Goal: Task Accomplishment & Management: Use online tool/utility

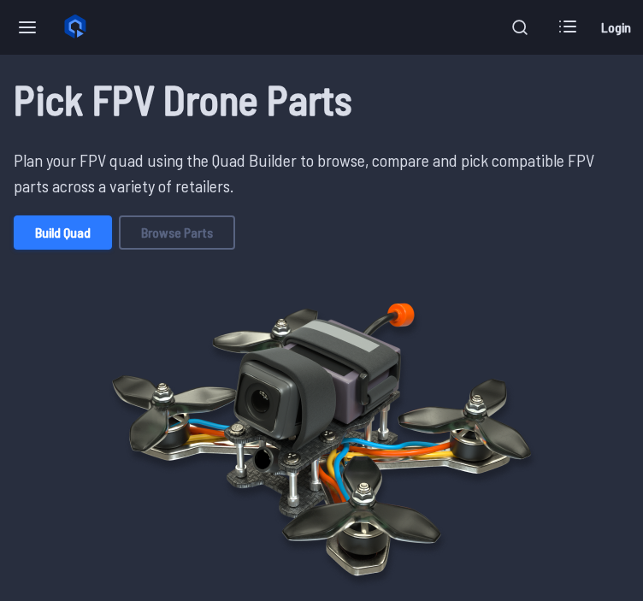
click at [55, 217] on link "Build Quad" at bounding box center [63, 232] width 98 height 34
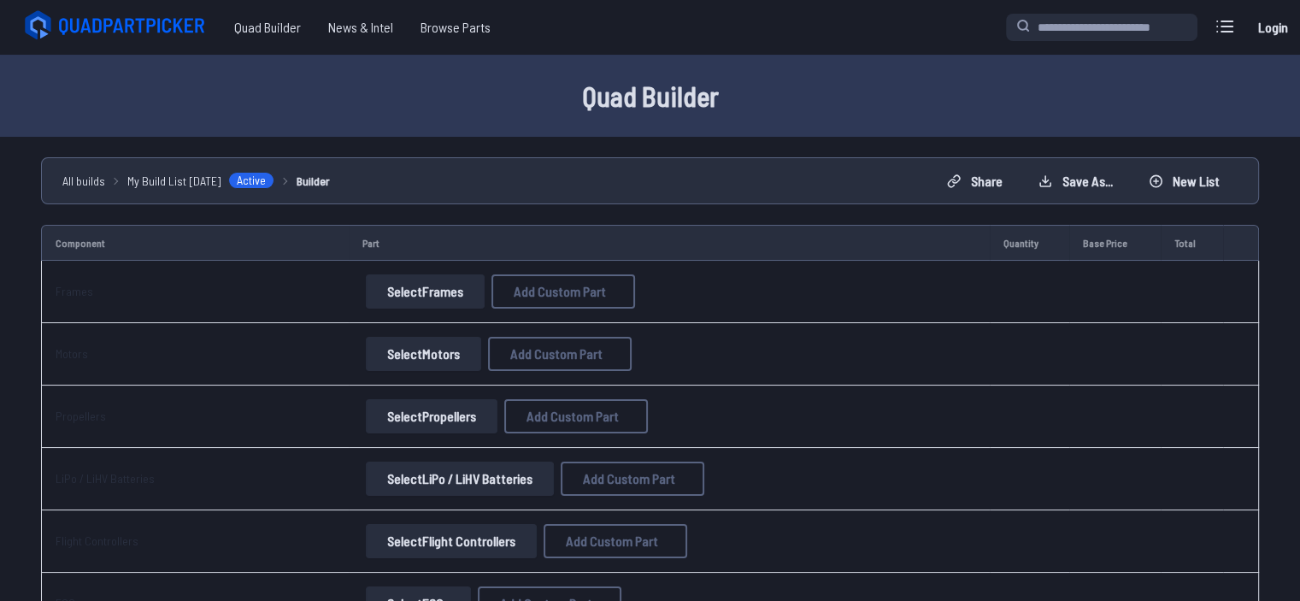
click at [426, 351] on button "Select Motors" at bounding box center [423, 354] width 115 height 34
click at [425, 351] on button "Select Motors" at bounding box center [423, 354] width 115 height 34
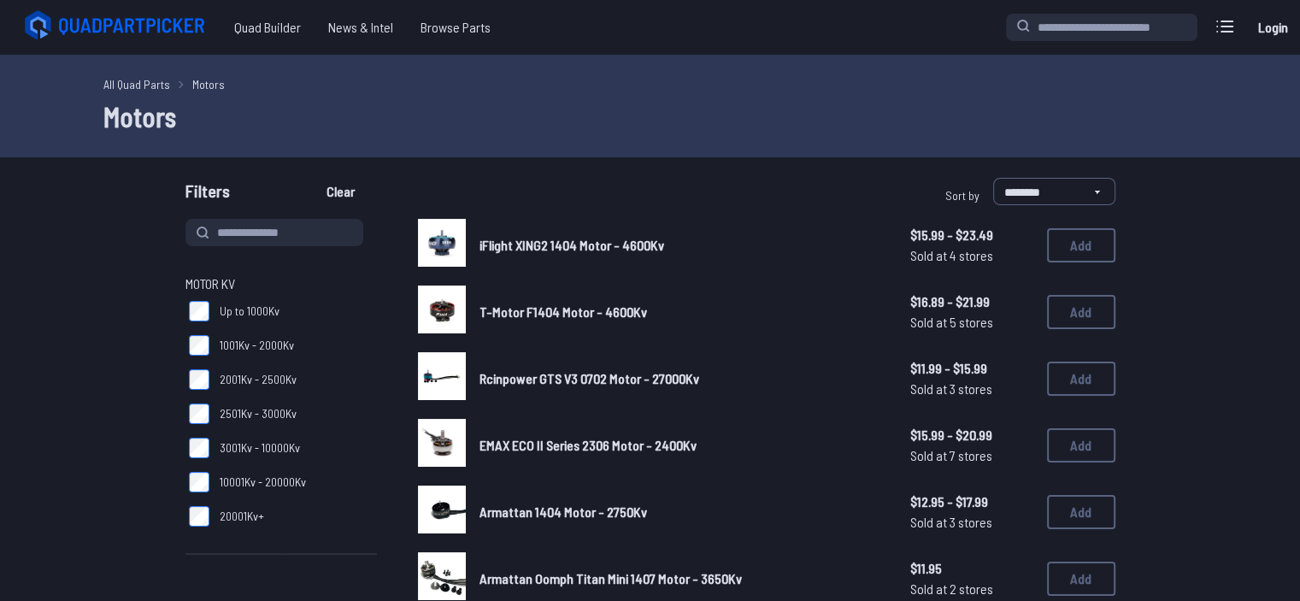
drag, startPoint x: 445, startPoint y: 348, endPoint x: 498, endPoint y: 241, distance: 119.7
click at [270, 228] on input at bounding box center [275, 232] width 178 height 27
type input "*********"
click at [312, 178] on button "Clear" at bounding box center [340, 191] width 57 height 27
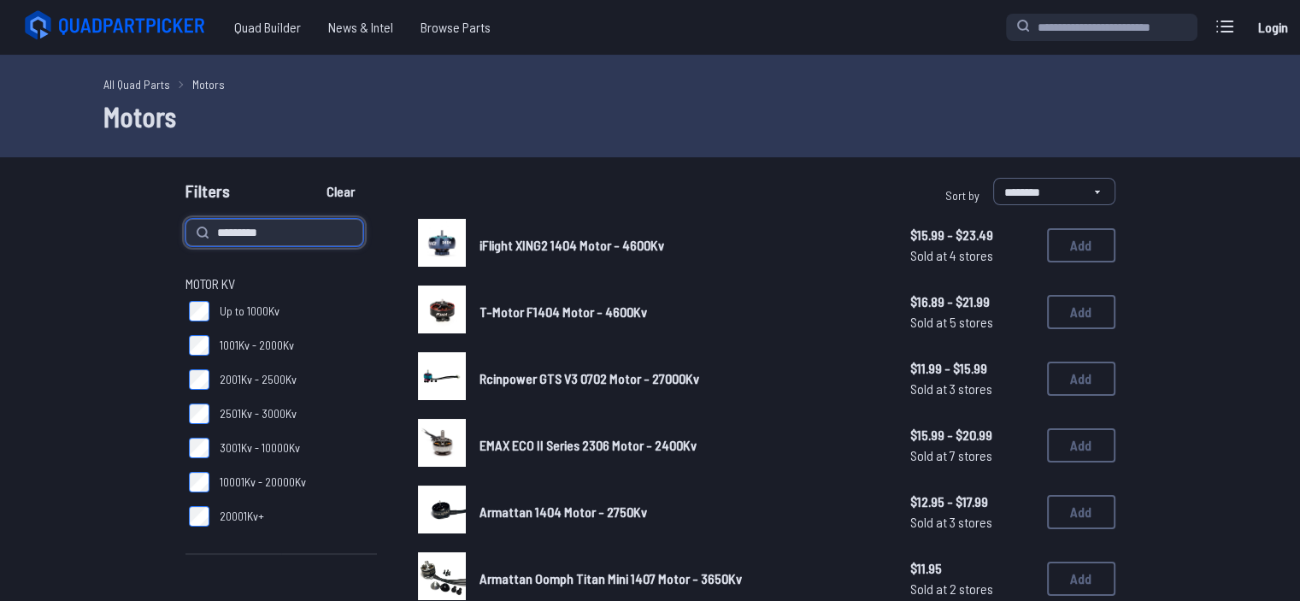
type input "*********"
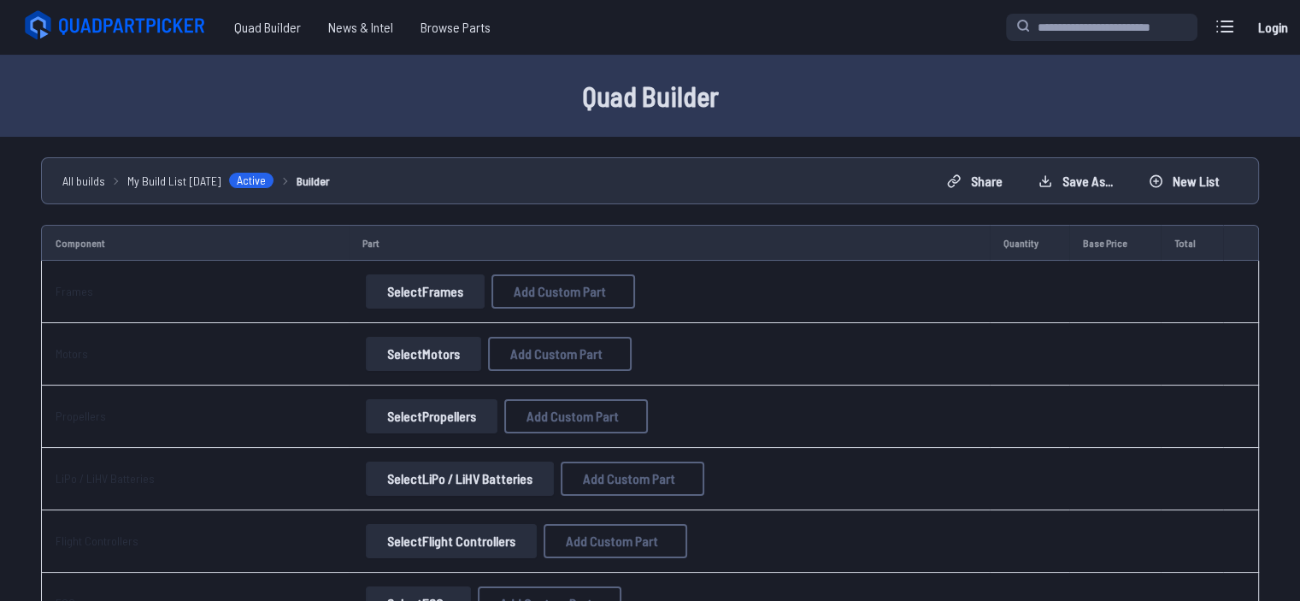
click at [380, 286] on button "Select Frames" at bounding box center [425, 291] width 119 height 34
click at [410, 292] on button "Select Frames" at bounding box center [425, 291] width 119 height 34
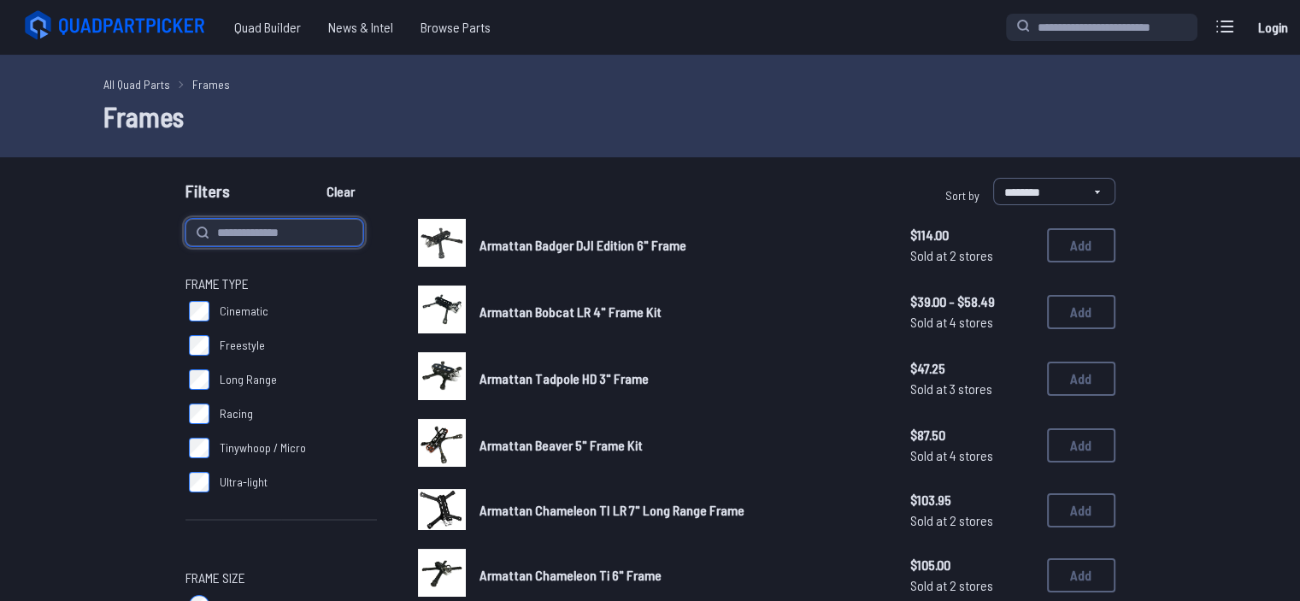
click at [326, 229] on input at bounding box center [275, 232] width 178 height 27
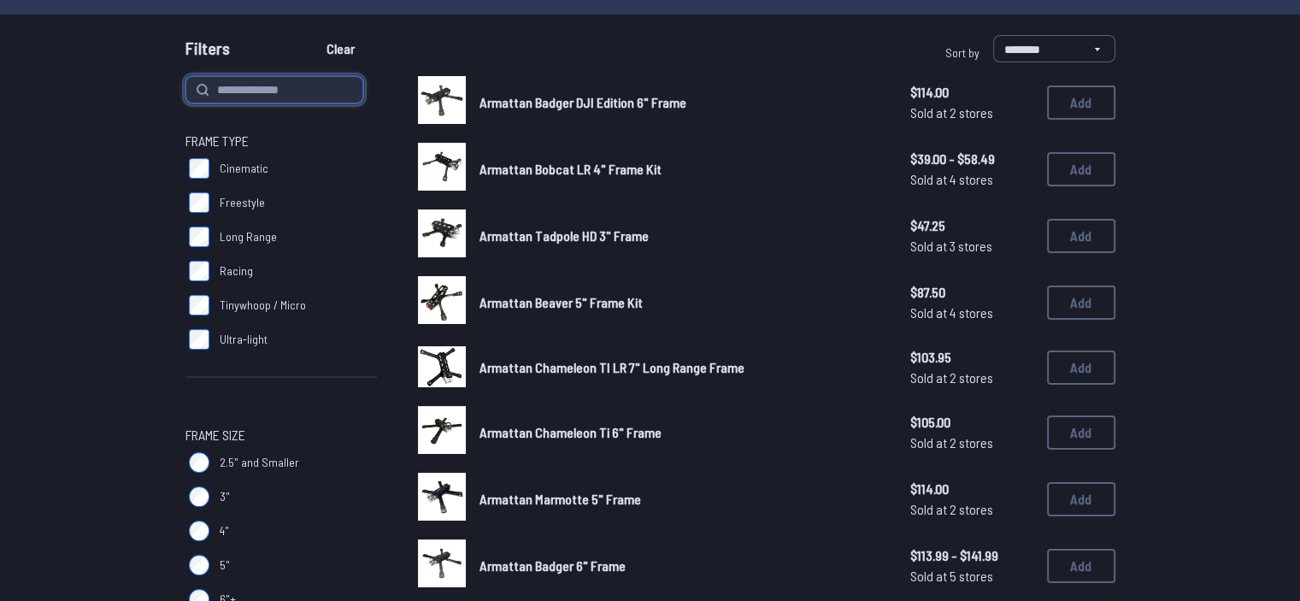
scroll to position [147, 0]
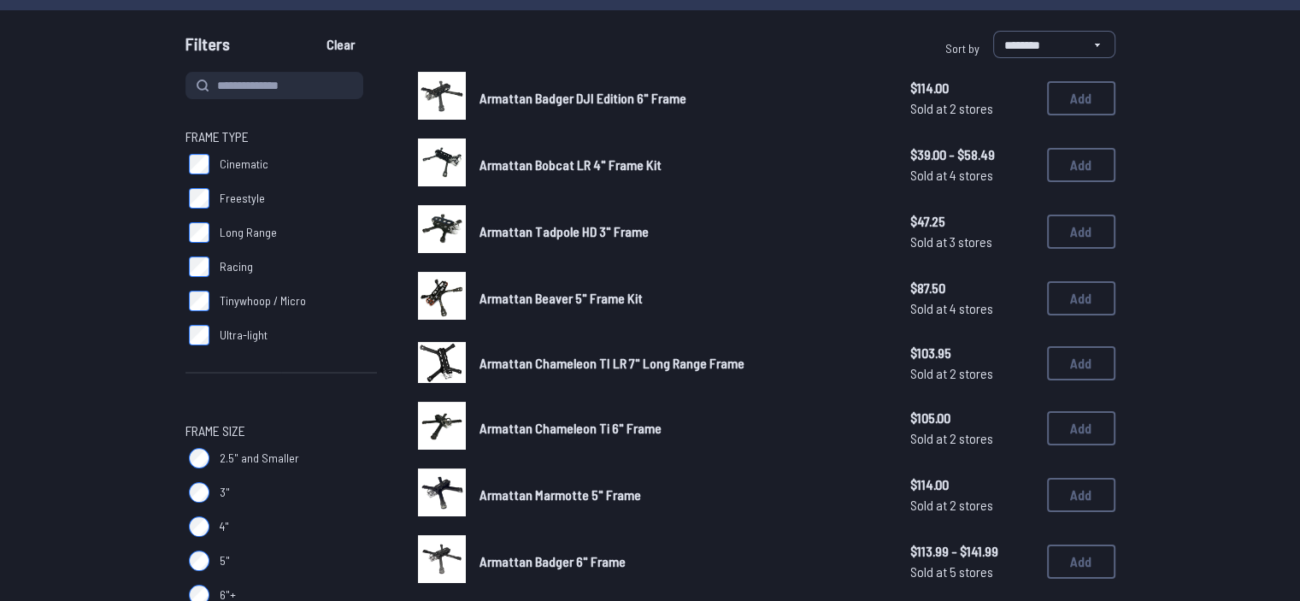
click at [222, 269] on span "Racing" at bounding box center [236, 266] width 33 height 17
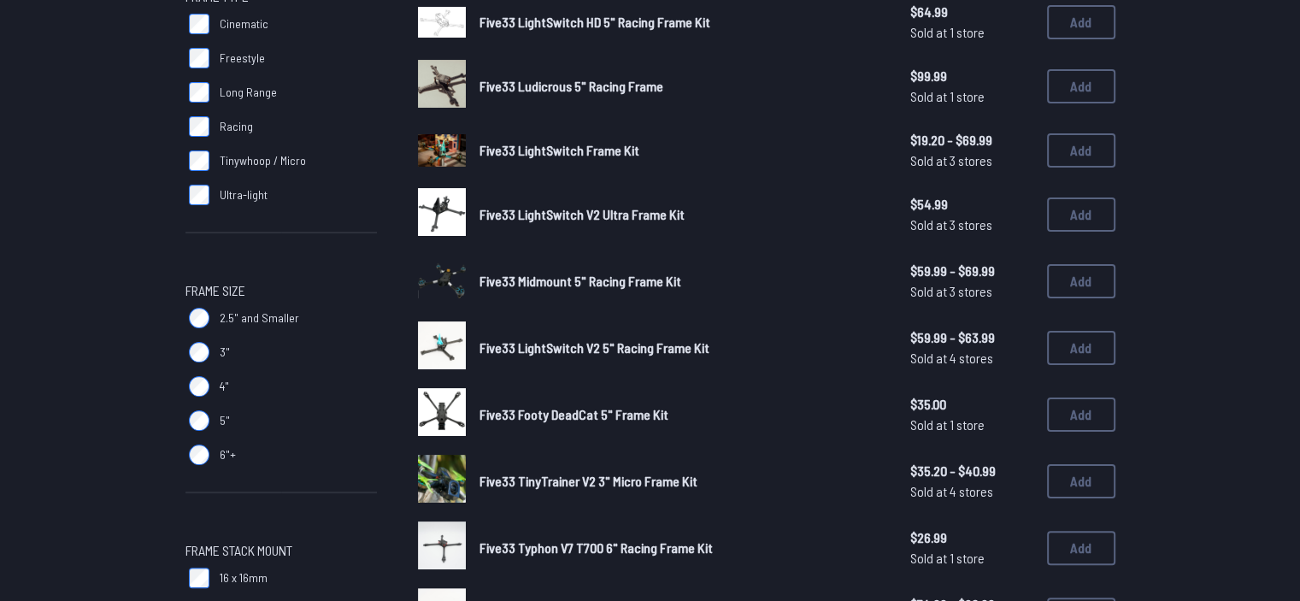
scroll to position [288, 0]
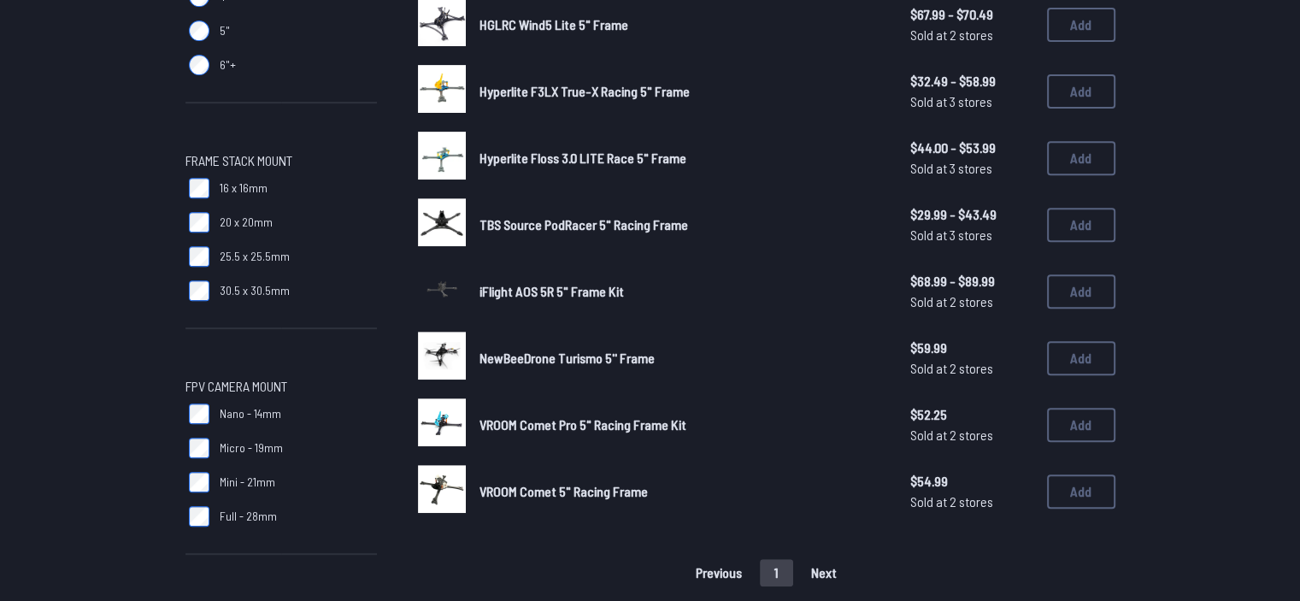
scroll to position [681, 0]
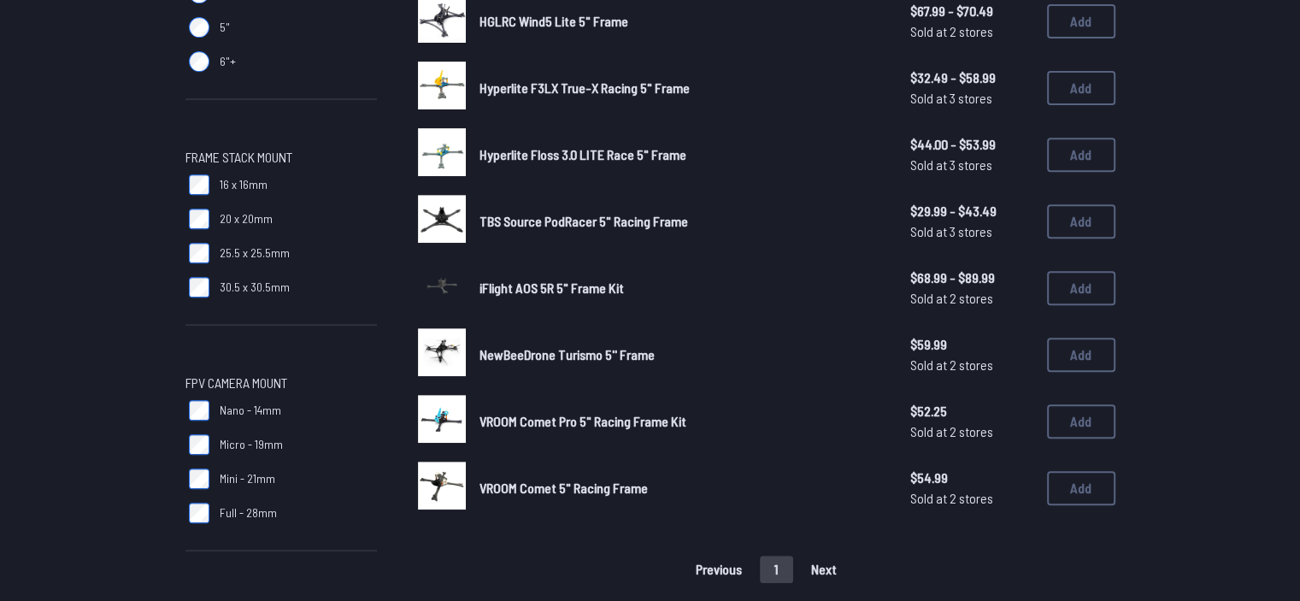
click at [215, 221] on label "20 x 20mm" at bounding box center [282, 219] width 192 height 34
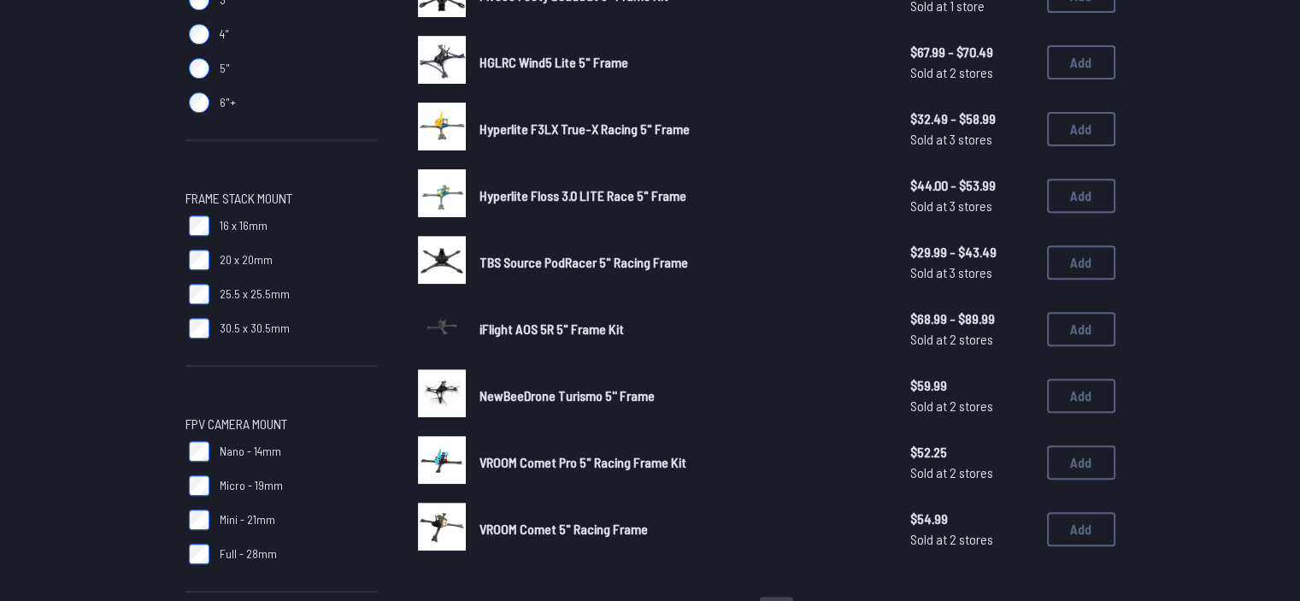
scroll to position [641, 0]
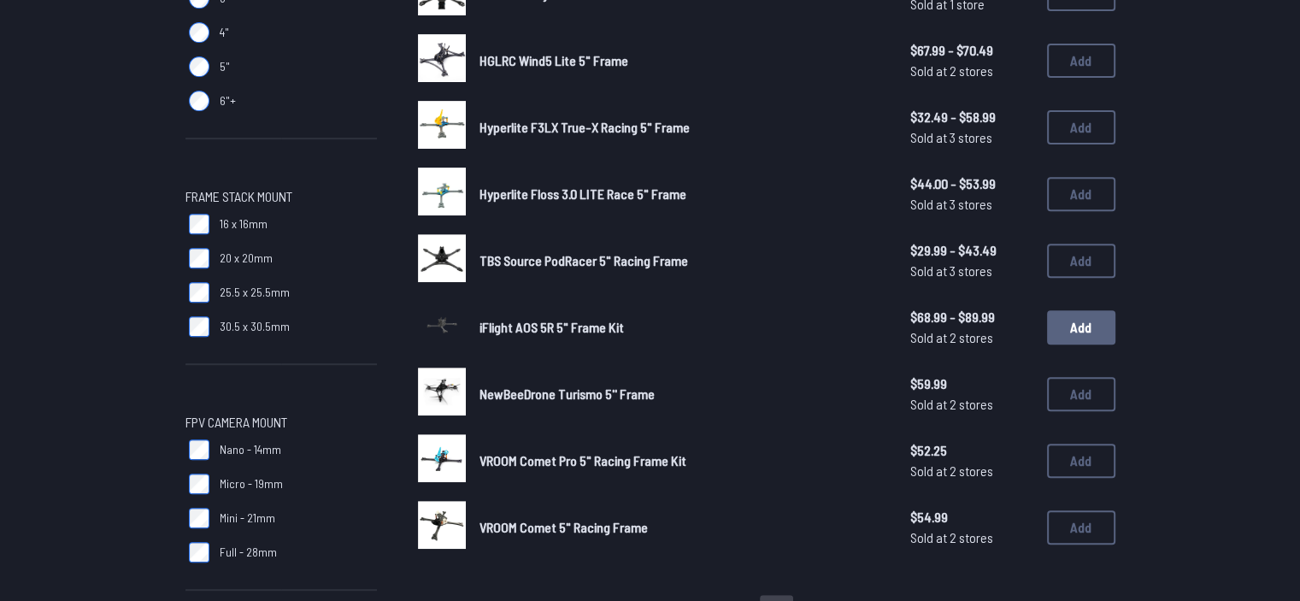
click at [642, 310] on button "Add" at bounding box center [1081, 327] width 68 height 34
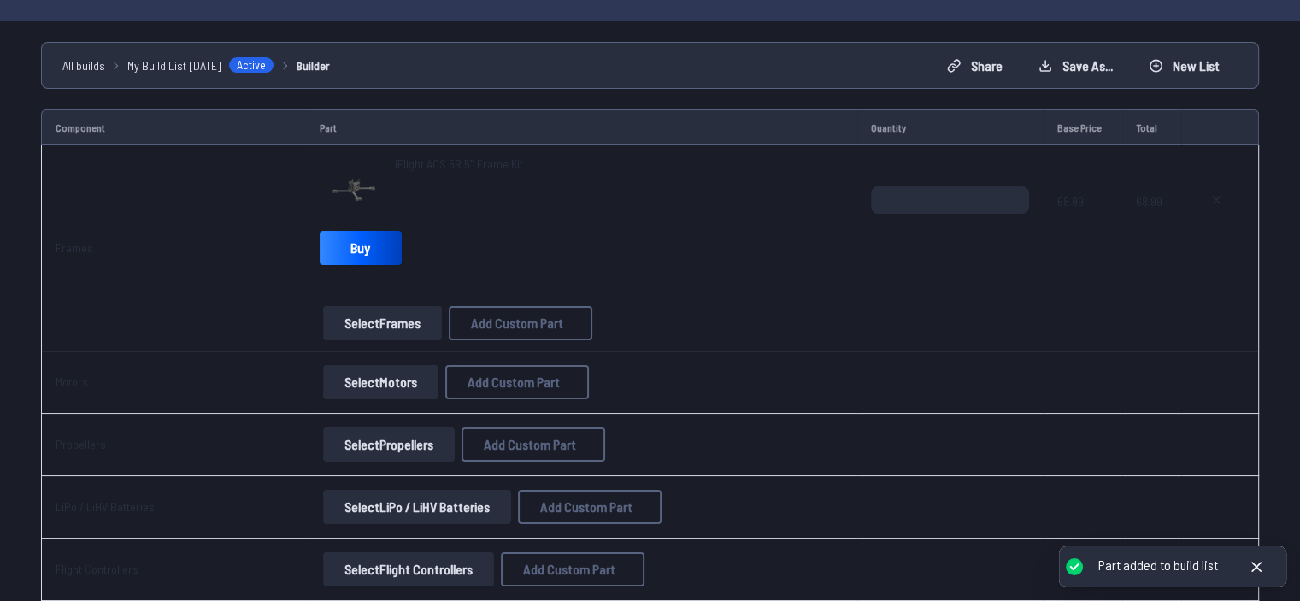
scroll to position [116, 0]
click at [366, 388] on button "Select Motors" at bounding box center [380, 381] width 115 height 34
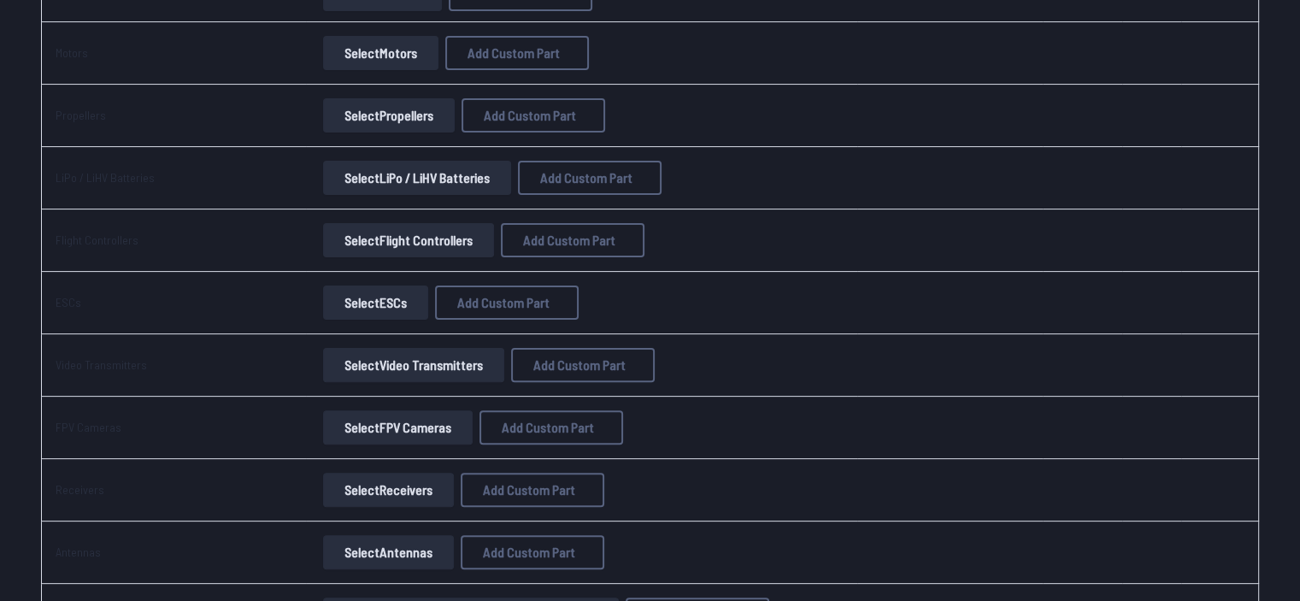
scroll to position [489, 0]
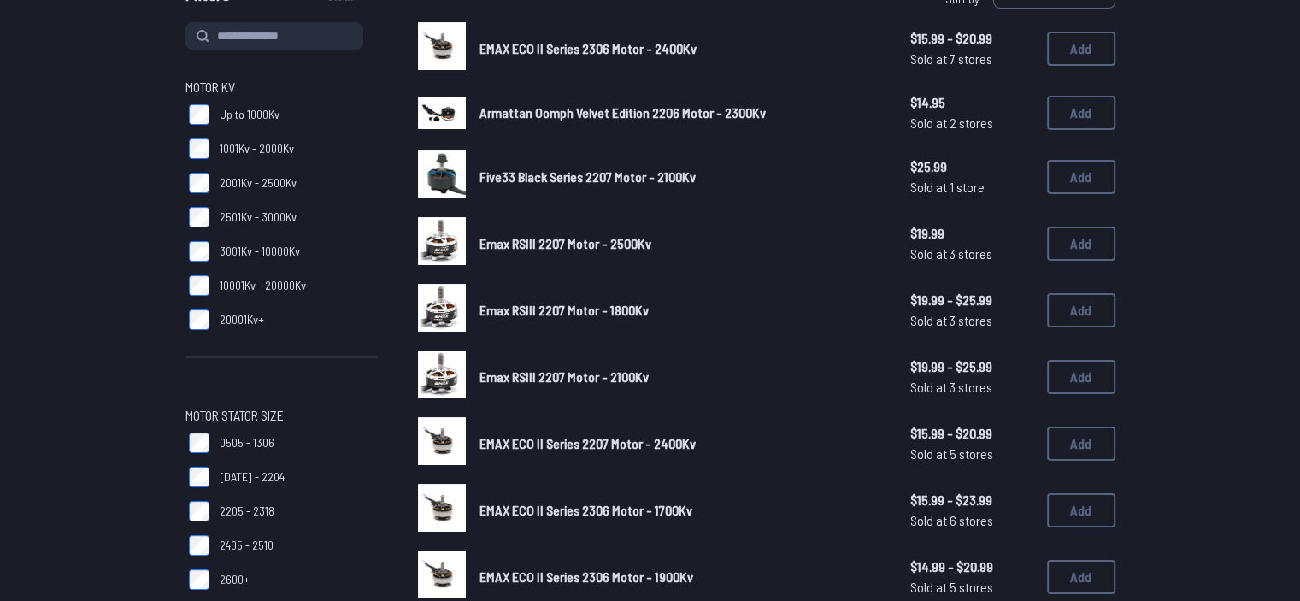
scroll to position [198, 0]
click at [268, 146] on span "1001Kv - 2000Kv" at bounding box center [257, 147] width 74 height 17
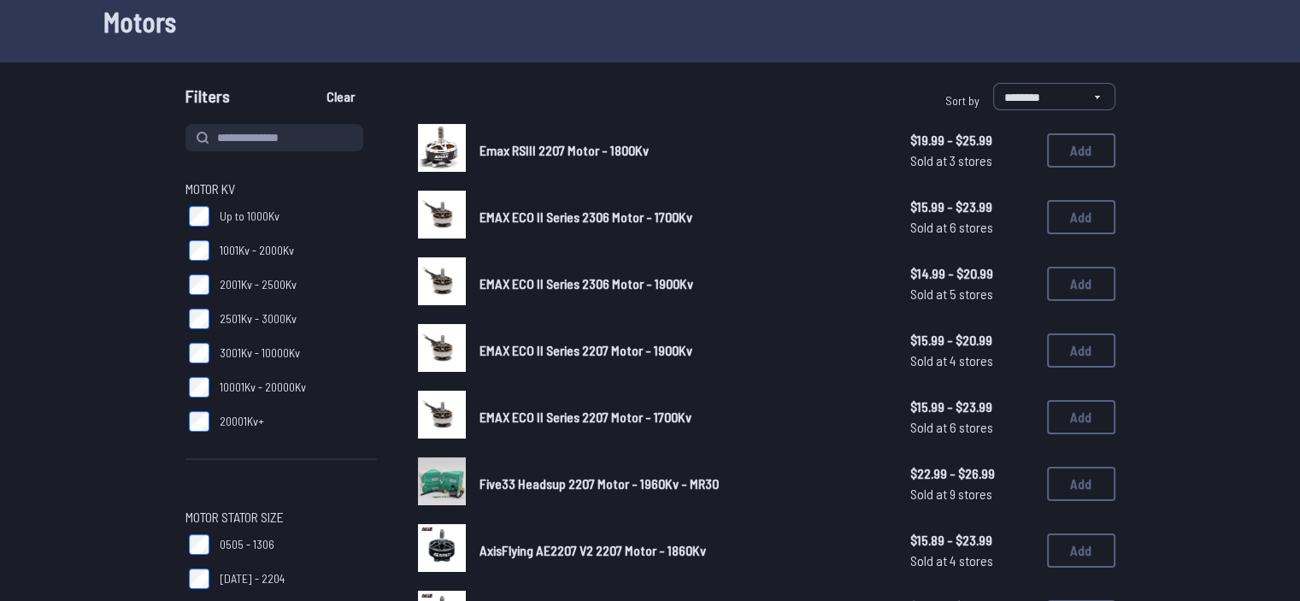
scroll to position [56, 0]
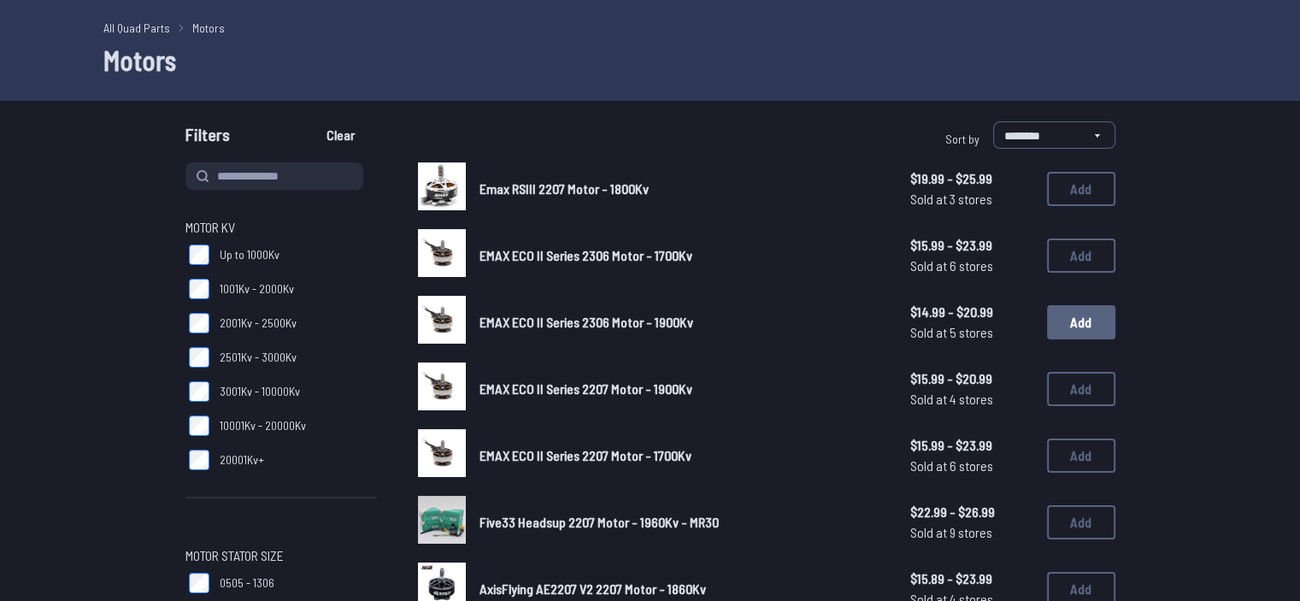
click at [642, 319] on button "Add" at bounding box center [1081, 322] width 68 height 34
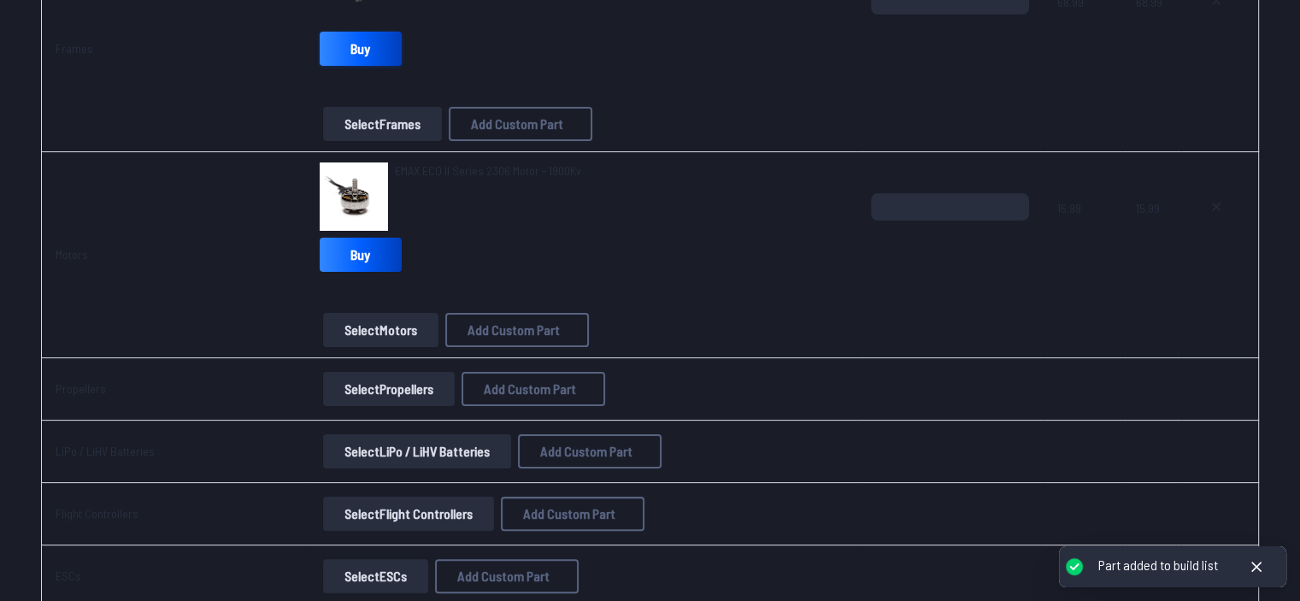
scroll to position [315, 0]
click at [642, 205] on icon at bounding box center [1216, 206] width 7 height 7
type textarea "**********"
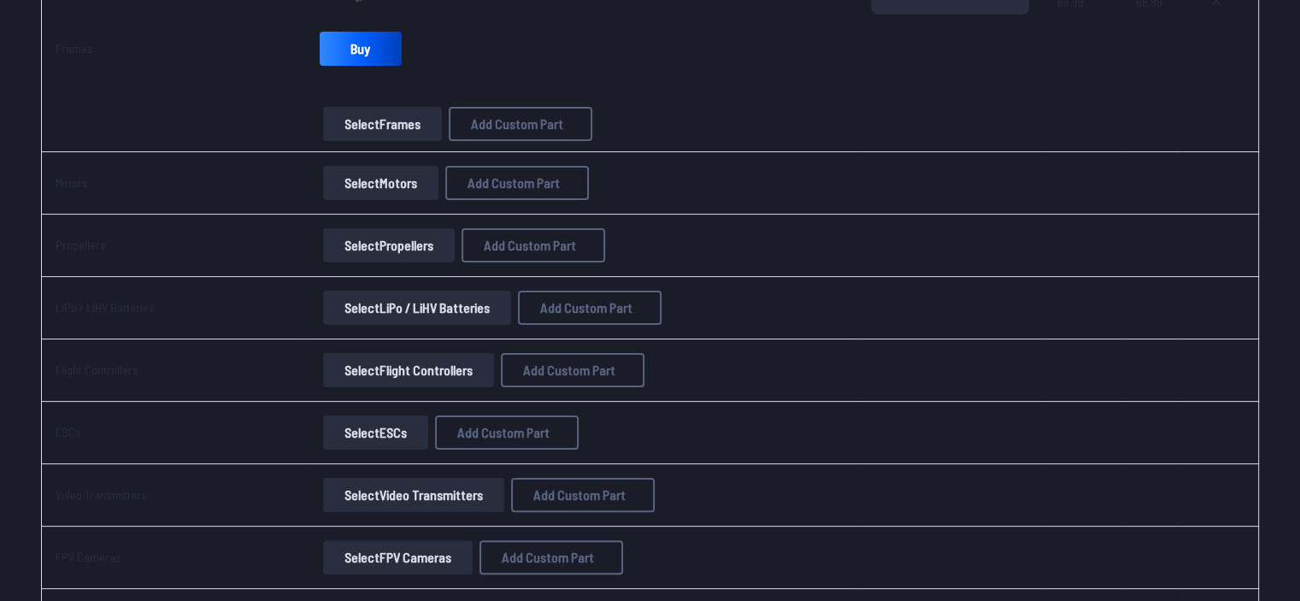
click at [351, 168] on button "Select Motors" at bounding box center [380, 183] width 115 height 34
click at [391, 170] on button "Select Motors" at bounding box center [380, 183] width 115 height 34
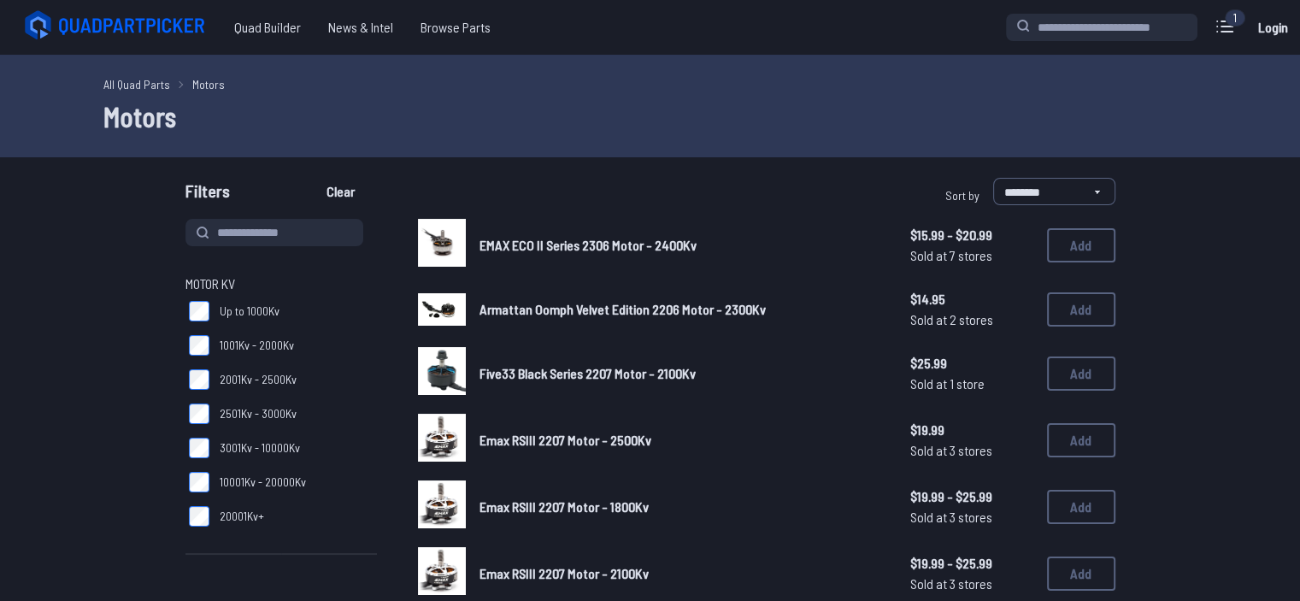
click at [238, 341] on span "1001Kv - 2000Kv" at bounding box center [257, 345] width 74 height 17
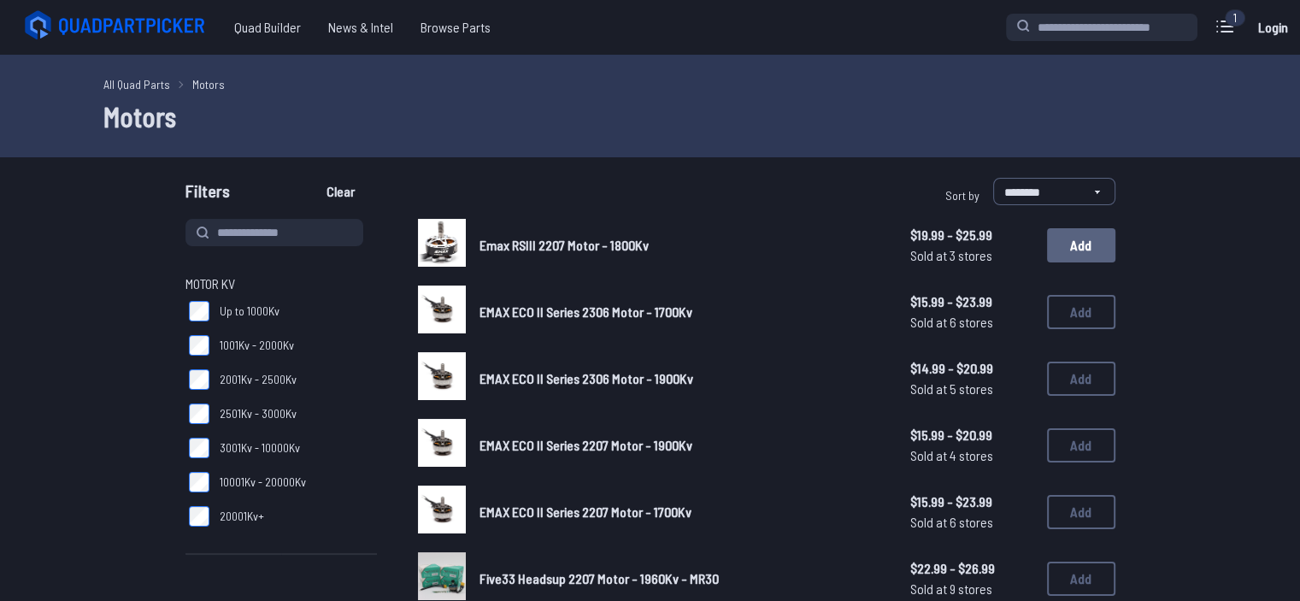
click at [642, 249] on button "Add" at bounding box center [1081, 245] width 68 height 34
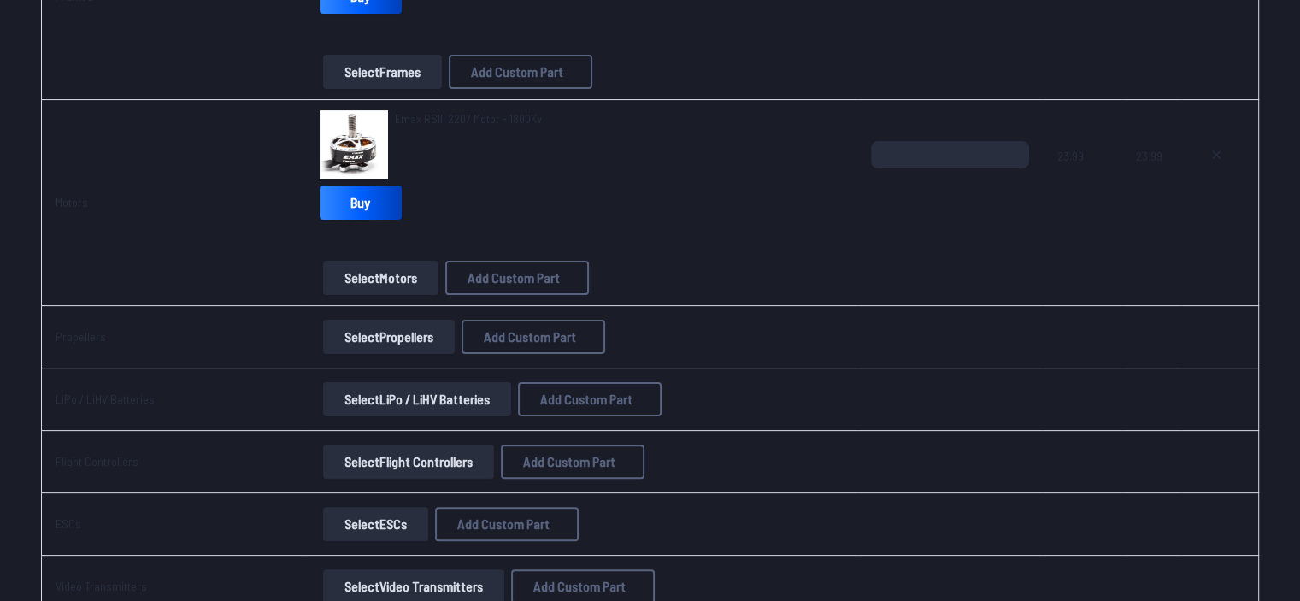
scroll to position [368, 0]
click at [373, 340] on button "Select Propellers" at bounding box center [389, 336] width 132 height 34
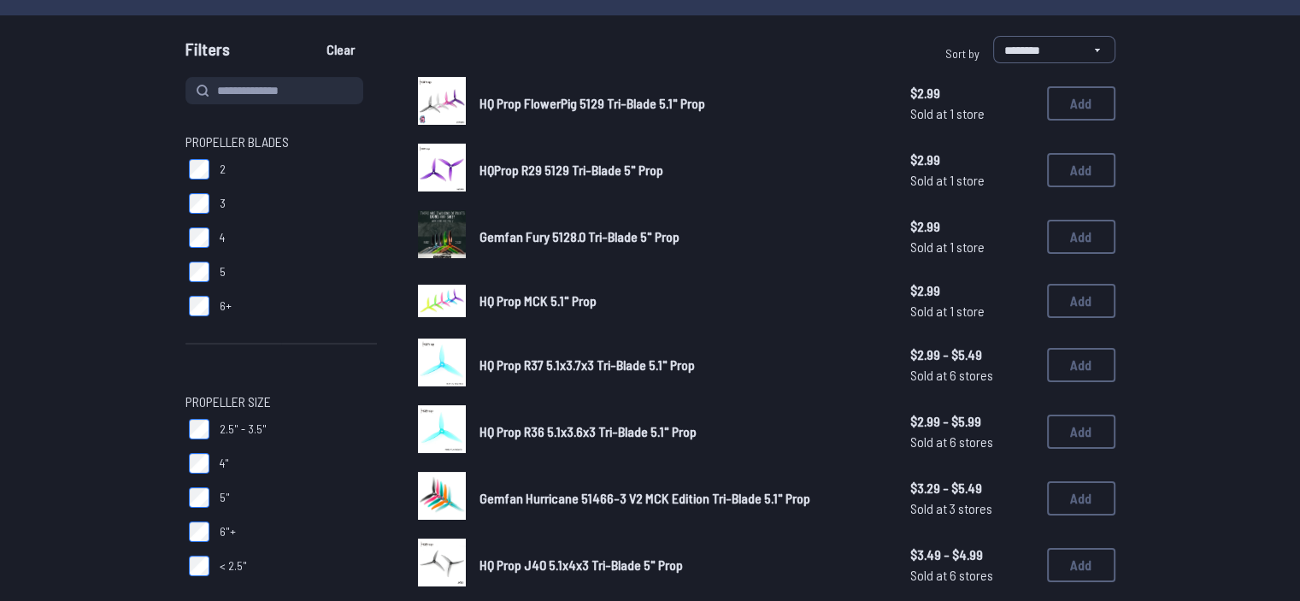
scroll to position [143, 0]
click at [642, 168] on button "Add" at bounding box center [1081, 169] width 68 height 34
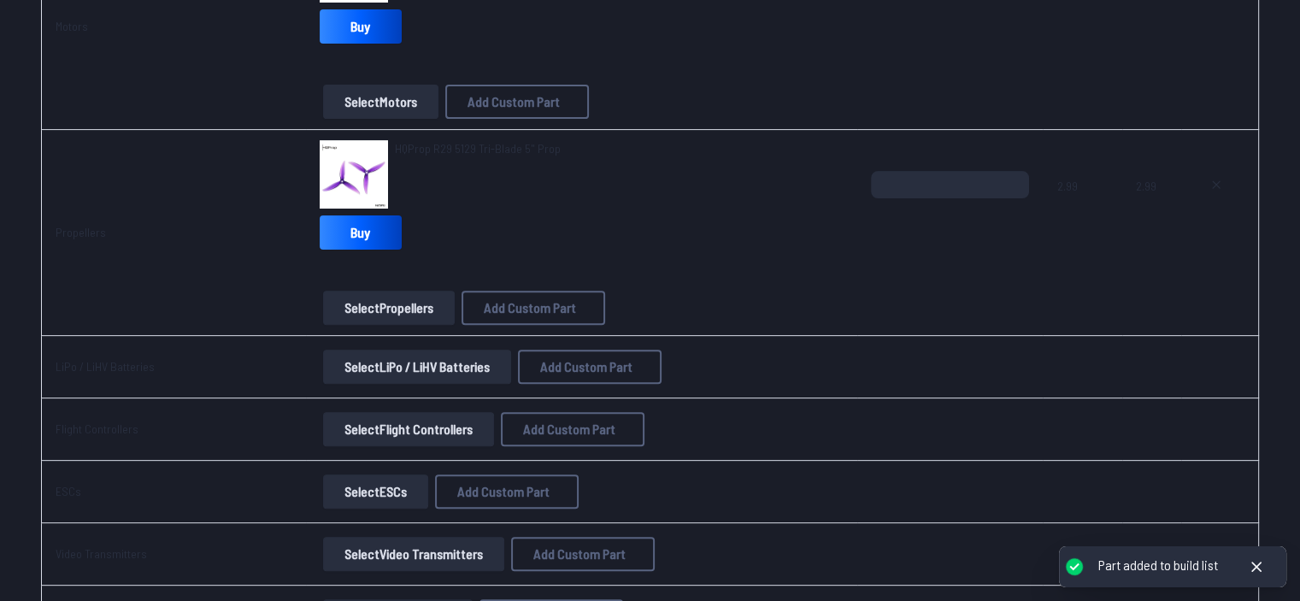
scroll to position [451, 0]
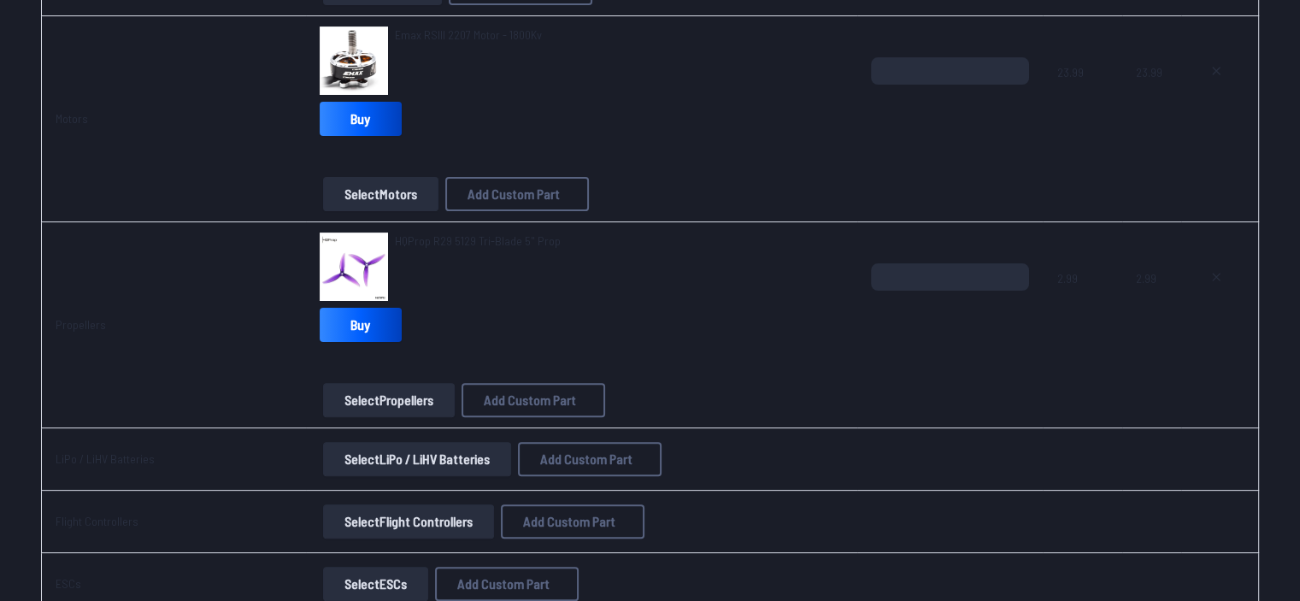
click at [449, 237] on span "HQProp R29 5129 Tri-Blade 5" Prop" at bounding box center [478, 240] width 166 height 15
click at [386, 398] on button "Select Propellers" at bounding box center [389, 400] width 132 height 34
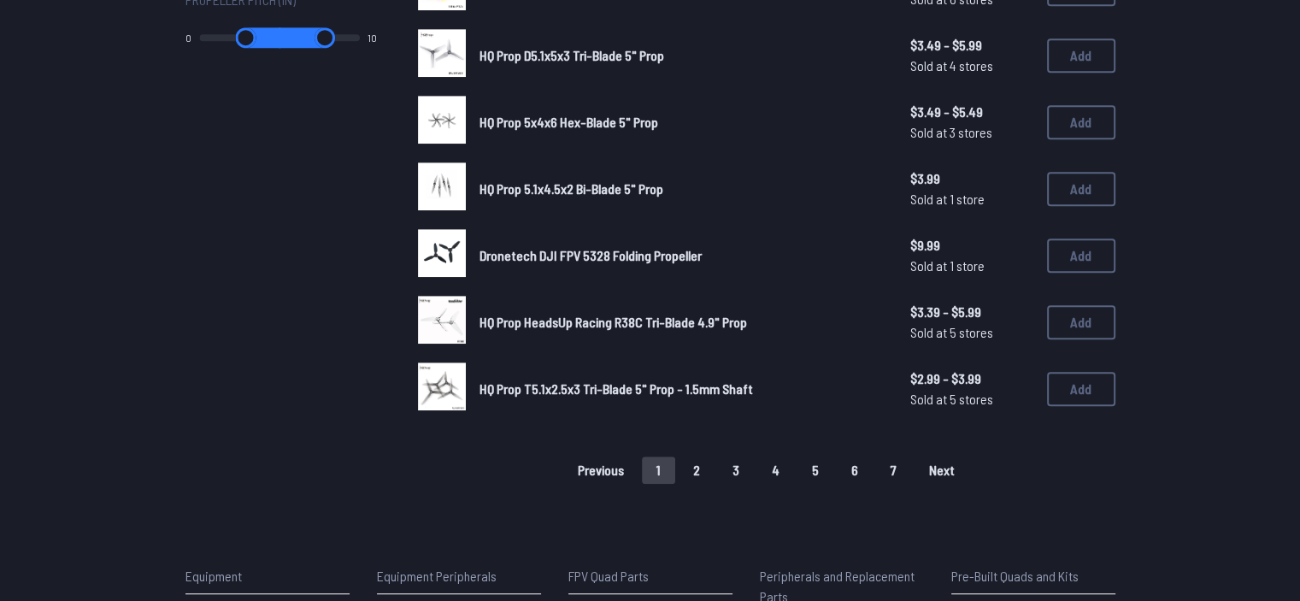
scroll to position [1142, 0]
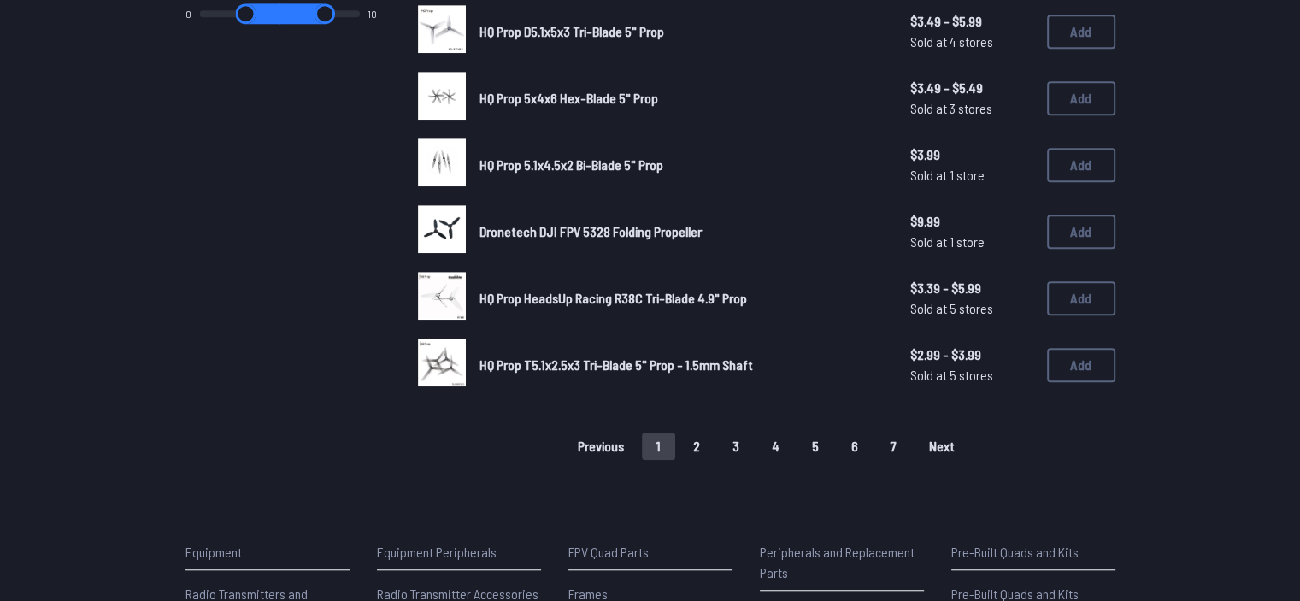
click at [642, 447] on button "5" at bounding box center [816, 446] width 36 height 27
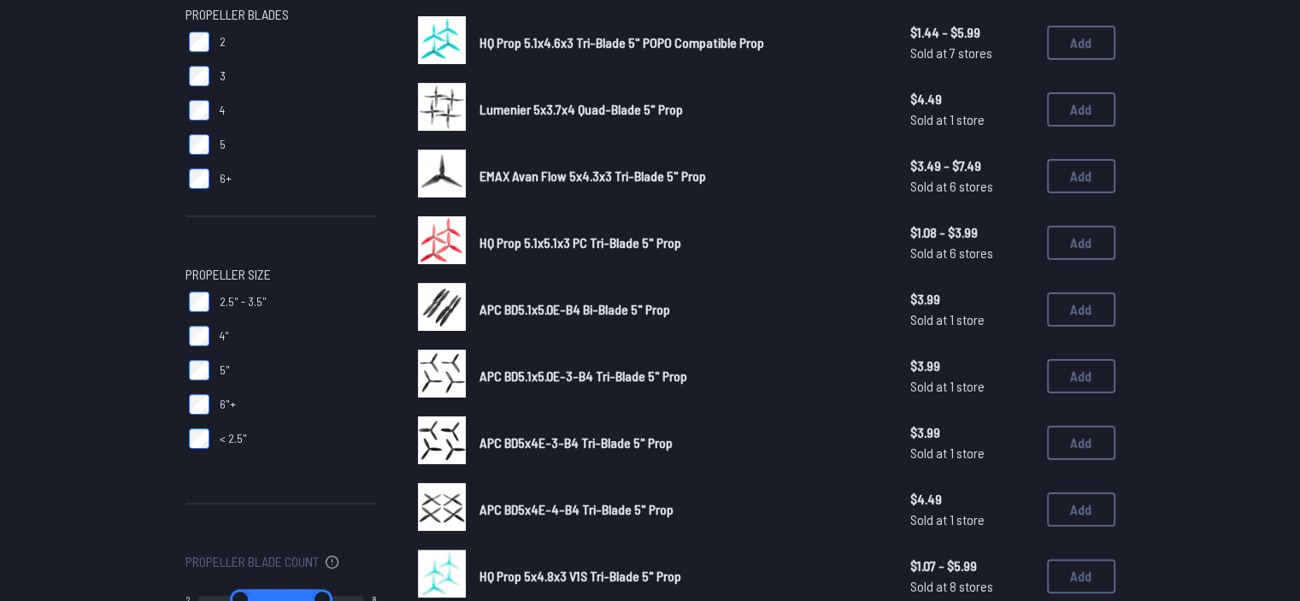
scroll to position [192, 0]
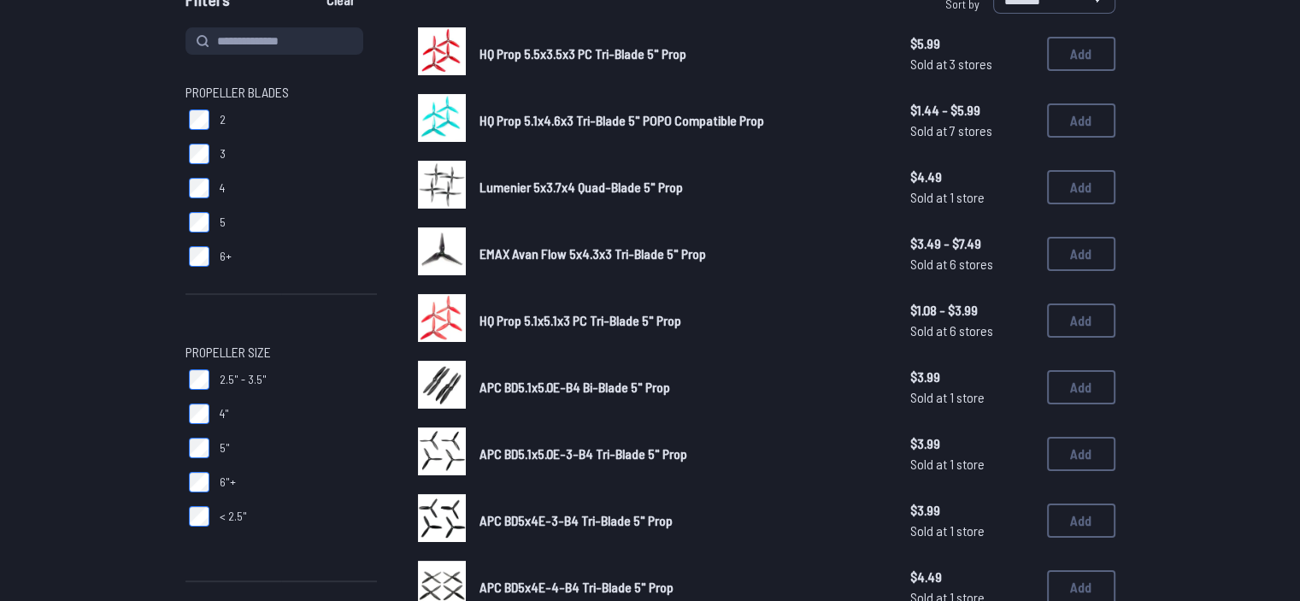
click at [195, 233] on label "5" at bounding box center [282, 222] width 192 height 34
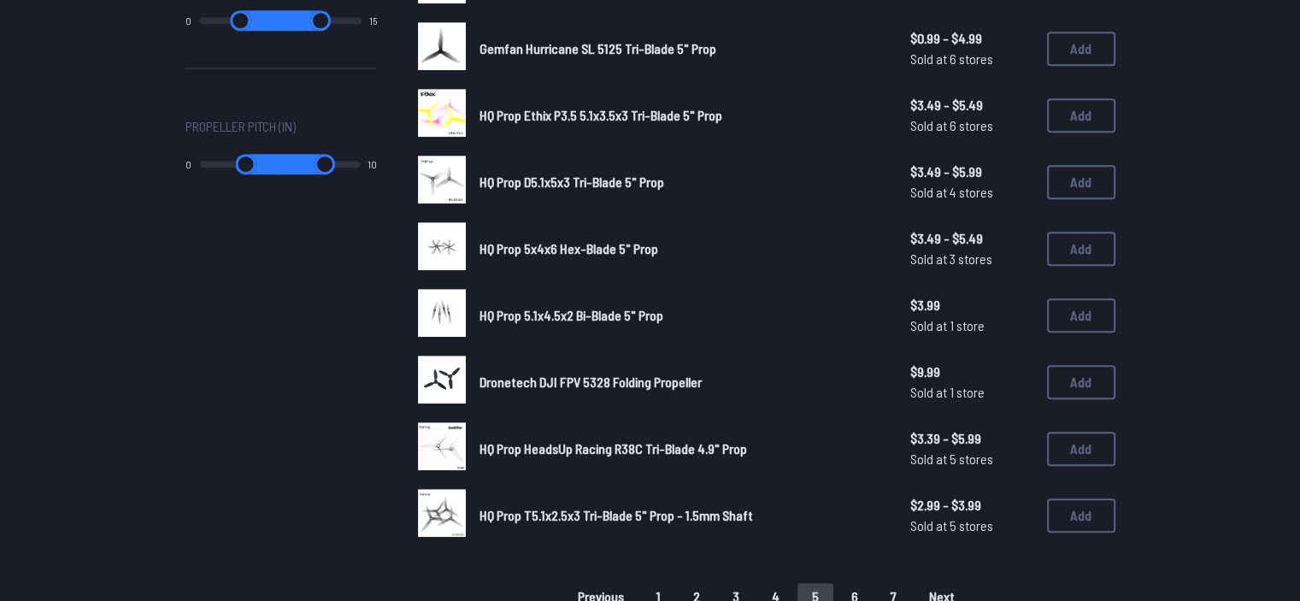
scroll to position [1412, 0]
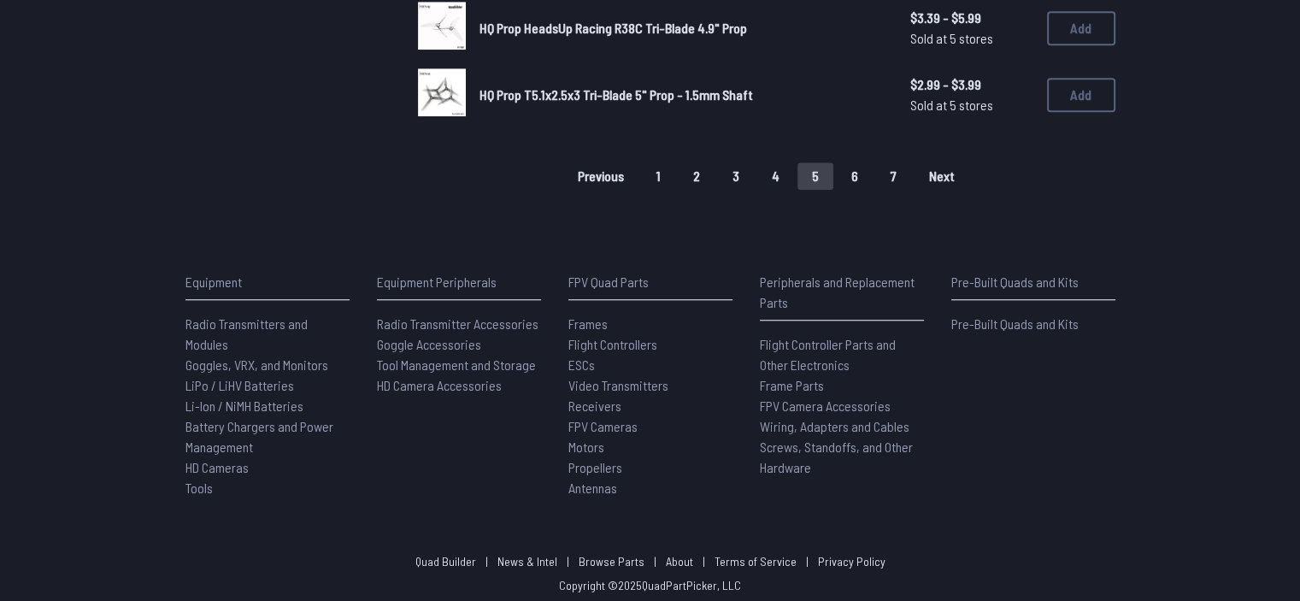
click at [642, 166] on button "1" at bounding box center [658, 175] width 33 height 27
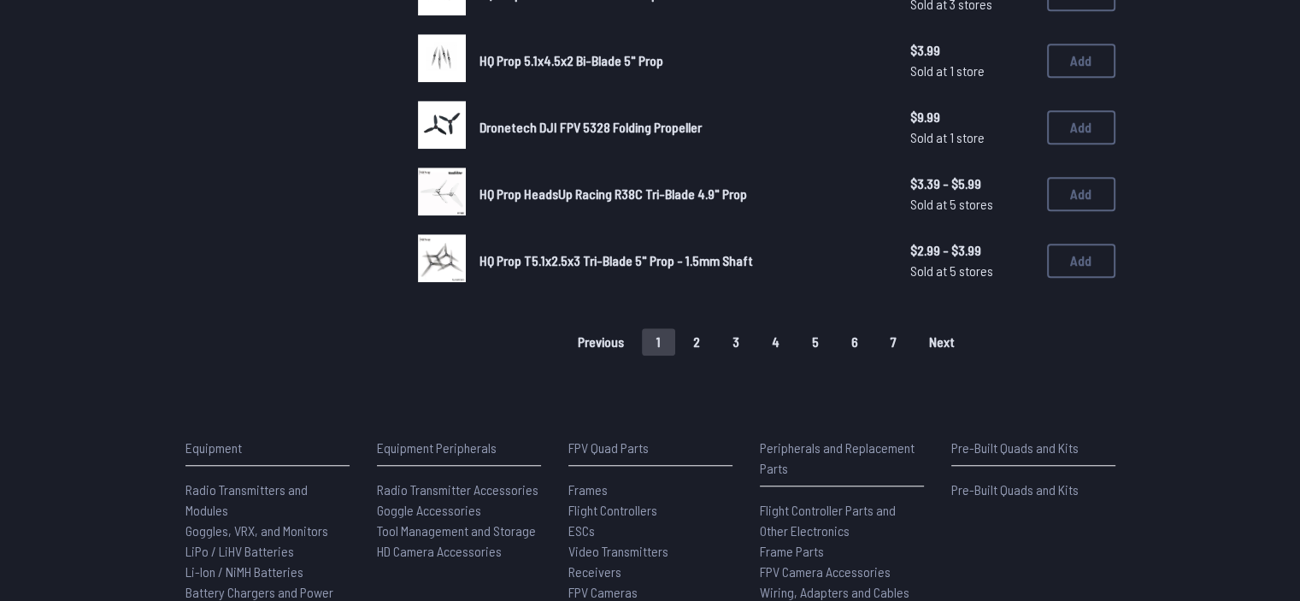
scroll to position [1187, 0]
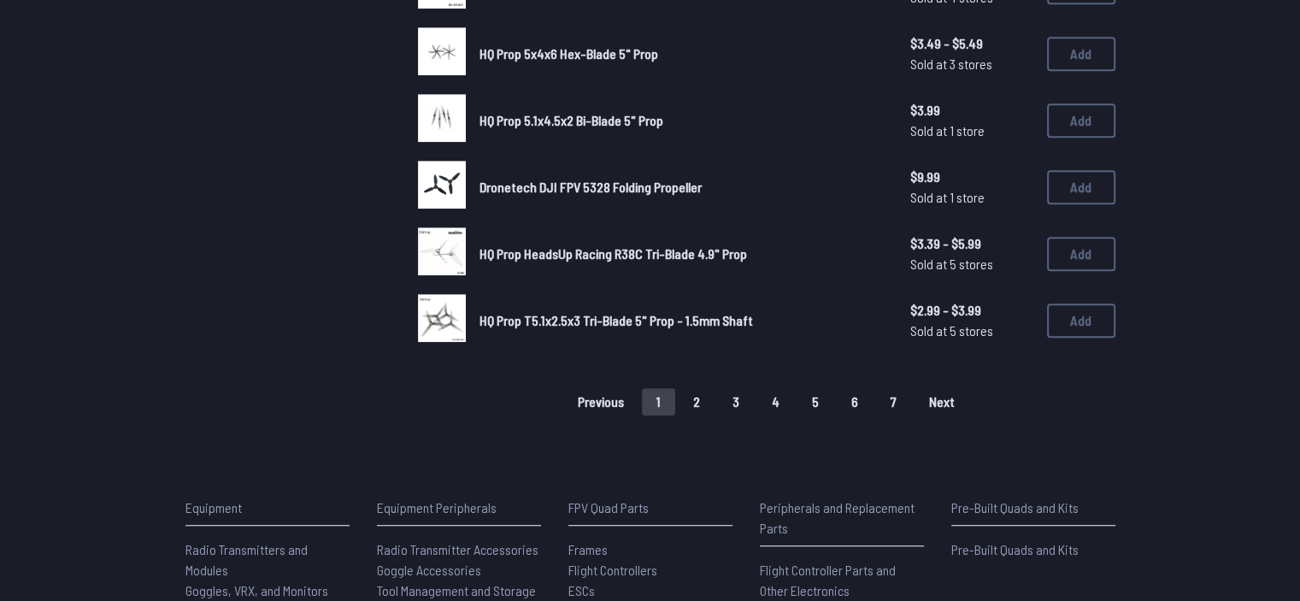
click at [642, 312] on span "HQ Prop T5.1x2.5x3 Tri-Blade 5" Prop - 1.5mm Shaft" at bounding box center [617, 320] width 274 height 16
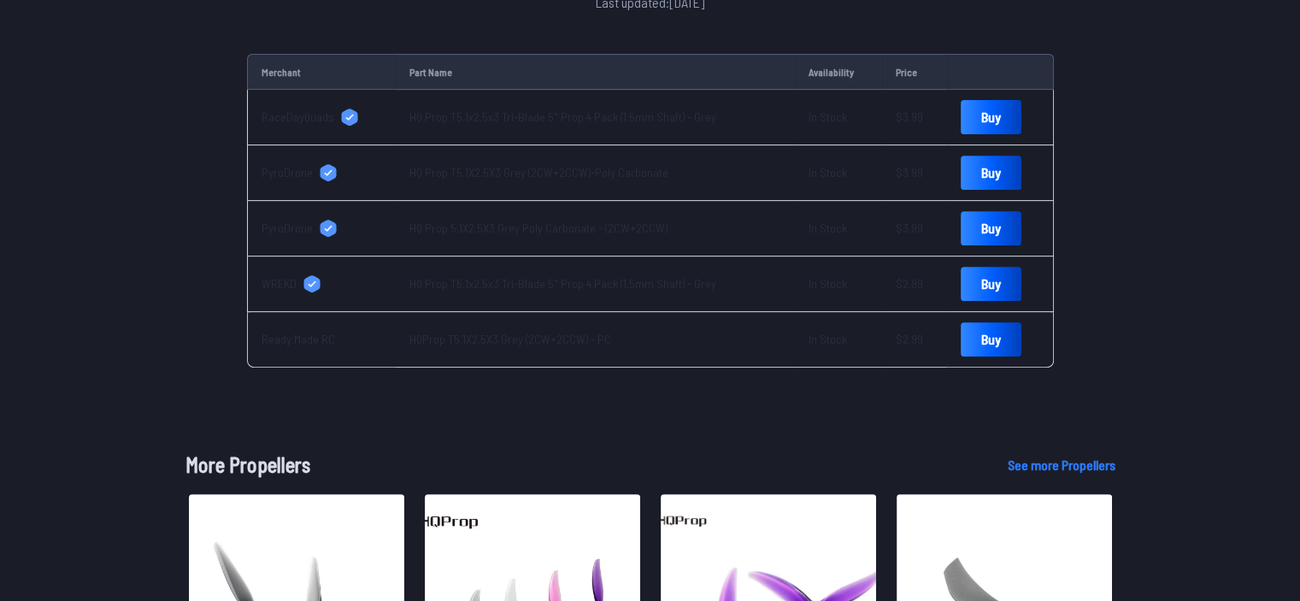
scroll to position [700, 0]
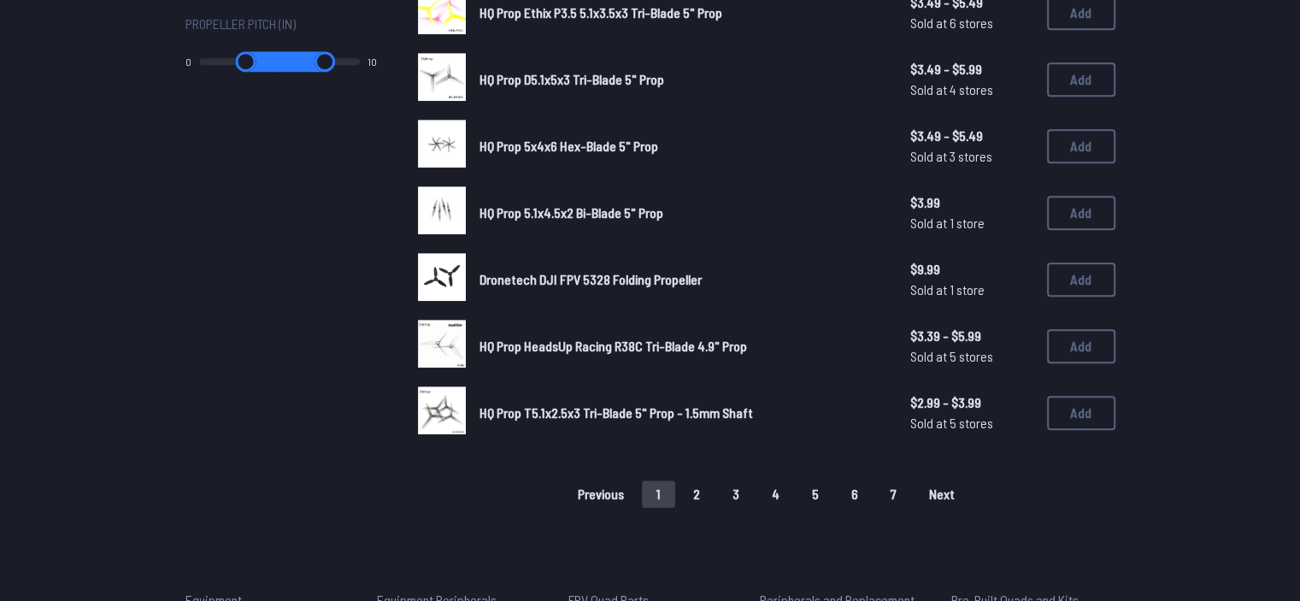
scroll to position [1094, 0]
click at [610, 340] on span "HQ Prop HeadsUp Racing R38C Tri-Blade 4.9" Prop" at bounding box center [614, 347] width 268 height 16
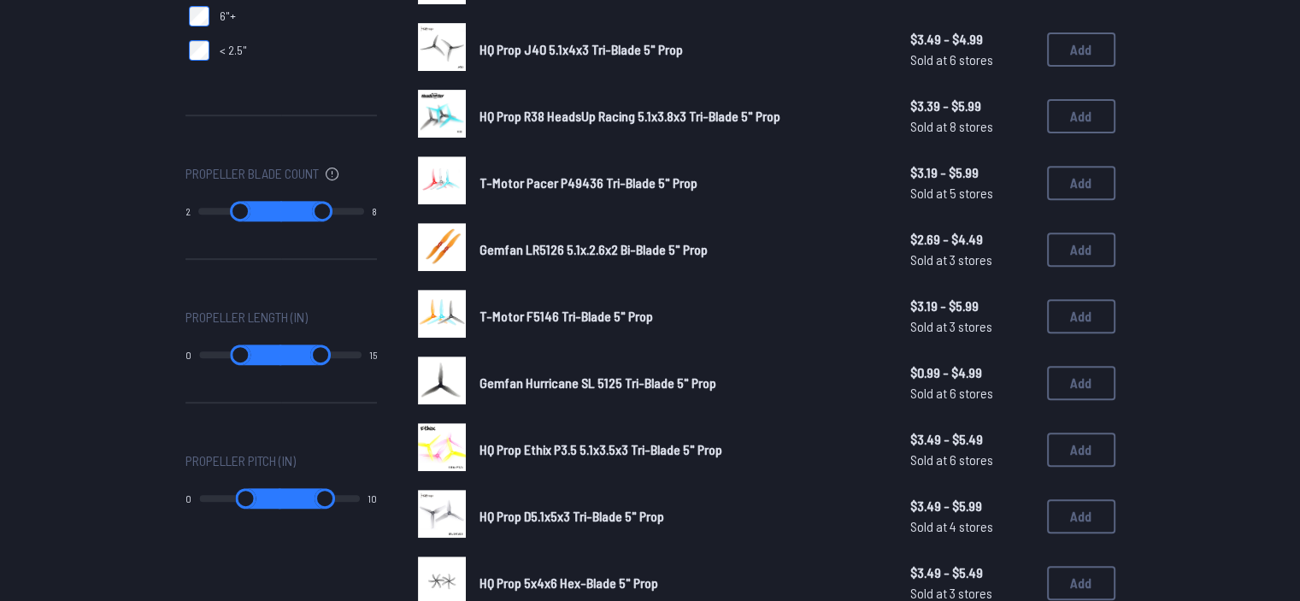
scroll to position [642, 0]
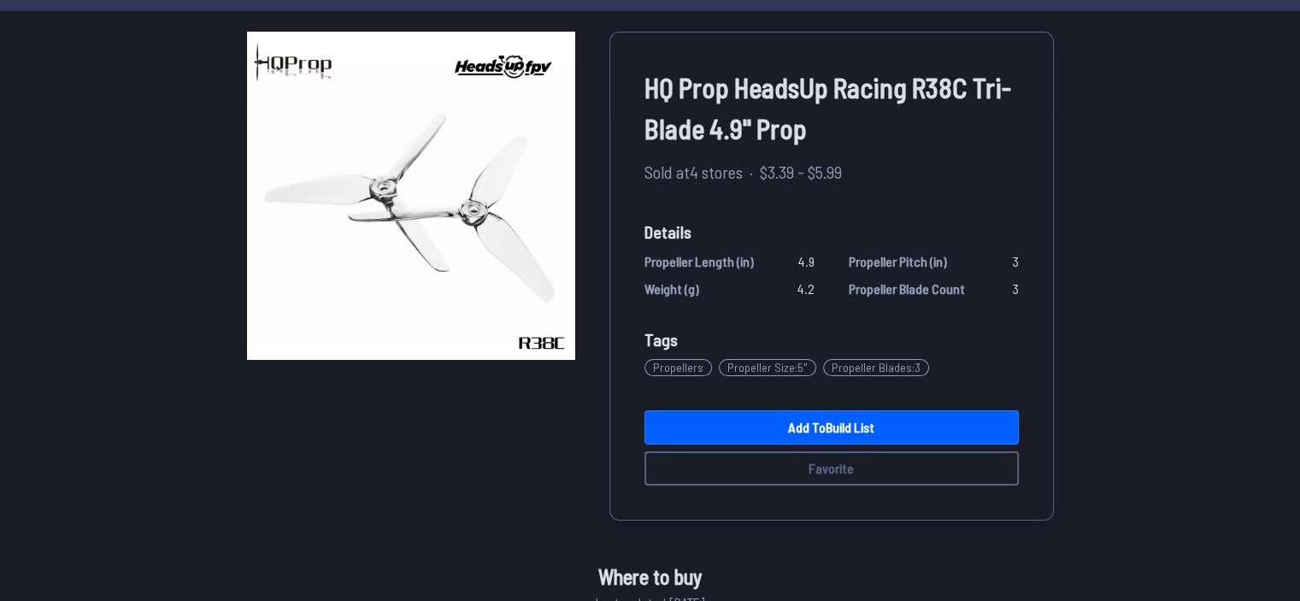
scroll to position [104, 0]
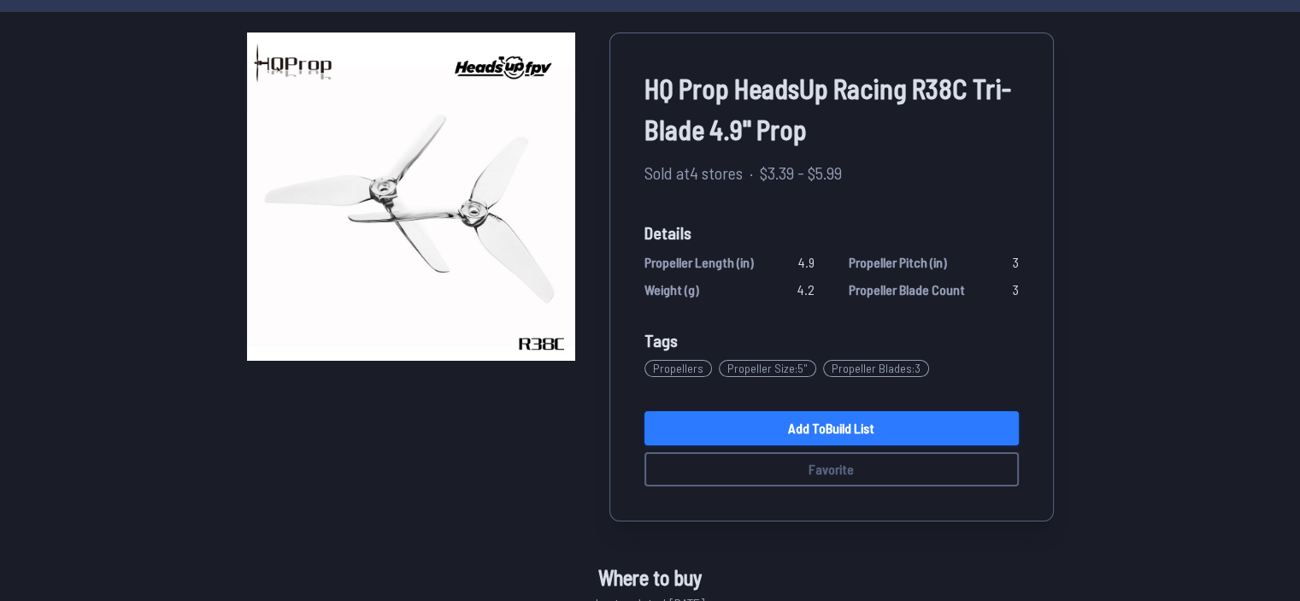
click at [642, 442] on link "Add to Build List" at bounding box center [832, 428] width 374 height 34
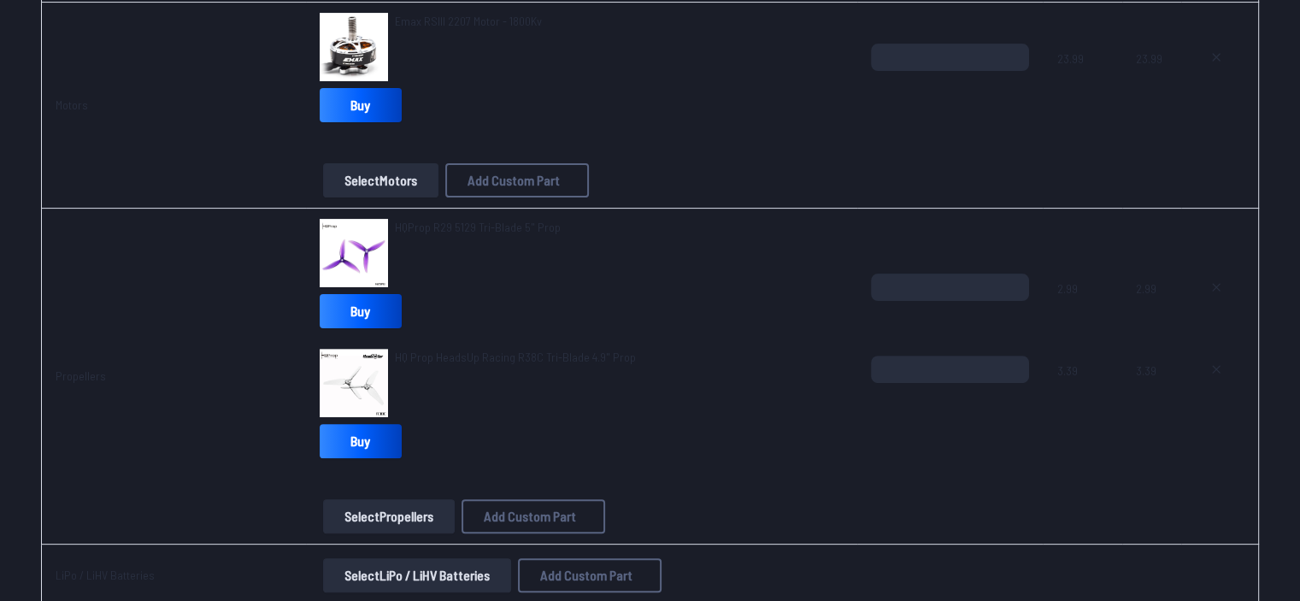
scroll to position [443, 0]
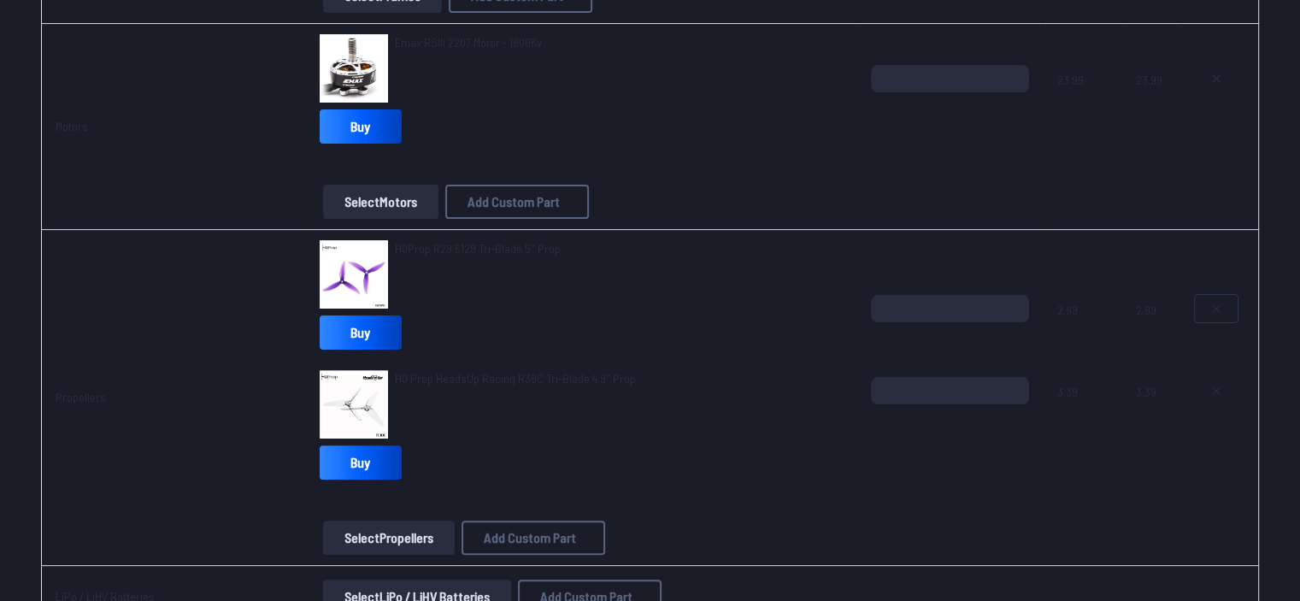
click at [642, 309] on icon at bounding box center [1216, 308] width 7 height 7
type textarea "**********"
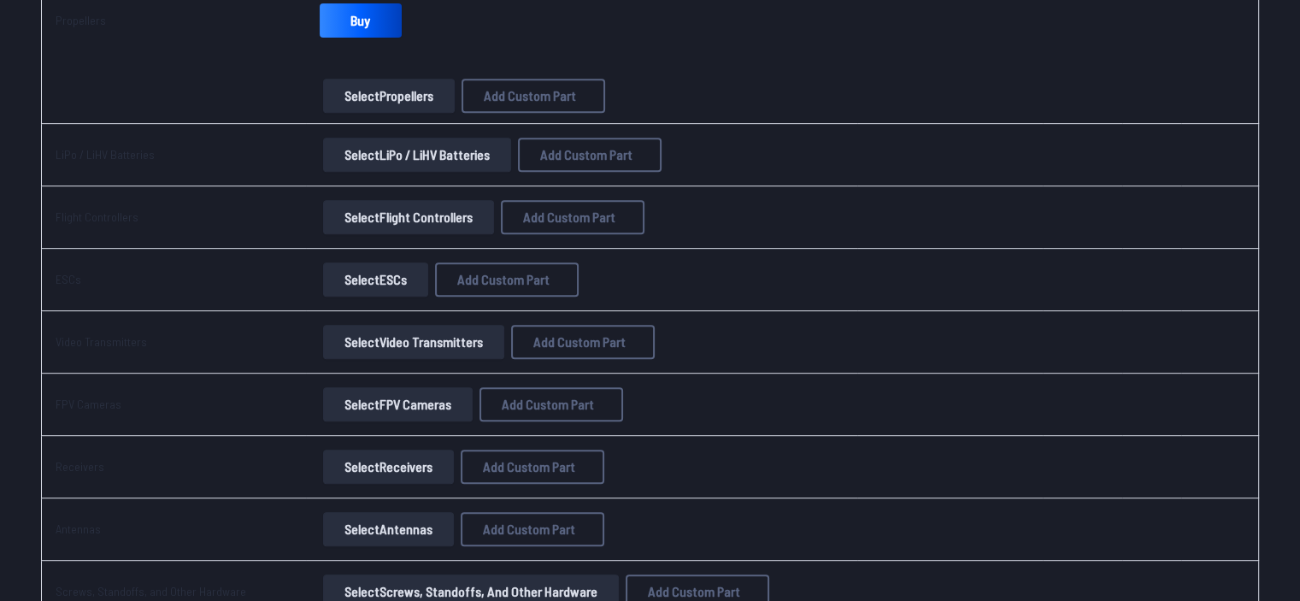
scroll to position [756, 0]
click at [419, 160] on button "Select LiPo / LiHV Batteries" at bounding box center [417, 154] width 188 height 34
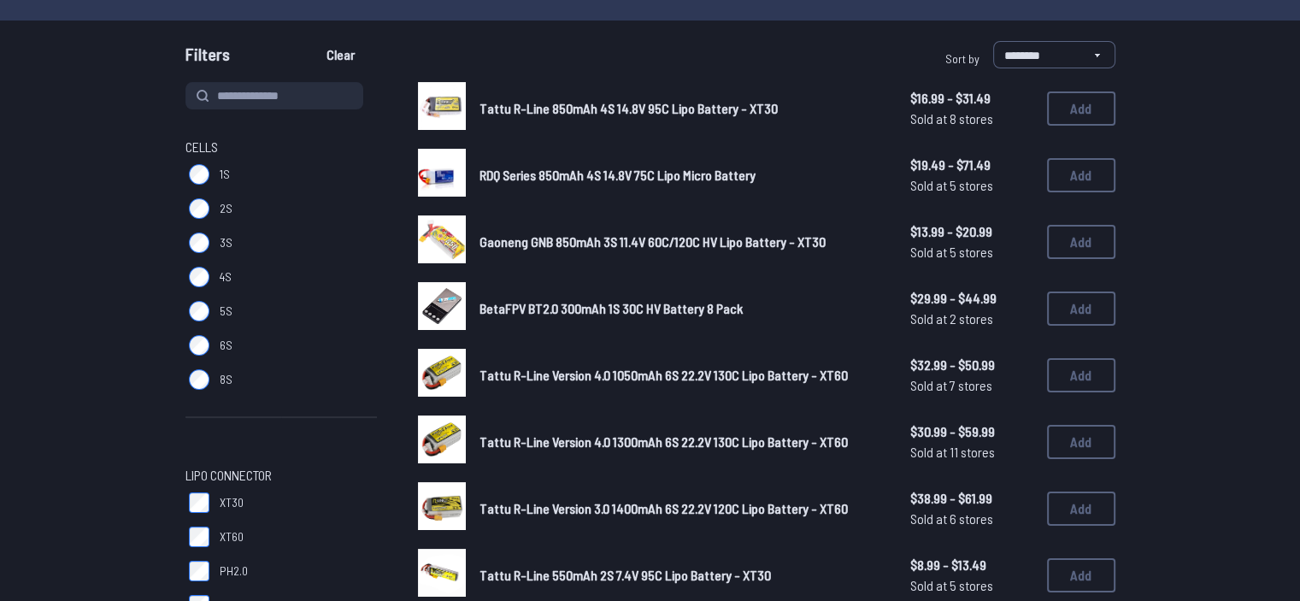
scroll to position [130, 0]
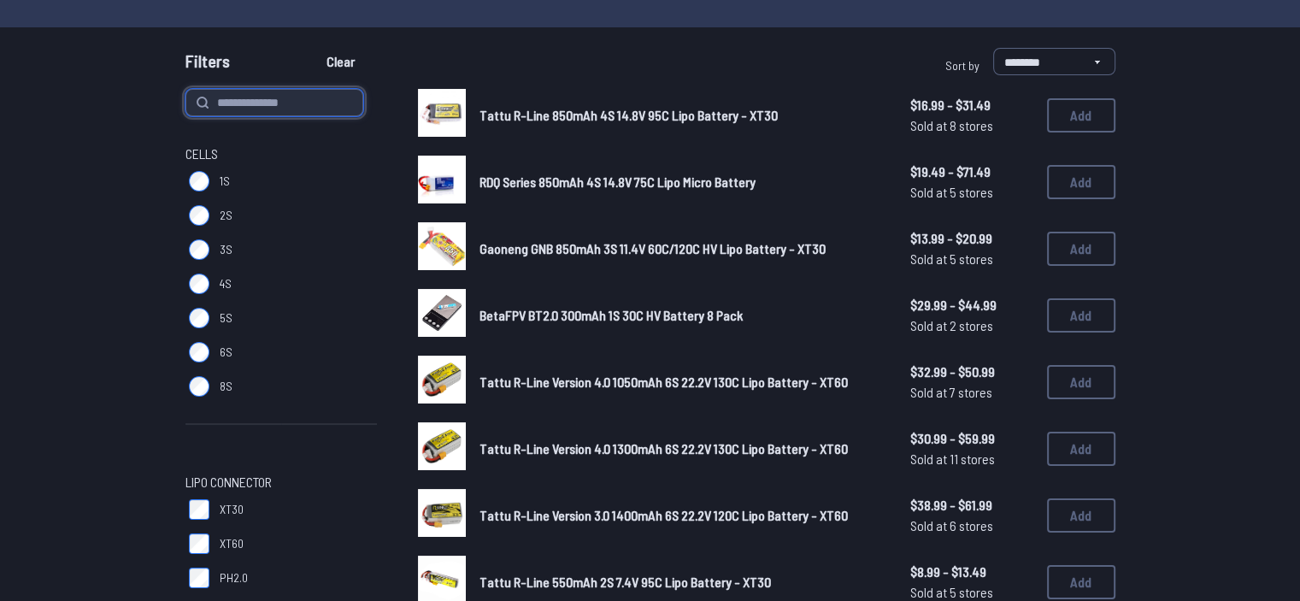
click at [285, 98] on input at bounding box center [275, 102] width 178 height 27
type input "**"
click at [312, 48] on button "Clear" at bounding box center [340, 61] width 57 height 27
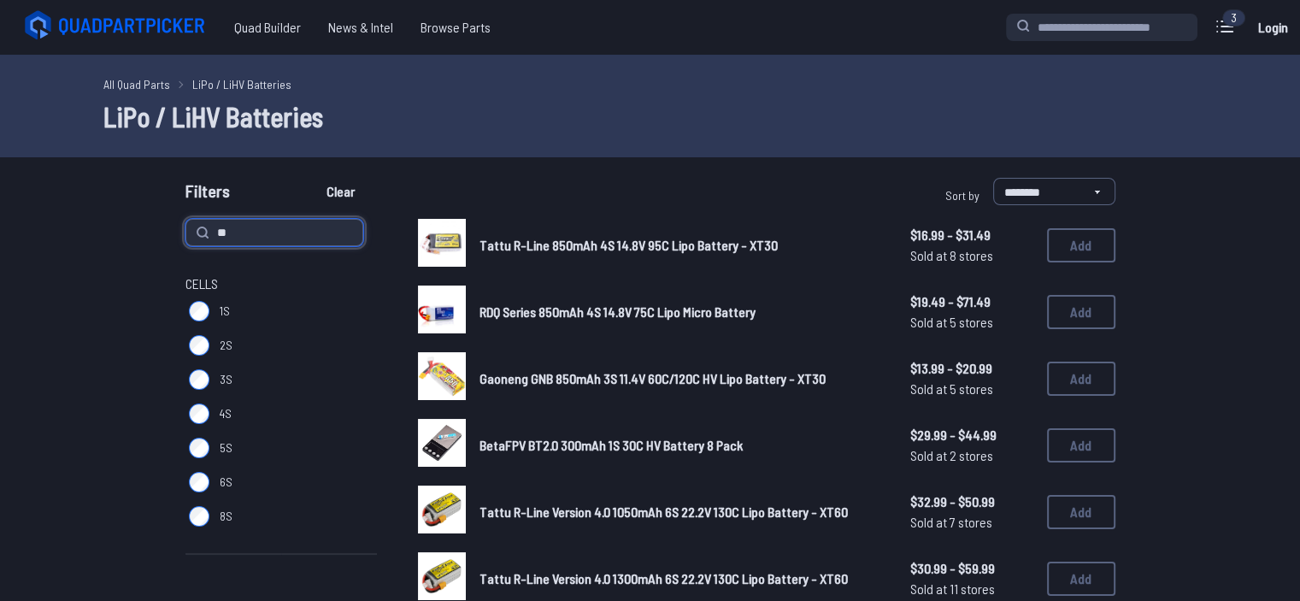
type input "**"
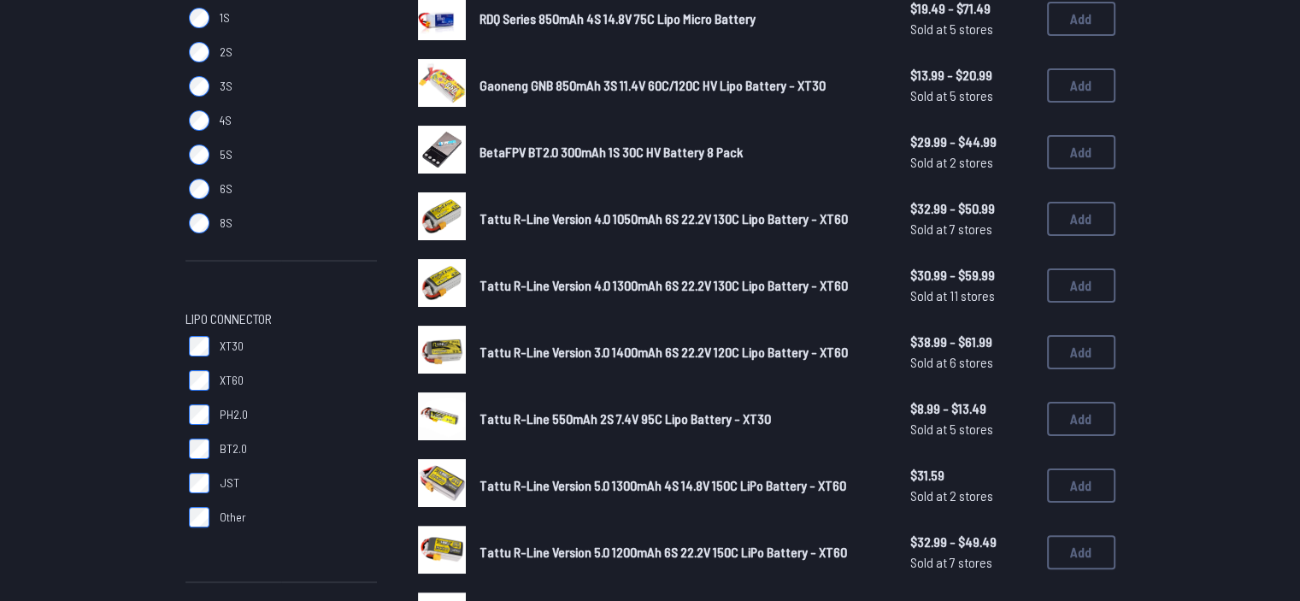
scroll to position [315, 0]
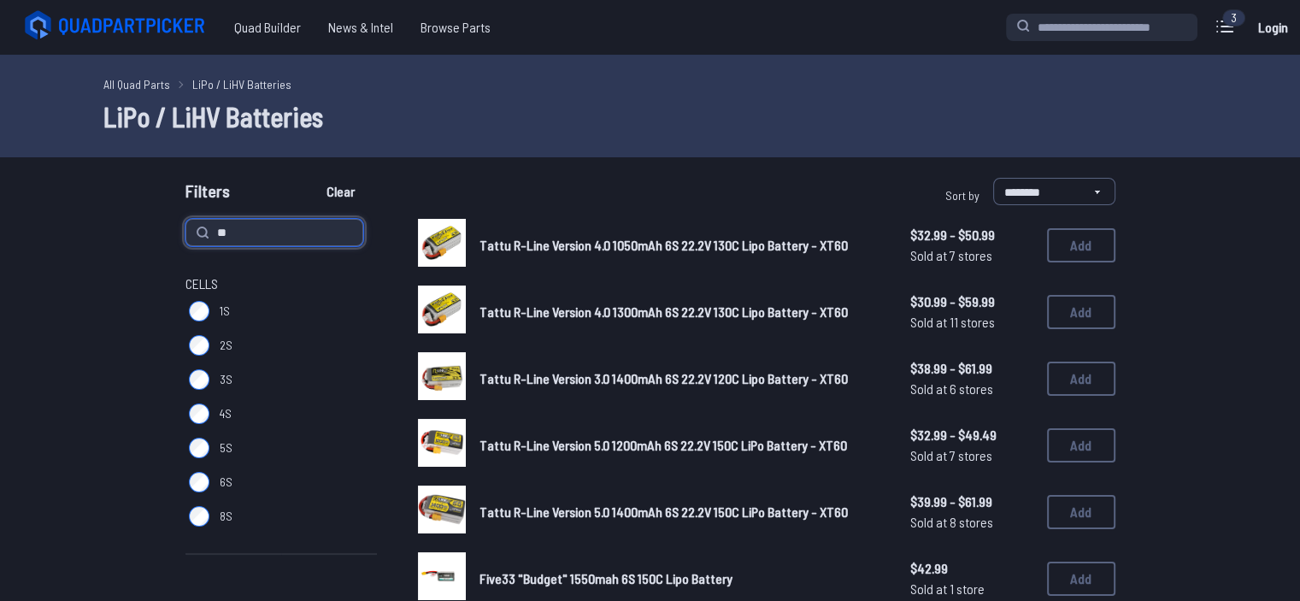
type input "*"
click at [220, 480] on span "6S" at bounding box center [226, 482] width 13 height 17
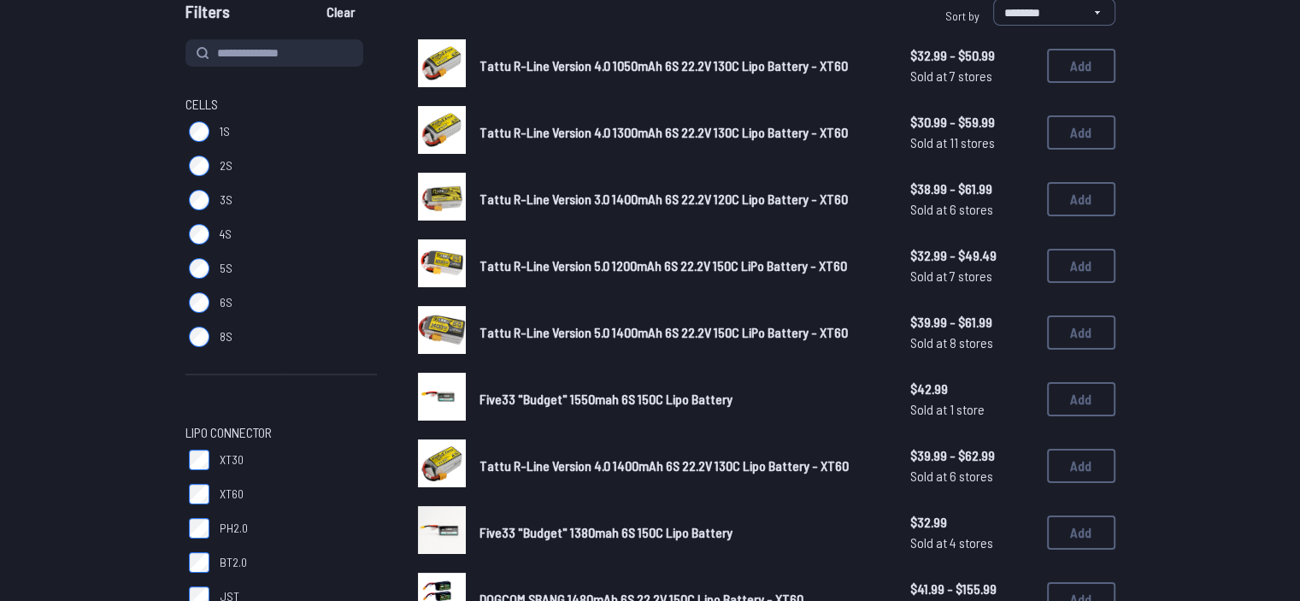
scroll to position [180, 0]
click at [642, 306] on div "Tattu R-Line Version 5.0 1400mAh 6S 22.2V 150C LiPo Battery - XT60 $39.99 - $61…" at bounding box center [767, 331] width 698 height 53
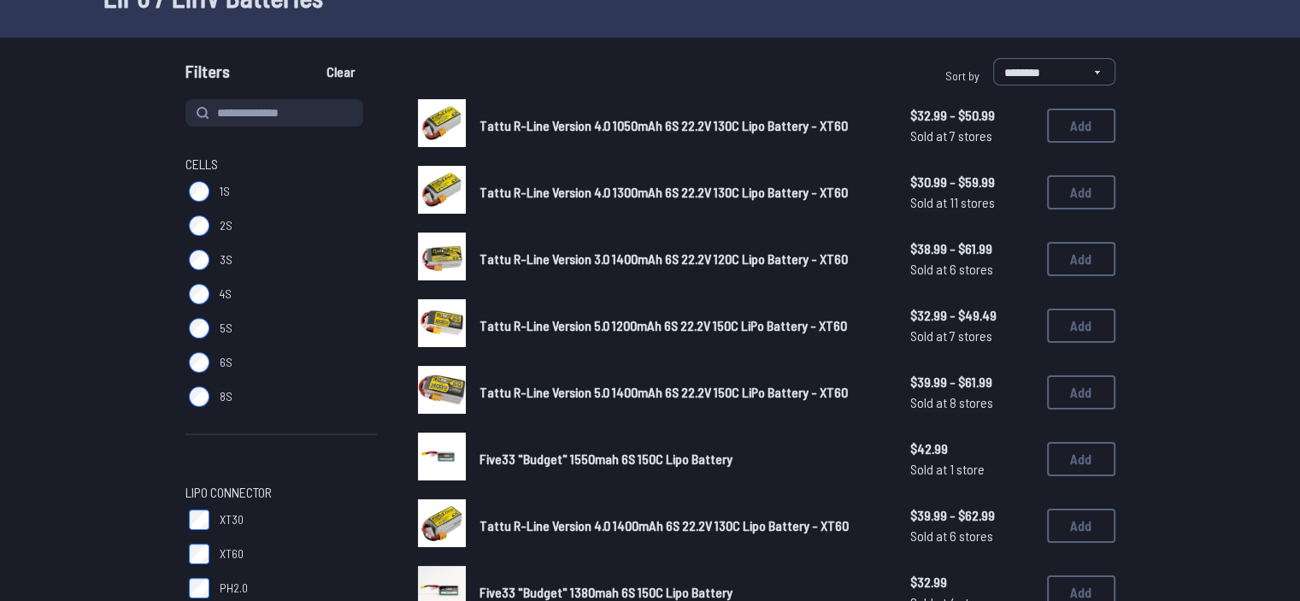
scroll to position [119, 0]
click at [642, 186] on span "Tattu R-Line Version 4.0 1300mAh 6S 22.2V 130C Lipo Battery - XT60" at bounding box center [664, 193] width 368 height 16
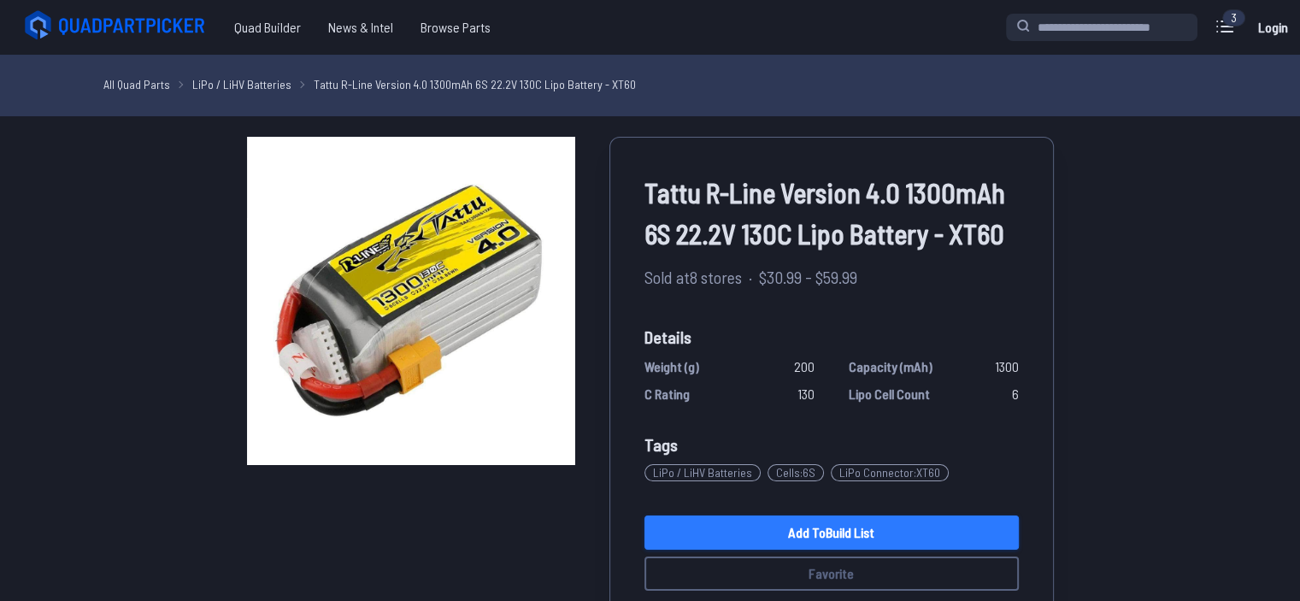
click at [642, 533] on link "Add to Build List" at bounding box center [832, 533] width 374 height 34
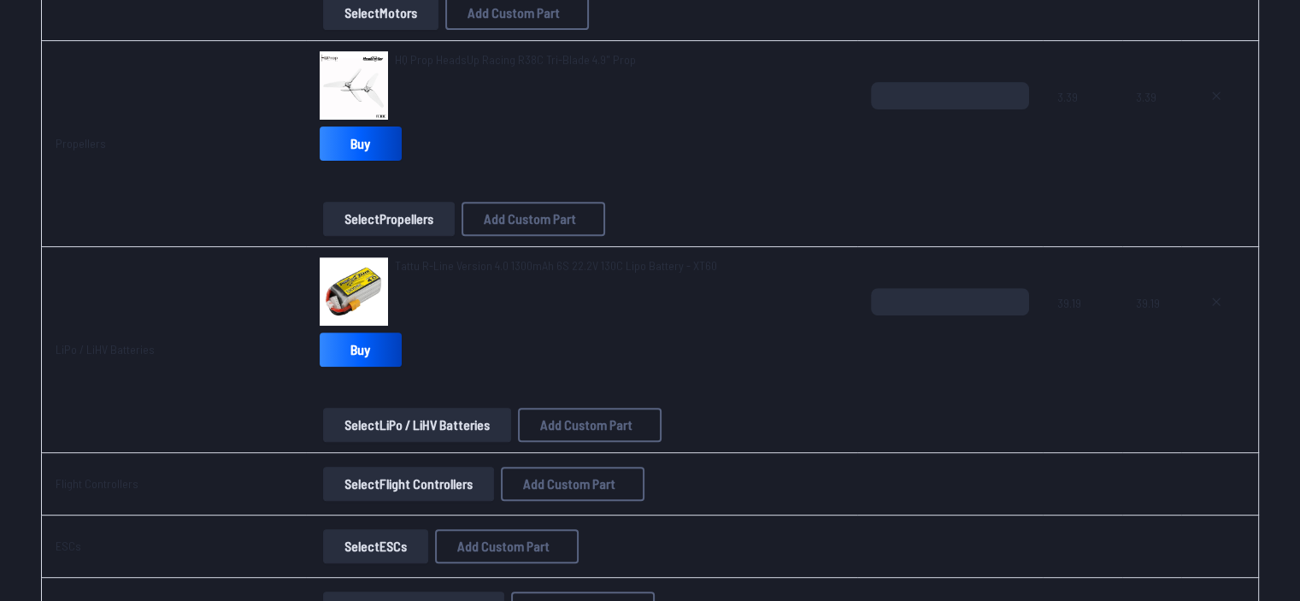
scroll to position [633, 0]
click at [471, 493] on button "Select Flight Controllers" at bounding box center [408, 483] width 171 height 34
click at [444, 479] on button "Select Flight Controllers" at bounding box center [408, 483] width 171 height 34
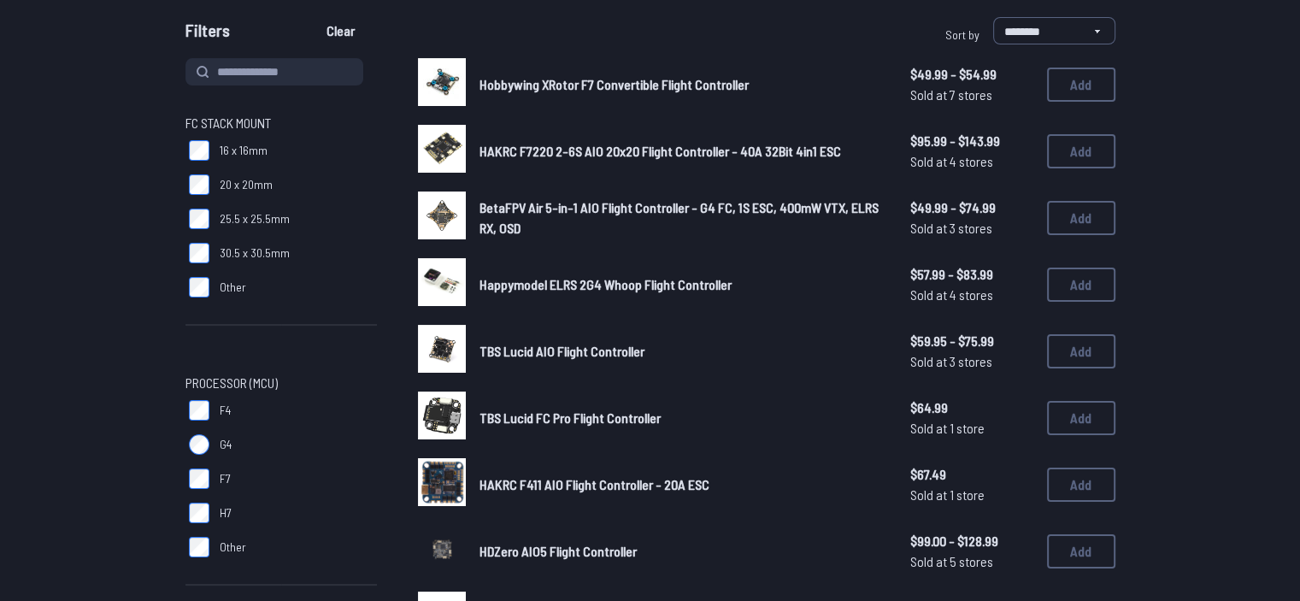
scroll to position [154, 0]
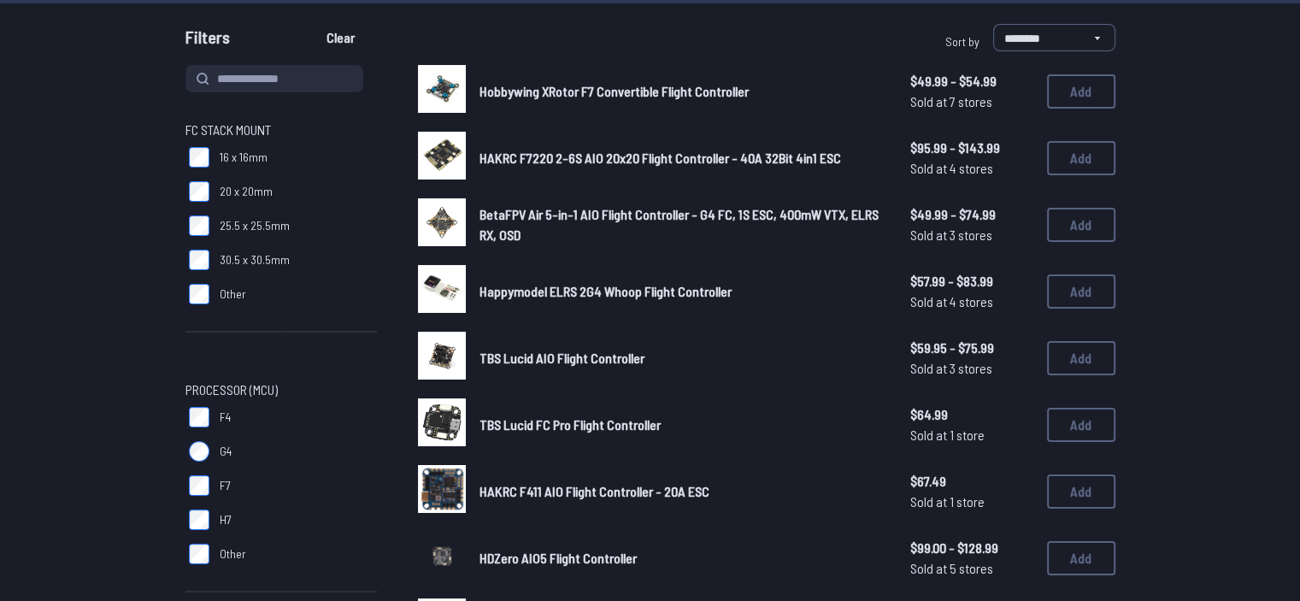
click at [342, 266] on label "30.5 x 30.5mm" at bounding box center [282, 260] width 192 height 34
click at [236, 245] on label "30.5 x 30.5mm" at bounding box center [282, 260] width 192 height 34
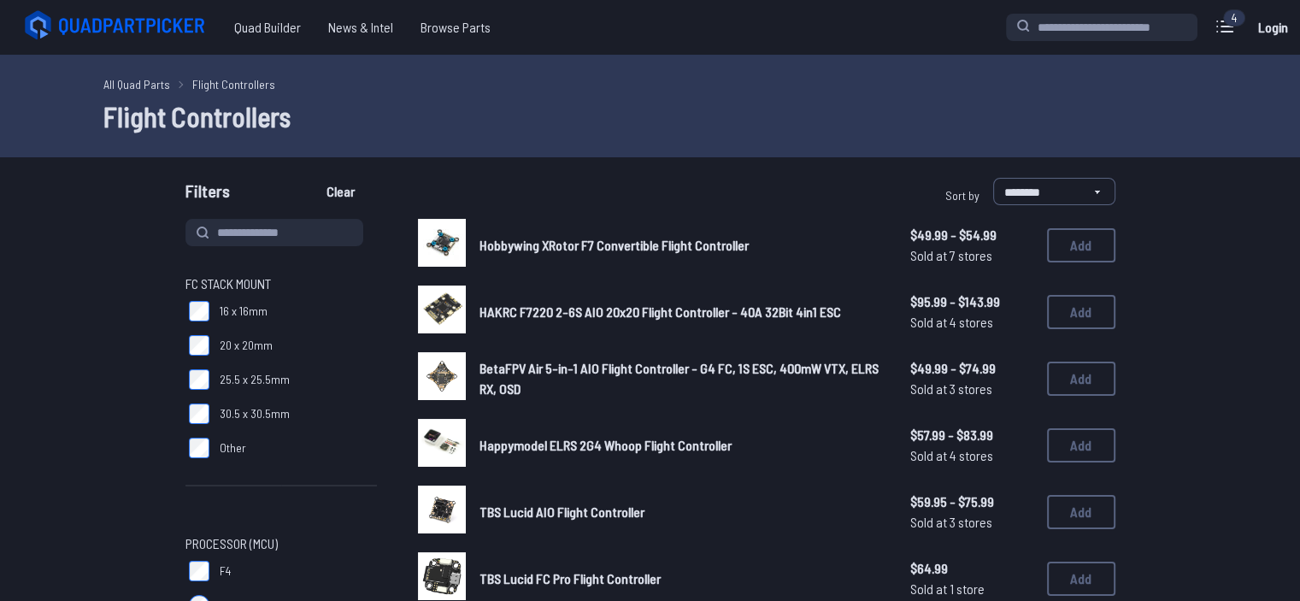
click at [233, 382] on span "25.5 x 25.5mm" at bounding box center [255, 379] width 70 height 17
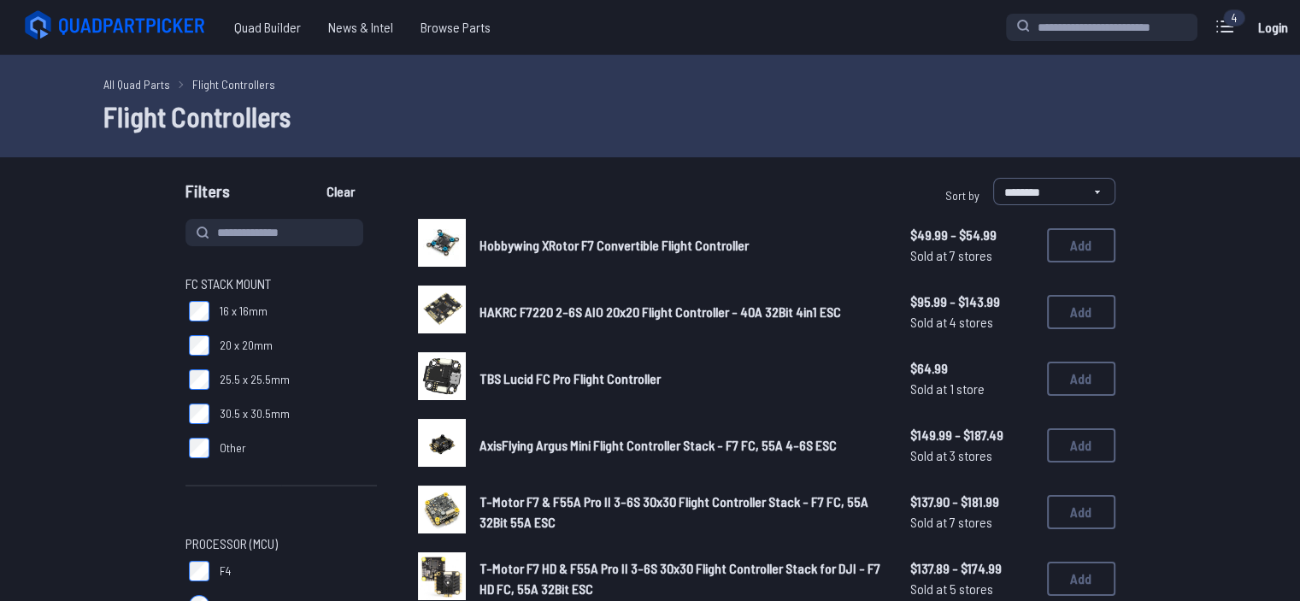
click at [225, 350] on span "20 x 20mm" at bounding box center [246, 345] width 53 height 17
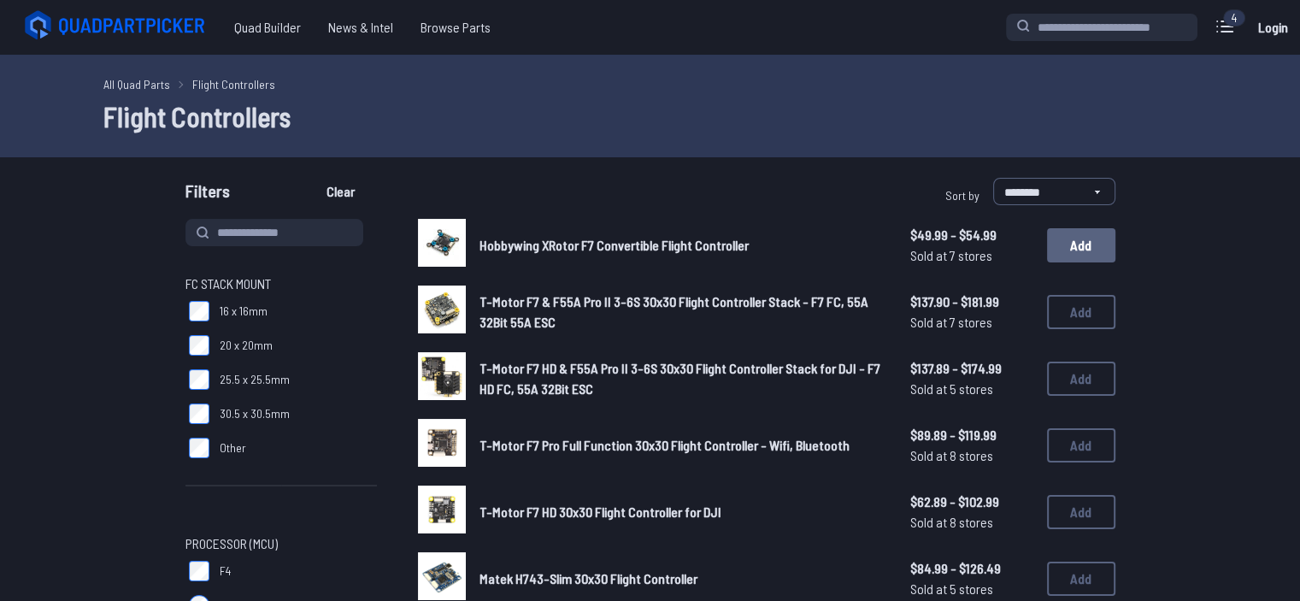
click at [642, 250] on button "Add" at bounding box center [1081, 245] width 68 height 34
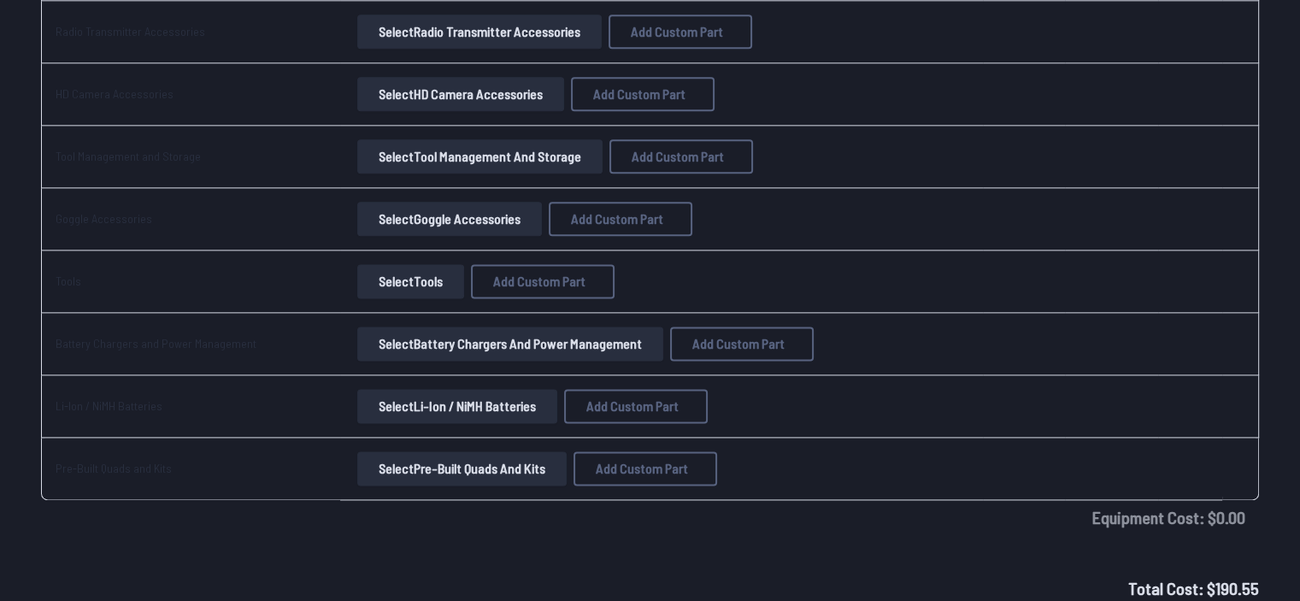
click at [618, 168] on td "Select Tool Management and Storage Add Custom Part Add Custom Part Part name* B…" at bounding box center [661, 157] width 643 height 62
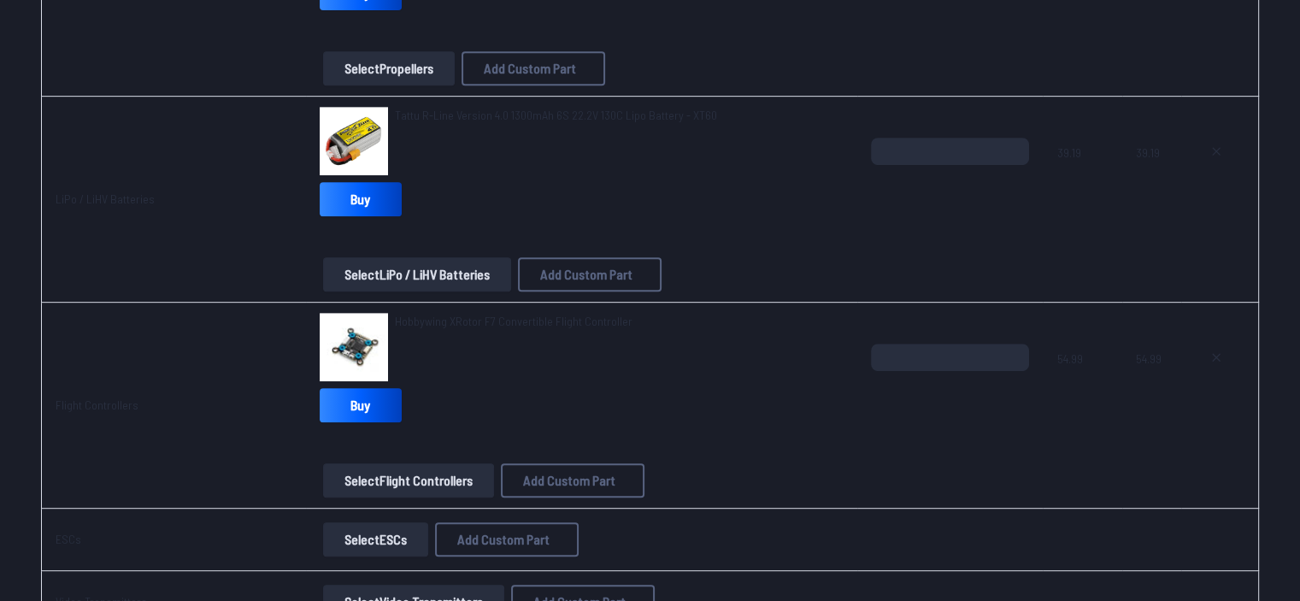
scroll to position [776, 0]
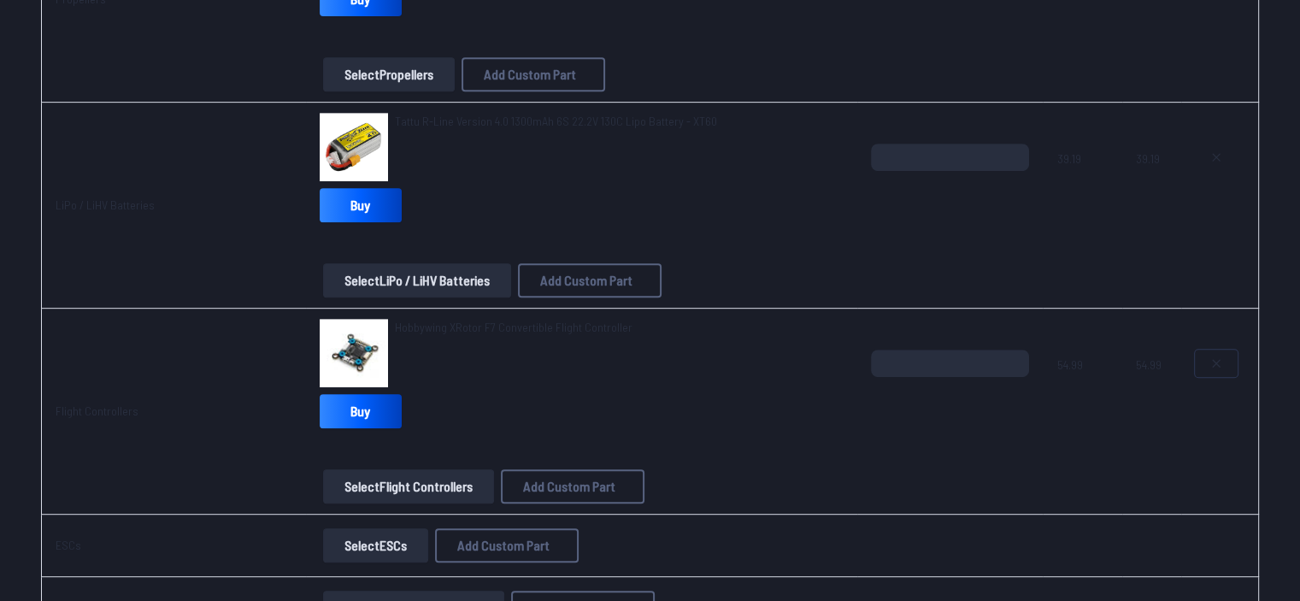
click at [642, 361] on icon at bounding box center [1216, 363] width 7 height 7
click at [642, 433] on div "Hobbywing XRotor F7 Convertible Flight Controller Buy" at bounding box center [582, 377] width 525 height 116
type textarea "**********"
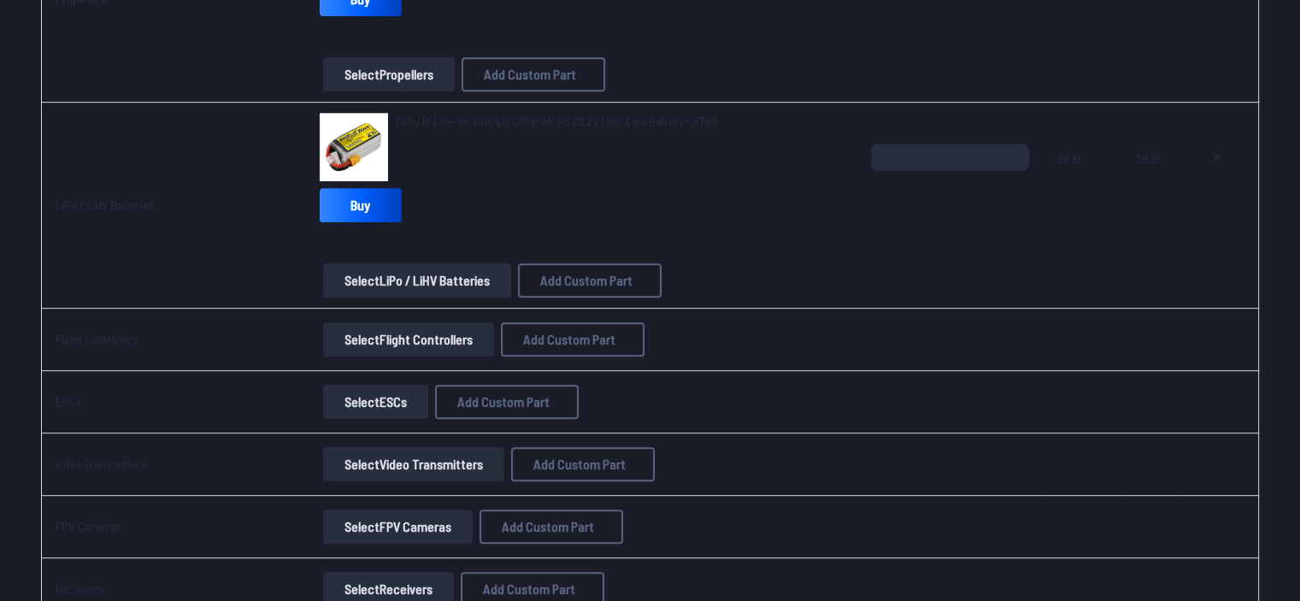
drag, startPoint x: 392, startPoint y: 330, endPoint x: 384, endPoint y: 331, distance: 8.6
click at [384, 331] on button "Select Flight Controllers" at bounding box center [408, 339] width 171 height 34
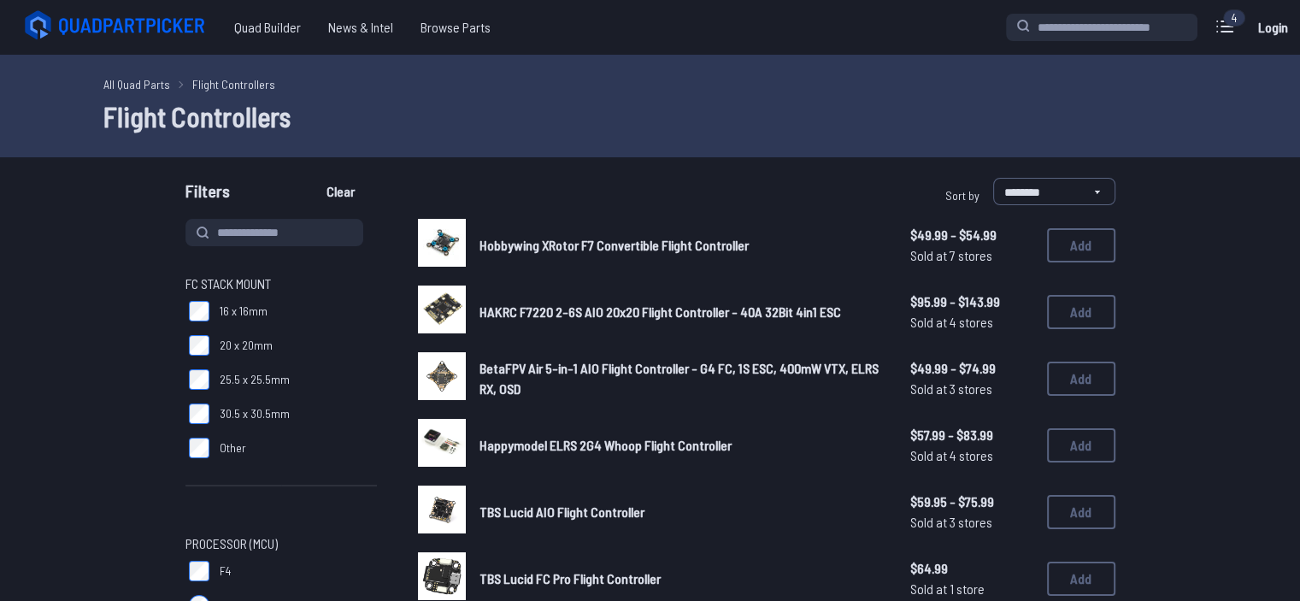
click at [196, 299] on label "16 x 16mm" at bounding box center [282, 311] width 192 height 34
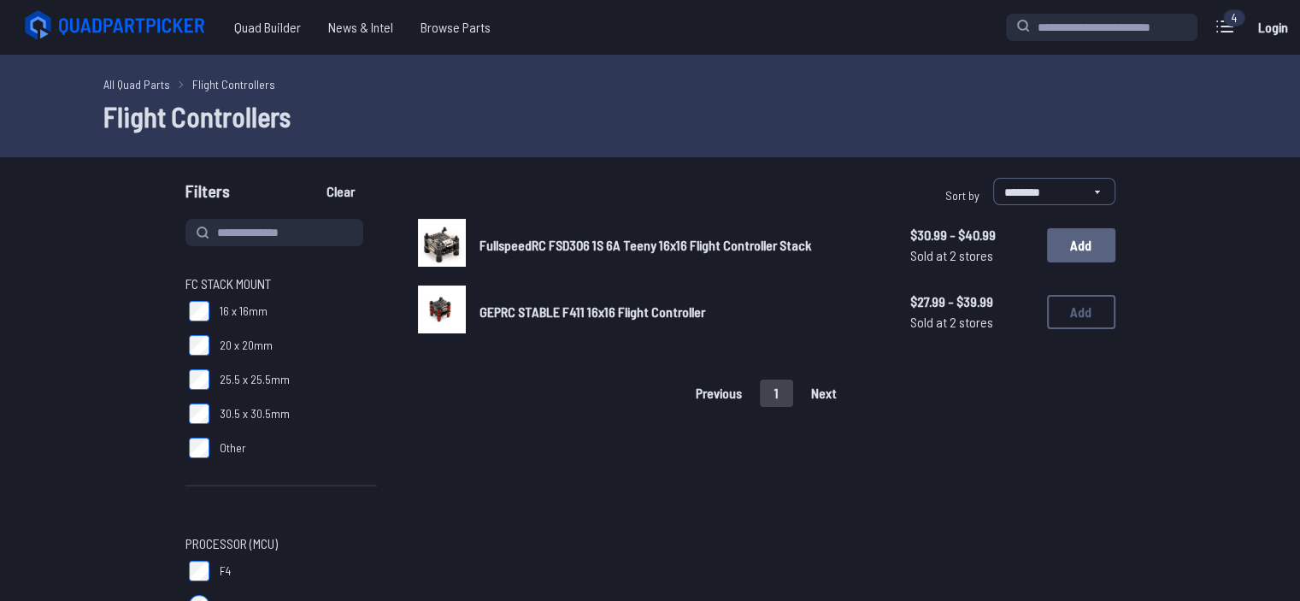
click at [642, 245] on button "Add" at bounding box center [1081, 245] width 68 height 34
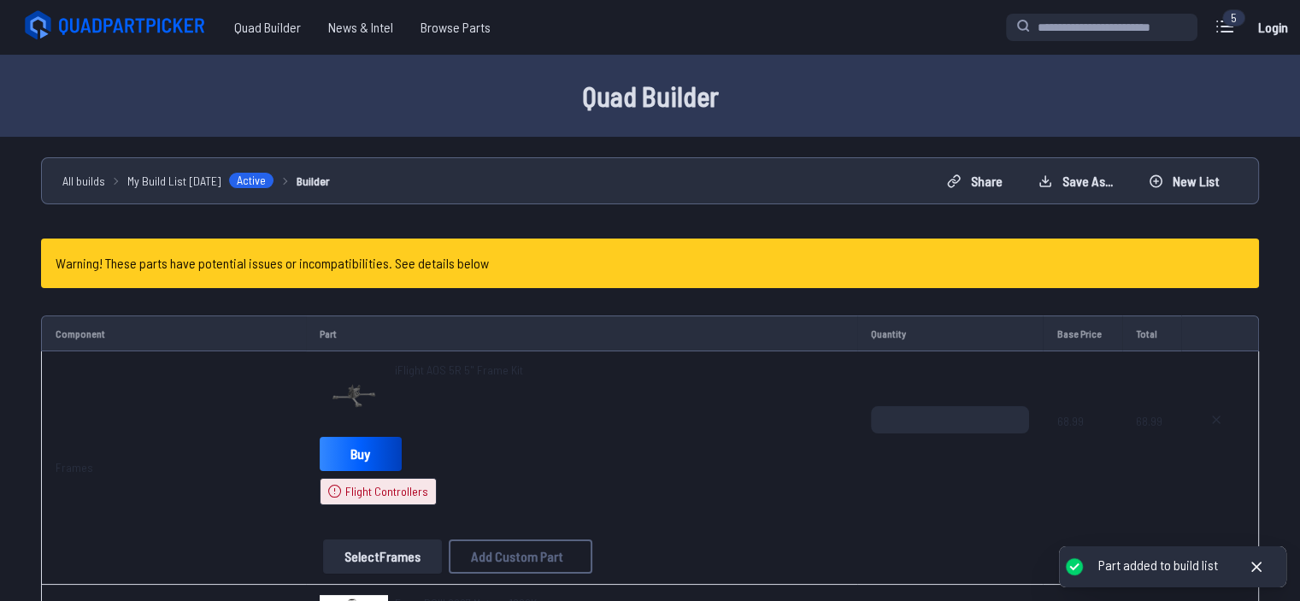
click at [642, 334] on td "Part" at bounding box center [582, 333] width 552 height 36
click at [642, 355] on td "iFlight AOS 5R 5" Frame Kit Buy Flight Controllers Select Frames Add Custom Par…" at bounding box center [582, 467] width 552 height 233
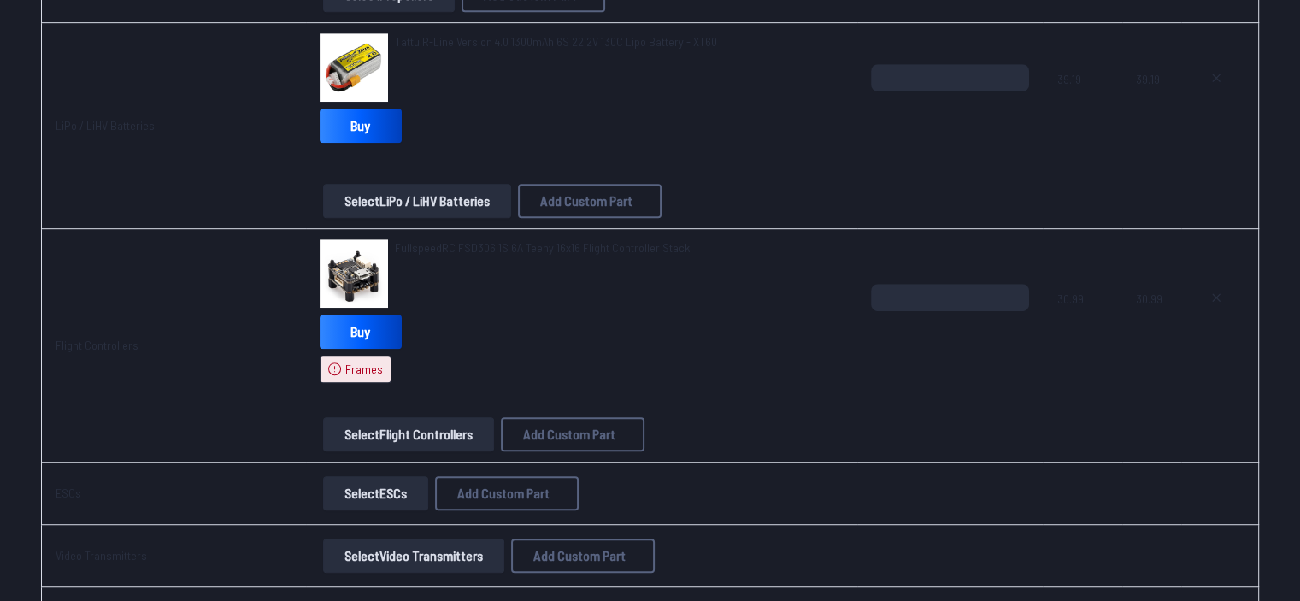
scroll to position [953, 0]
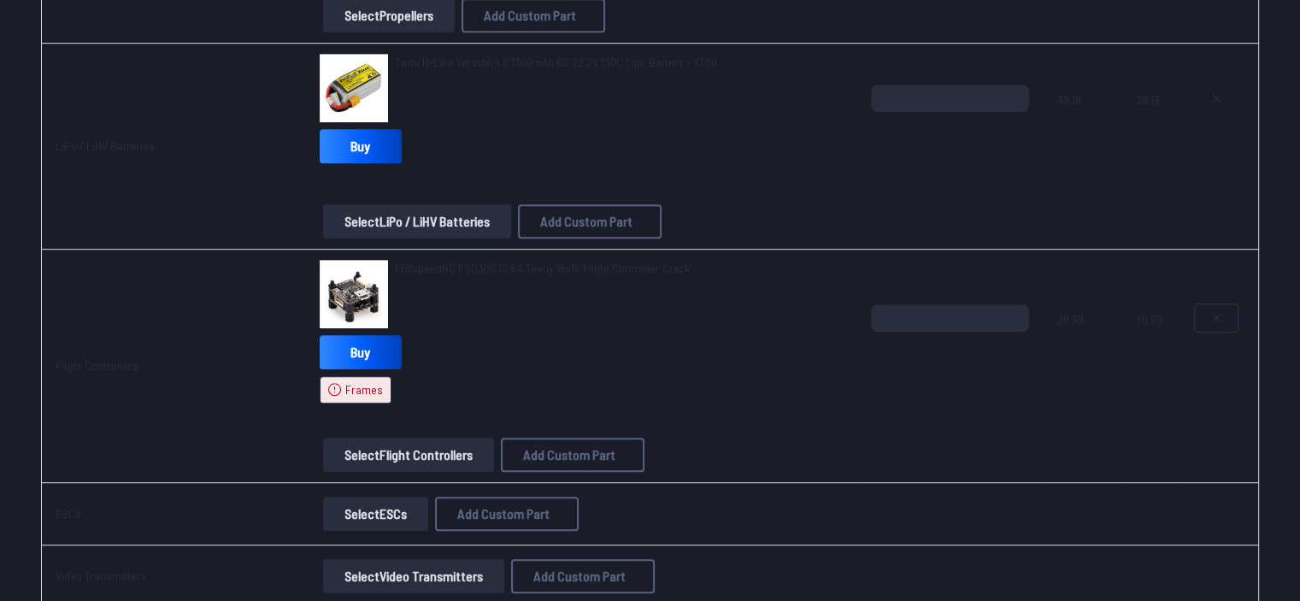
click at [642, 307] on button at bounding box center [1216, 317] width 43 height 27
type textarea "**********"
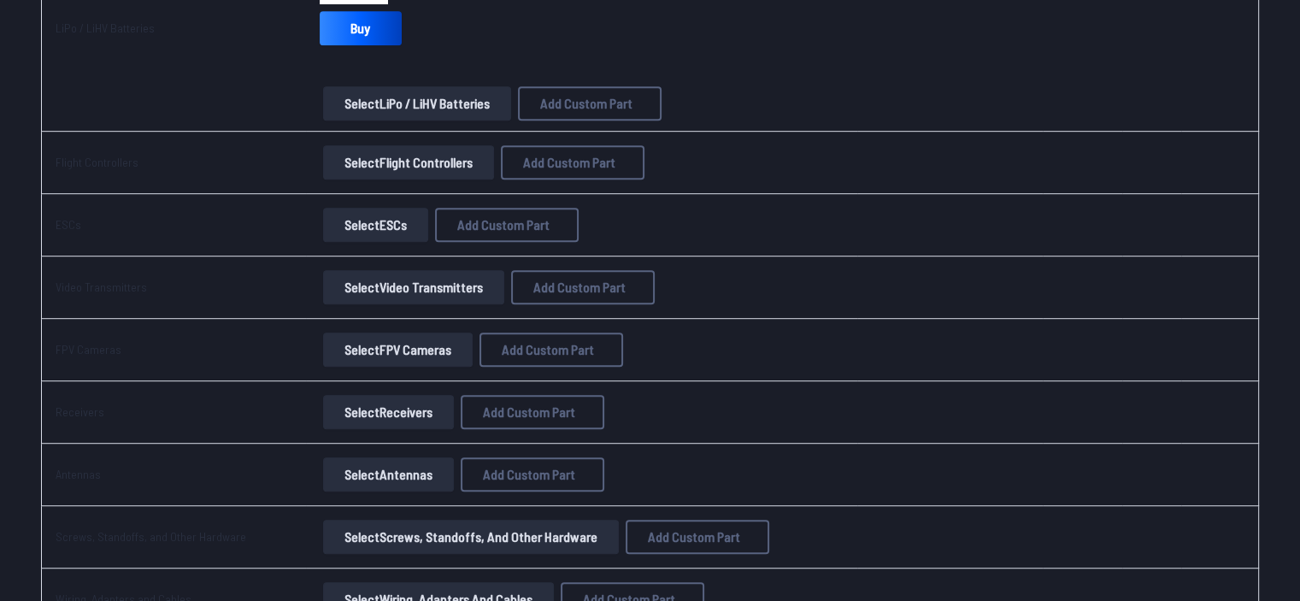
scroll to position [835, 0]
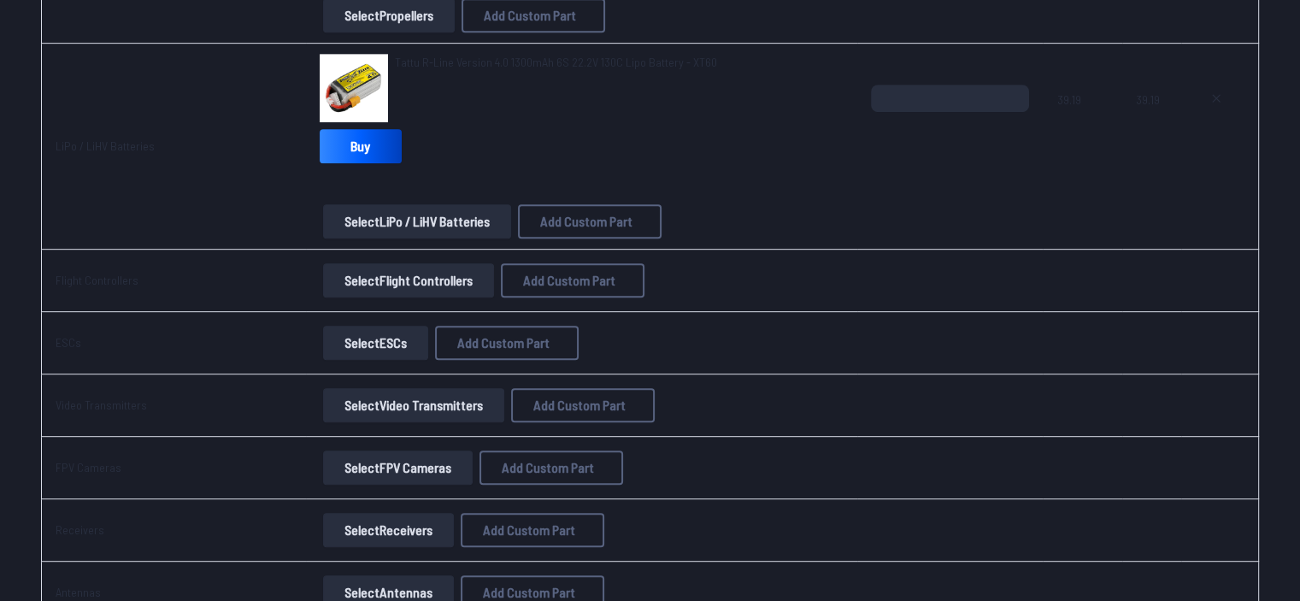
click at [642, 339] on div "Select ESCs Add Custom Part Add Custom Part Part name* Brand / Manufacturer Pri…" at bounding box center [582, 343] width 525 height 34
click at [427, 273] on button "Select Flight Controllers" at bounding box center [408, 280] width 171 height 34
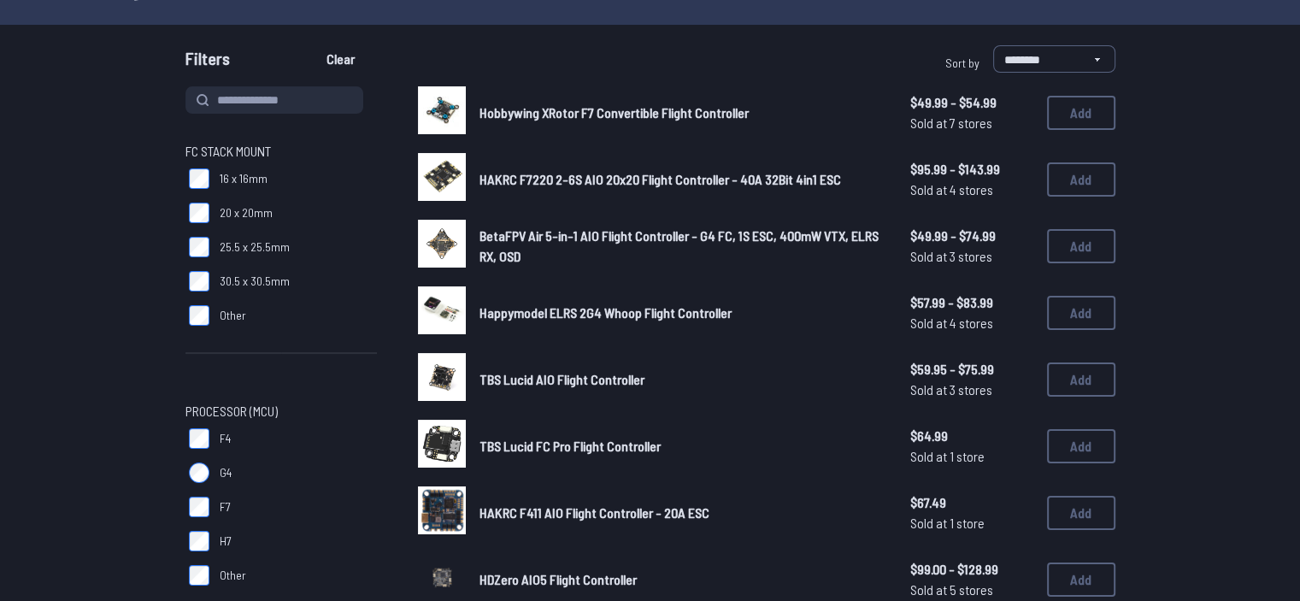
scroll to position [133, 0]
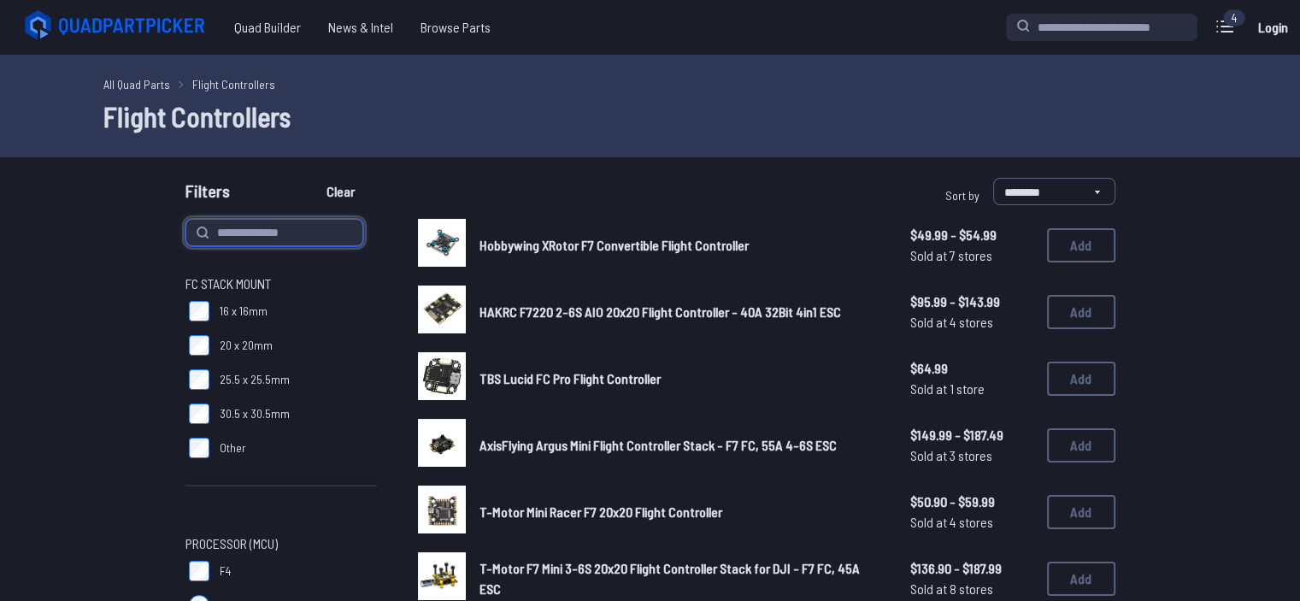
click at [235, 241] on input at bounding box center [275, 232] width 178 height 27
type input "****"
click at [312, 178] on button "Clear" at bounding box center [340, 191] width 57 height 27
type input "****"
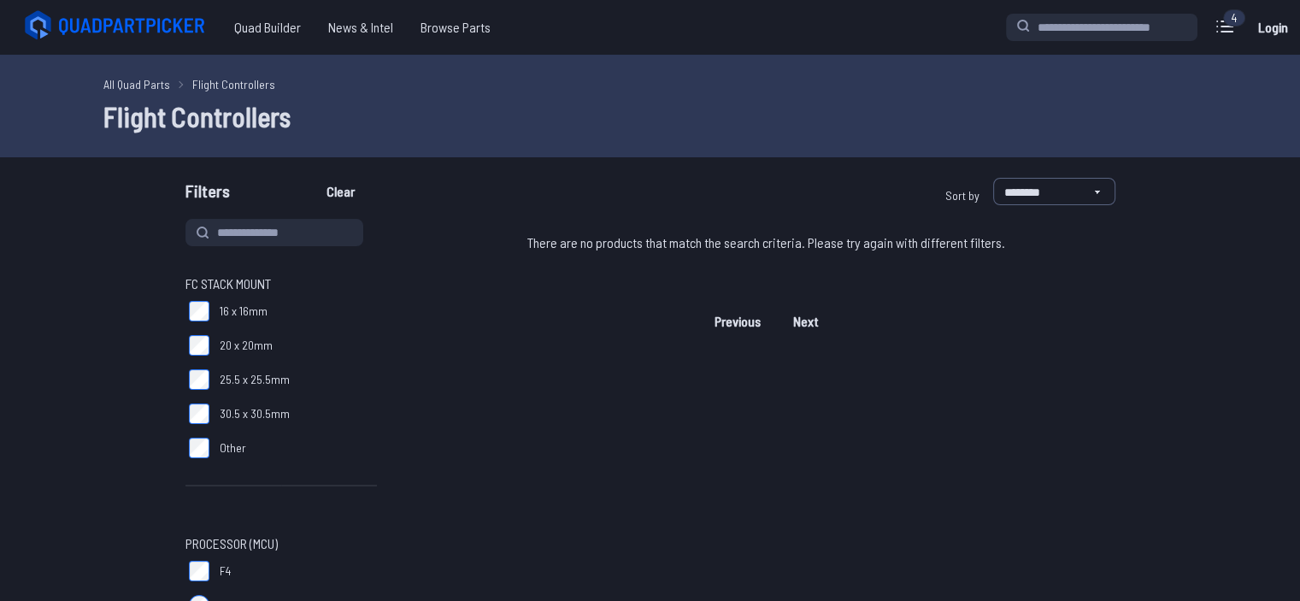
click at [642, 6] on div "Quad Builder News & Intel Browse Quad Builder News & Intel Browse Parts 4 Curre…" at bounding box center [650, 27] width 1300 height 55
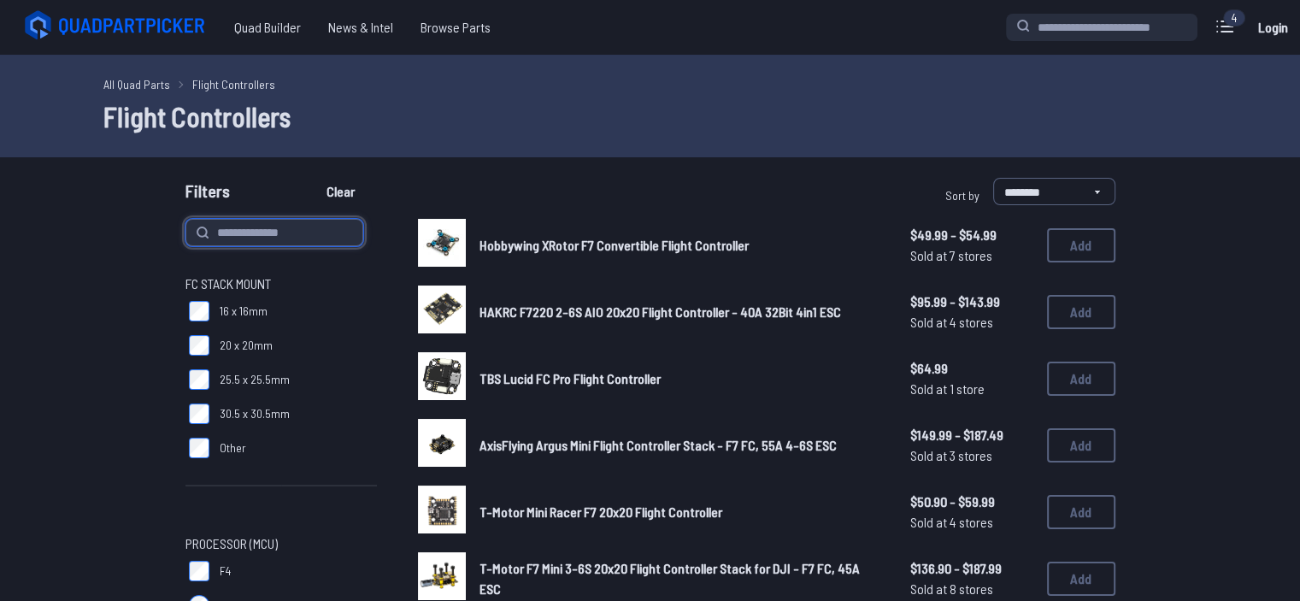
click at [269, 240] on input at bounding box center [275, 232] width 178 height 27
paste input "*******"
type input "*******"
click at [312, 178] on button "Clear" at bounding box center [340, 191] width 57 height 27
type input "*******"
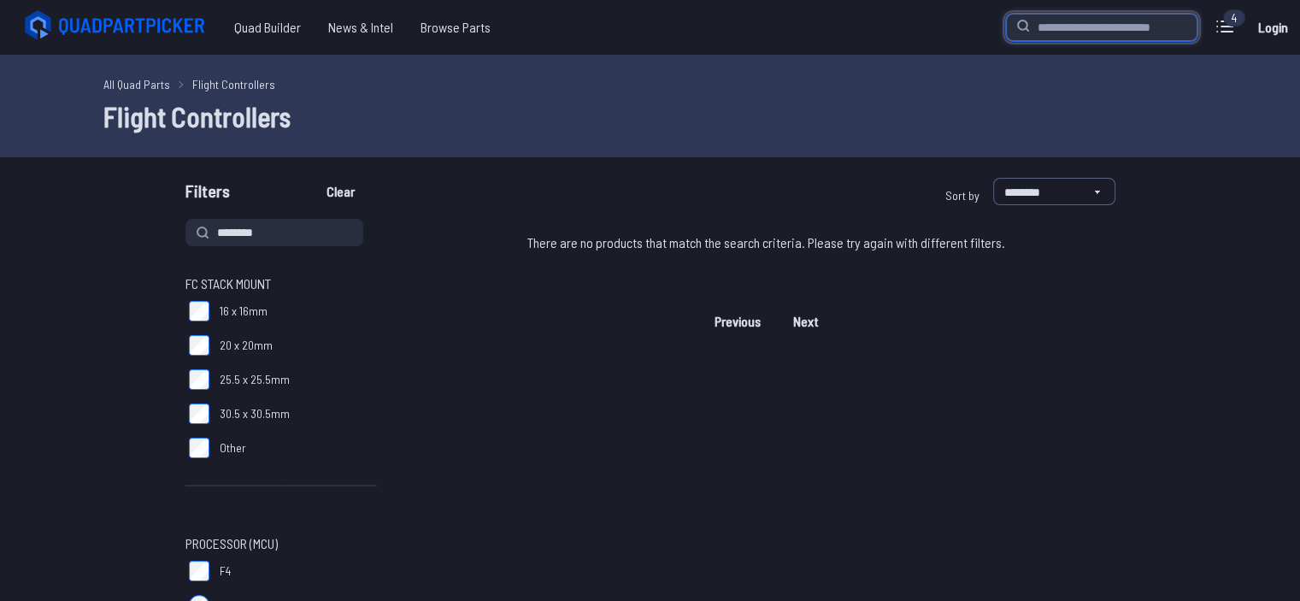
click at [642, 32] on input "search" at bounding box center [1102, 27] width 192 height 27
paste input "*******"
type input "*******"
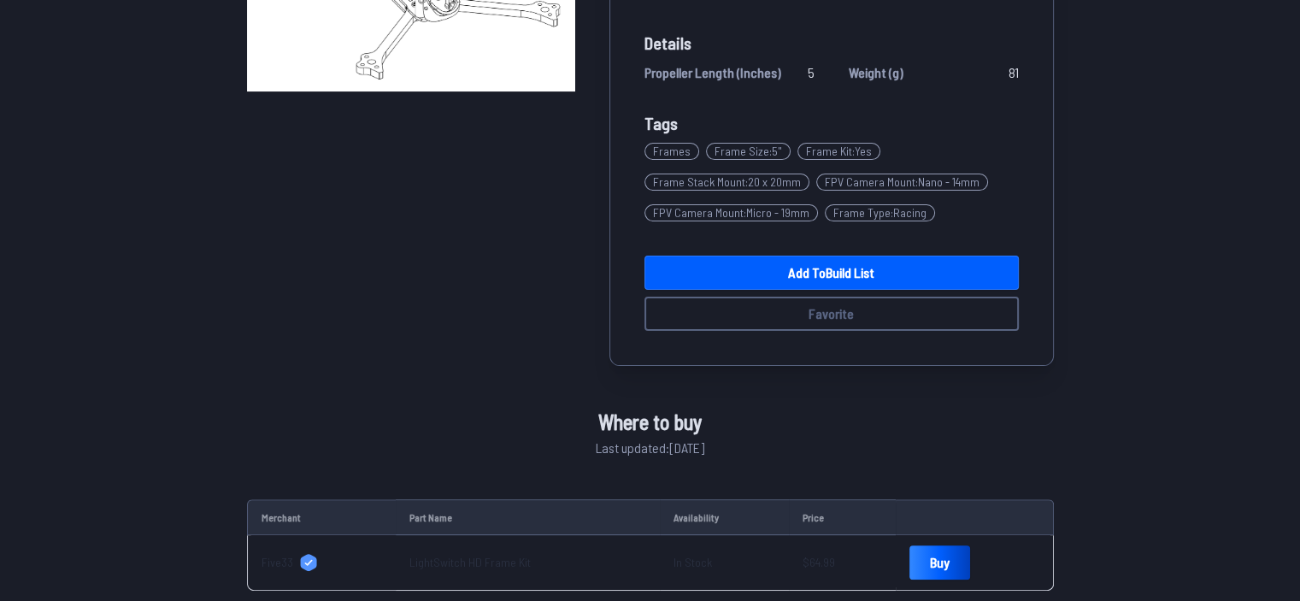
scroll to position [597, 0]
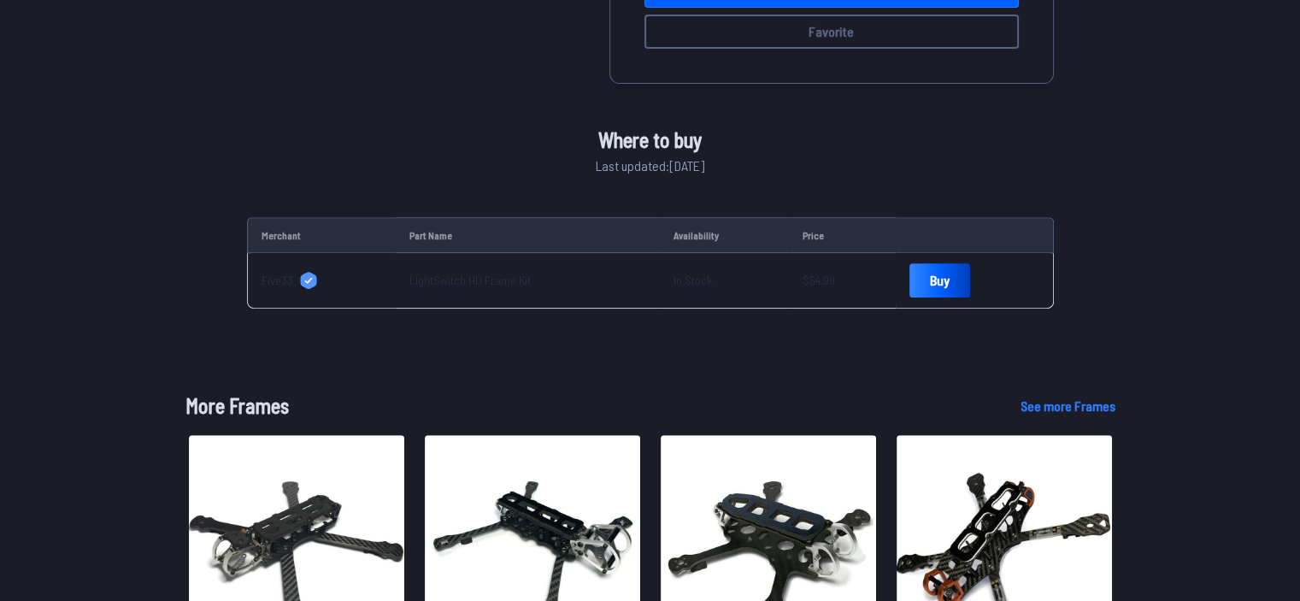
click at [498, 280] on link "LightSwitch HD Frame Kit" at bounding box center [470, 280] width 121 height 15
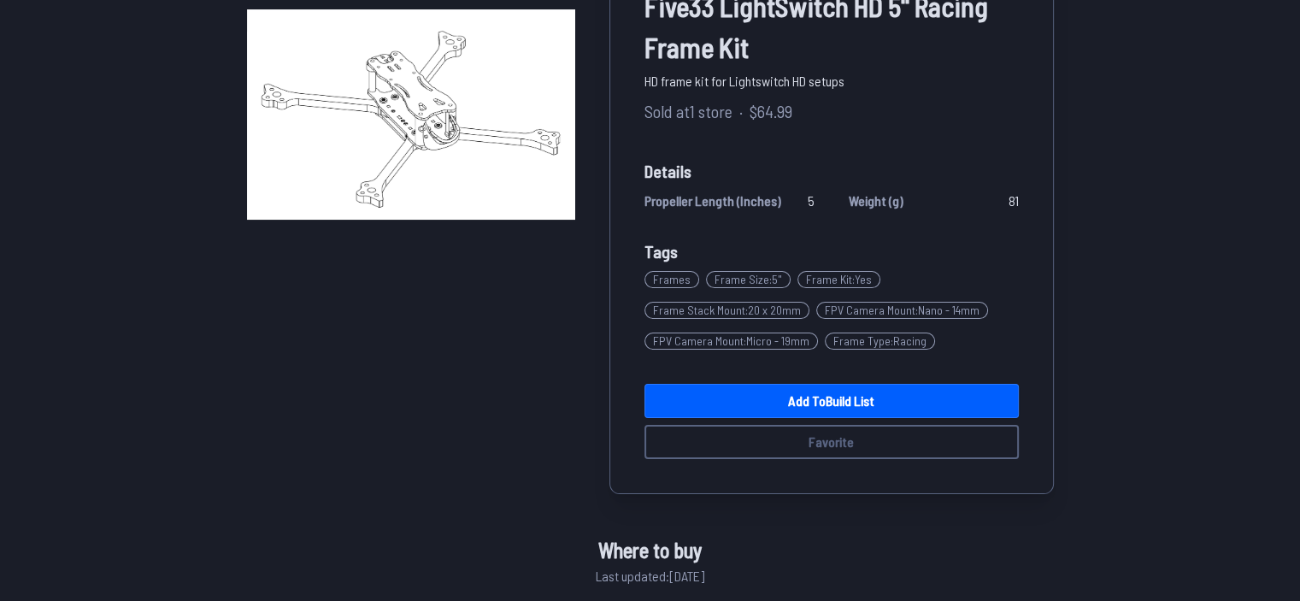
scroll to position [0, 0]
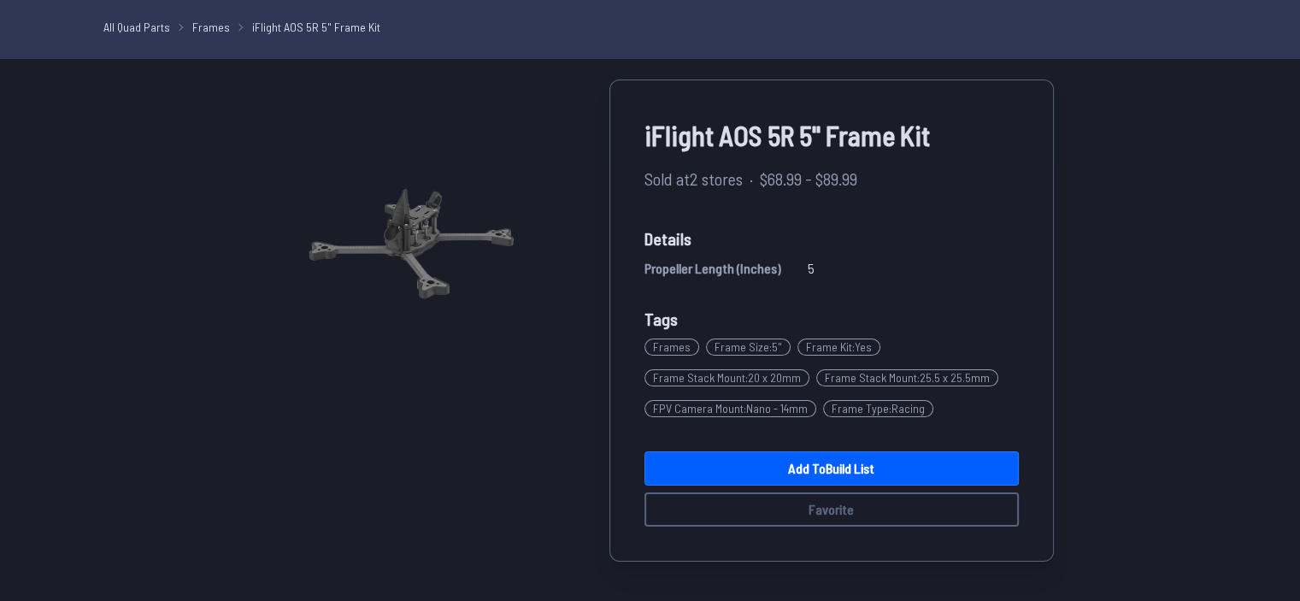
scroll to position [58, 0]
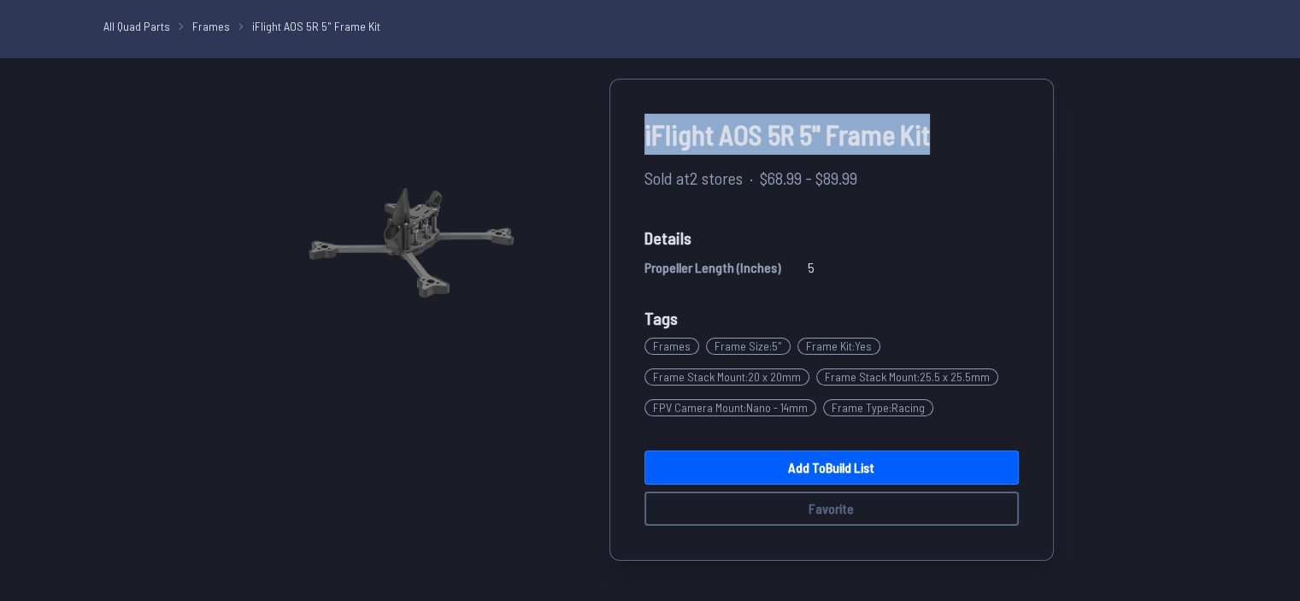
drag, startPoint x: 632, startPoint y: 133, endPoint x: 1052, endPoint y: 139, distance: 420.7
click at [1052, 139] on div "iFlight AOS 5R 5" Frame Kit Sold at 2 stores · $68.99 - $89.99 Details Propelle…" at bounding box center [832, 320] width 445 height 482
copy span "iFlight AOS 5R 5" Frame Kit"
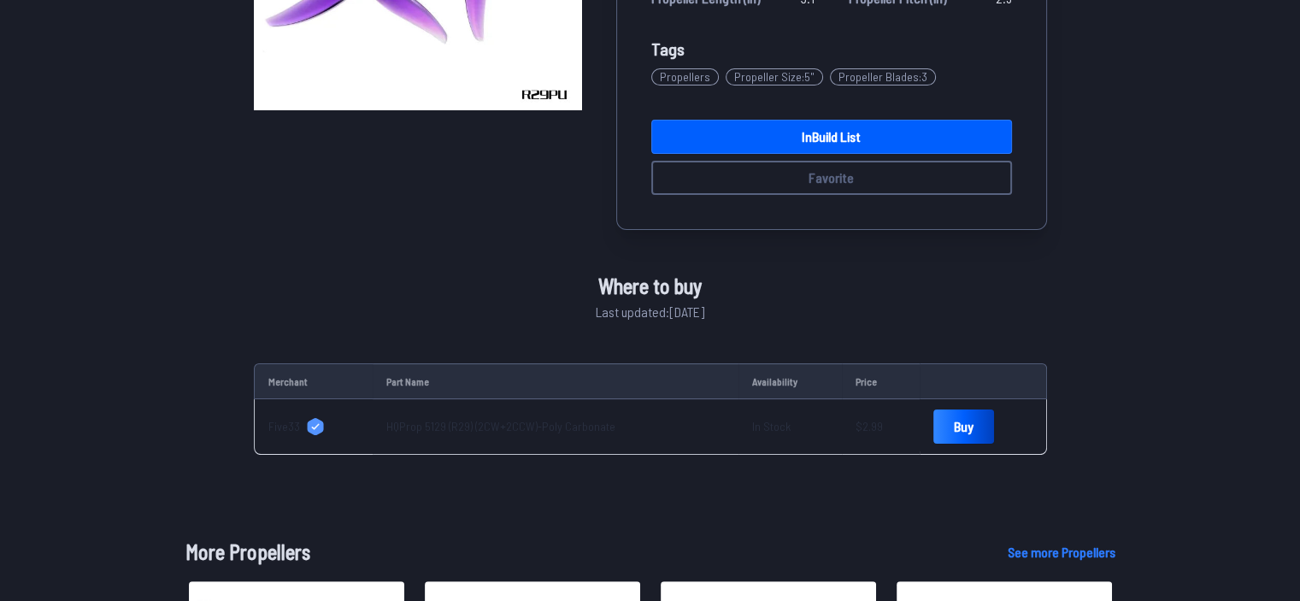
scroll to position [359, 0]
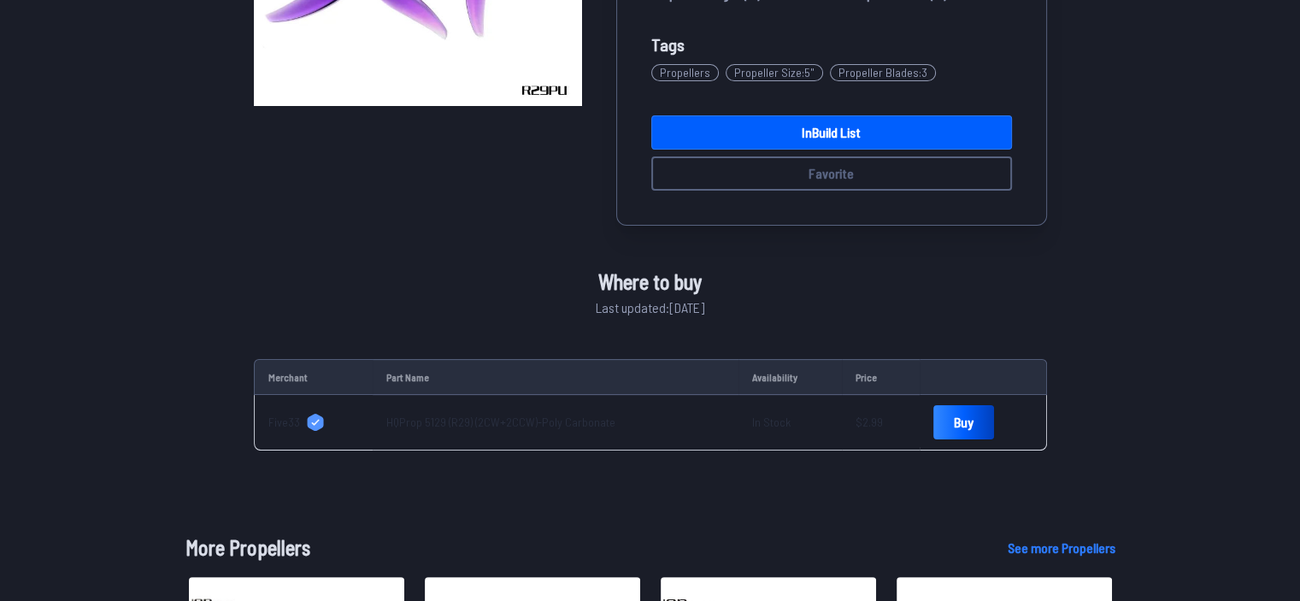
click at [286, 422] on span "Five33" at bounding box center [284, 422] width 32 height 17
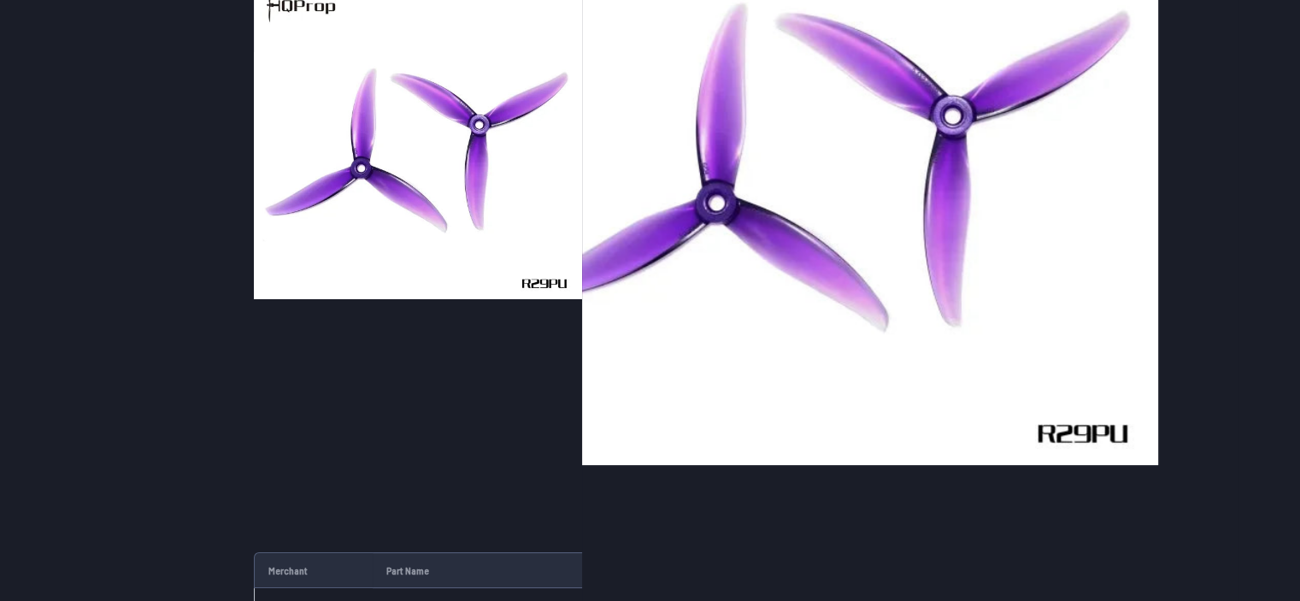
scroll to position [147, 0]
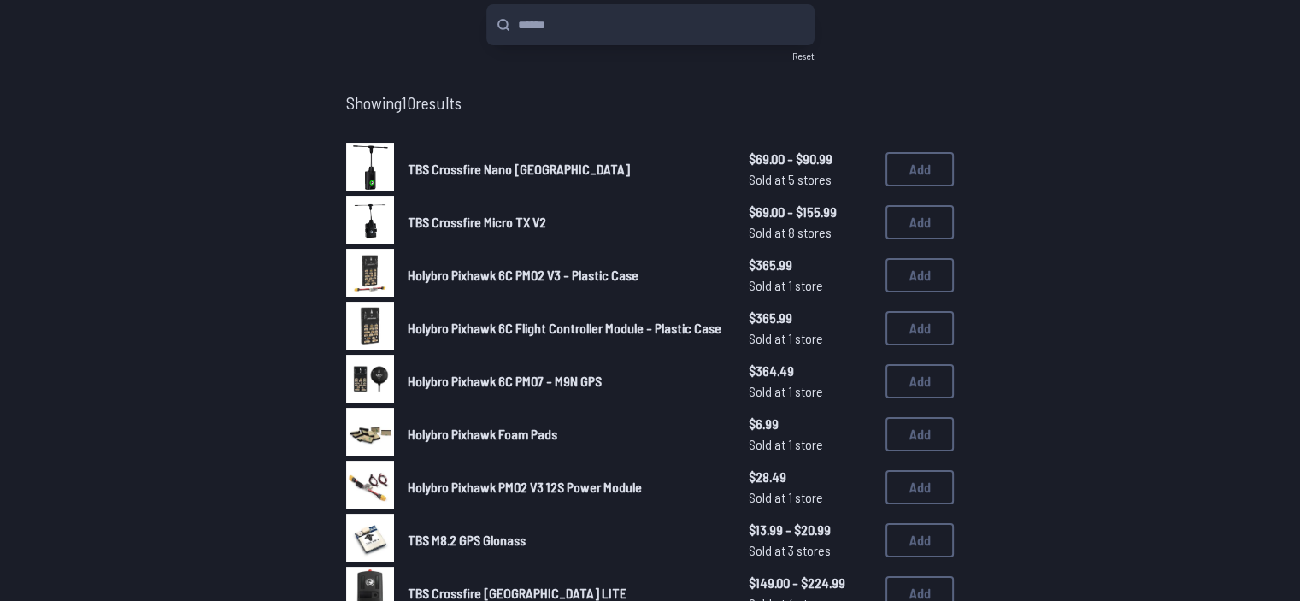
scroll to position [154, 0]
click at [645, 324] on span "Holybro Pixhawk 6C Flight Controller Module - Plastic Case" at bounding box center [565, 327] width 314 height 16
click at [640, 324] on span "Holybro Pixhawk 6C Flight Controller Module - Plastic Case" at bounding box center [565, 327] width 314 height 16
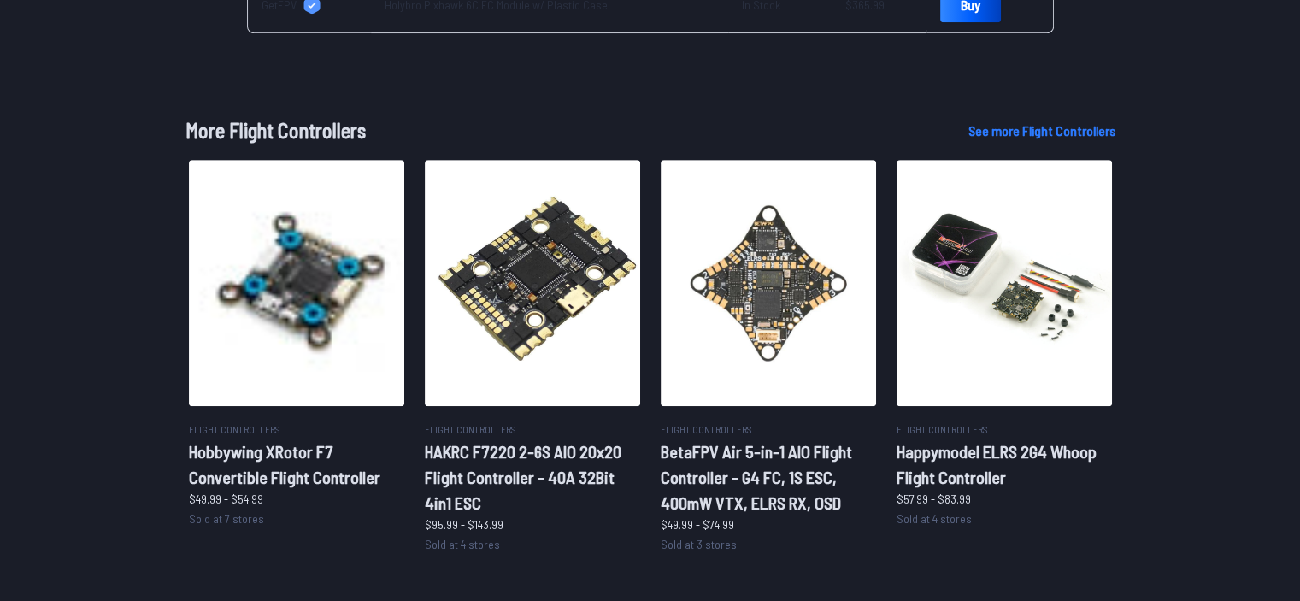
scroll to position [882, 0]
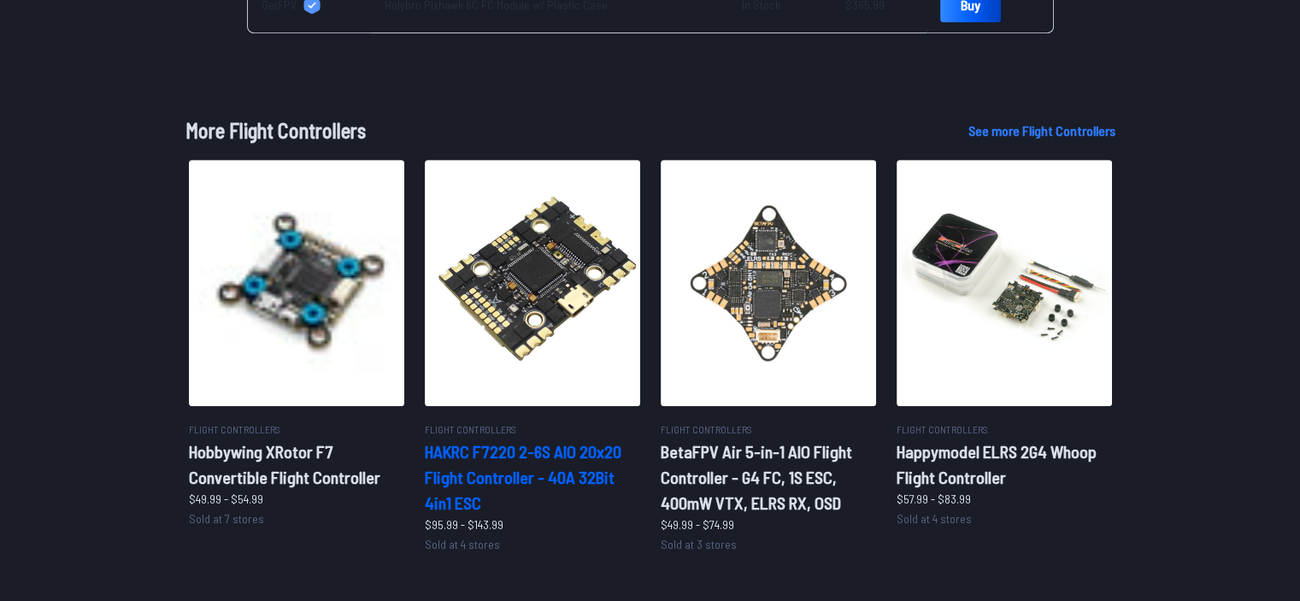
click at [533, 439] on h2 "HAKRC F7220 2-6S AIO 20x20 Flight Controller - 40A 32Bit 4in1 ESC" at bounding box center [532, 477] width 215 height 77
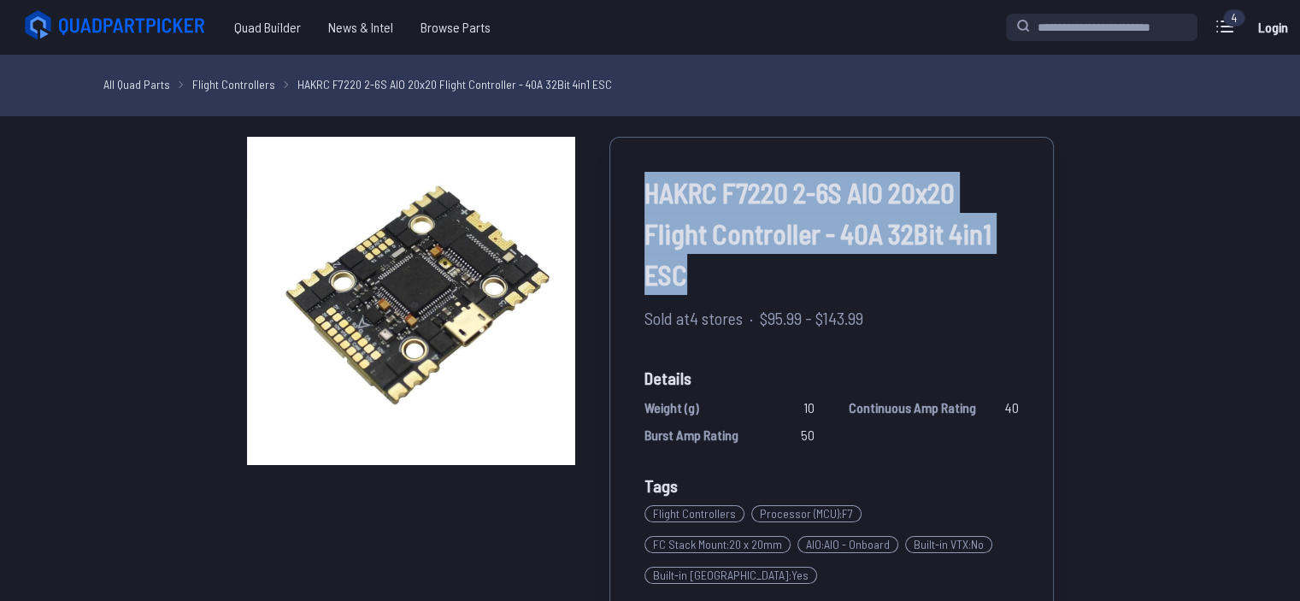
drag, startPoint x: 635, startPoint y: 195, endPoint x: 748, endPoint y: 276, distance: 139.0
click at [748, 276] on div "HAKRC F7220 2-6S AIO 20x20 Flight Controller - 40A 32Bit 4in1 ESC Sold at 4 sto…" at bounding box center [832, 433] width 445 height 592
copy span "HAKRC F7220 2-6S AIO 20x20 Flight Controller - 40A 32Bit 4in1 ESC"
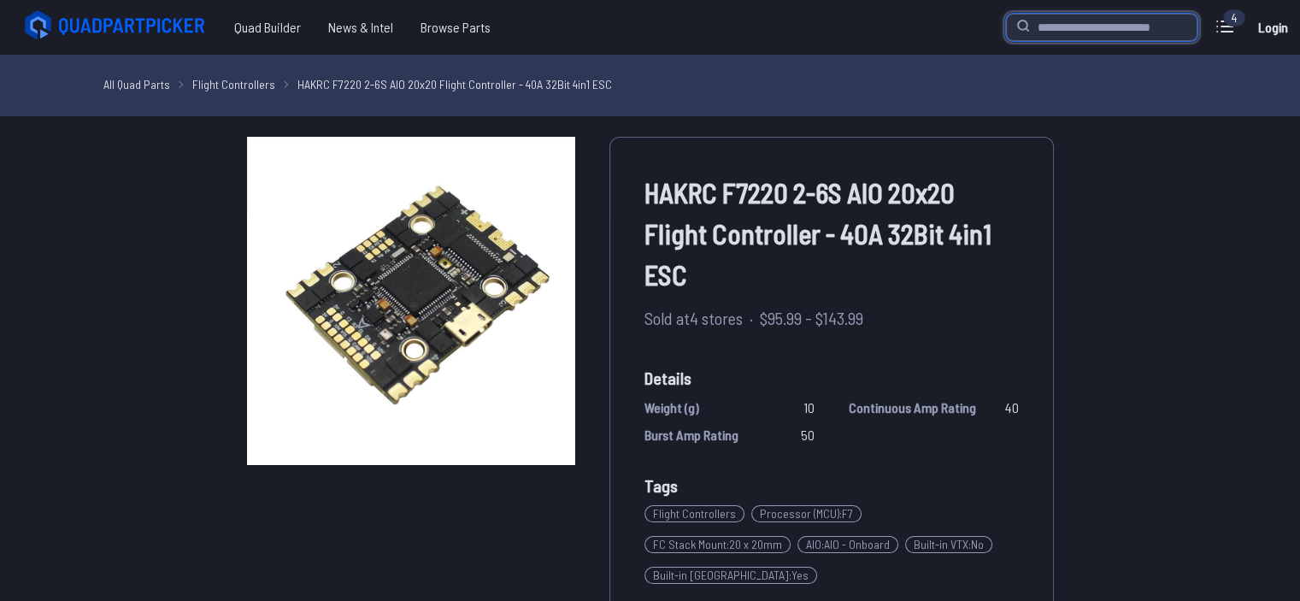
click at [1135, 40] on input "search" at bounding box center [1102, 27] width 192 height 27
type input "*********"
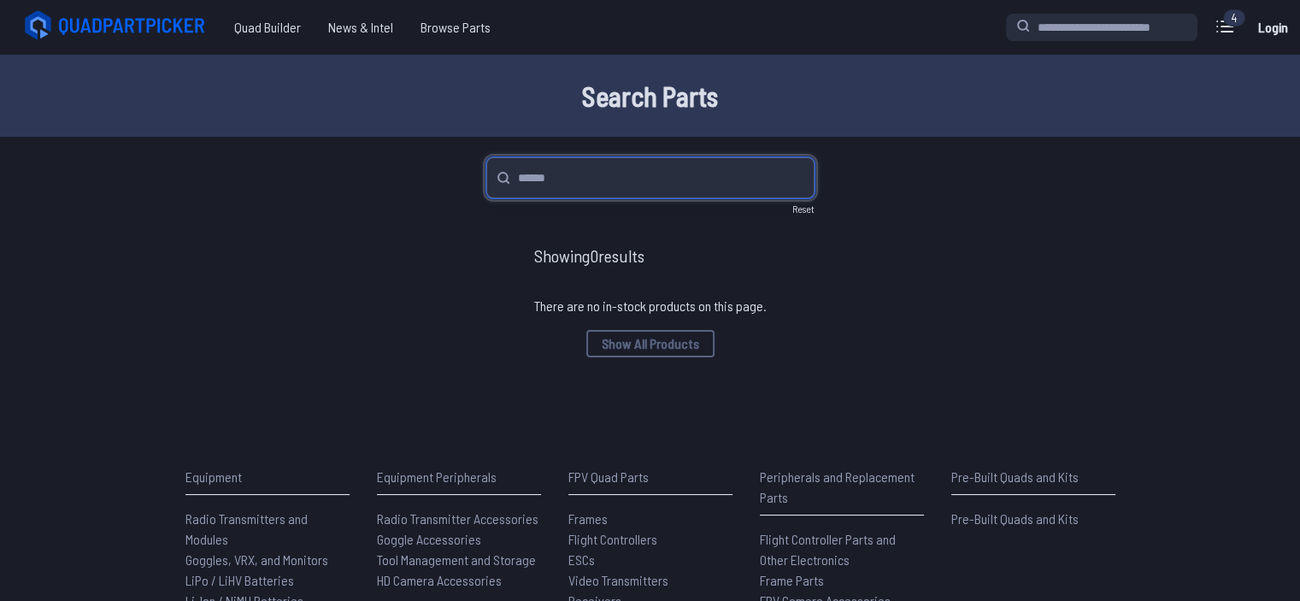
click at [619, 180] on input "search" at bounding box center [650, 177] width 328 height 41
paste input "******"
type input "******"
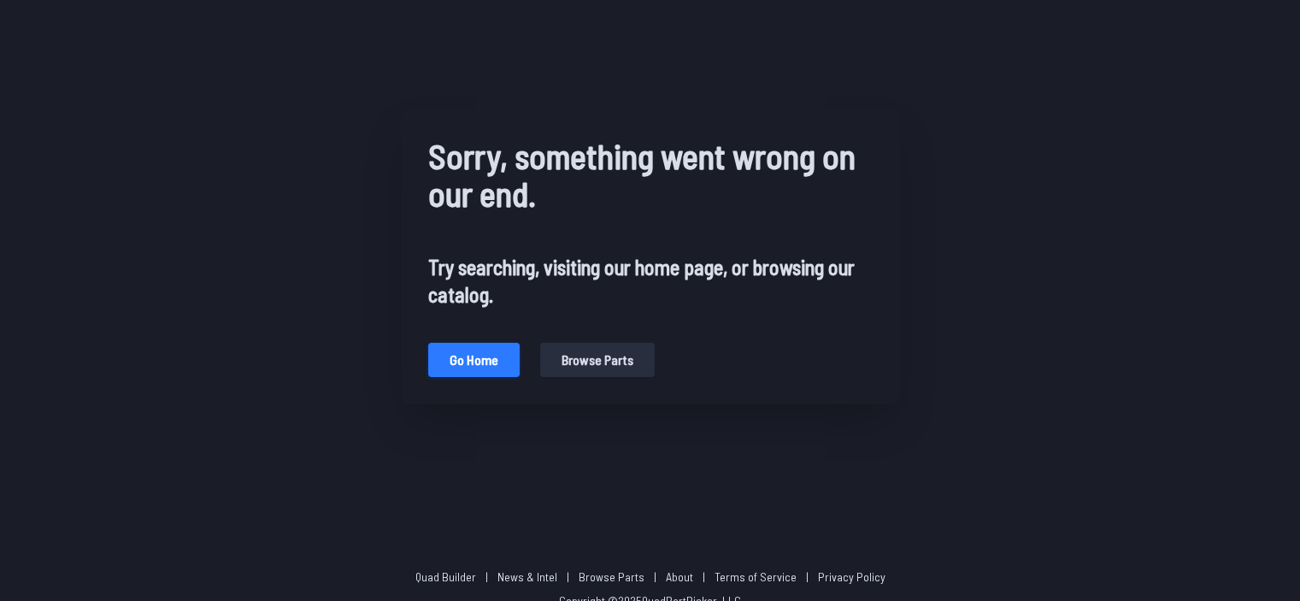
click at [496, 353] on button "Go home" at bounding box center [473, 360] width 91 height 34
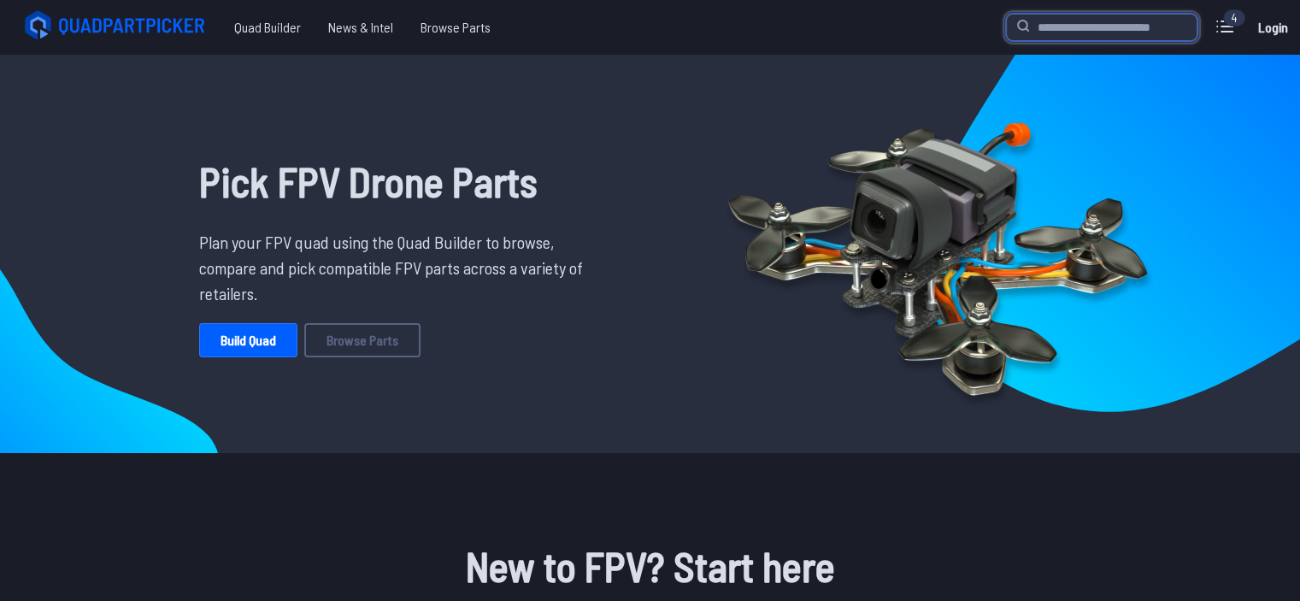
click at [1074, 27] on input "search" at bounding box center [1102, 27] width 192 height 27
paste input "******"
type input "******"
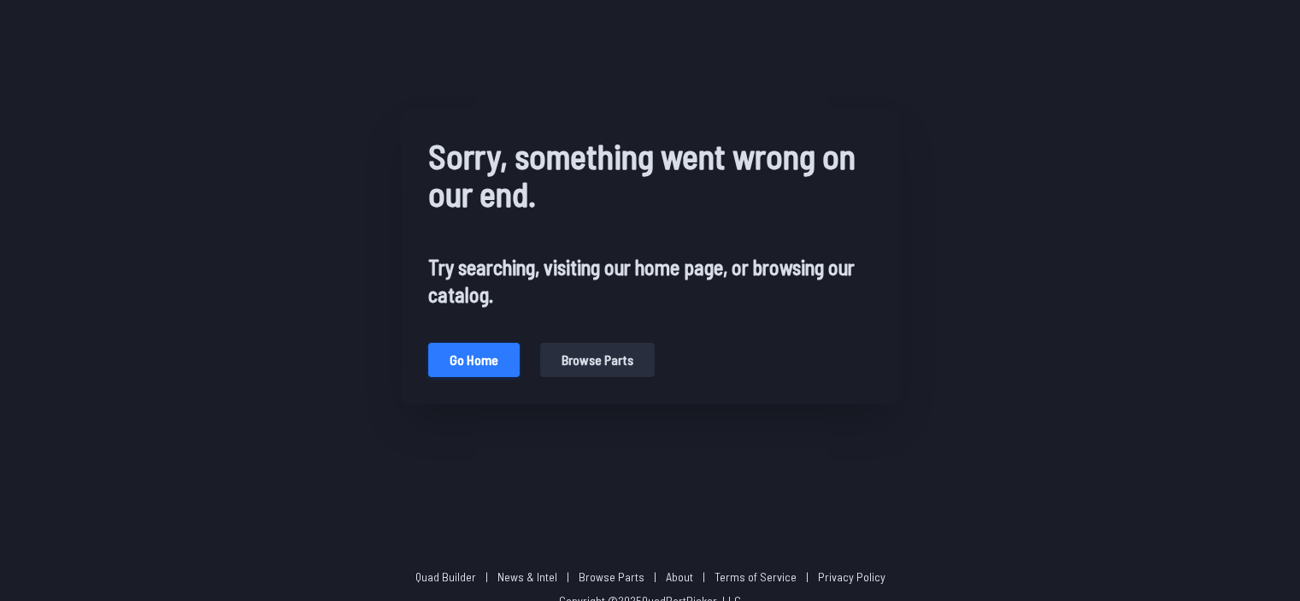
click at [481, 351] on button "Go home" at bounding box center [473, 360] width 91 height 34
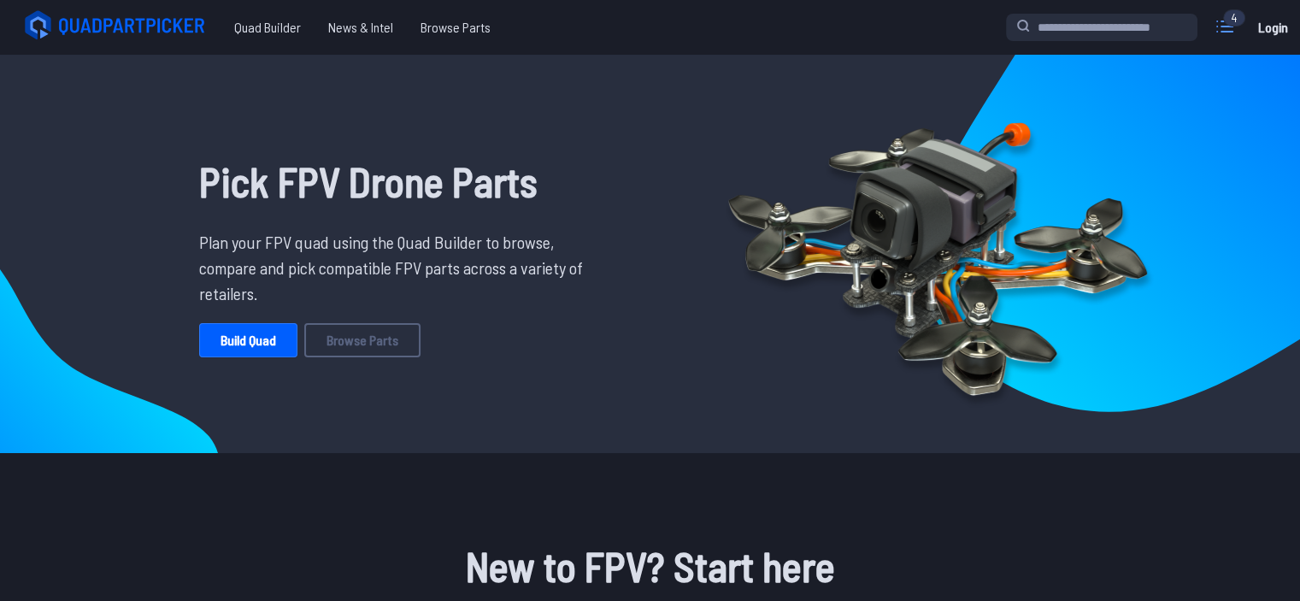
click at [1215, 38] on icon at bounding box center [1225, 26] width 27 height 27
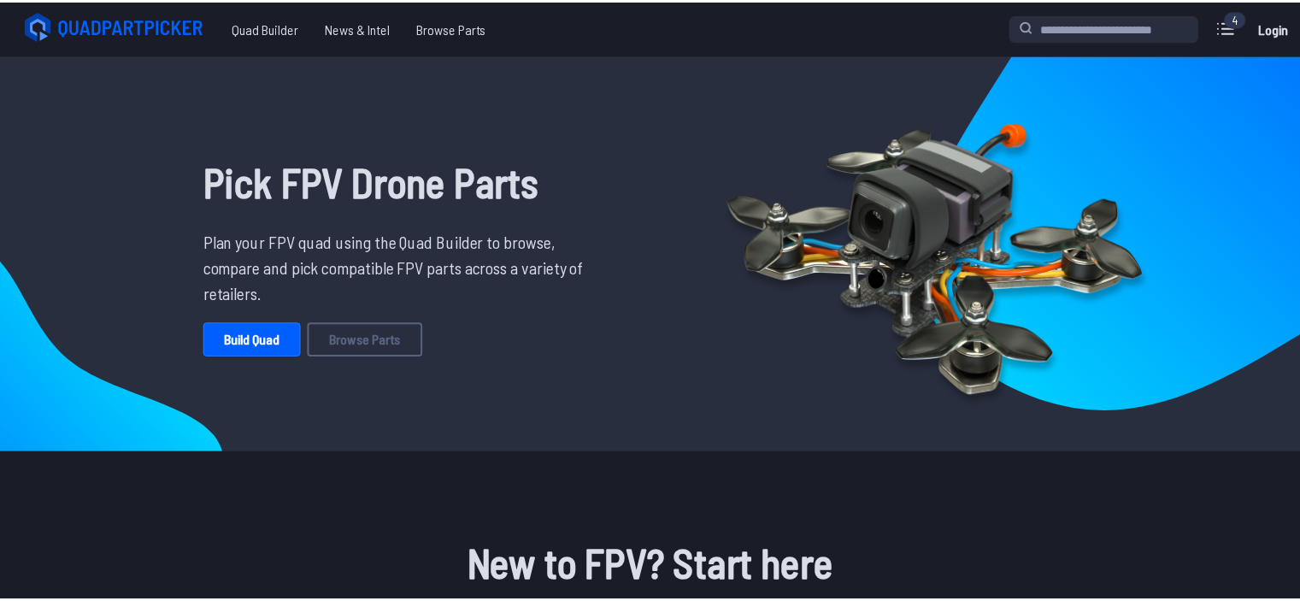
scroll to position [14, 0]
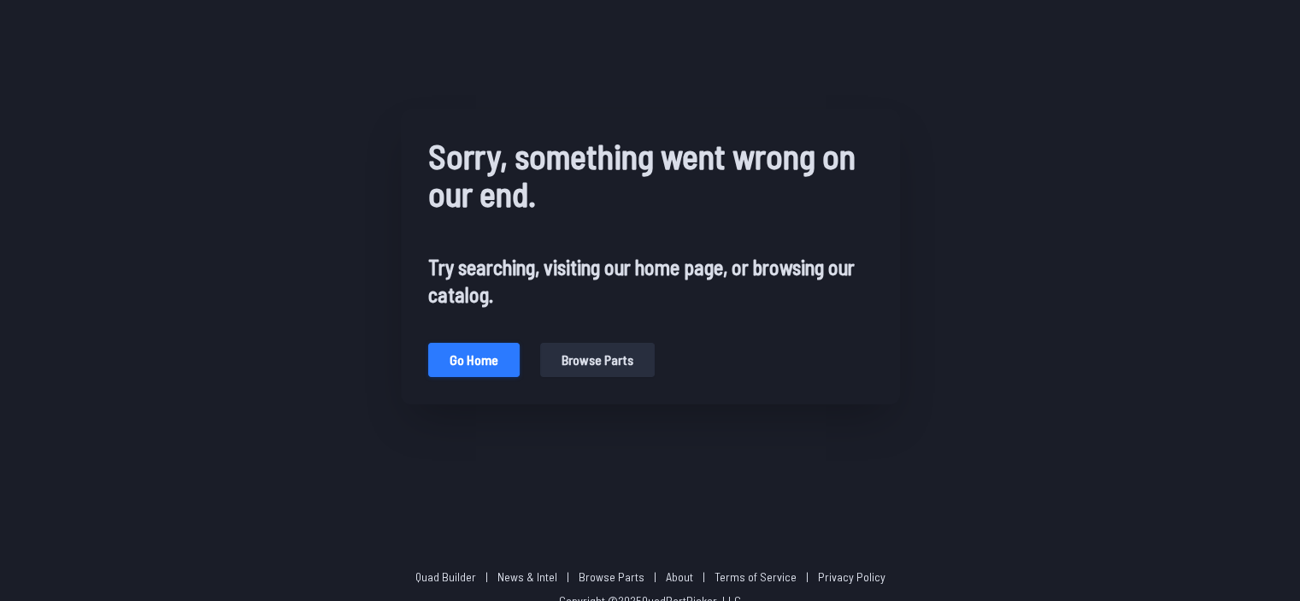
click at [445, 368] on button "Go home" at bounding box center [473, 360] width 91 height 34
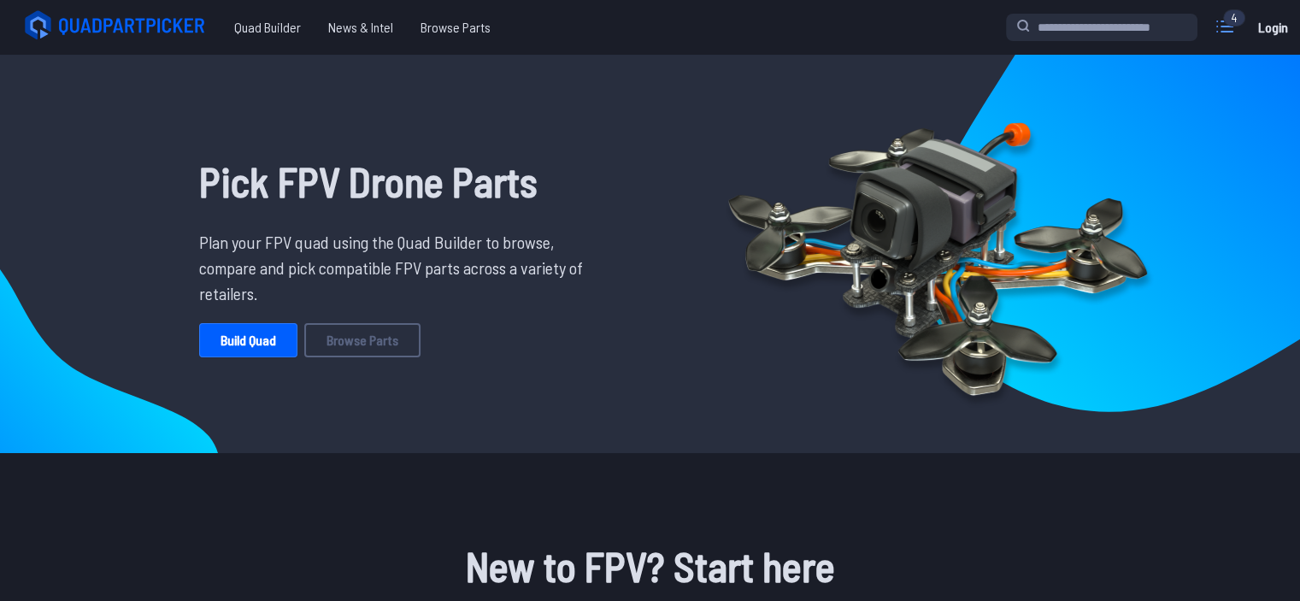
click at [1218, 15] on icon at bounding box center [1225, 26] width 27 height 27
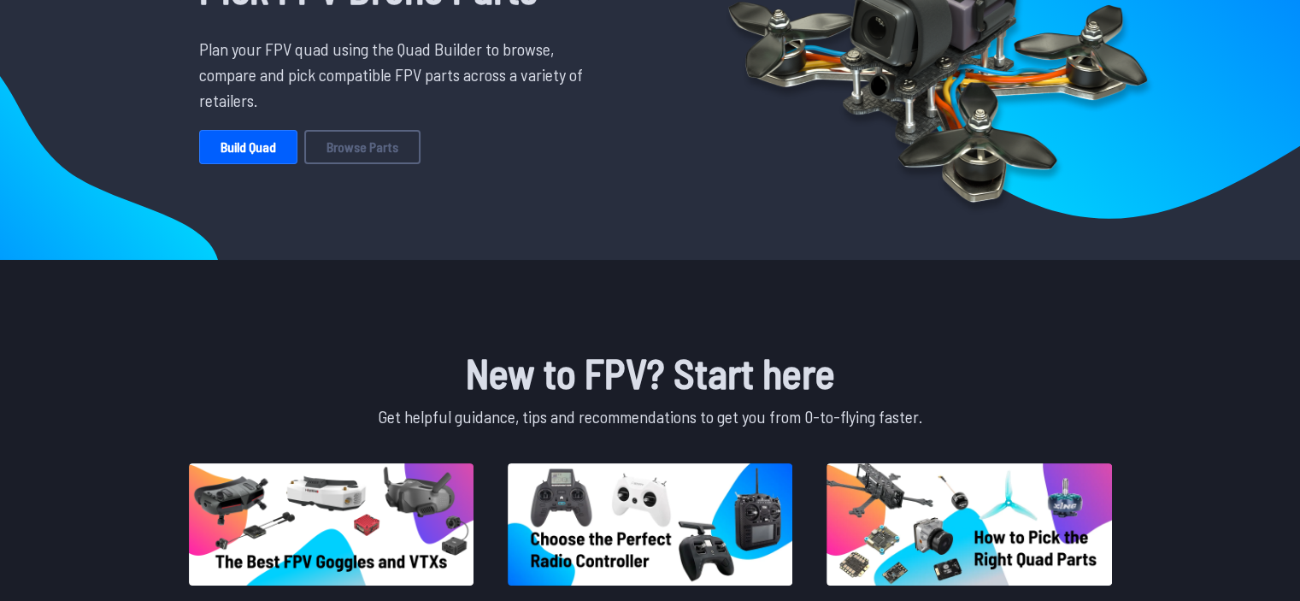
scroll to position [184, 0]
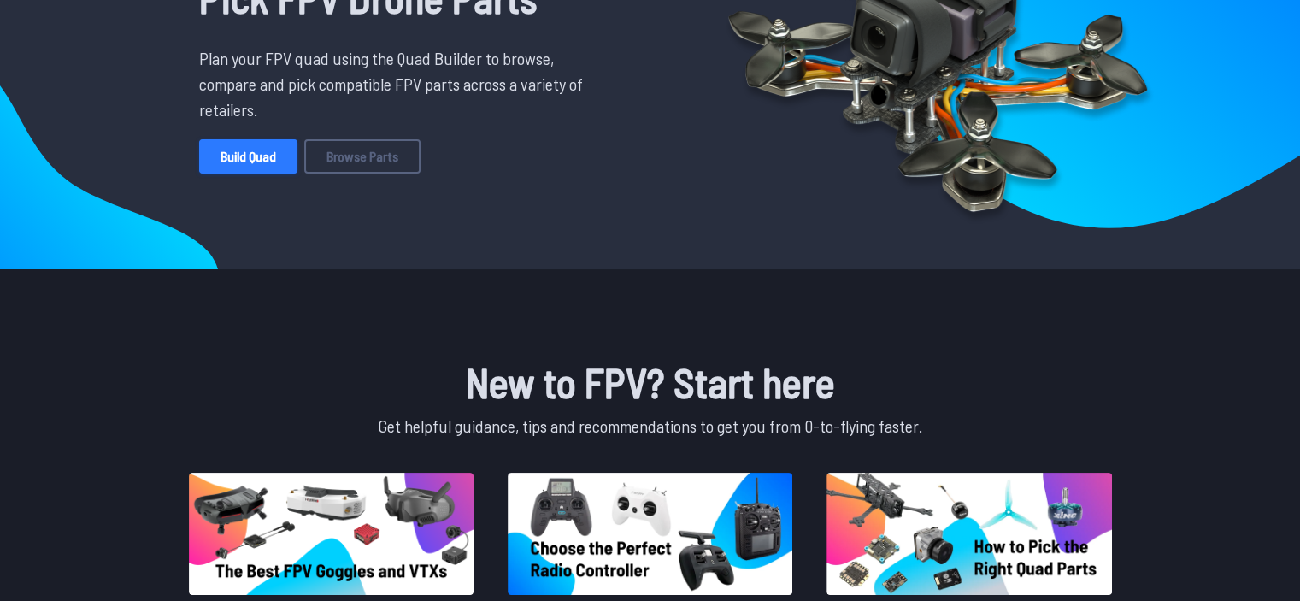
click at [225, 167] on link "Build Quad" at bounding box center [248, 156] width 98 height 34
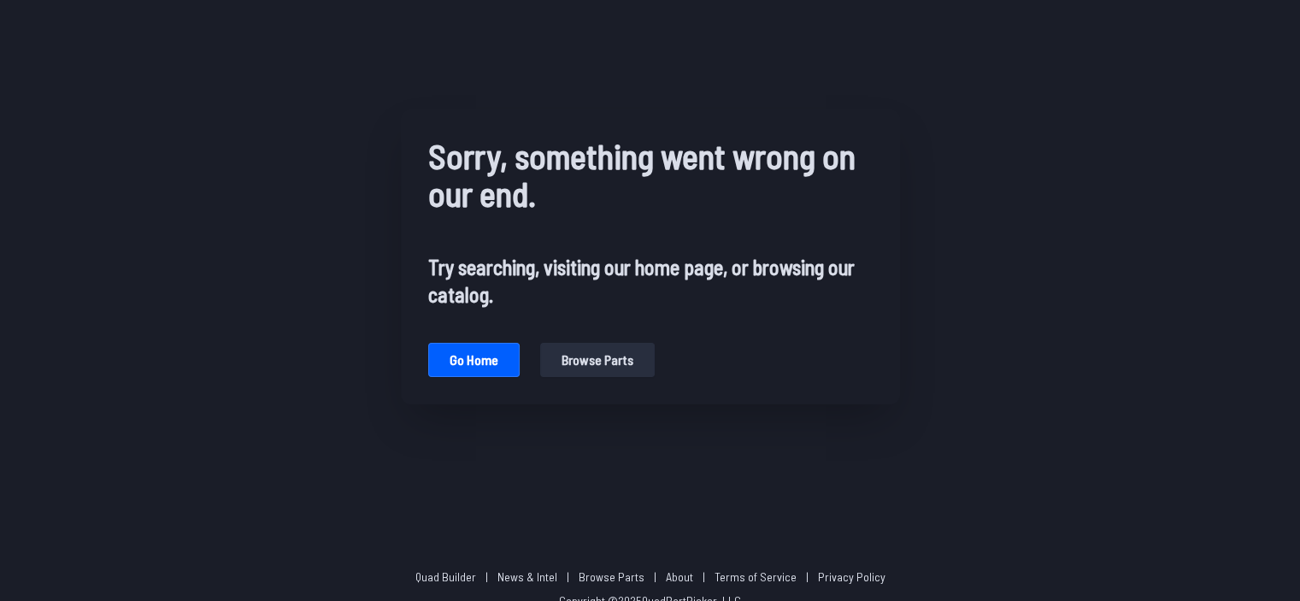
click at [616, 359] on button "Browse parts" at bounding box center [597, 360] width 115 height 34
click at [459, 345] on button "Go home" at bounding box center [473, 360] width 91 height 34
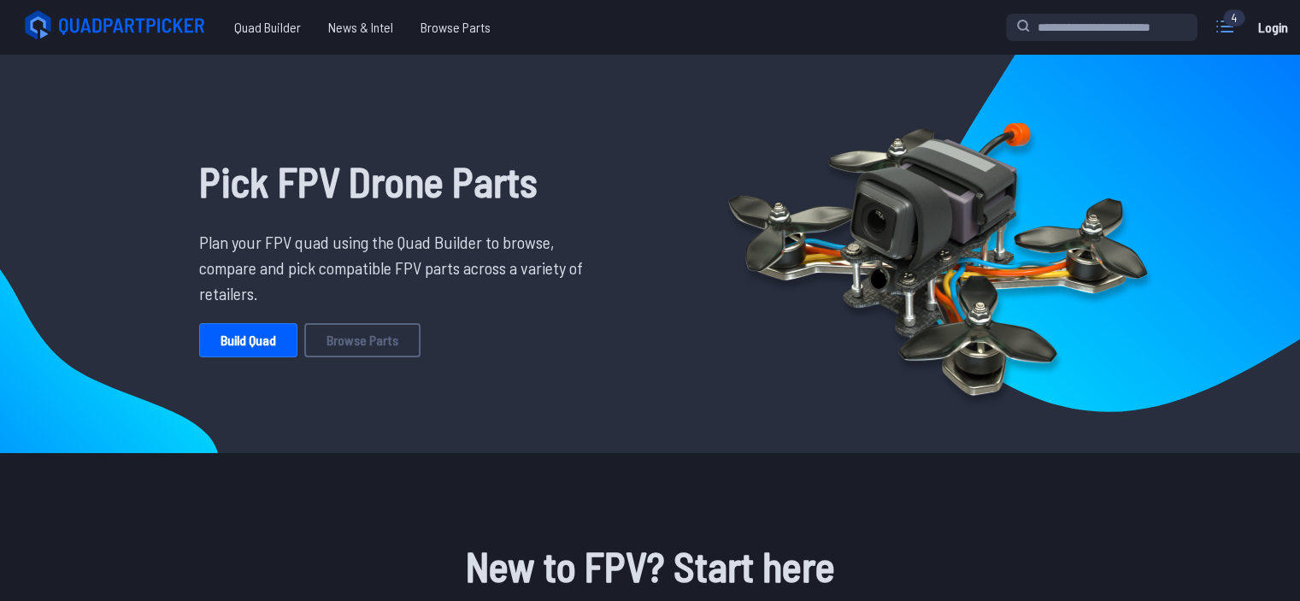
click at [1224, 26] on icon at bounding box center [1225, 26] width 27 height 27
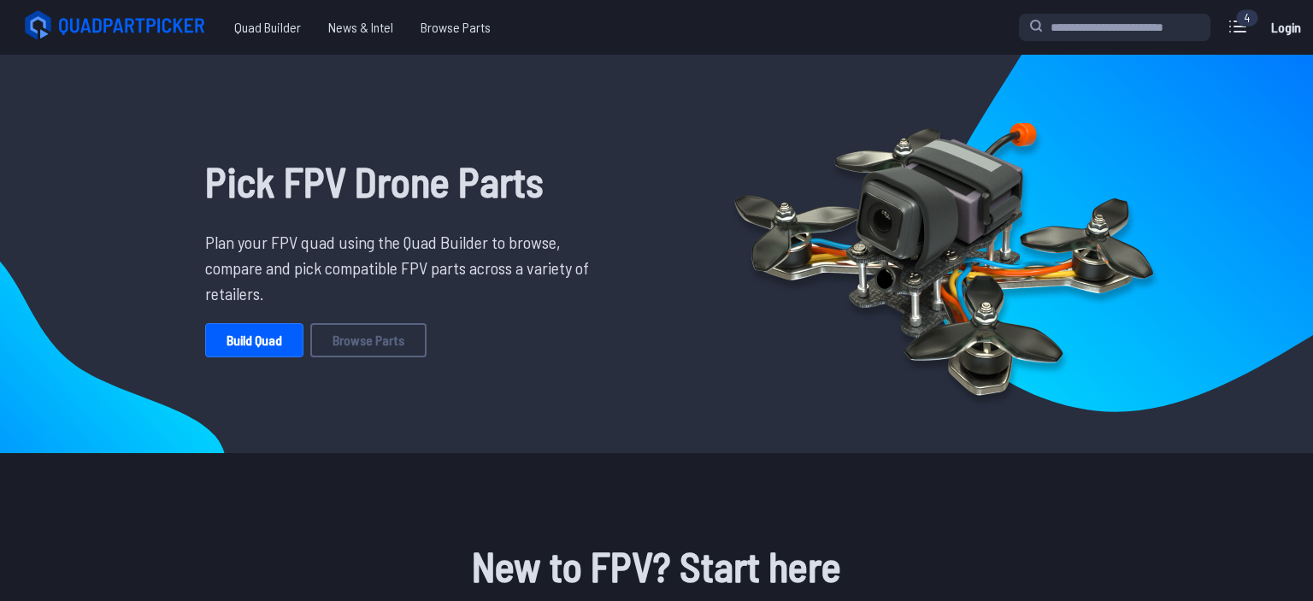
scroll to position [14, 0]
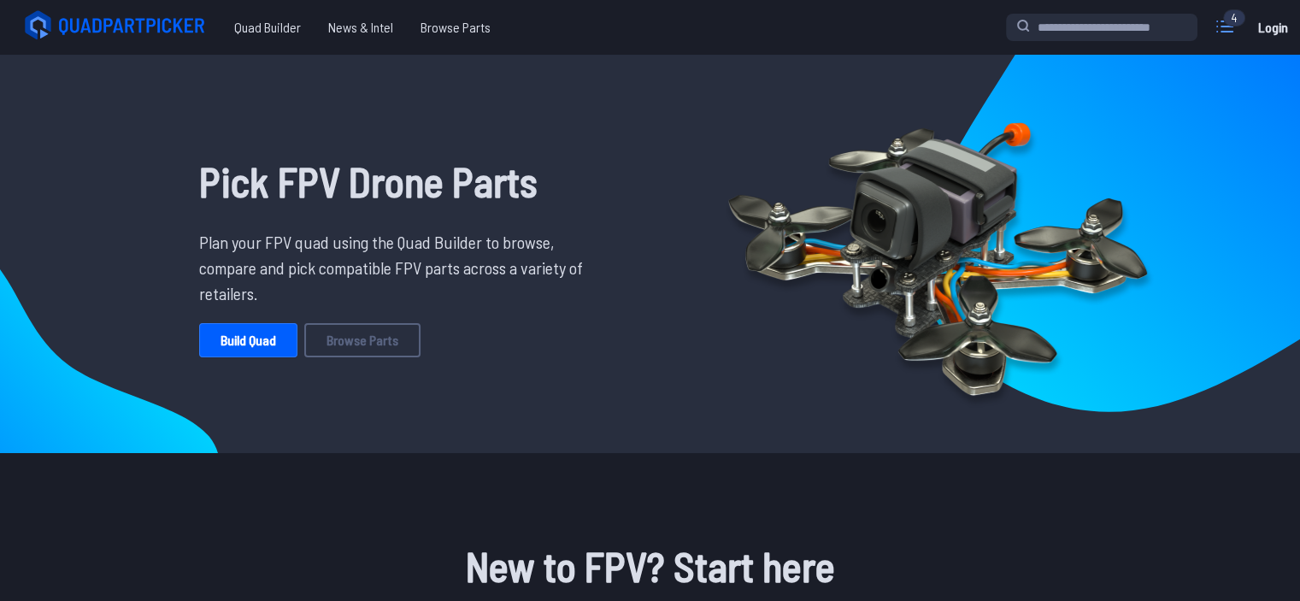
click at [1233, 28] on icon at bounding box center [1225, 26] width 27 height 27
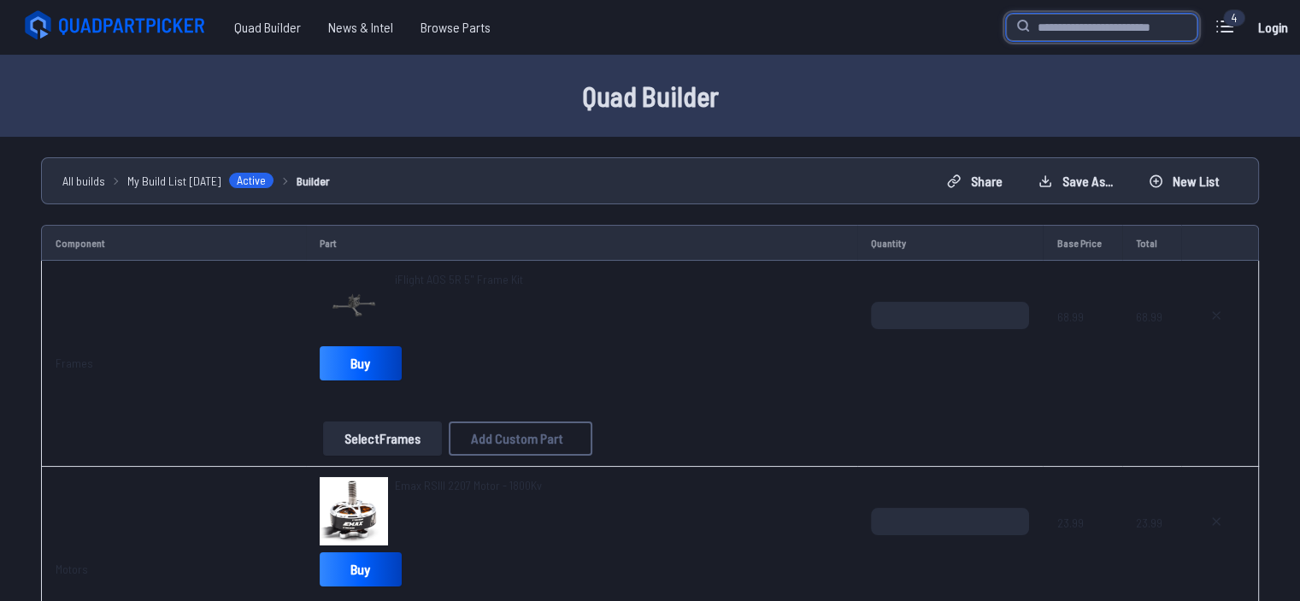
click at [1070, 34] on input "search" at bounding box center [1102, 27] width 192 height 27
type input "******"
type input "*******"
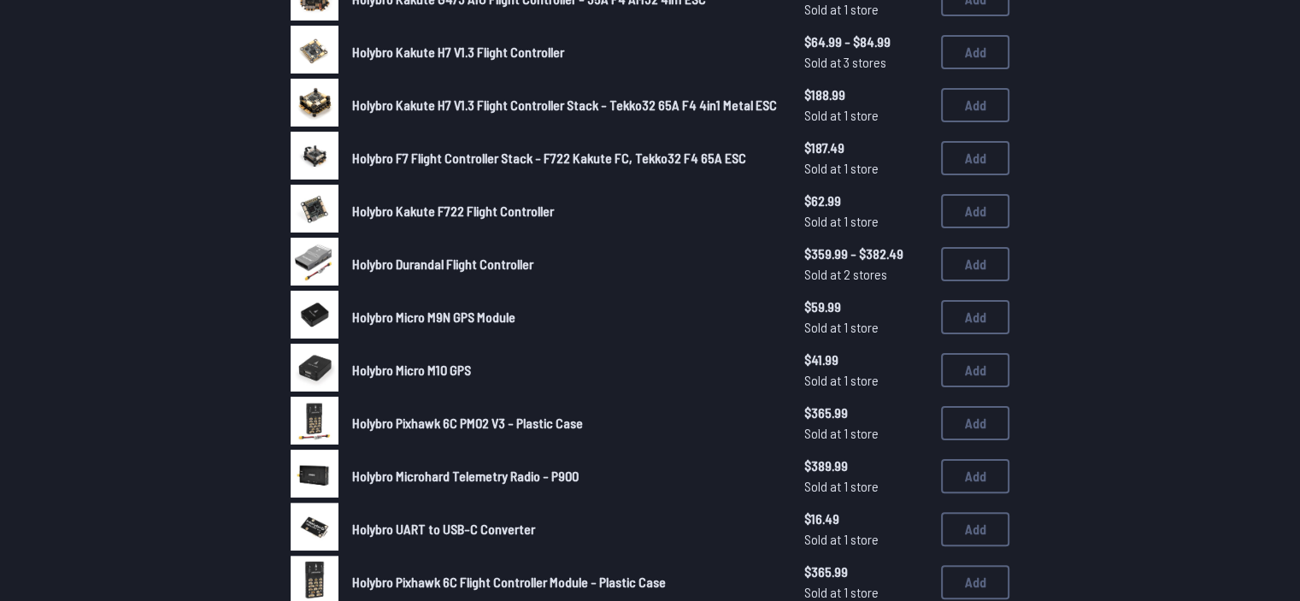
scroll to position [324, 0]
click at [515, 208] on span "Holybro Kakute F722 Flight Controller" at bounding box center [453, 210] width 202 height 16
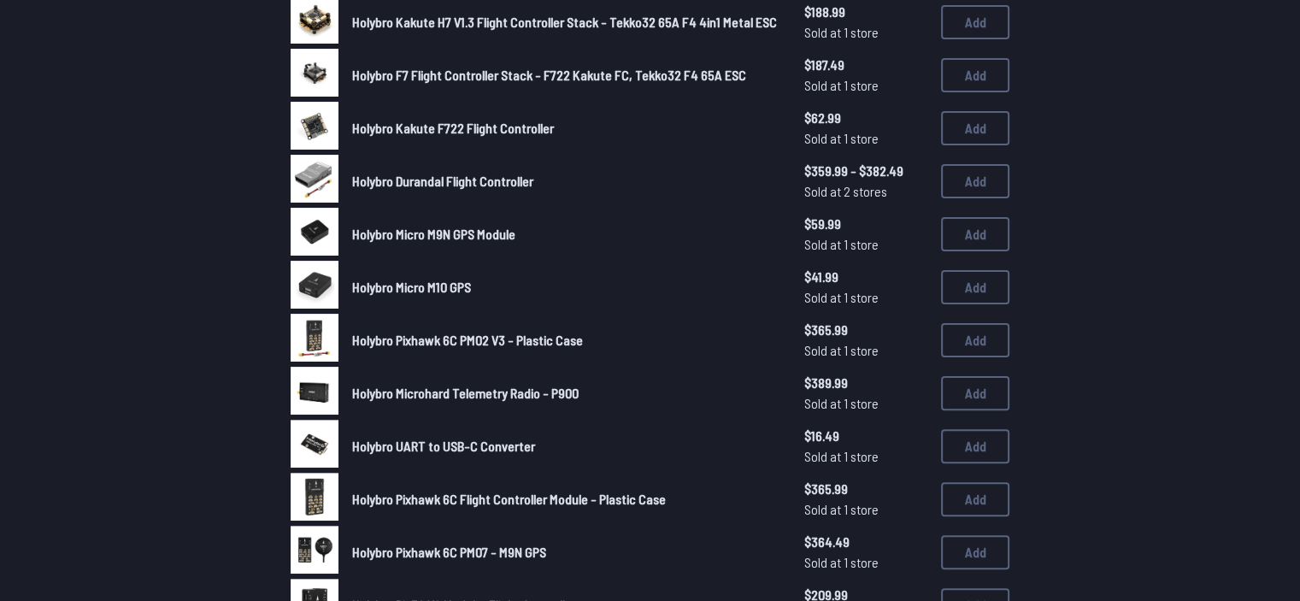
scroll to position [410, 0]
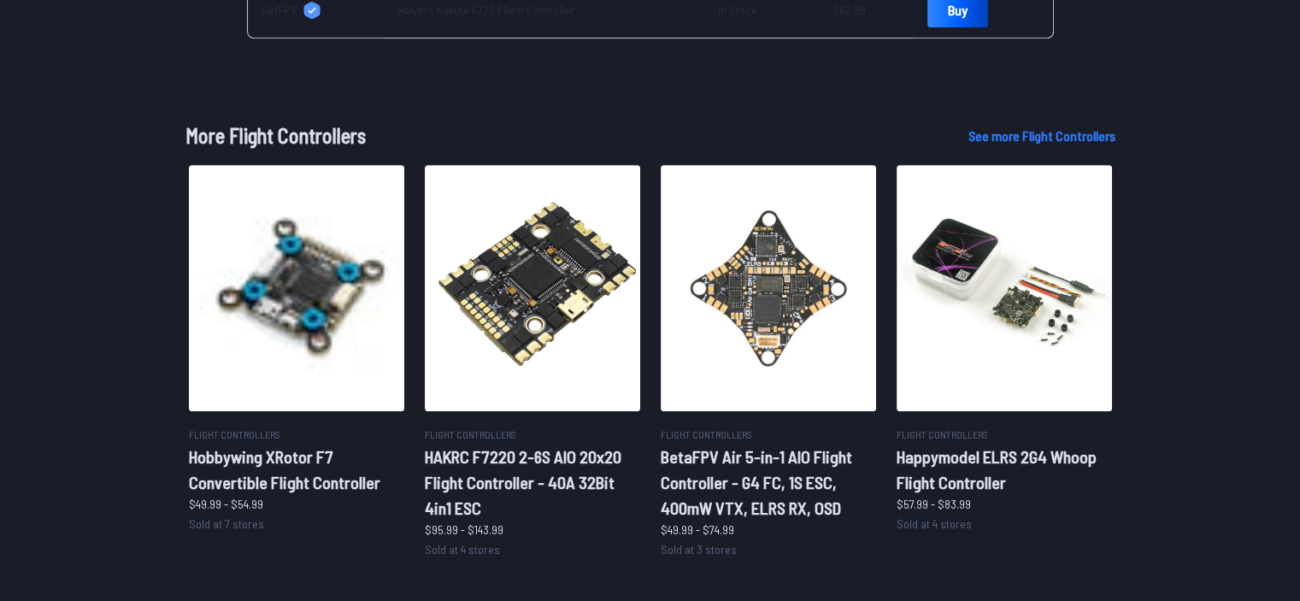
scroll to position [950, 0]
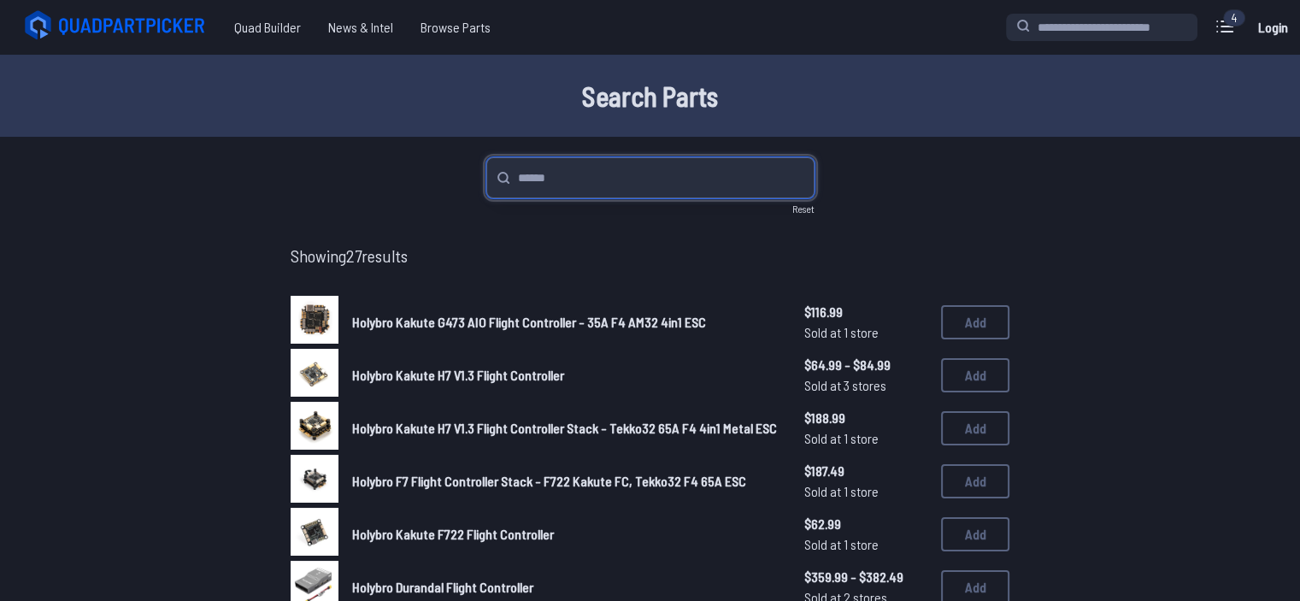
click at [585, 159] on input "search" at bounding box center [650, 177] width 328 height 41
type input "*"
type input "****"
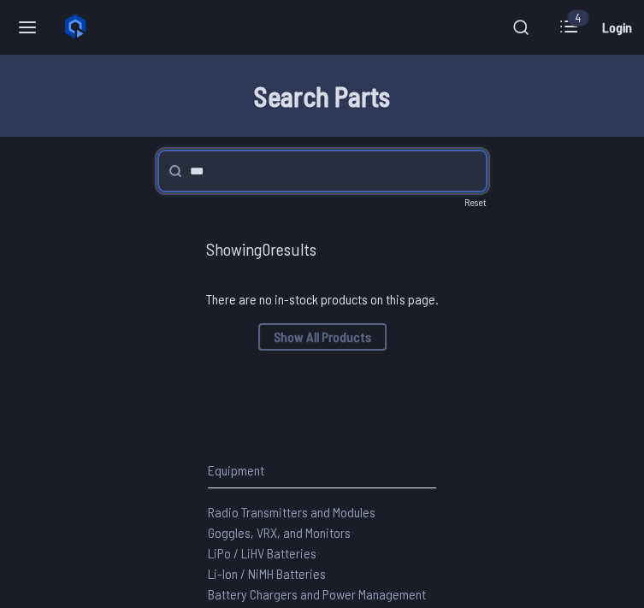
type input "***"
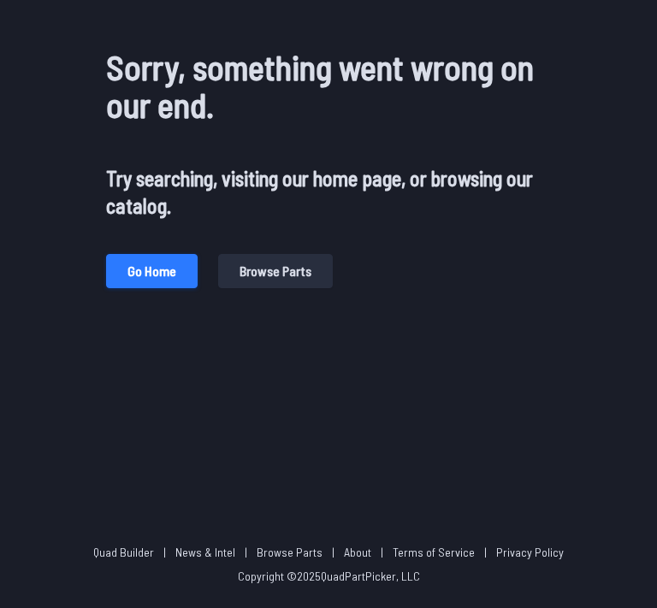
click at [154, 278] on button "Go home" at bounding box center [151, 271] width 91 height 34
click at [170, 256] on button "Go home" at bounding box center [151, 271] width 91 height 34
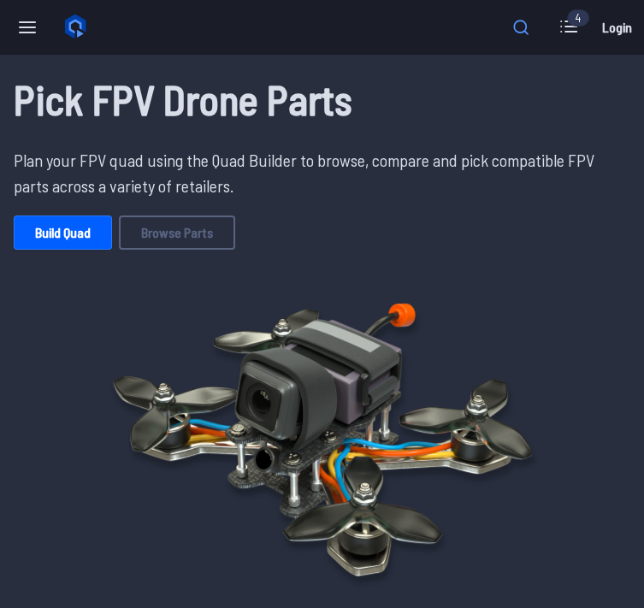
click at [516, 18] on icon at bounding box center [521, 27] width 24 height 24
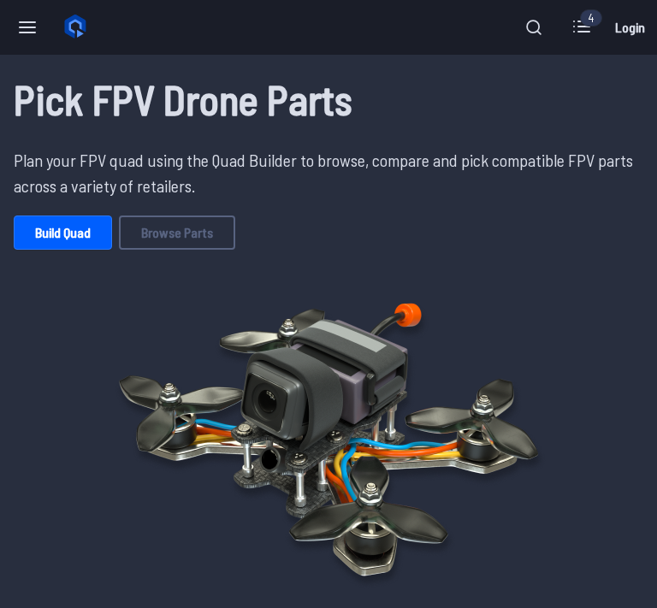
type input "******"
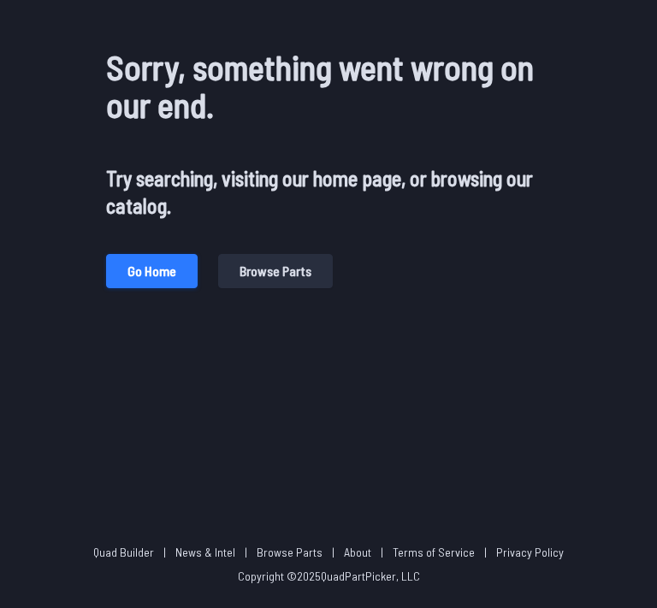
click at [147, 278] on button "Go home" at bounding box center [151, 271] width 91 height 34
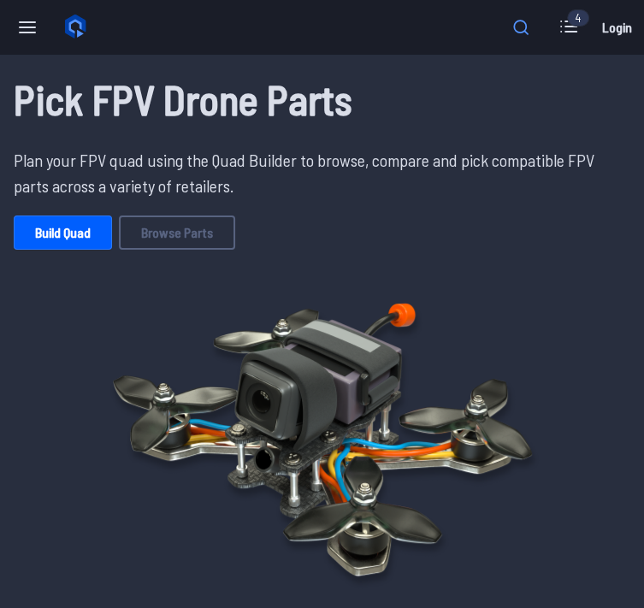
click at [531, 17] on icon at bounding box center [521, 27] width 24 height 24
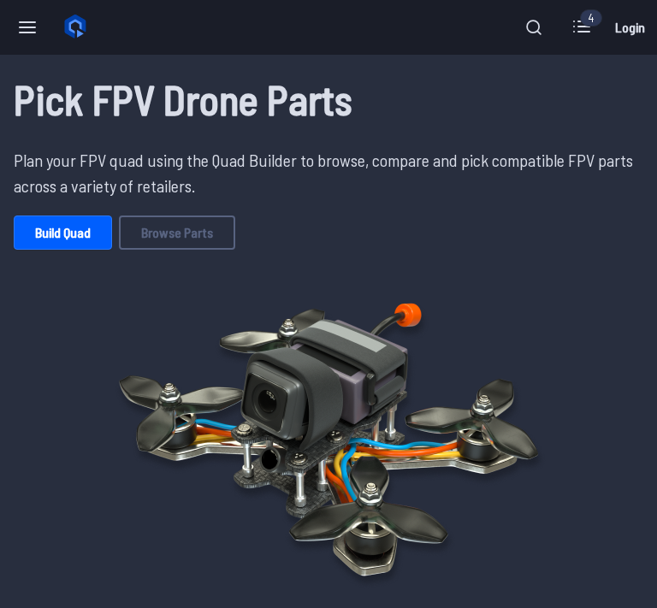
type input "*******"
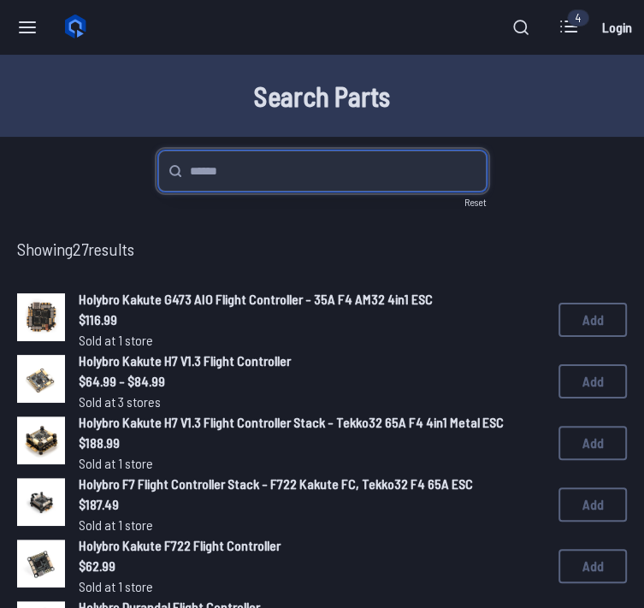
click at [235, 185] on input "search" at bounding box center [322, 170] width 328 height 41
type input "*********"
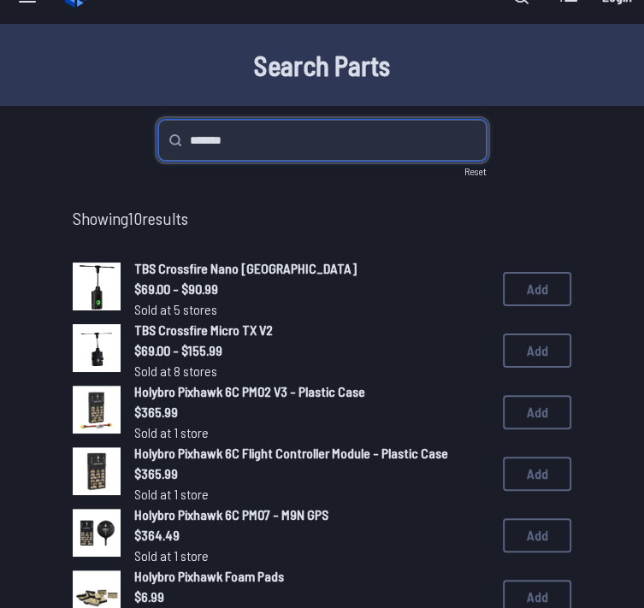
scroll to position [31, 0]
type input "***"
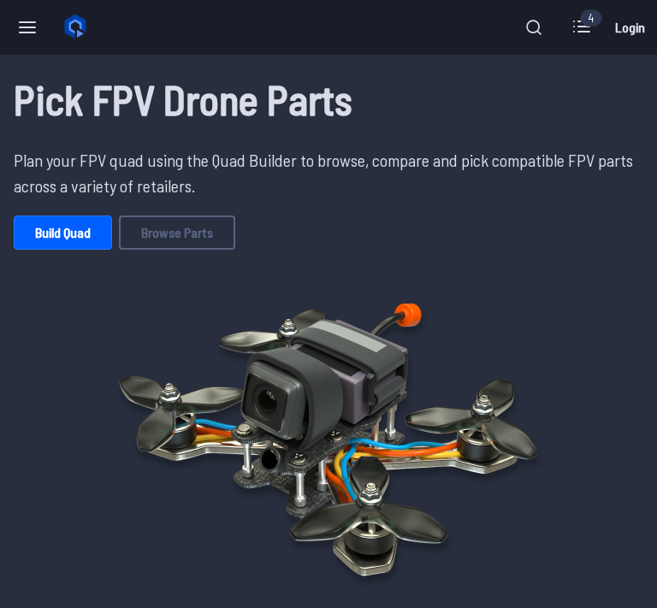
type input "*******"
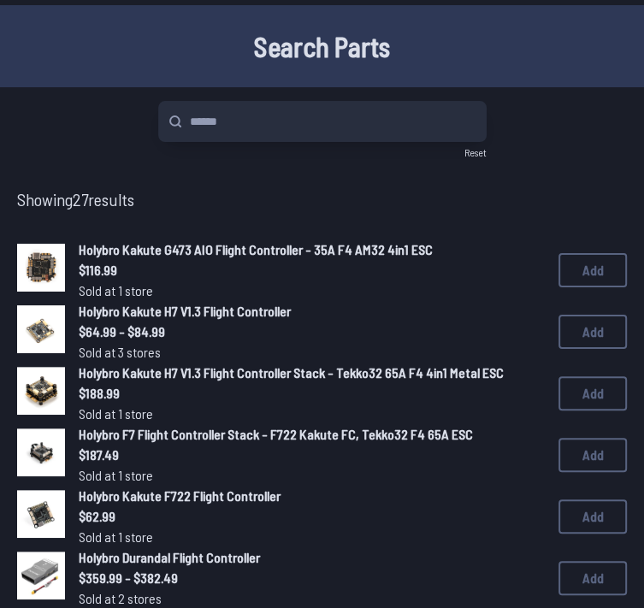
scroll to position [50, 0]
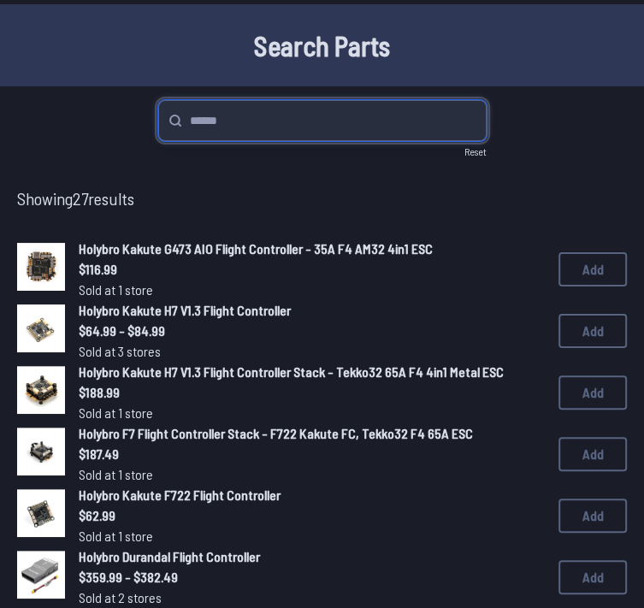
click at [274, 119] on input "search" at bounding box center [322, 120] width 328 height 41
type input "*********"
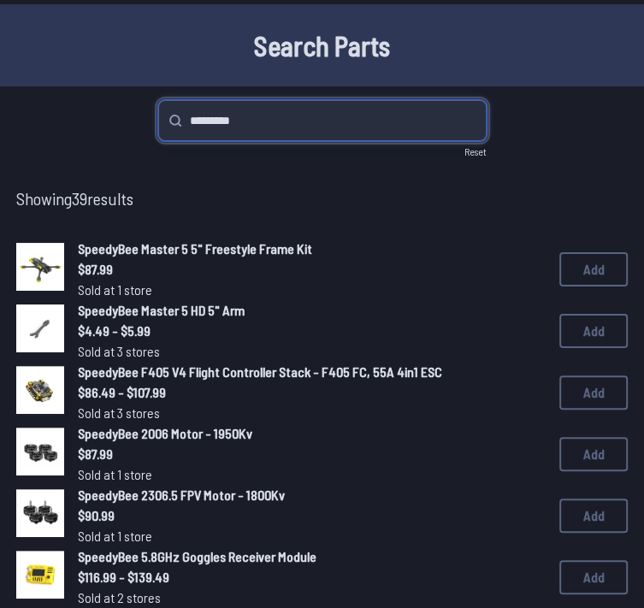
click at [368, 122] on input "*********" at bounding box center [322, 120] width 328 height 41
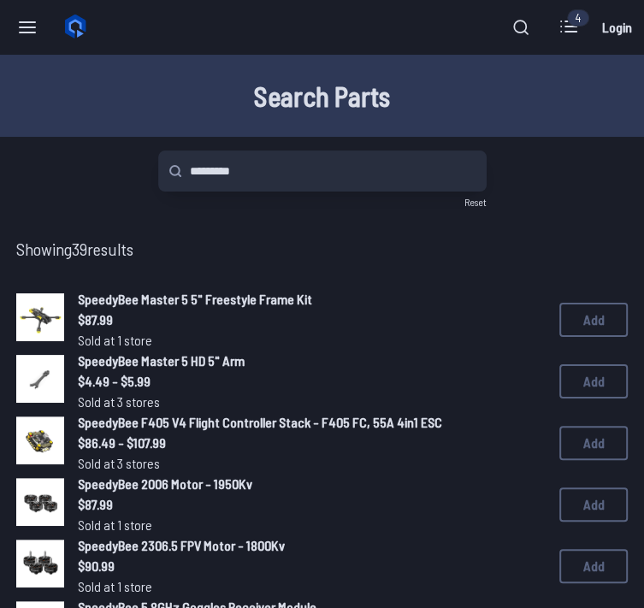
click at [574, 23] on div "4" at bounding box center [578, 17] width 22 height 17
click at [570, 23] on div "4" at bounding box center [578, 17] width 22 height 17
click at [572, 30] on icon at bounding box center [568, 26] width 27 height 27
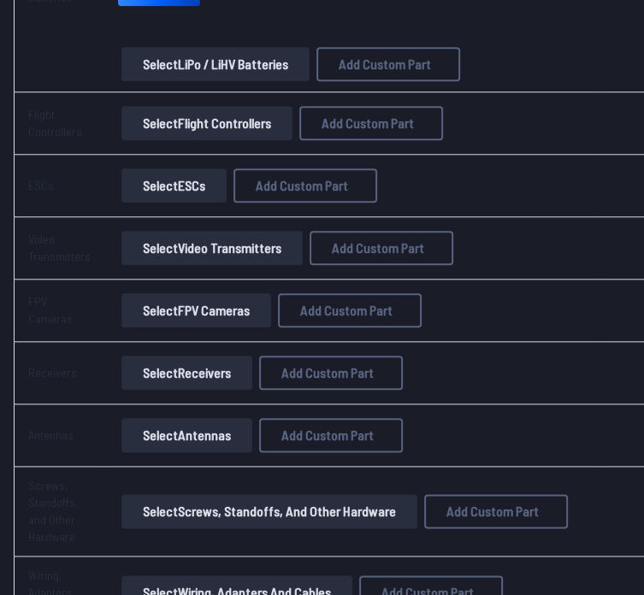
scroll to position [993, 0]
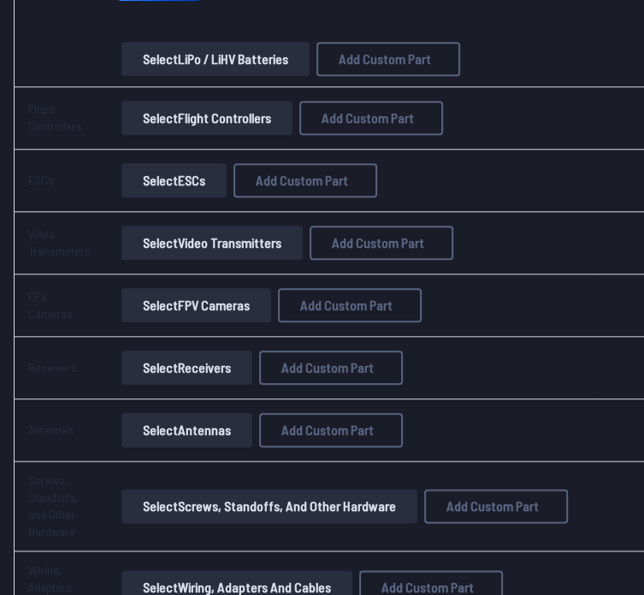
click at [222, 112] on button "Select Flight Controllers" at bounding box center [206, 118] width 171 height 34
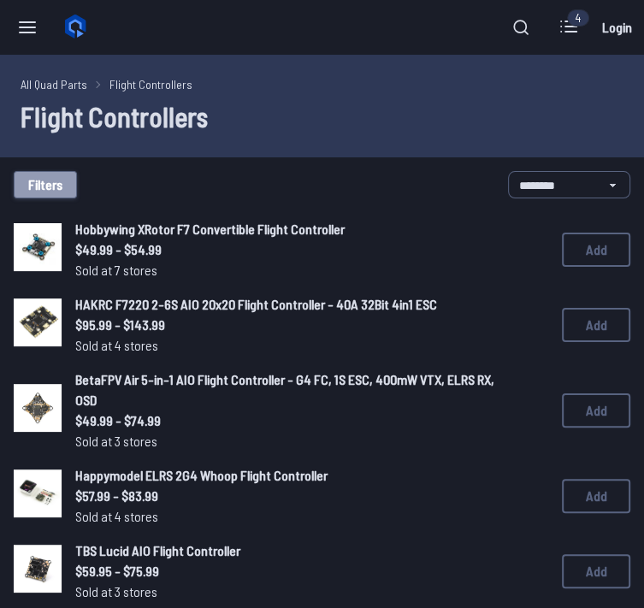
click at [32, 190] on button "Filters" at bounding box center [45, 184] width 63 height 27
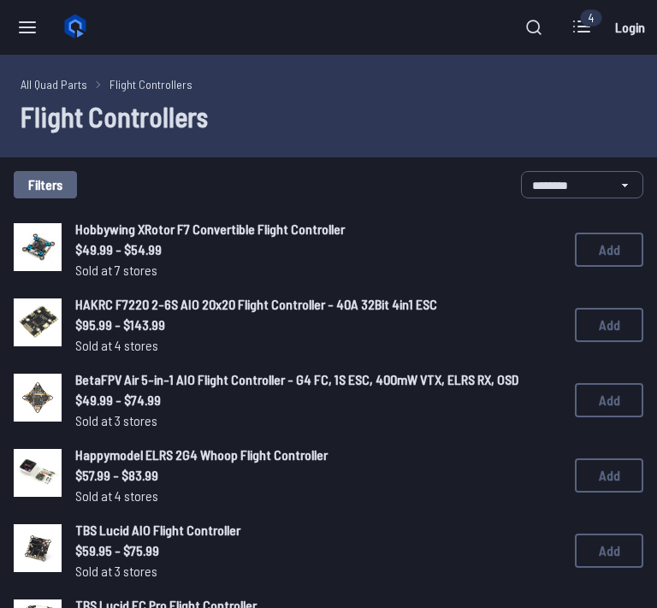
click at [219, 136] on input at bounding box center [322, 148] width 351 height 25
type input "*******"
click button "Clear" at bounding box center [0, 0] width 0 height 0
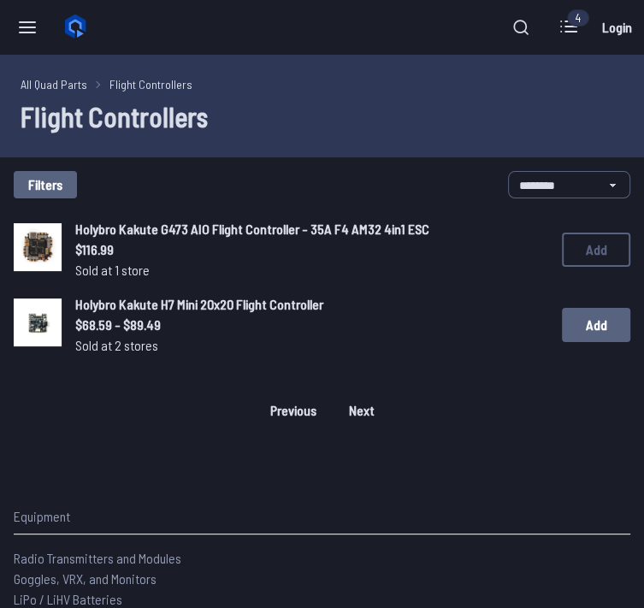
click at [573, 325] on button "Add" at bounding box center [596, 325] width 68 height 34
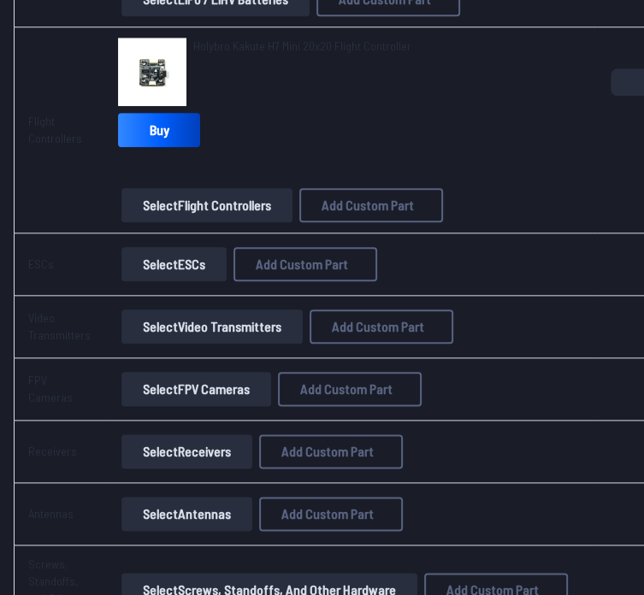
scroll to position [1054, 0]
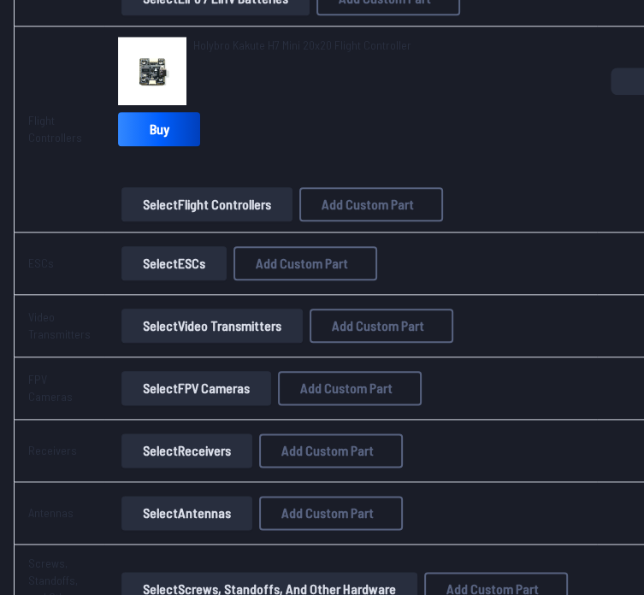
click at [193, 272] on button "Select ESCs" at bounding box center [173, 263] width 105 height 34
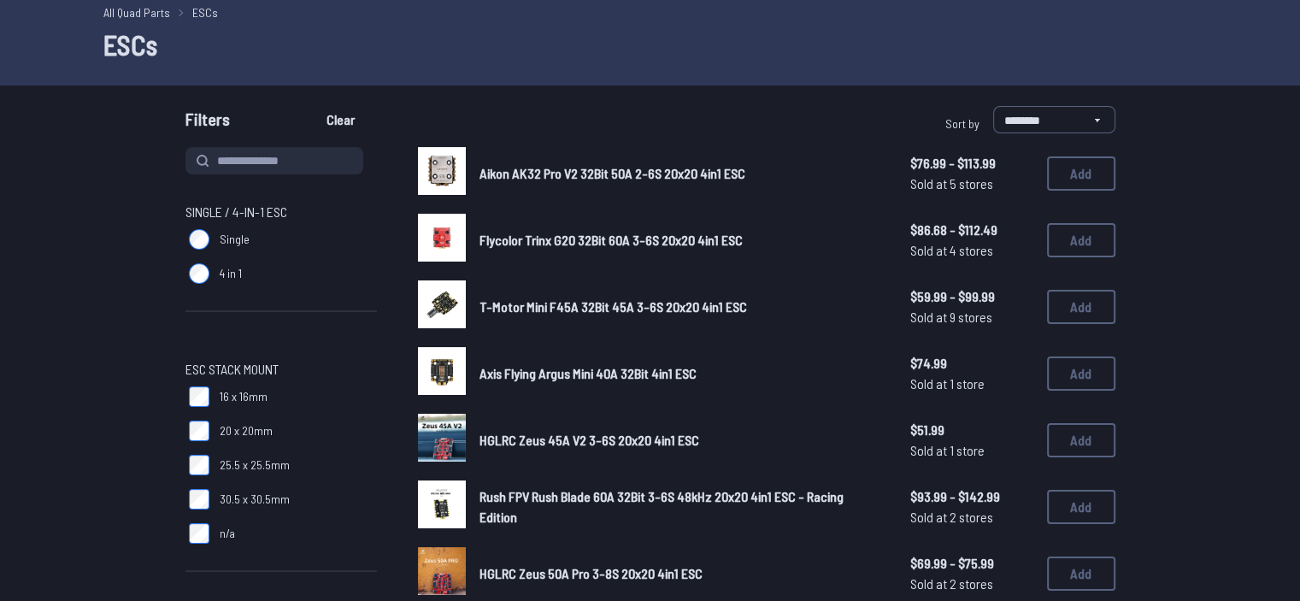
scroll to position [71, 0]
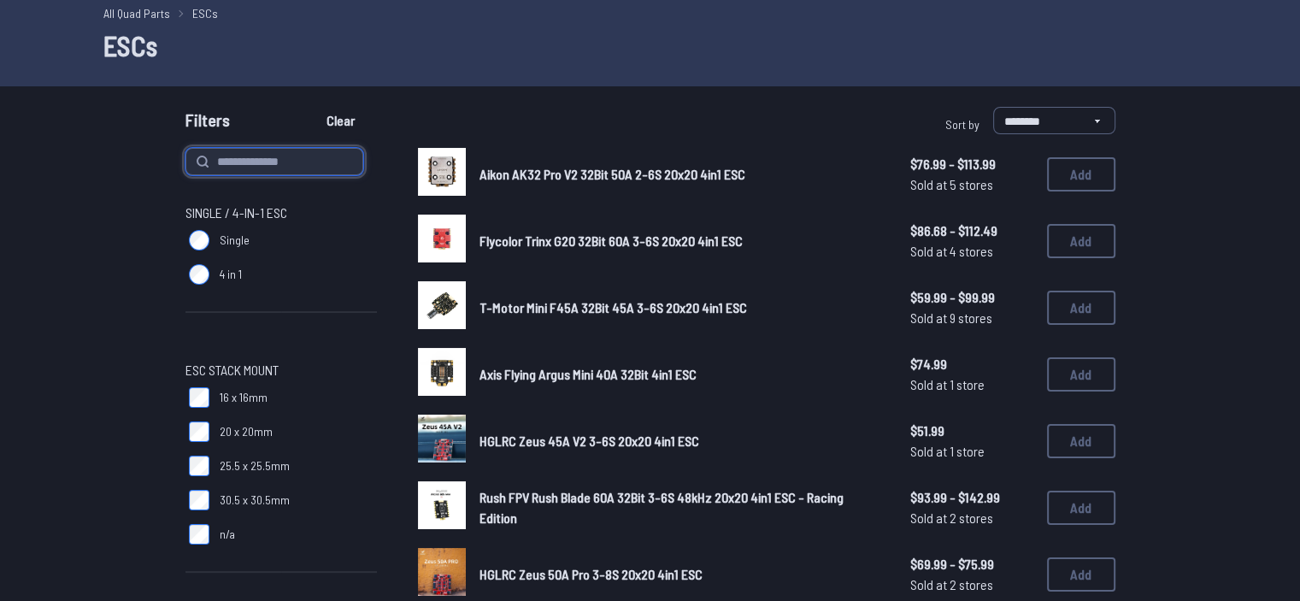
click at [274, 162] on input at bounding box center [275, 161] width 178 height 27
paste input "******"
type input "******"
click at [312, 107] on button "Clear" at bounding box center [340, 120] width 57 height 27
type input "******"
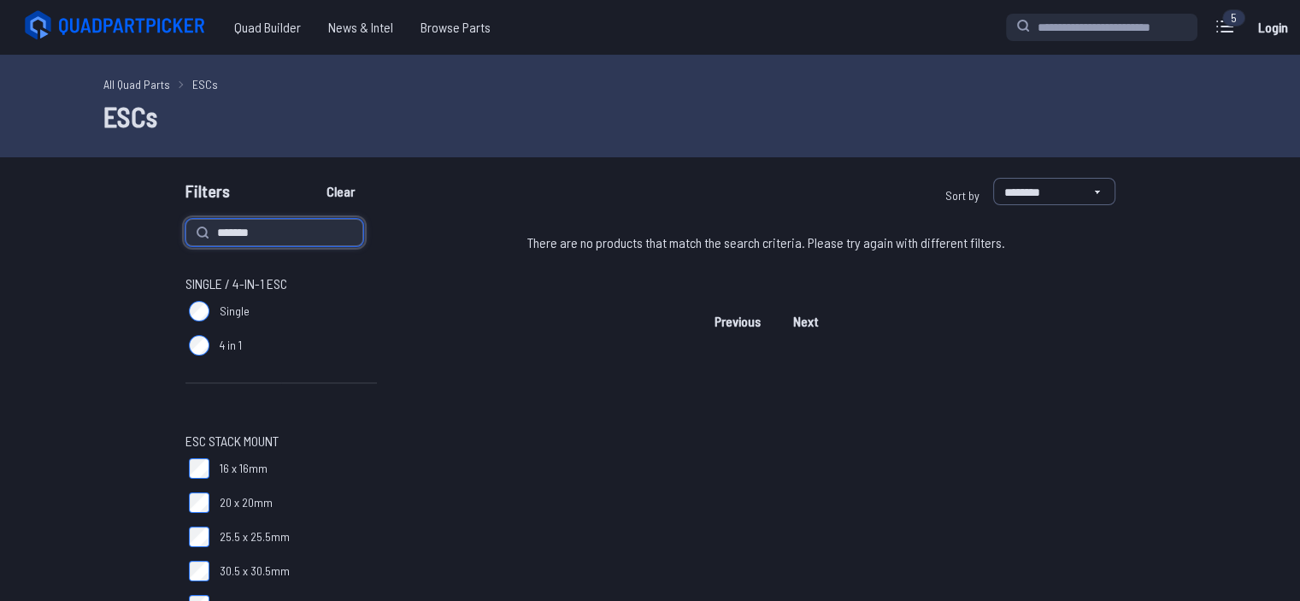
click at [224, 232] on input "******" at bounding box center [275, 232] width 178 height 27
type input "*******"
click at [312, 178] on button "Clear" at bounding box center [340, 191] width 57 height 27
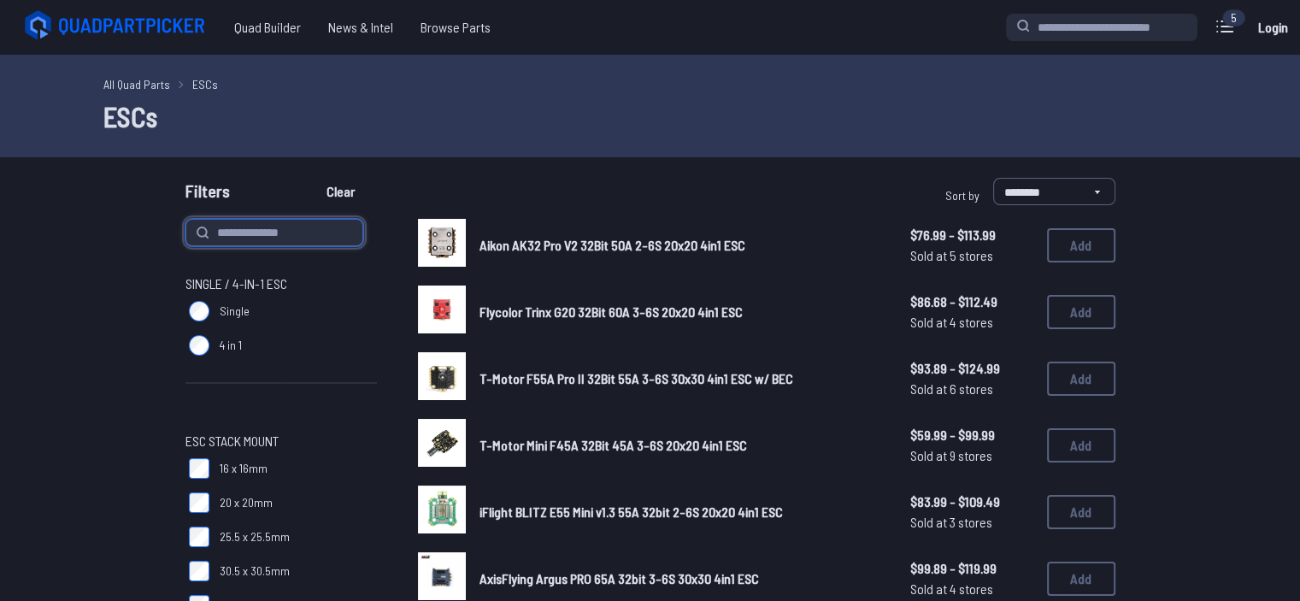
scroll to position [2, 0]
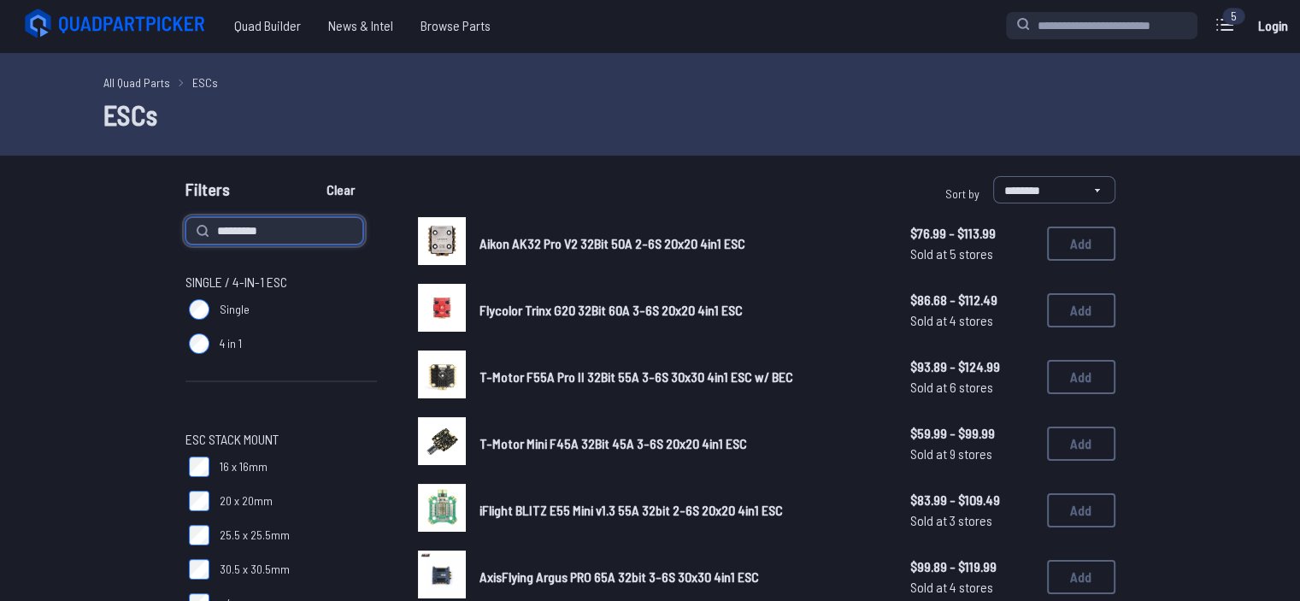
type input "*******"
click at [312, 176] on button "Clear" at bounding box center [340, 189] width 57 height 27
type input "*******"
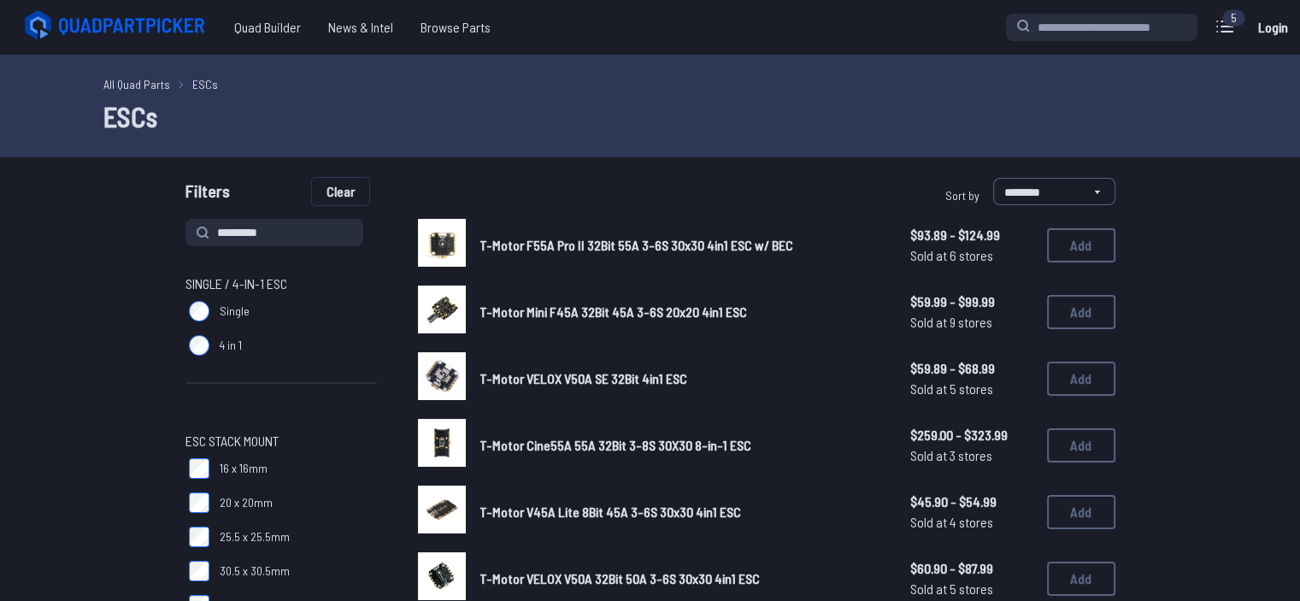
click at [324, 188] on button "Clear" at bounding box center [340, 191] width 57 height 27
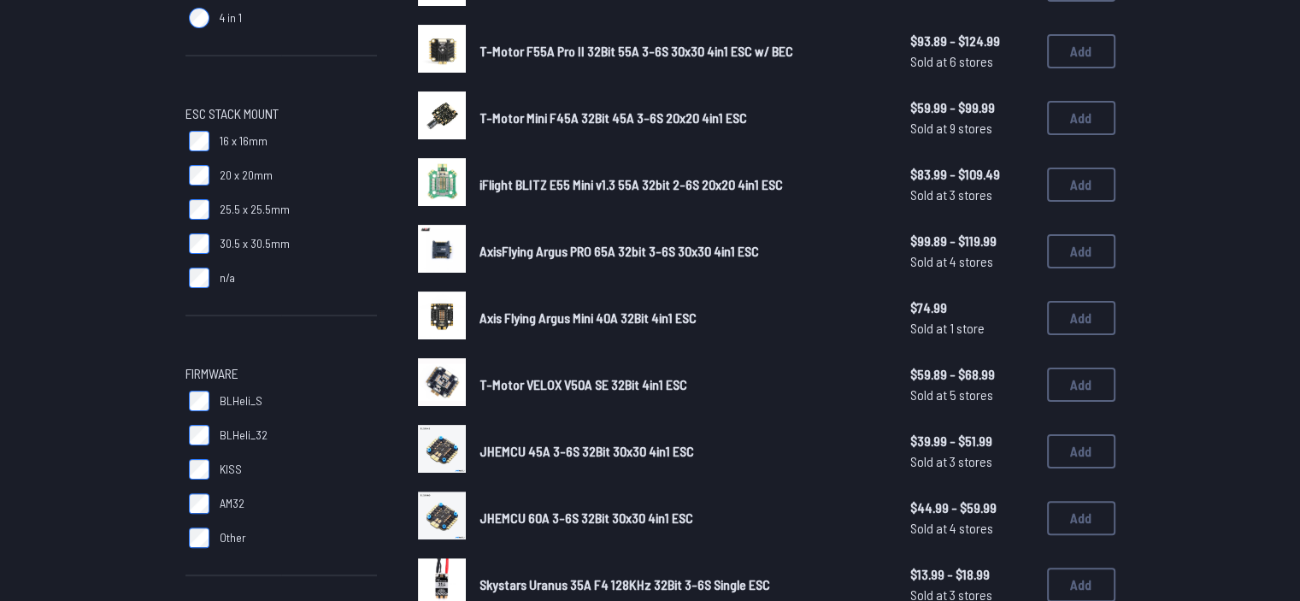
scroll to position [441, 0]
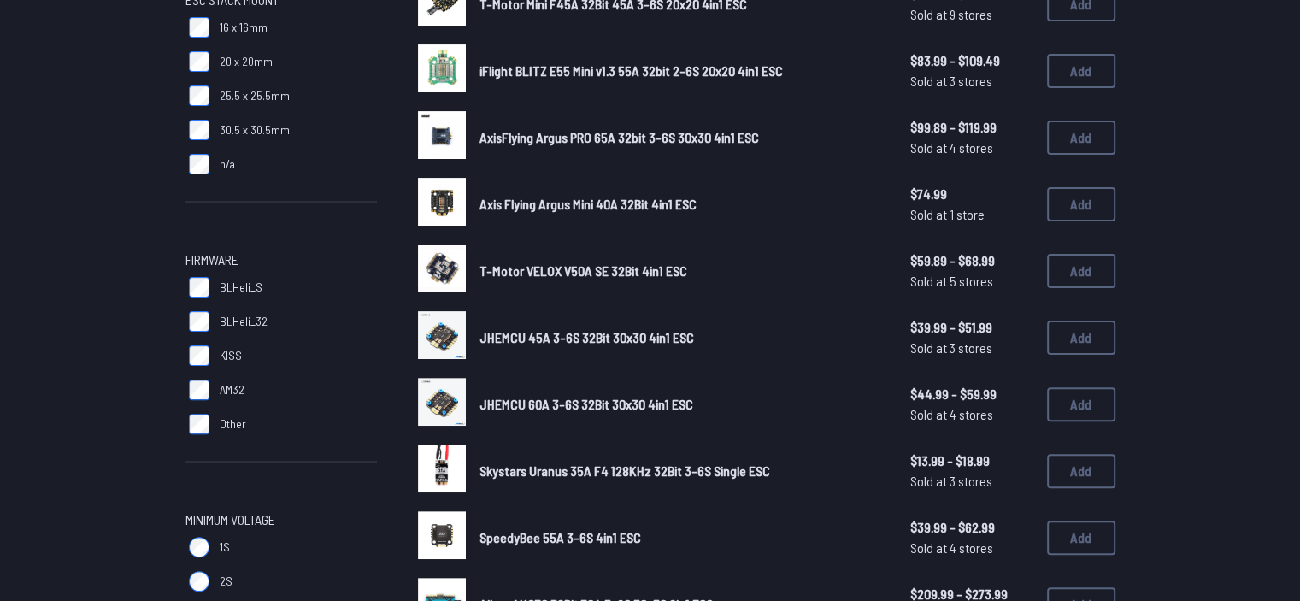
click at [242, 318] on span "BLHeli_32" at bounding box center [244, 321] width 48 height 17
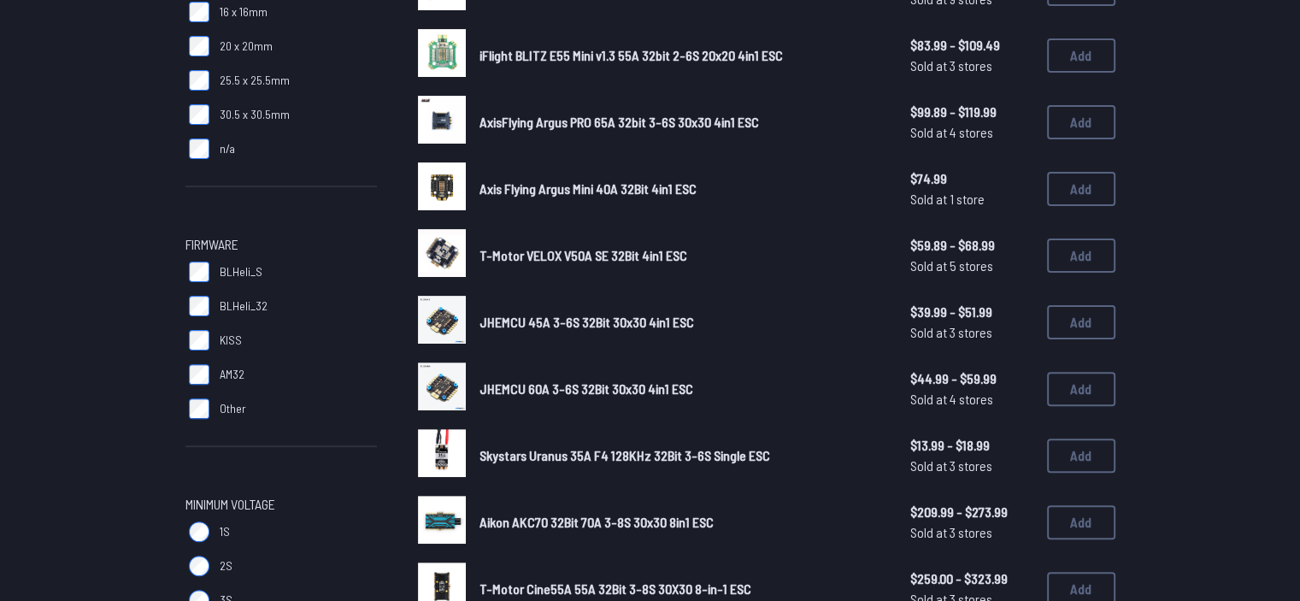
scroll to position [50, 0]
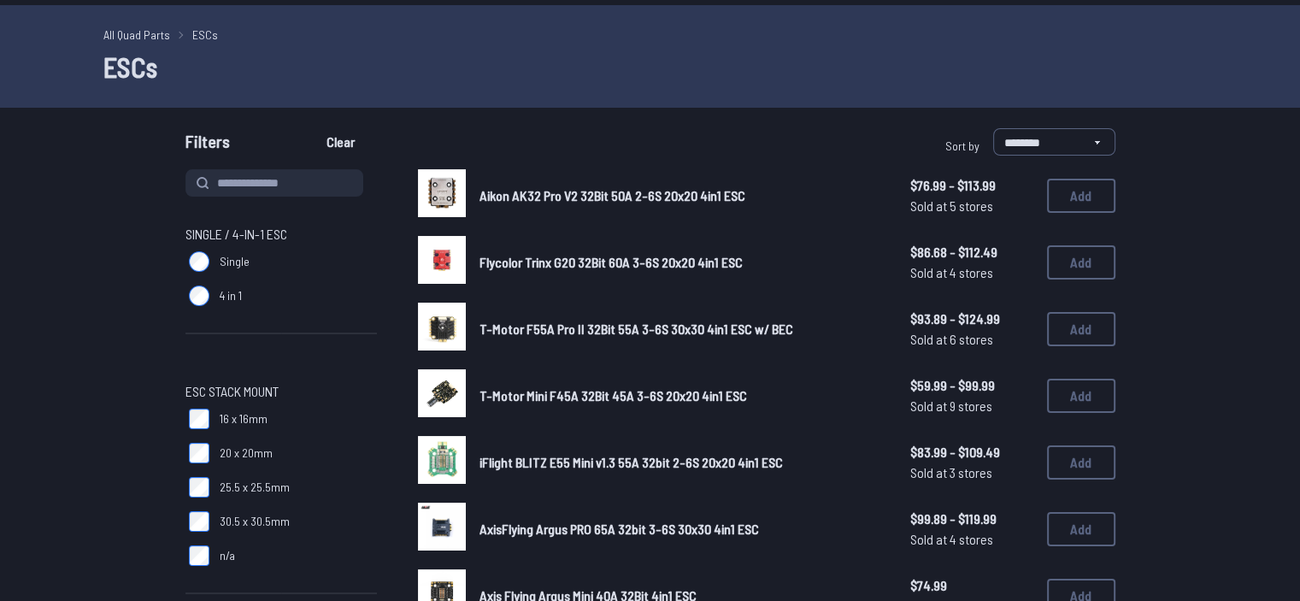
click at [247, 458] on span "20 x 20mm" at bounding box center [246, 453] width 53 height 17
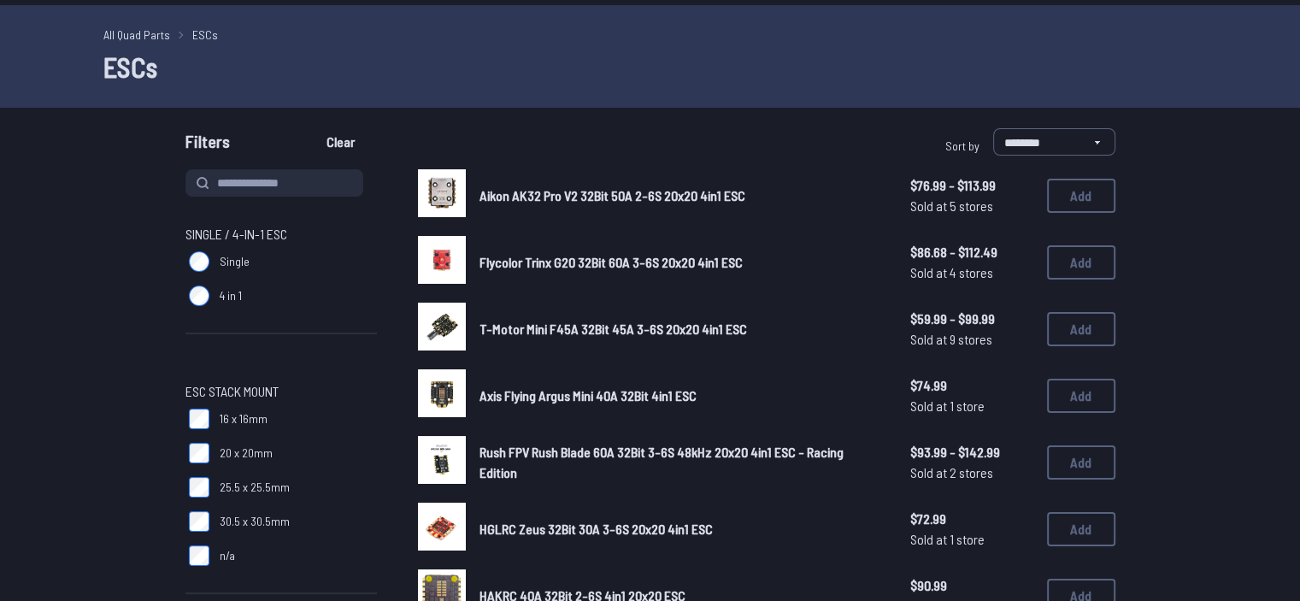
click at [220, 445] on span "20 x 20mm" at bounding box center [246, 453] width 53 height 17
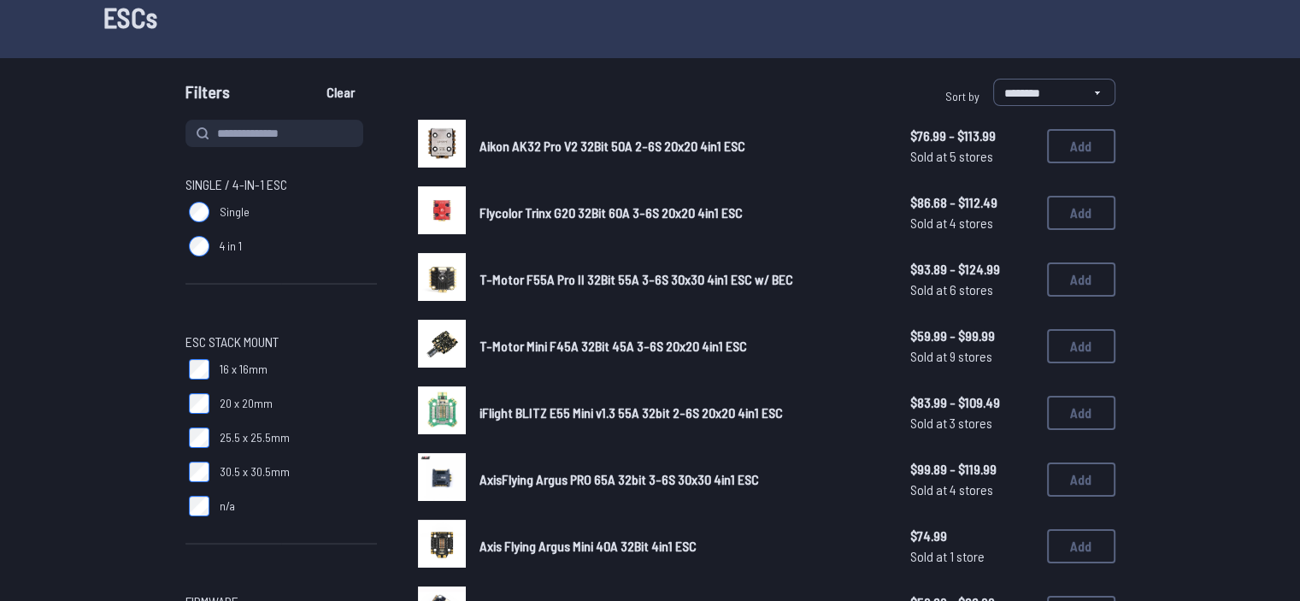
scroll to position [96, 0]
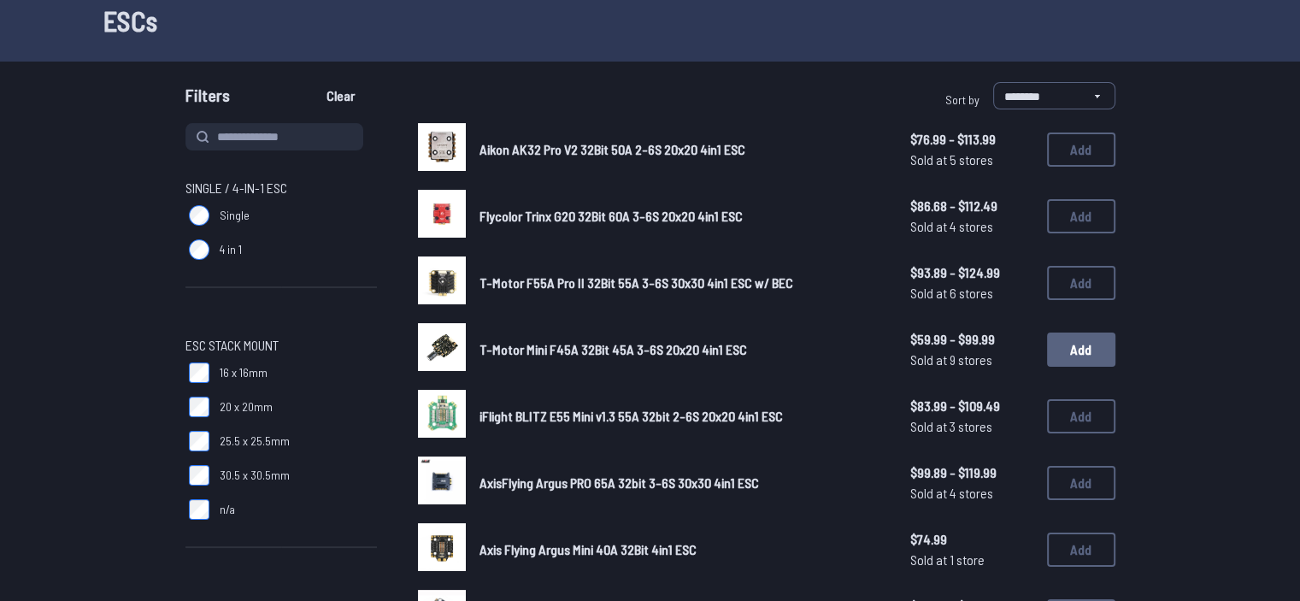
click at [643, 339] on button "Add" at bounding box center [1081, 350] width 68 height 34
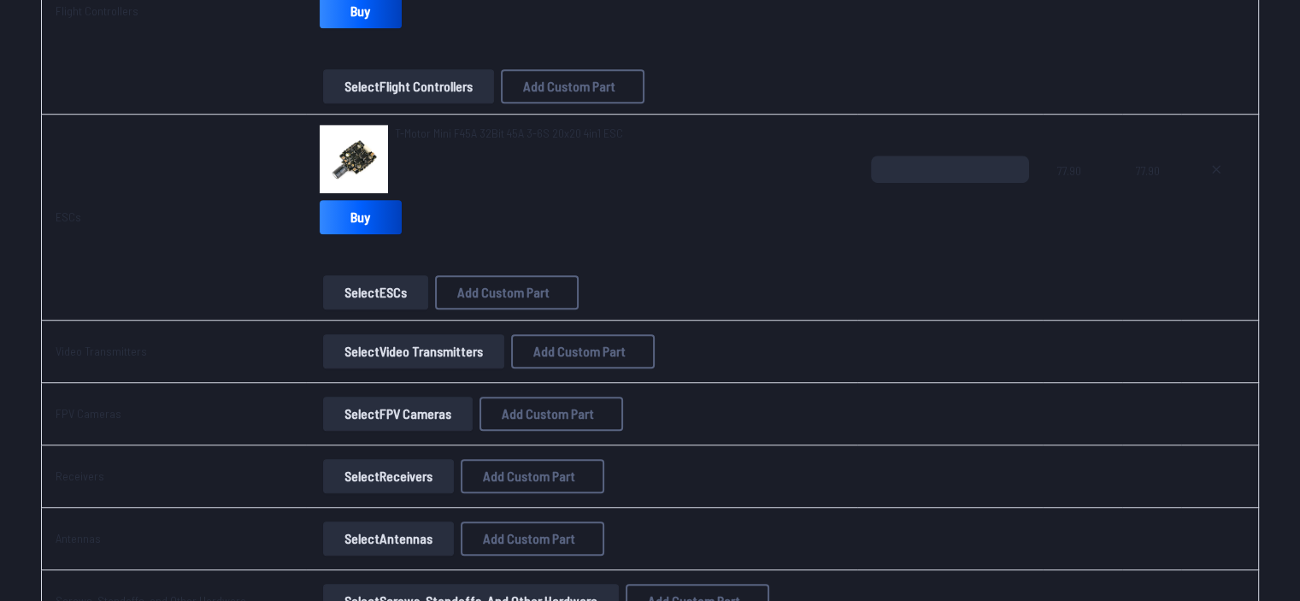
scroll to position [1176, 0]
click at [371, 471] on button "Select Receivers" at bounding box center [388, 476] width 131 height 34
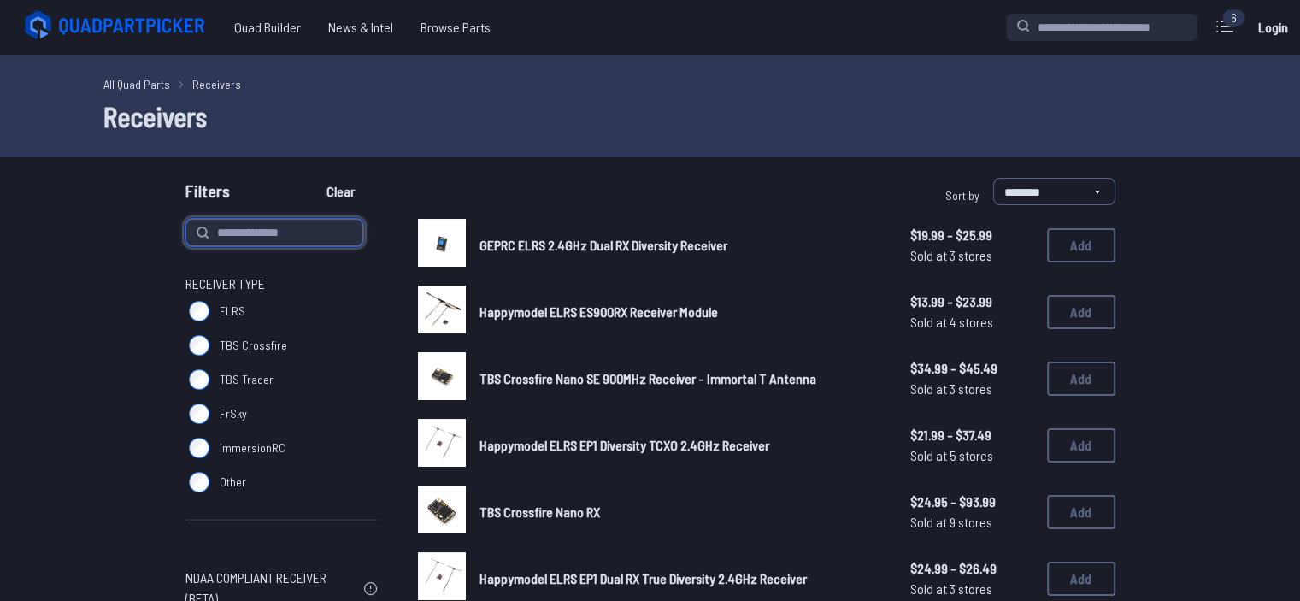
click at [259, 223] on input at bounding box center [275, 232] width 178 height 27
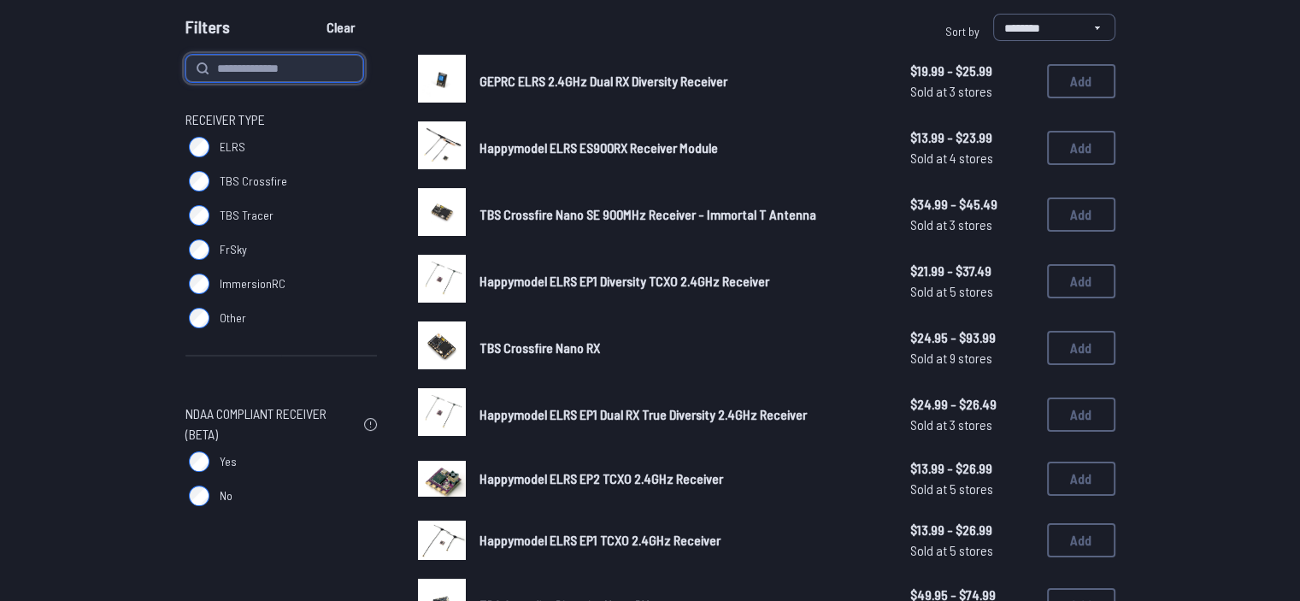
scroll to position [166, 0]
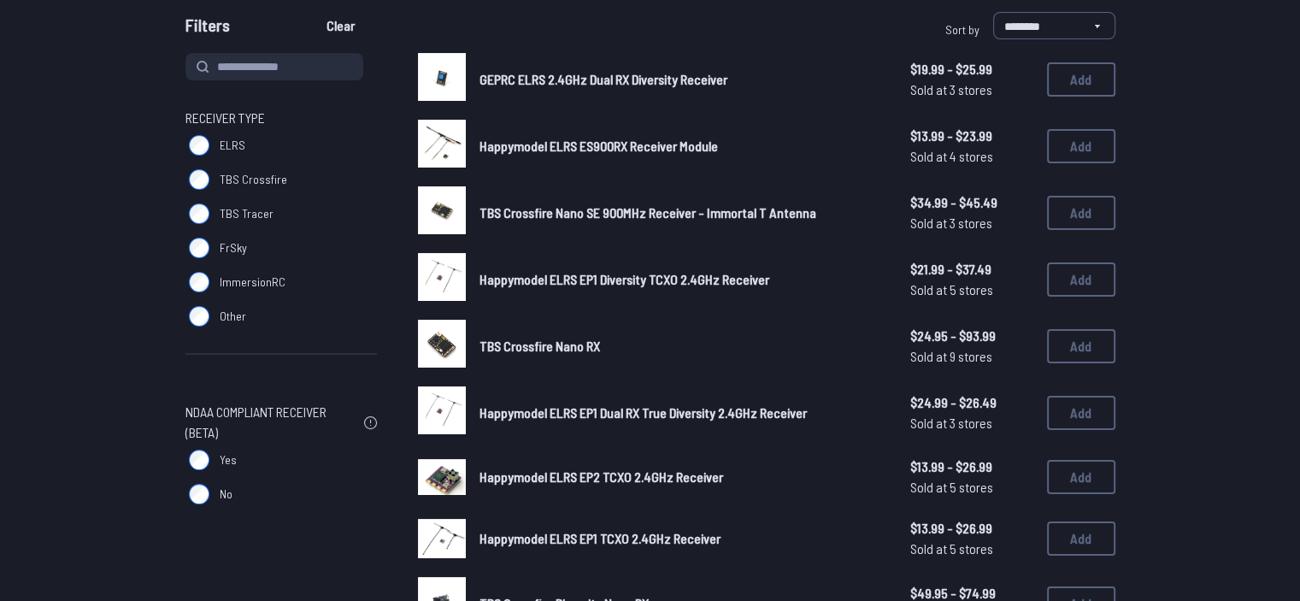
click at [215, 145] on label "ELRS" at bounding box center [282, 145] width 192 height 34
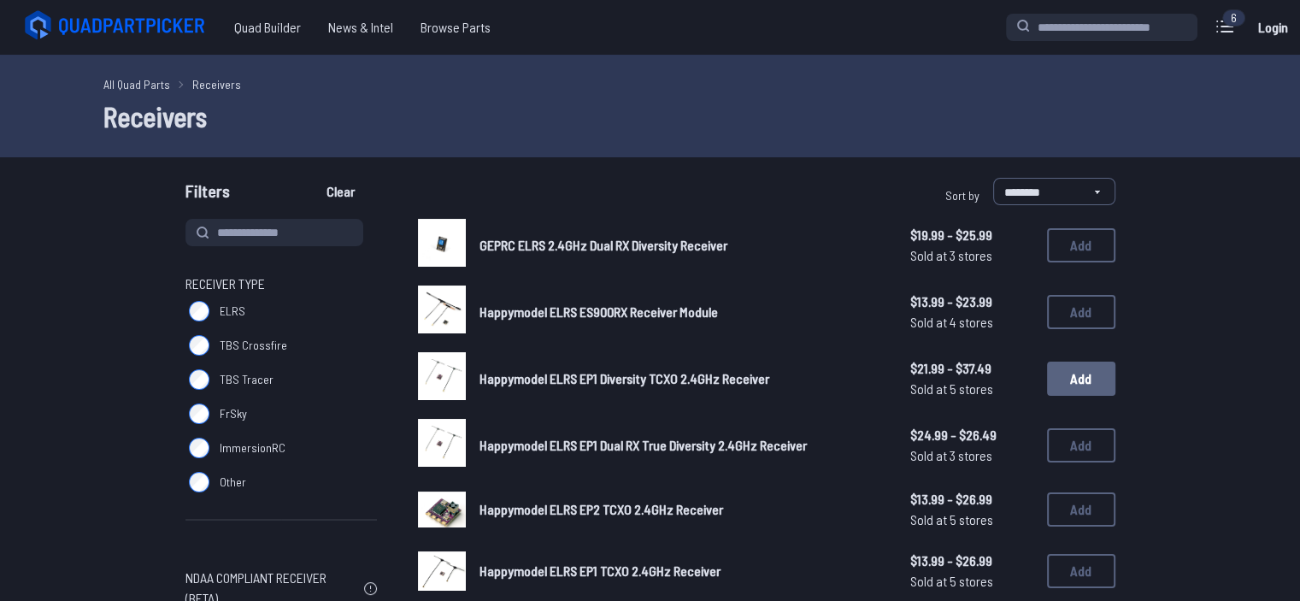
click at [643, 375] on button "Add" at bounding box center [1081, 379] width 68 height 34
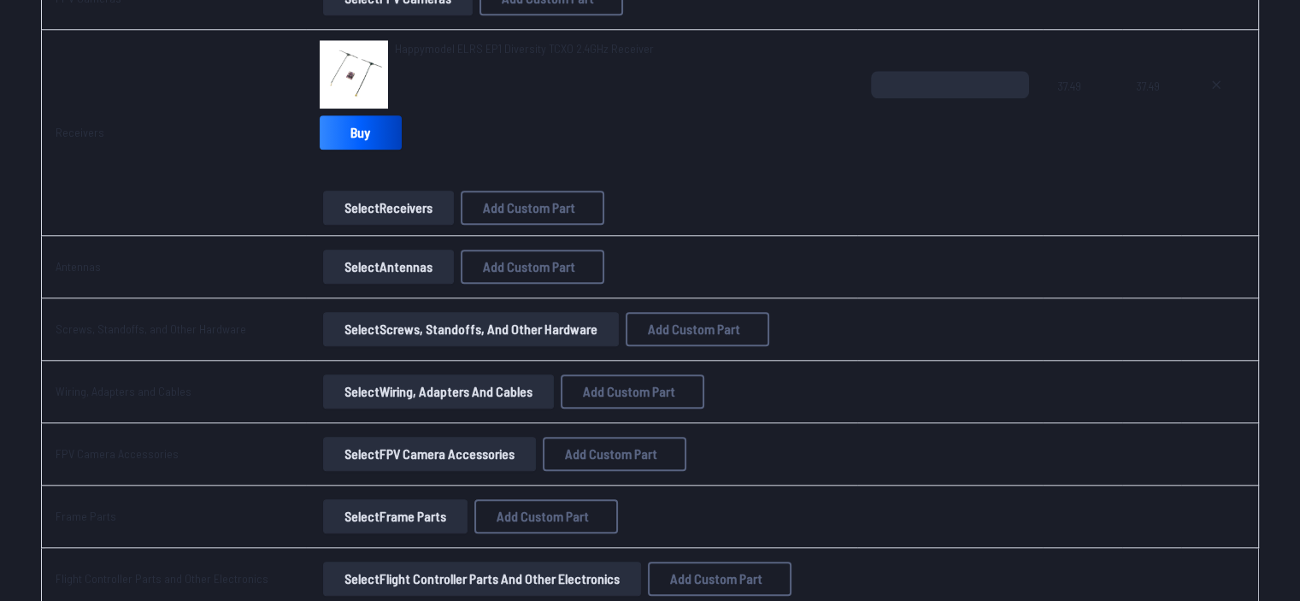
scroll to position [1700, 0]
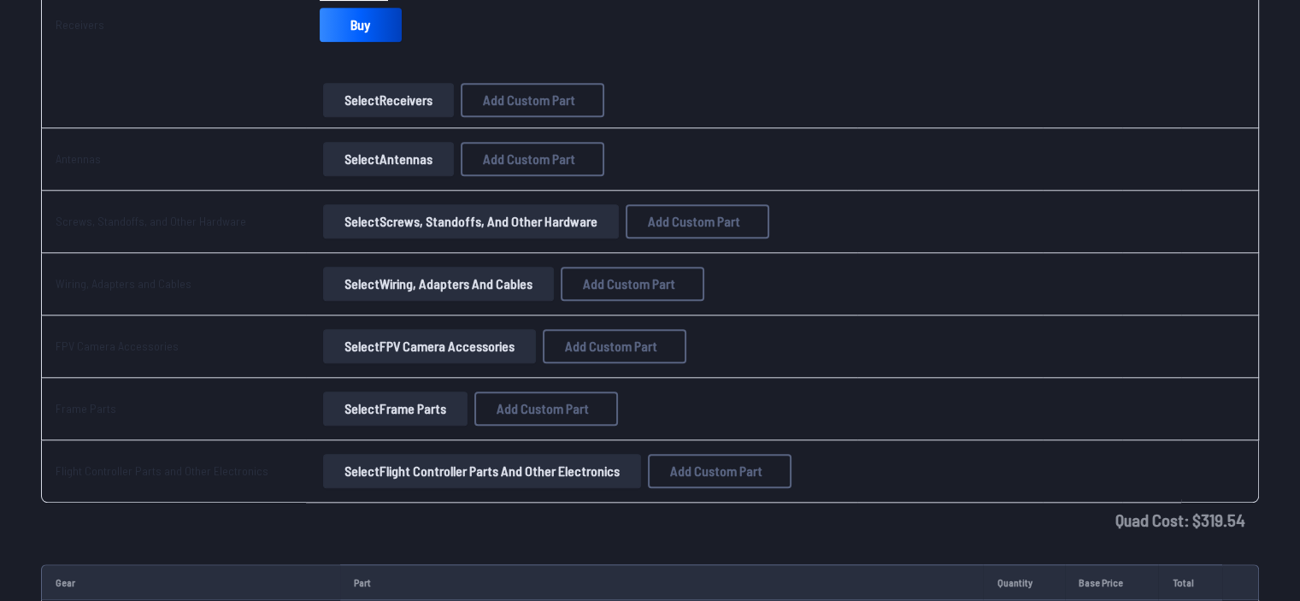
drag, startPoint x: 677, startPoint y: 407, endPoint x: 769, endPoint y: 512, distance: 139.4
click at [643, 512] on td "Quad Cost: $ 319.54" at bounding box center [650, 520] width 1218 height 34
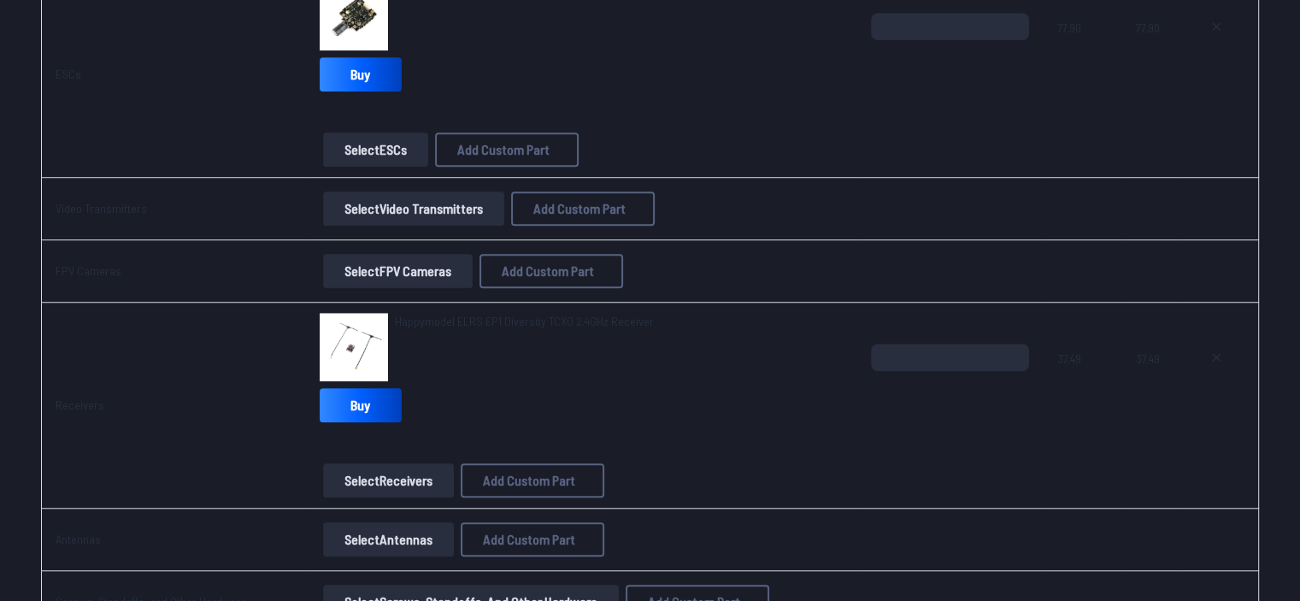
scroll to position [1320, 0]
click at [370, 197] on button "Select Video Transmitters" at bounding box center [413, 208] width 181 height 34
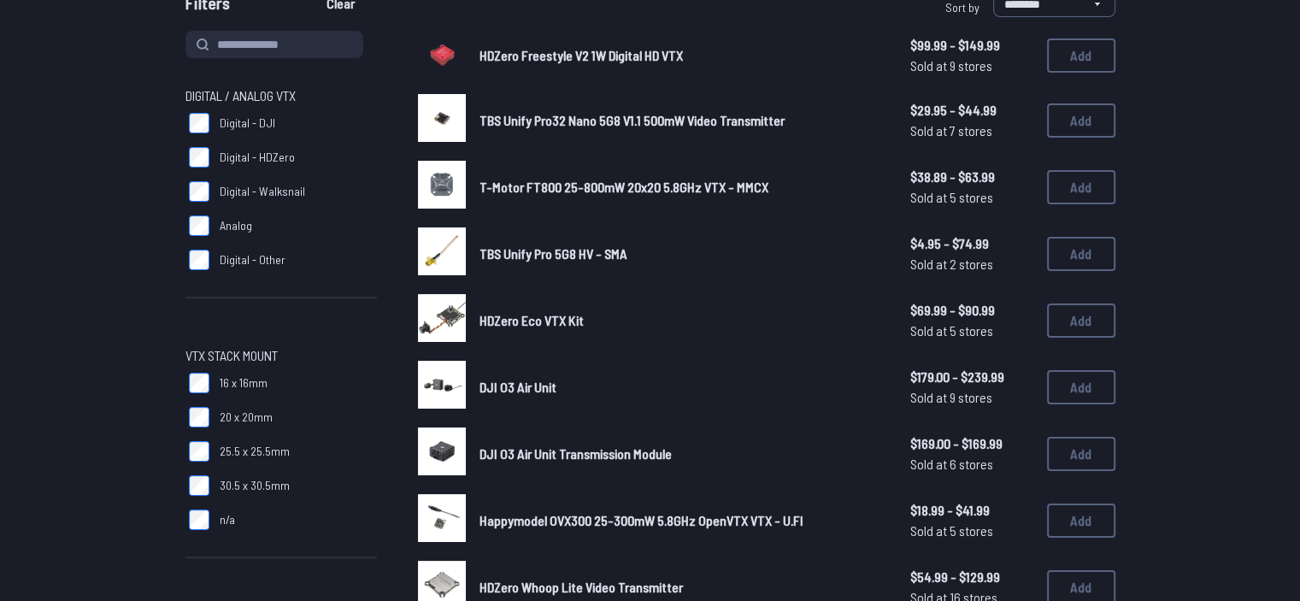
scroll to position [188, 0]
click at [250, 40] on input at bounding box center [275, 44] width 178 height 27
type input "****"
click at [312, 0] on button "Clear" at bounding box center [340, 3] width 57 height 27
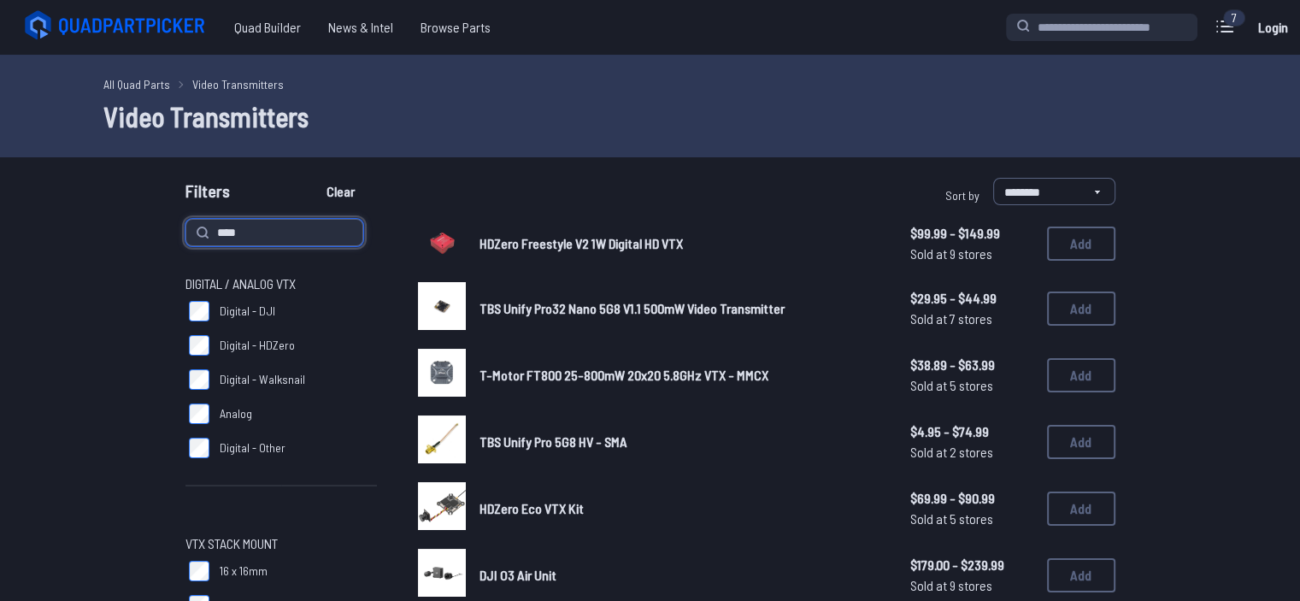
type input "****"
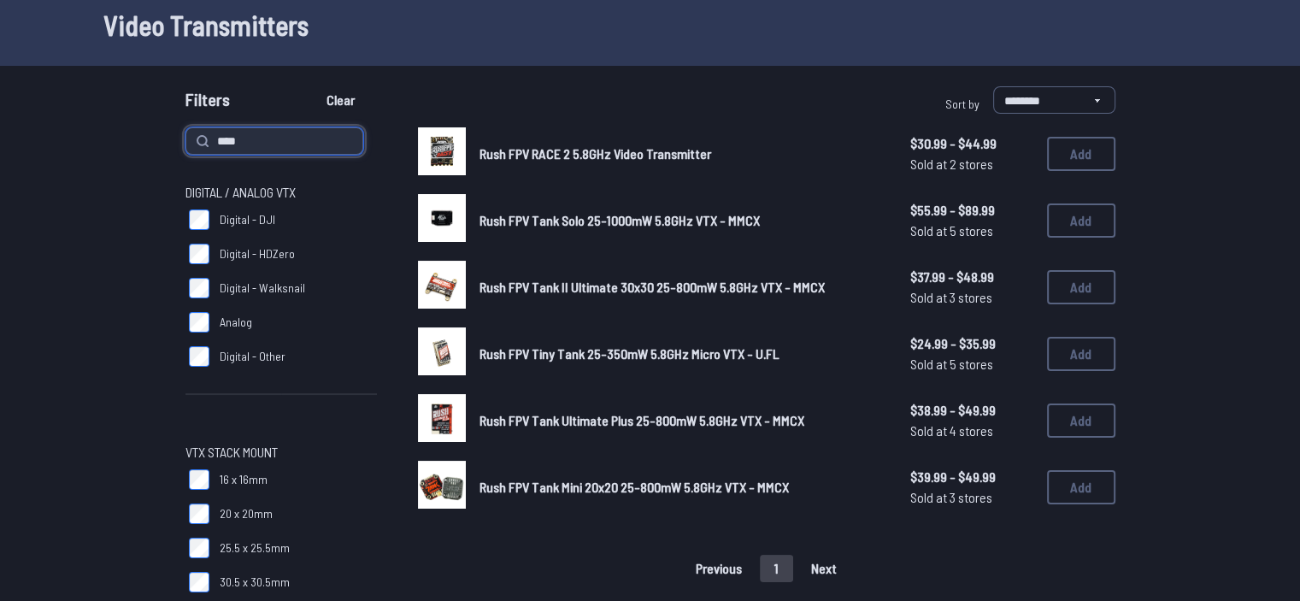
scroll to position [92, 0]
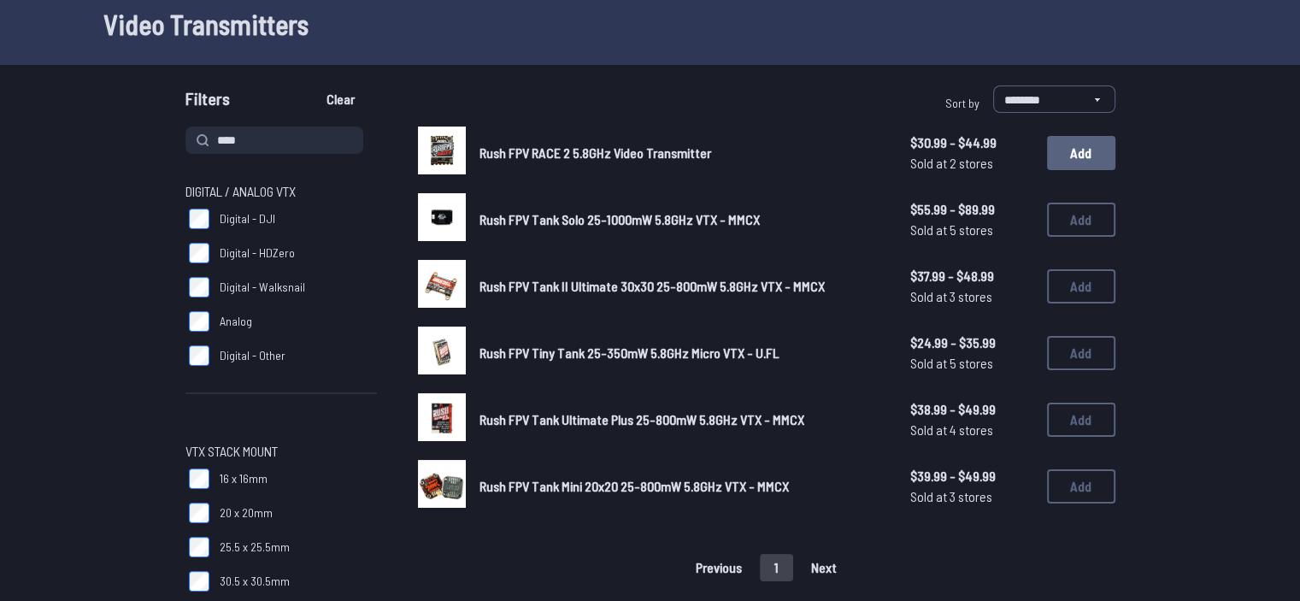
click at [643, 142] on button "Add" at bounding box center [1081, 153] width 68 height 34
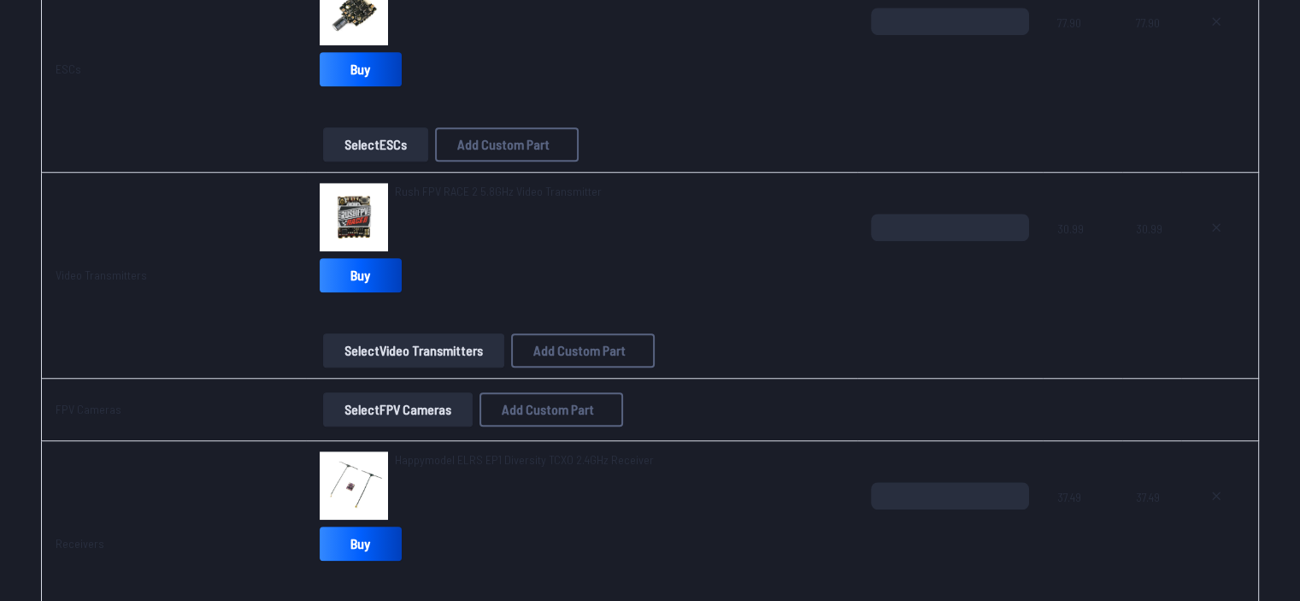
scroll to position [1325, 0]
click at [410, 184] on span "Rush FPV RACE 2 5.8GHz Video Transmitter" at bounding box center [498, 190] width 207 height 15
click at [354, 392] on button "Select FPV Cameras" at bounding box center [398, 409] width 150 height 34
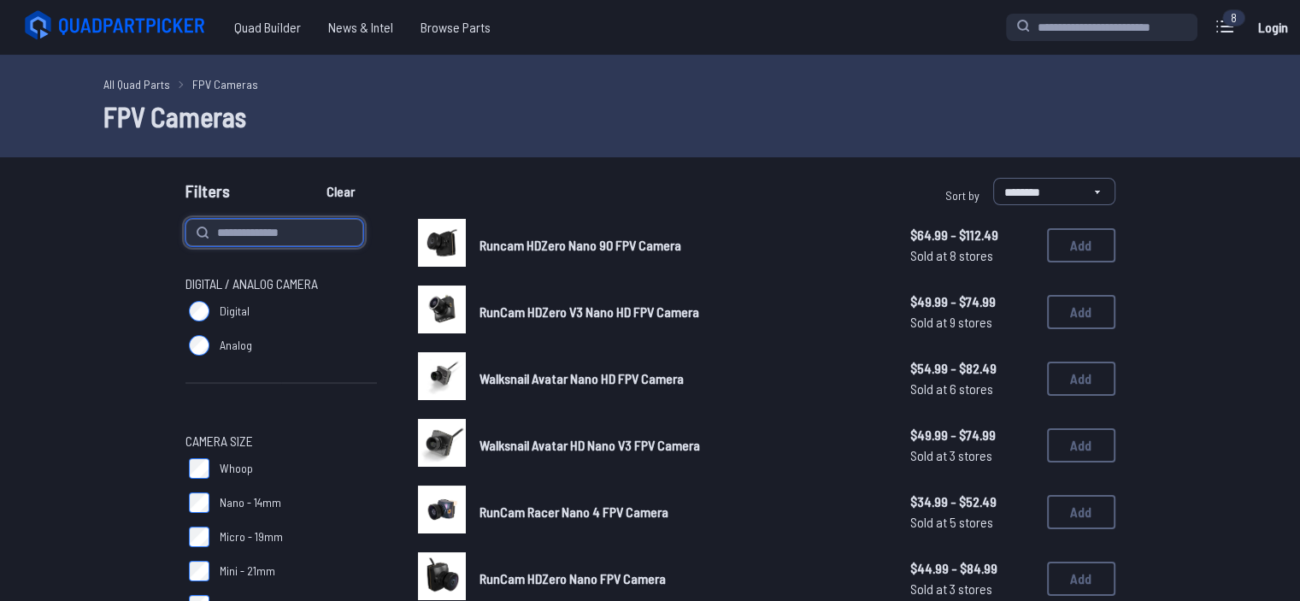
click at [284, 227] on input at bounding box center [275, 232] width 178 height 27
type input "******"
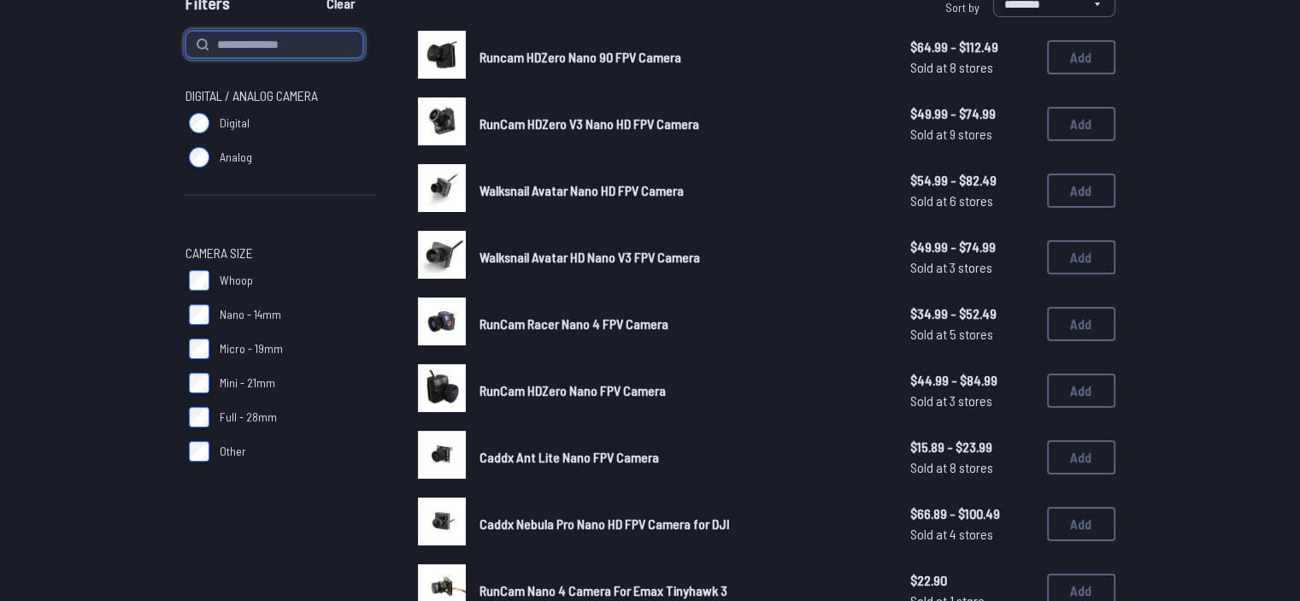
scroll to position [190, 0]
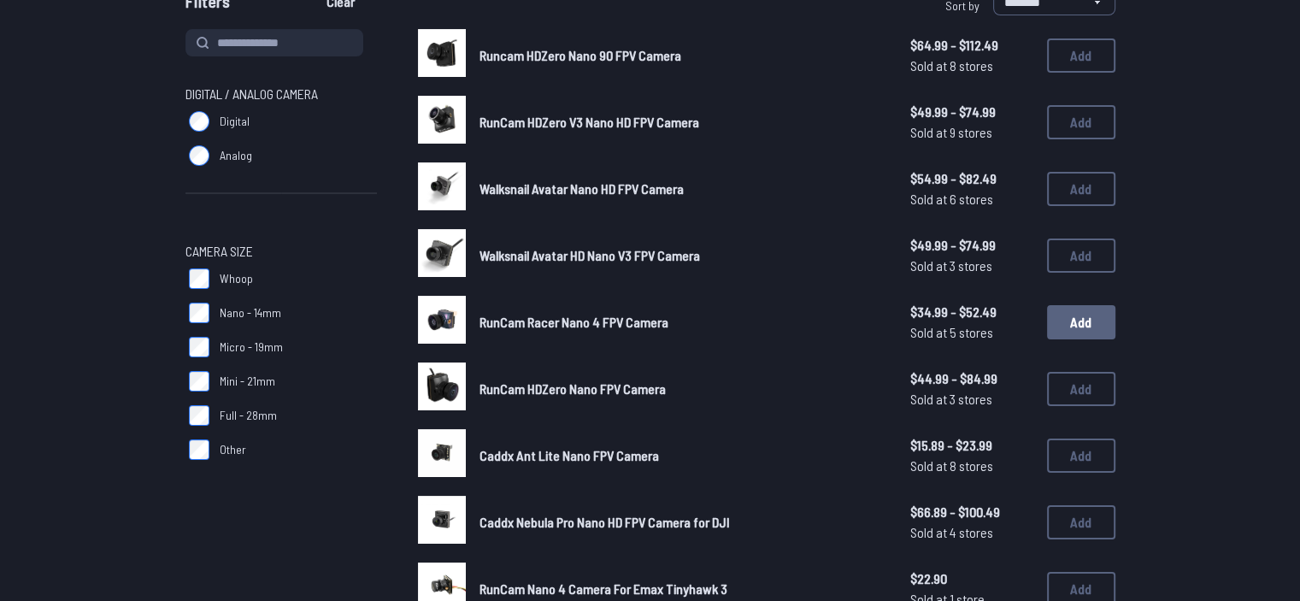
click at [643, 329] on button "Add" at bounding box center [1081, 322] width 68 height 34
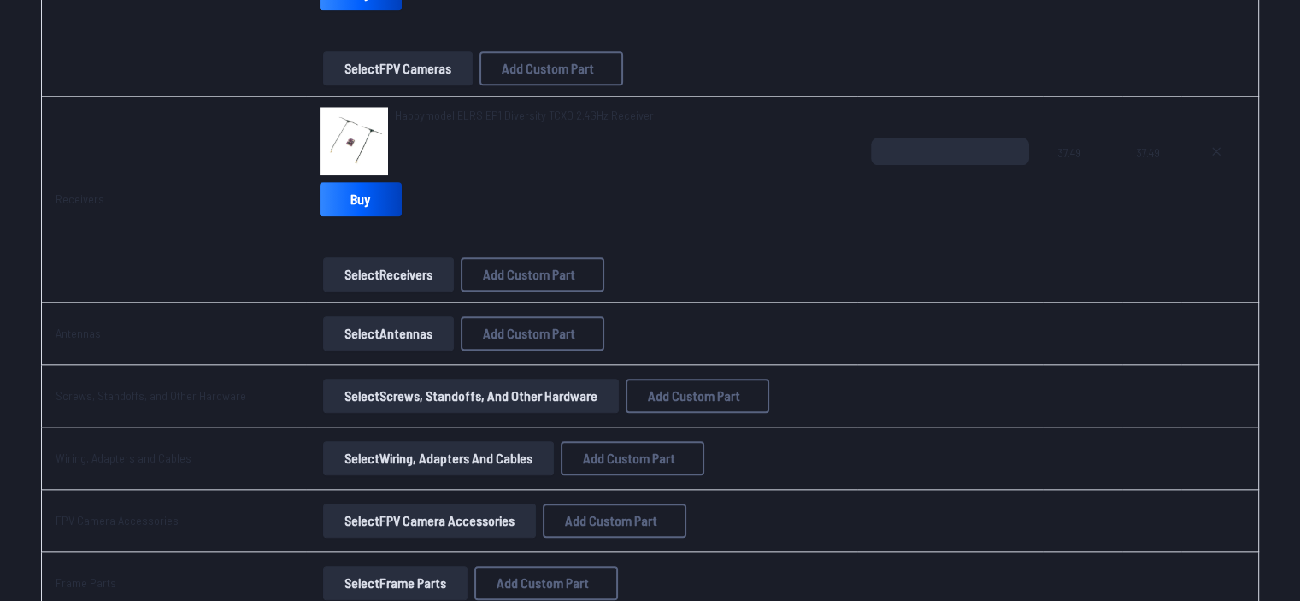
scroll to position [1814, 0]
click at [360, 325] on button "Select Antennas" at bounding box center [388, 332] width 131 height 34
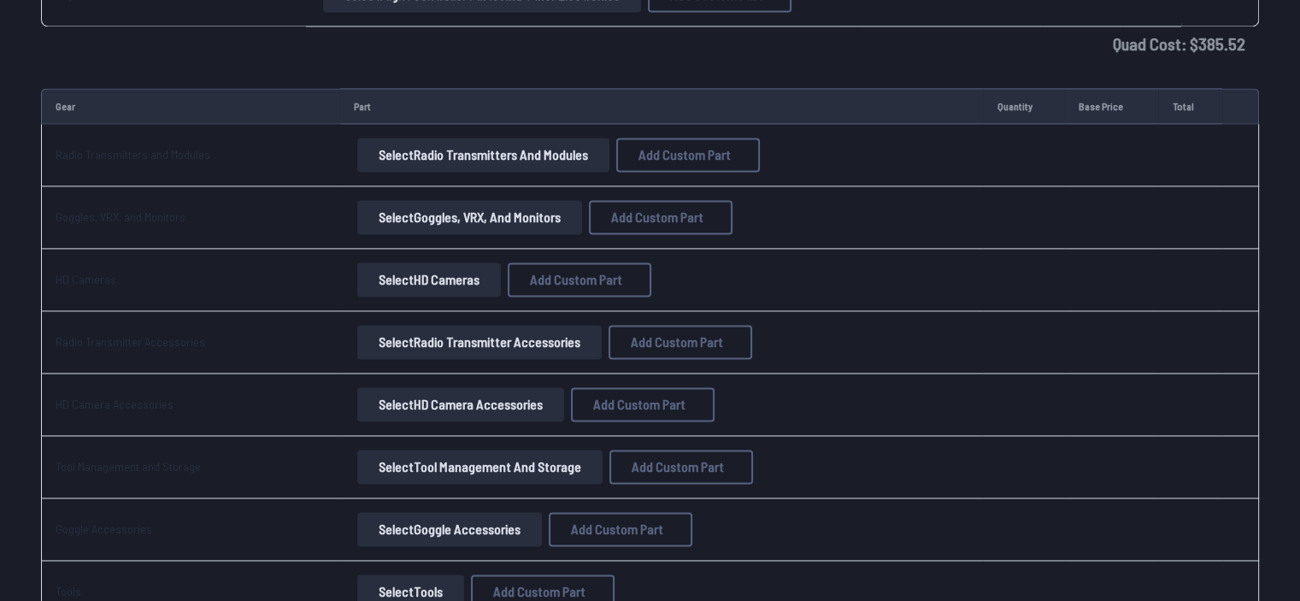
scroll to position [2415, 0]
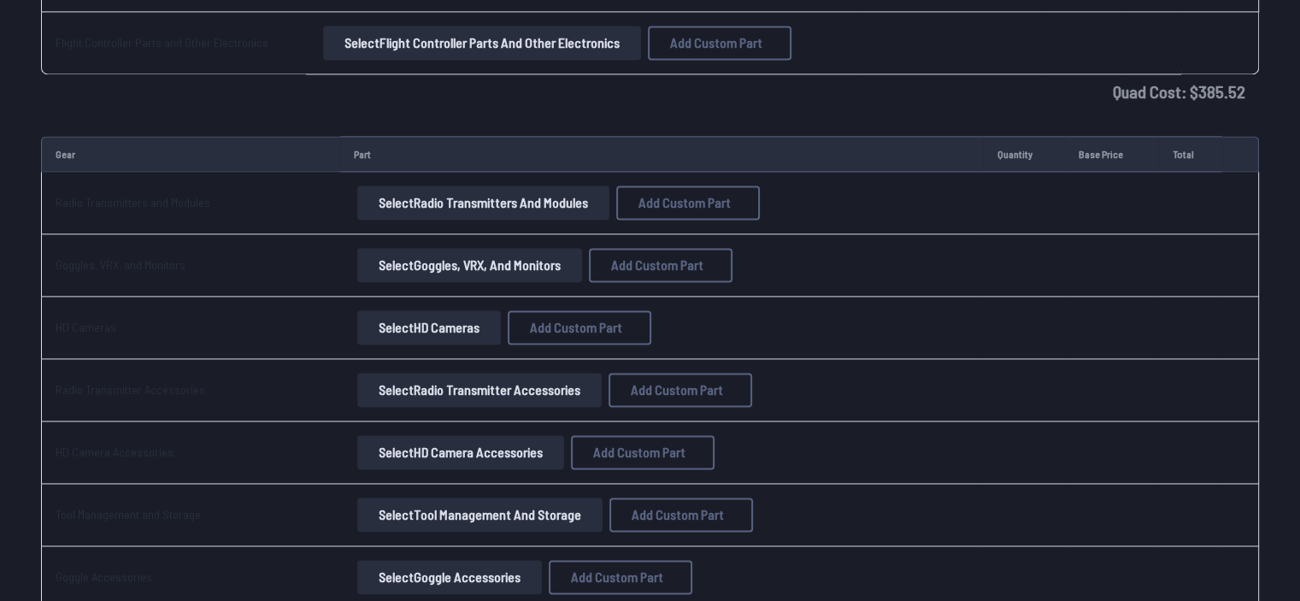
click at [424, 264] on button "Select Goggles, VRX, and Monitors" at bounding box center [469, 265] width 225 height 34
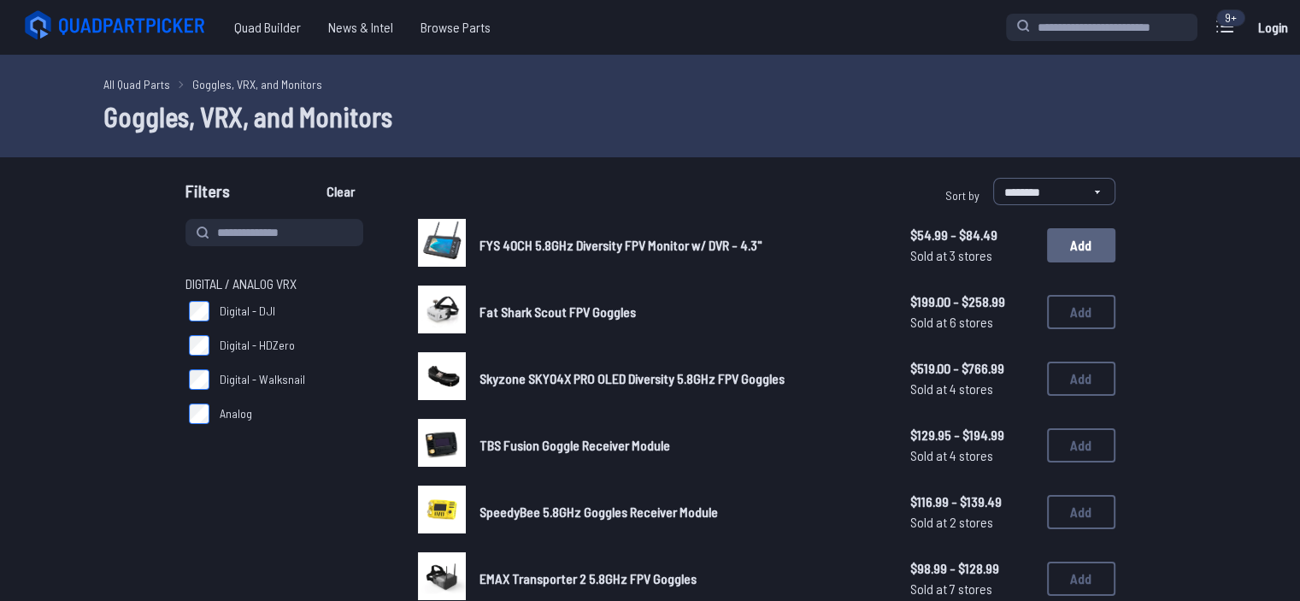
click at [643, 239] on button "Add" at bounding box center [1081, 245] width 68 height 34
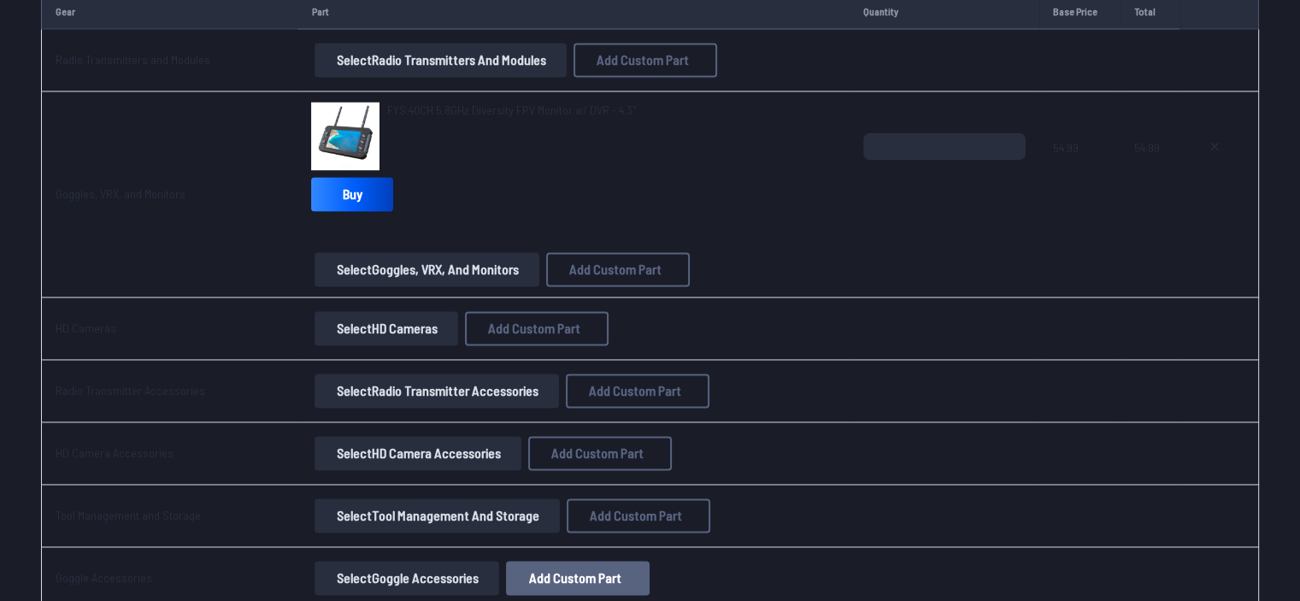
scroll to position [2560, 0]
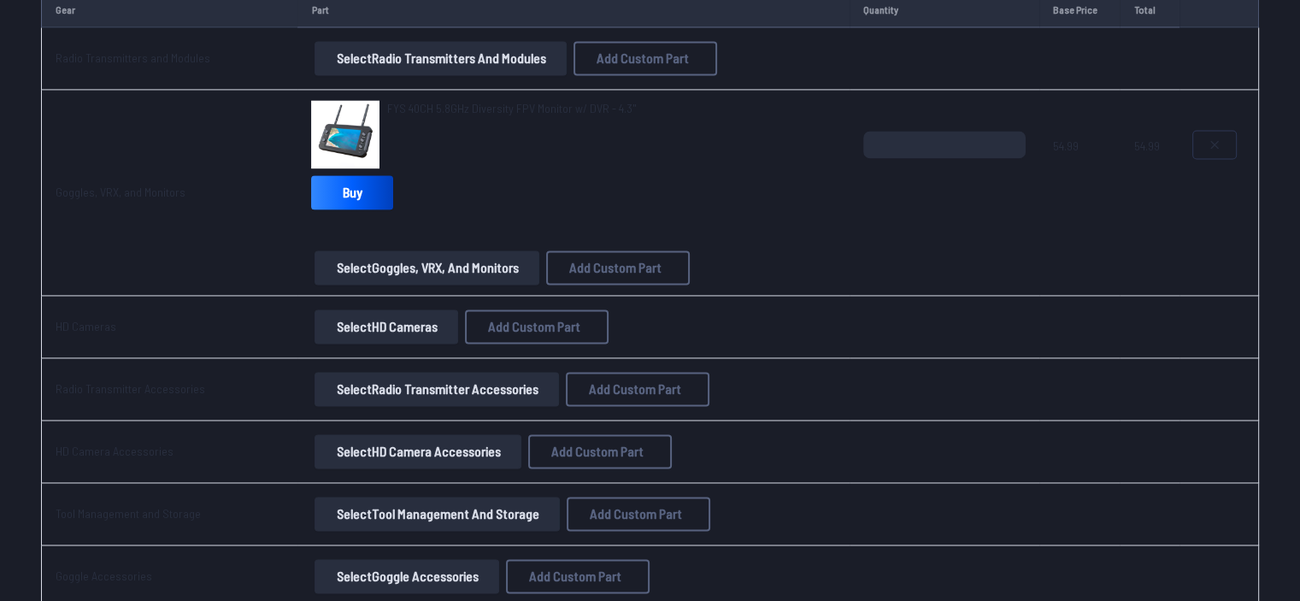
click at [643, 148] on button at bounding box center [1215, 144] width 43 height 27
type textarea "**********"
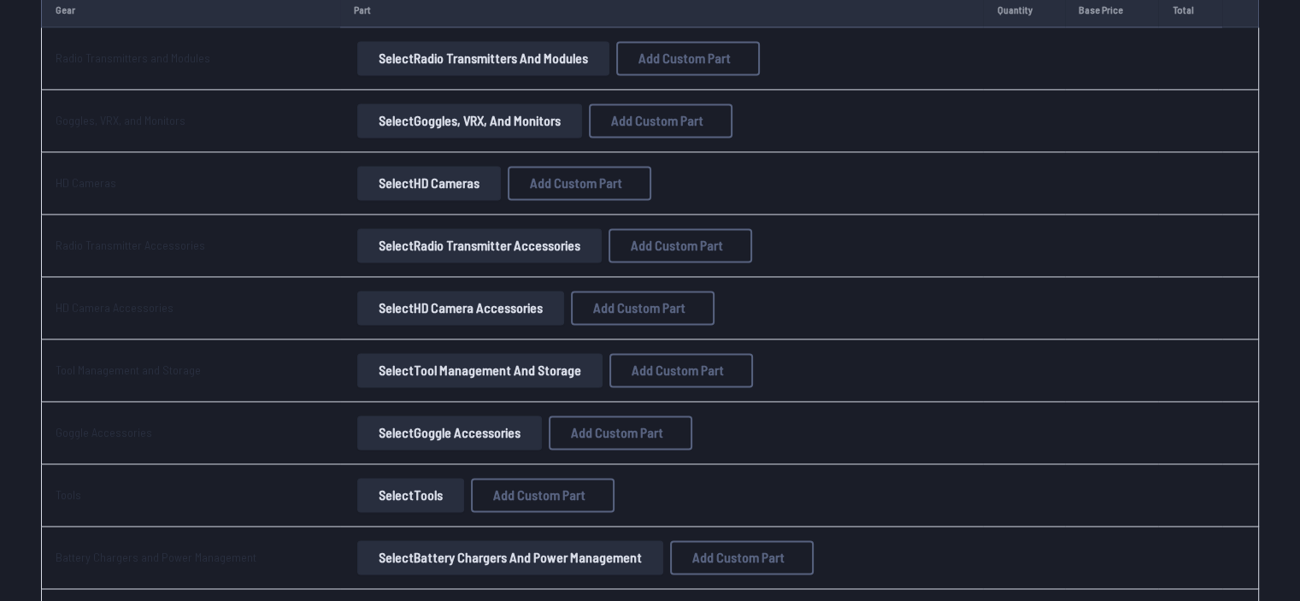
click at [451, 118] on button "Select Goggles, VRX, and Monitors" at bounding box center [469, 120] width 225 height 34
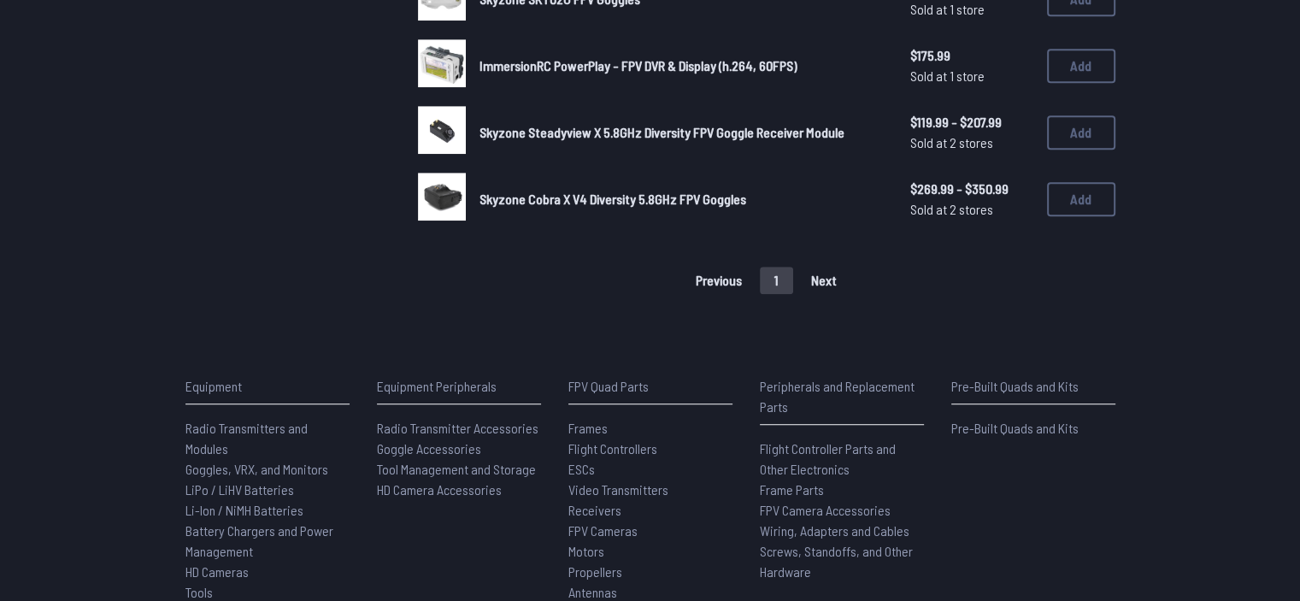
scroll to position [1114, 0]
click at [643, 266] on button "1" at bounding box center [776, 279] width 33 height 27
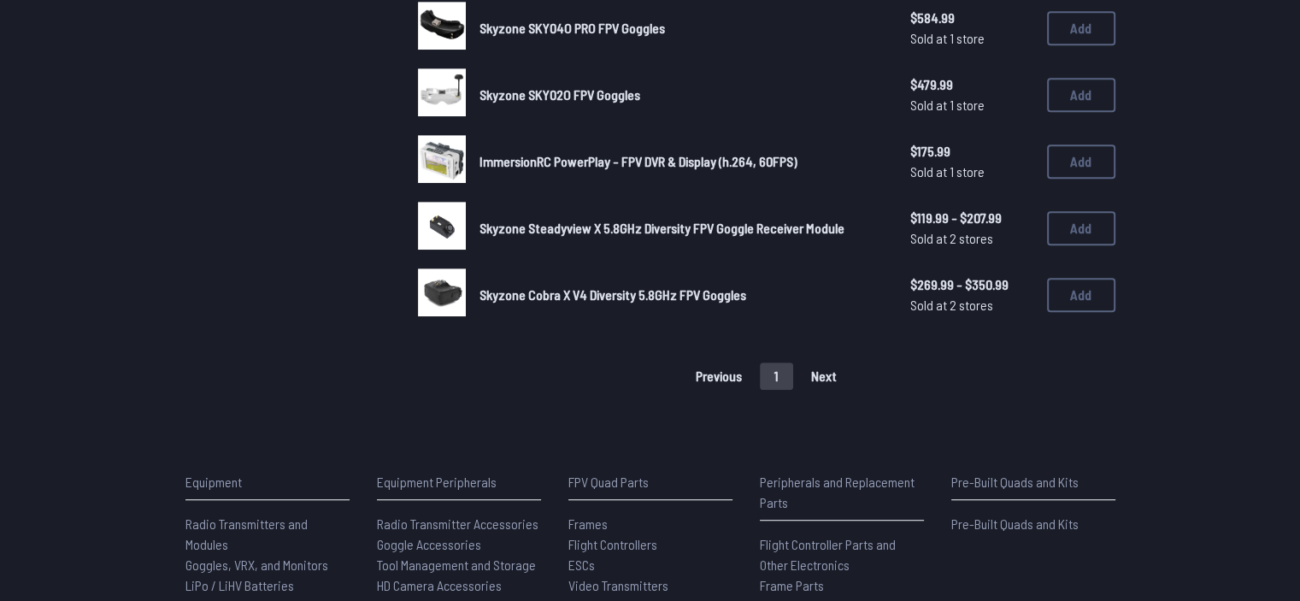
scroll to position [1009, 0]
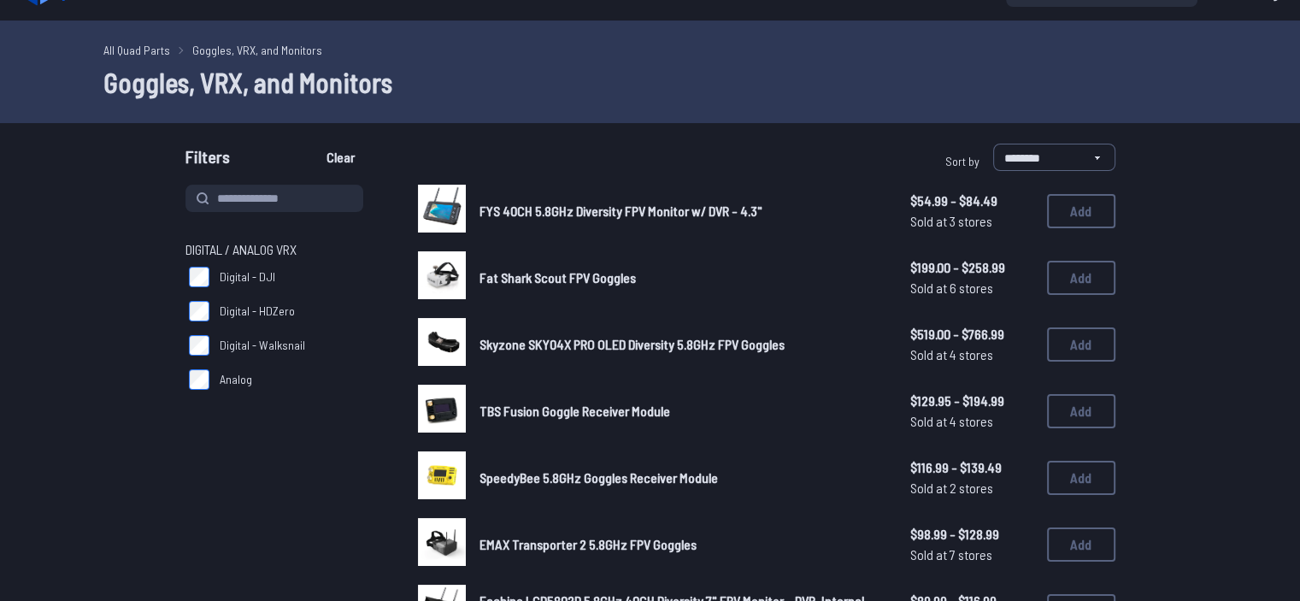
scroll to position [34, 0]
click at [643, 204] on button "Add" at bounding box center [1081, 211] width 68 height 34
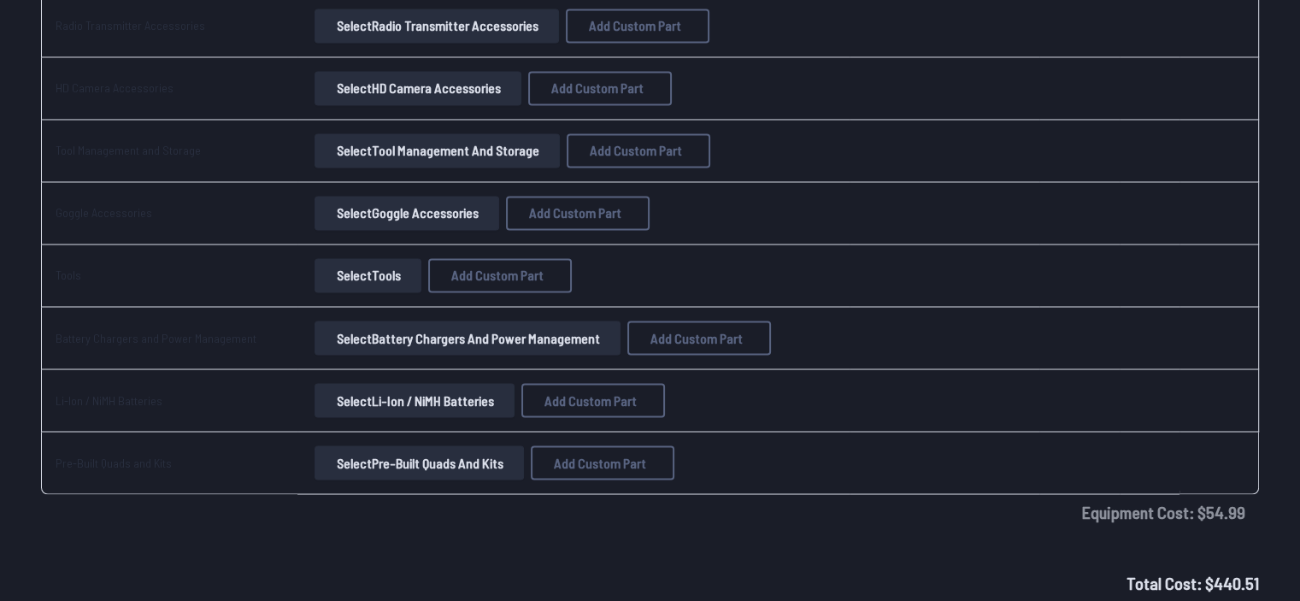
scroll to position [2927, 0]
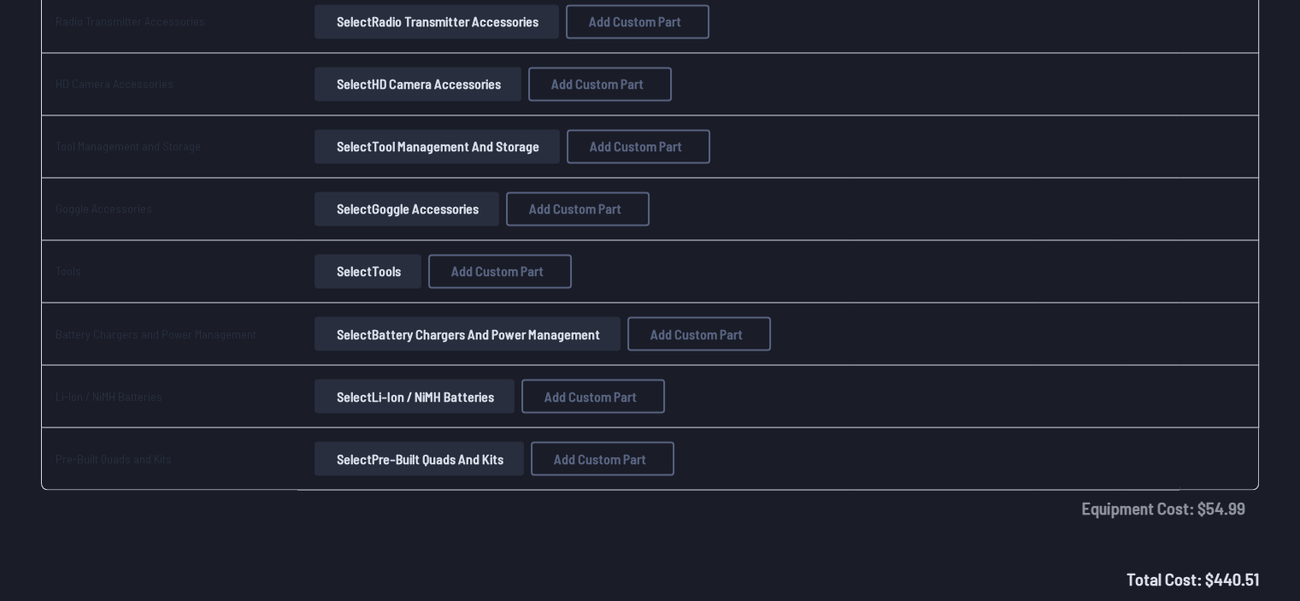
click at [374, 398] on button "Select Li-Ion / NiMH Batteries" at bounding box center [415, 396] width 200 height 34
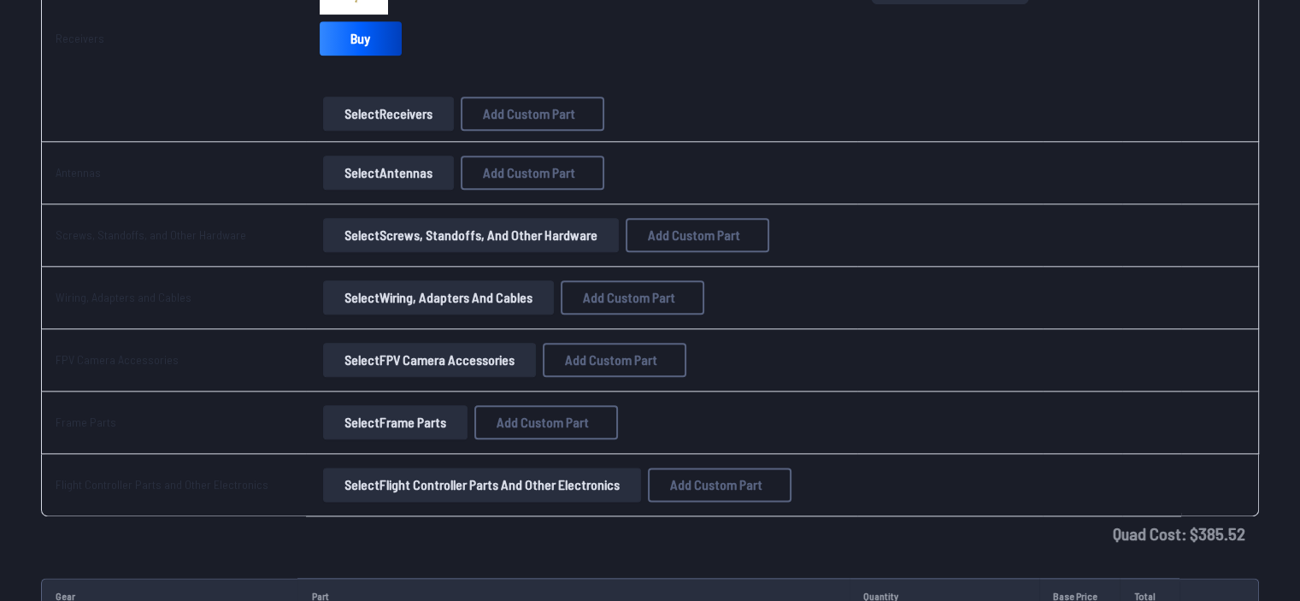
scroll to position [1946, 0]
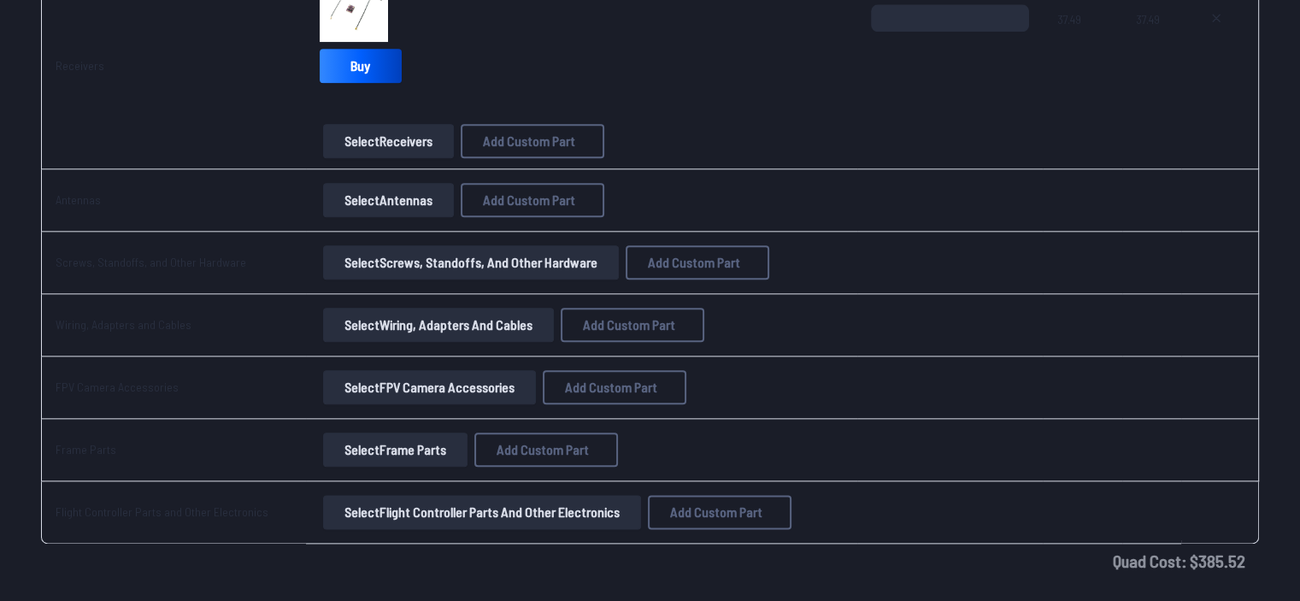
click at [373, 385] on button "Select FPV Camera Accessories" at bounding box center [429, 387] width 213 height 34
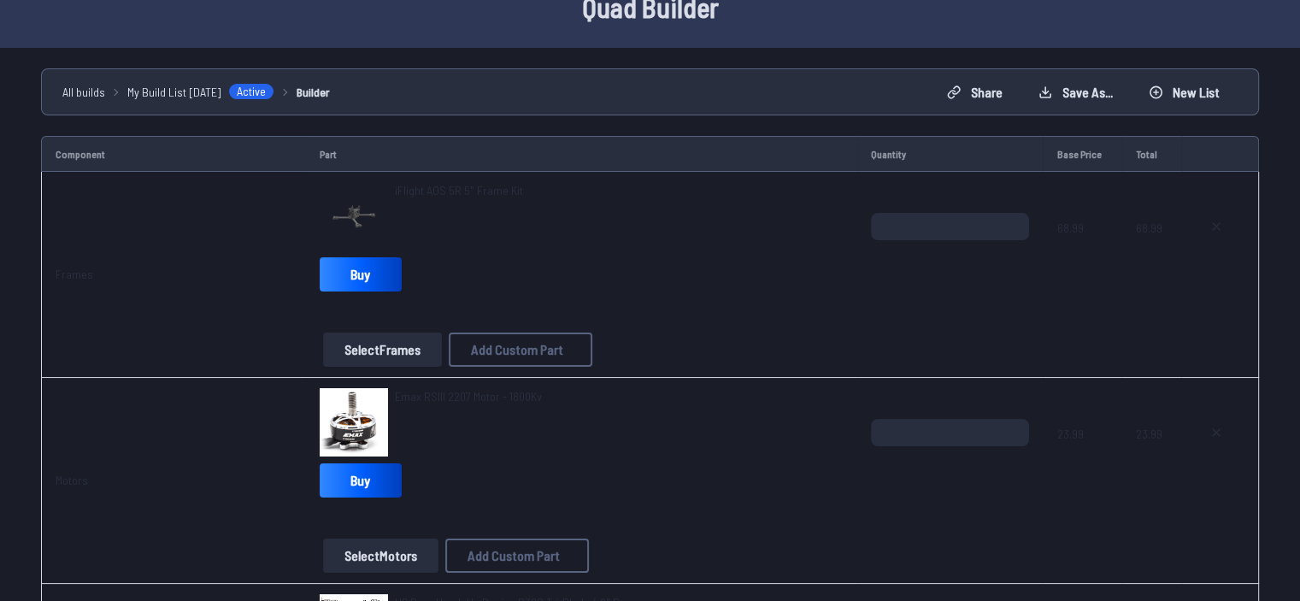
scroll to position [89, 0]
click at [643, 419] on input "*" at bounding box center [950, 432] width 158 height 27
type input "*"
click at [643, 435] on div "Emax RSIII 2207 Motor - 1800Kv" at bounding box center [582, 422] width 525 height 68
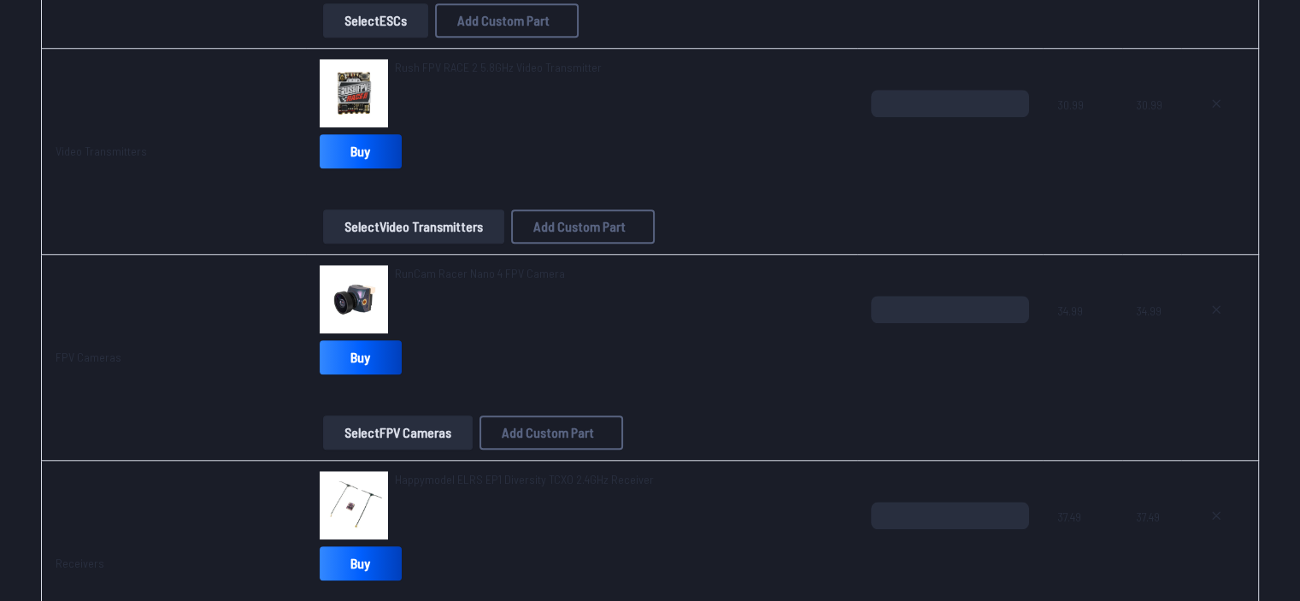
type textarea "**********"
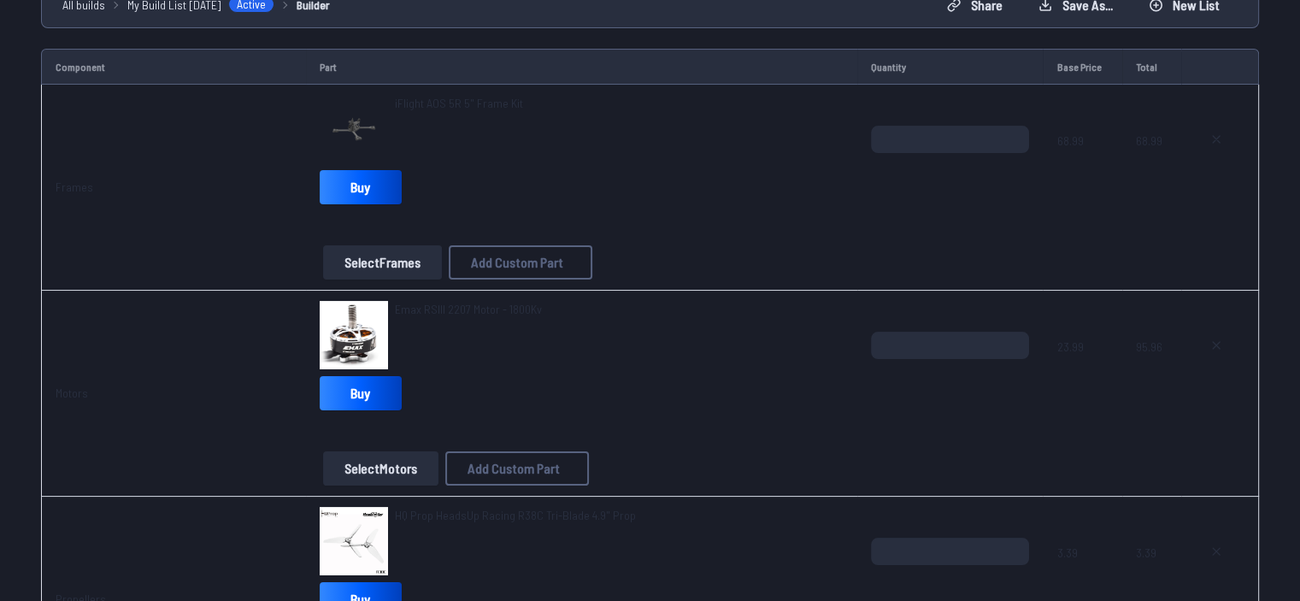
scroll to position [145, 0]
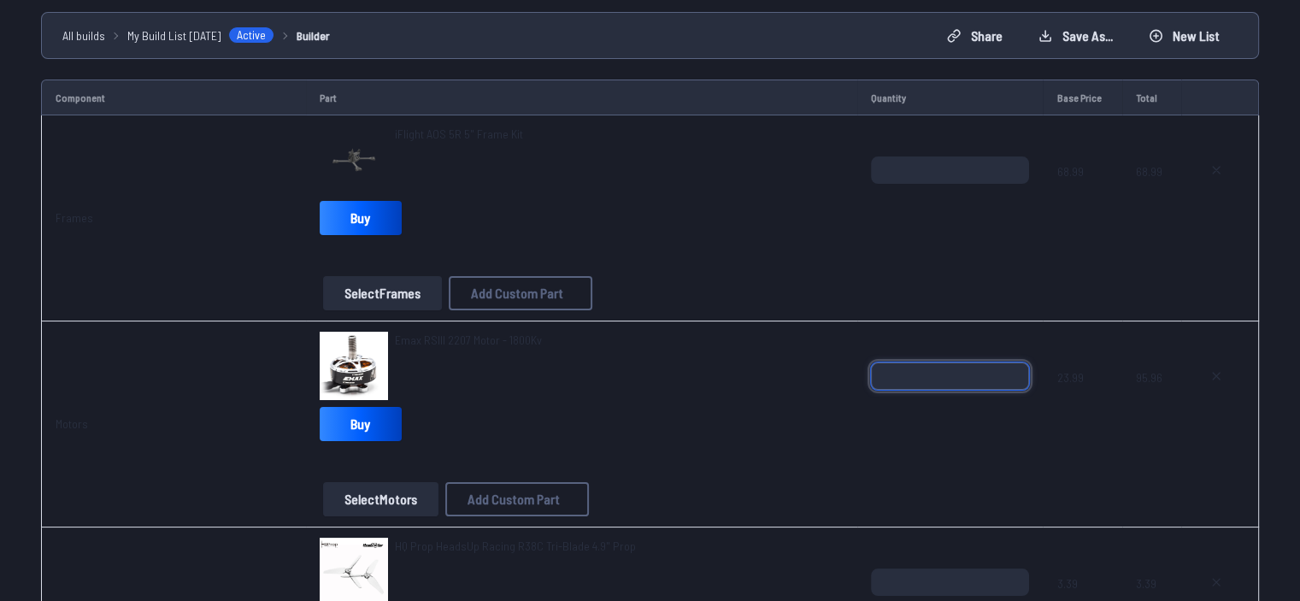
click at [643, 368] on input "*" at bounding box center [950, 376] width 158 height 27
type input "*"
click at [643, 367] on input "*******" at bounding box center [950, 376] width 158 height 27
click at [643, 389] on div "Emax RSIII 2207 Motor - 1800Kv" at bounding box center [582, 366] width 525 height 68
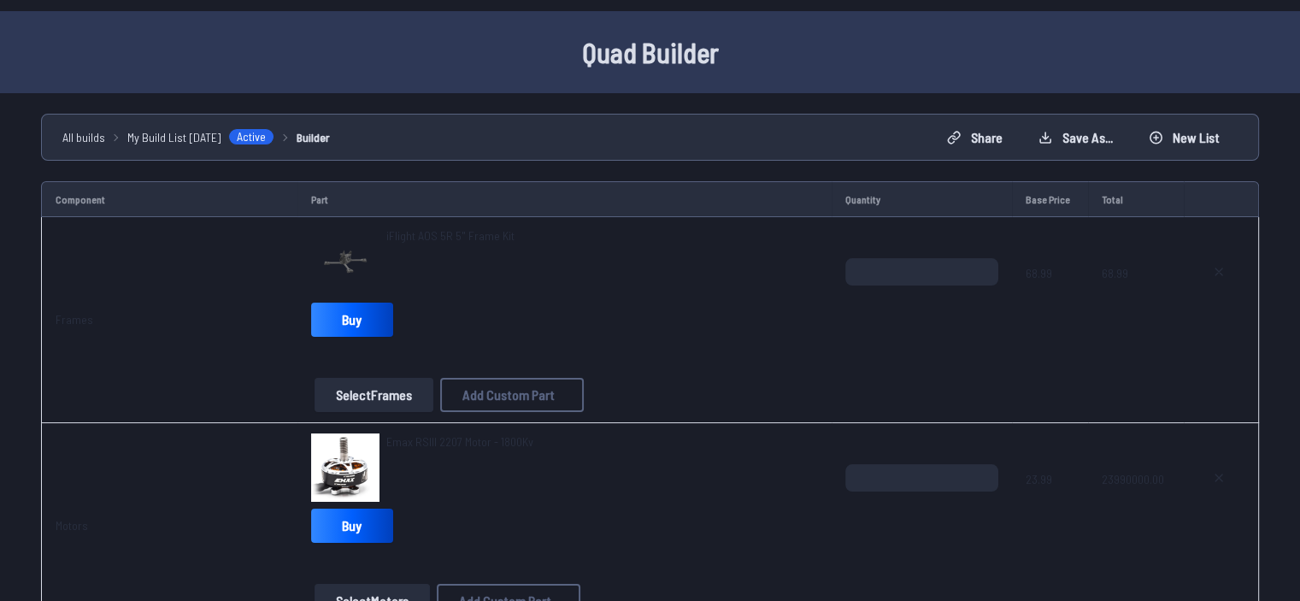
scroll to position [43, 0]
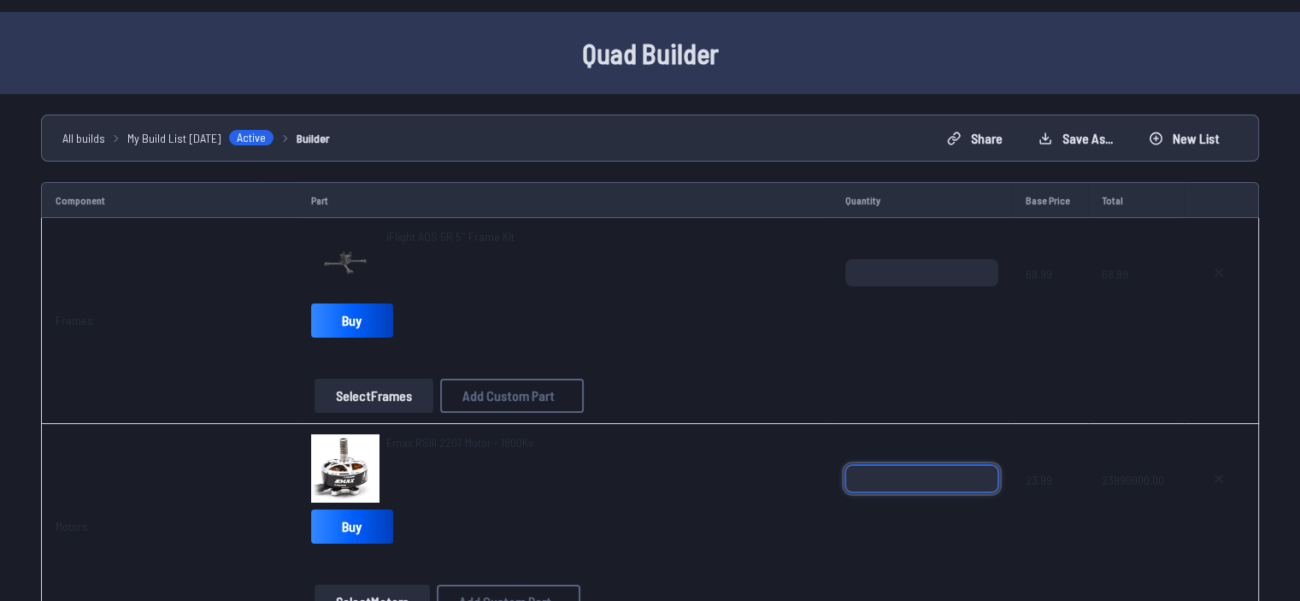
drag, startPoint x: 914, startPoint y: 474, endPoint x: 811, endPoint y: 473, distance: 103.5
click at [643, 473] on tr "Motors Emax RSIII 2207 Motor - 1800Kv Buy Select Motors Add Custom Part Add Cus…" at bounding box center [650, 527] width 1218 height 206
type input "*"
click at [643, 485] on div "Emax RSIII 2207 Motor - 1800Kv" at bounding box center [564, 468] width 507 height 68
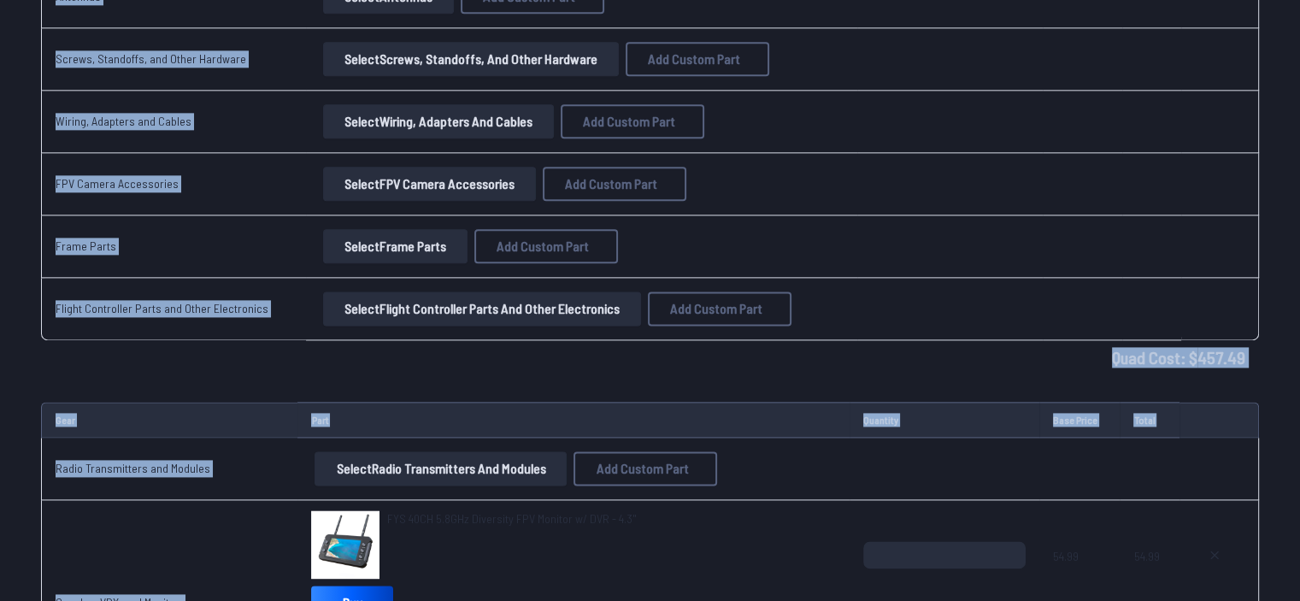
scroll to position [2339, 0]
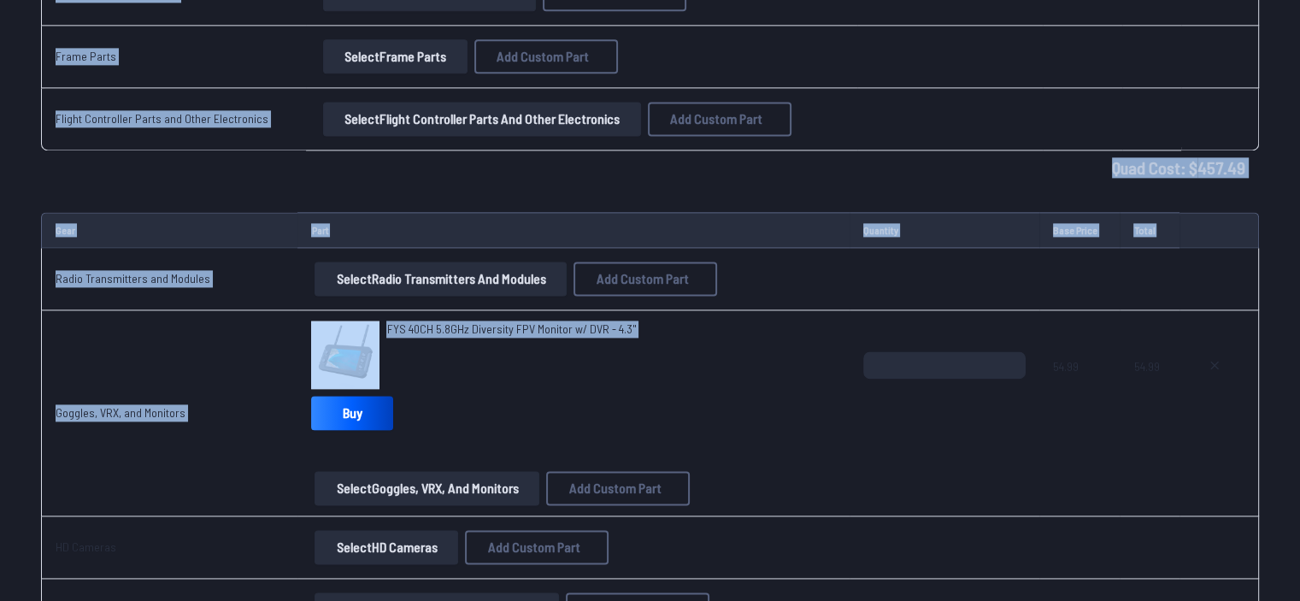
drag, startPoint x: 51, startPoint y: 228, endPoint x: 302, endPoint y: 451, distance: 335.5
copy div "Component Part Quantity Base Price Total Frames iFlight AOS 5R 5" Frame Kit Buy…"
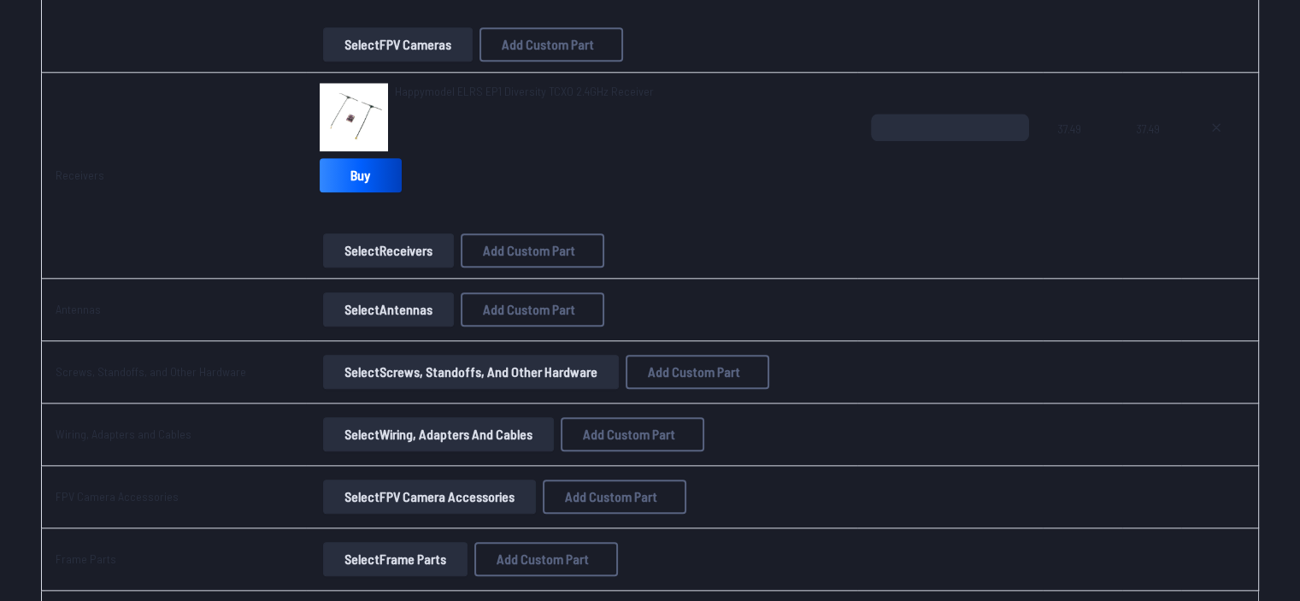
scroll to position [1837, 0]
click at [396, 297] on button "Select Antennas" at bounding box center [388, 309] width 131 height 34
click at [382, 292] on button "Select Antennas" at bounding box center [388, 309] width 131 height 34
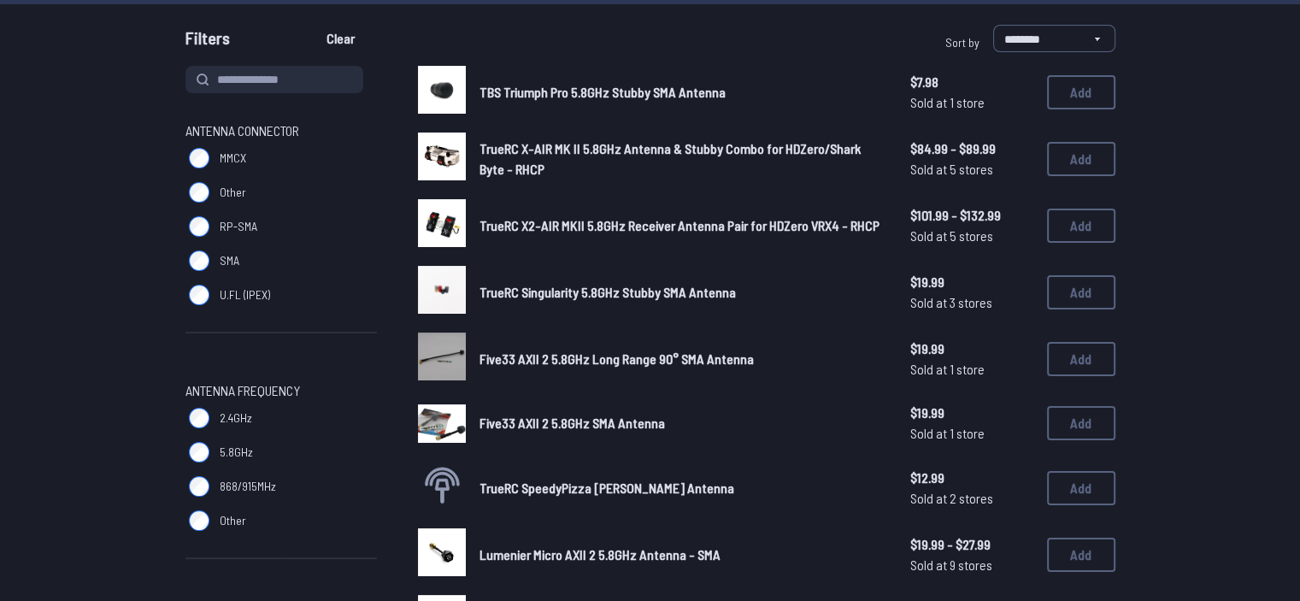
scroll to position [152, 0]
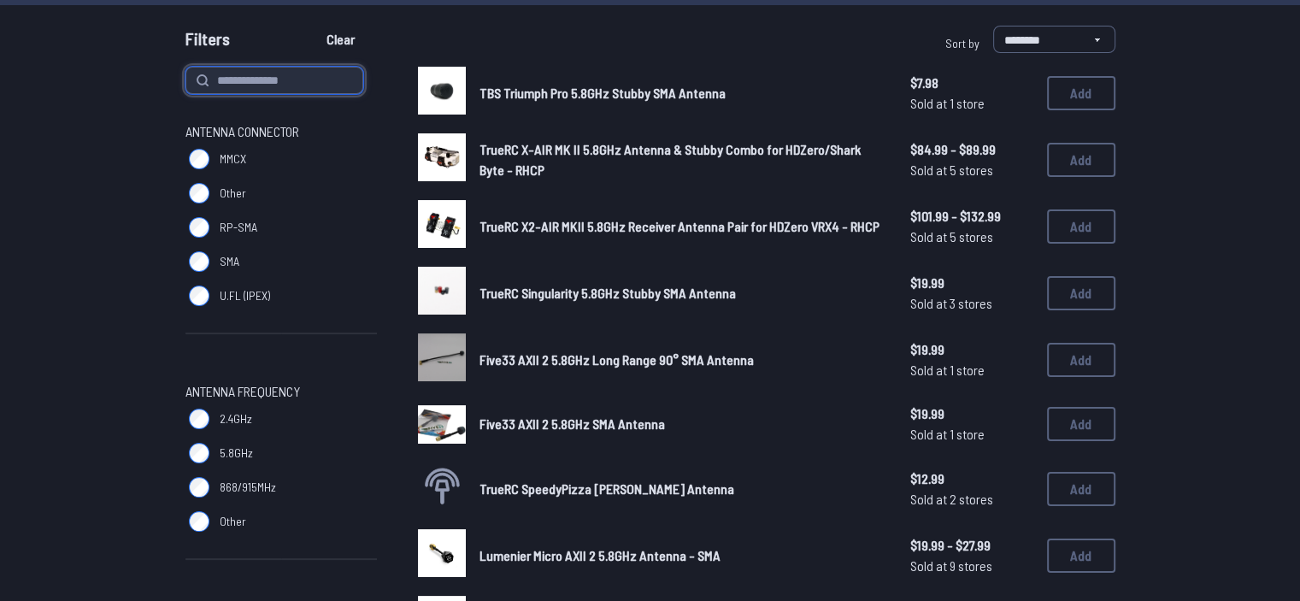
click at [246, 88] on input at bounding box center [275, 80] width 178 height 27
type input "***"
click at [312, 26] on button "Clear" at bounding box center [340, 39] width 57 height 27
type input "***"
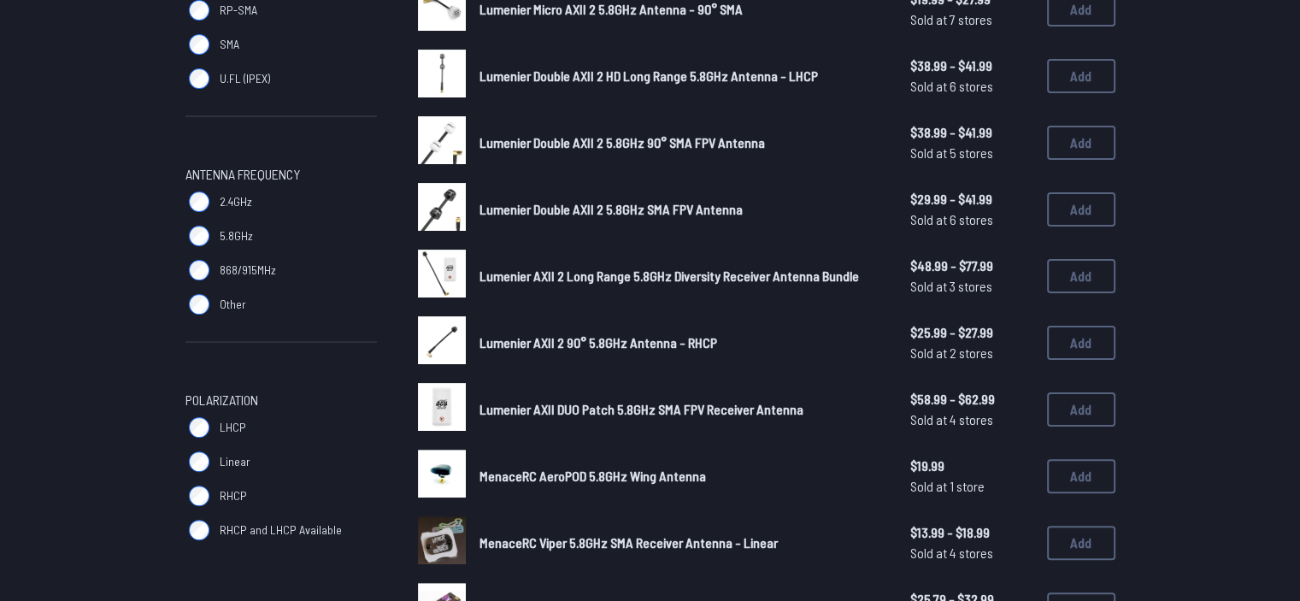
scroll to position [465, 0]
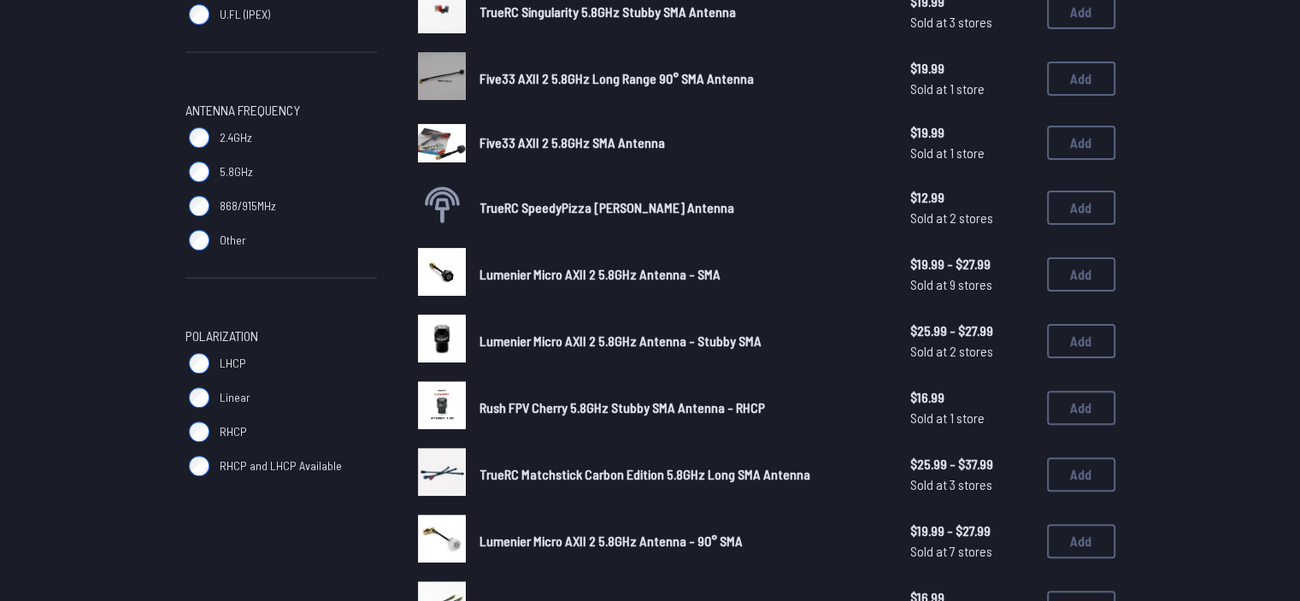
scroll to position [434, 0]
click at [218, 425] on label "RHCP" at bounding box center [282, 431] width 192 height 34
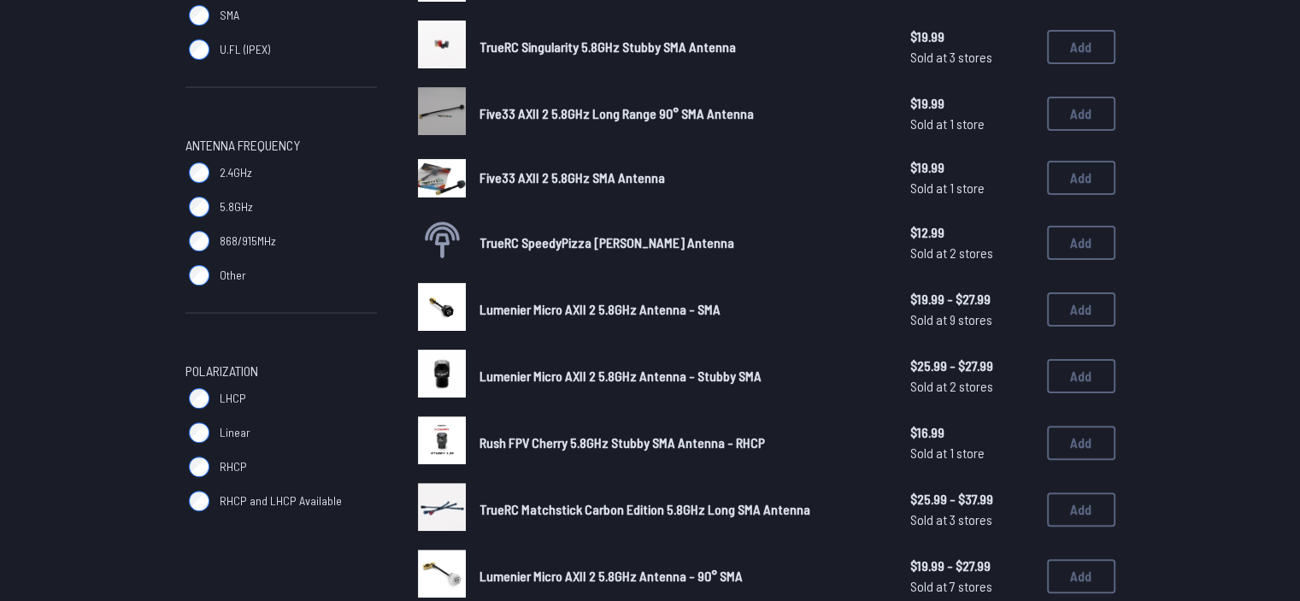
scroll to position [397, 0]
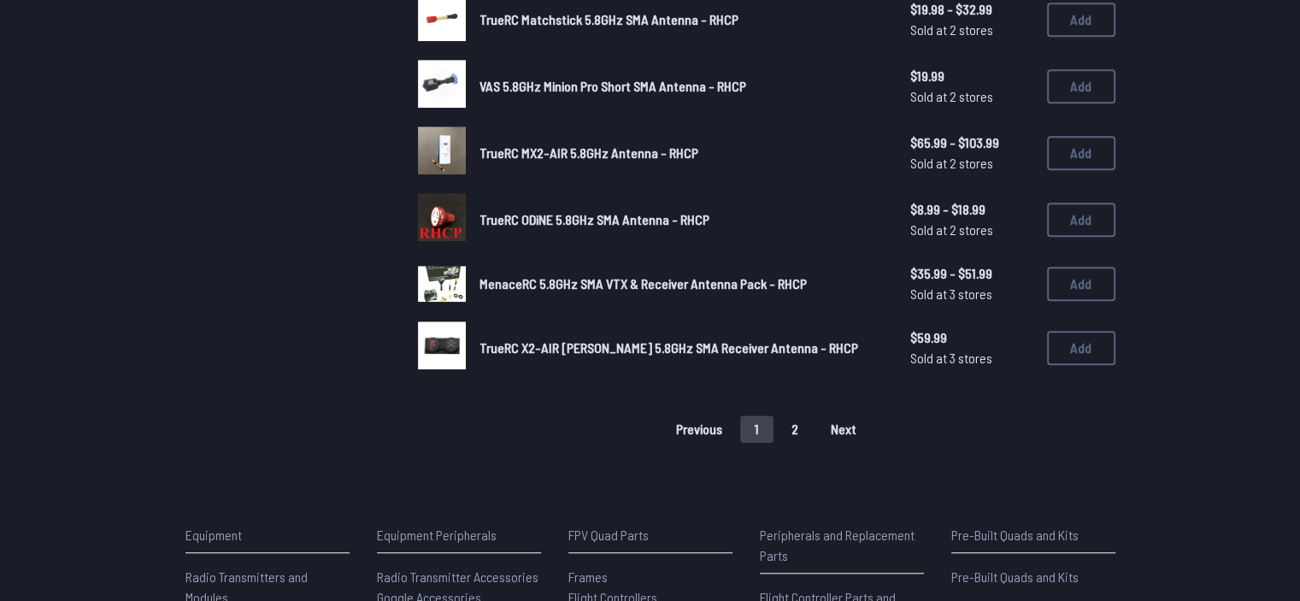
scroll to position [1159, 0]
click at [643, 416] on button "2" at bounding box center [795, 429] width 36 height 27
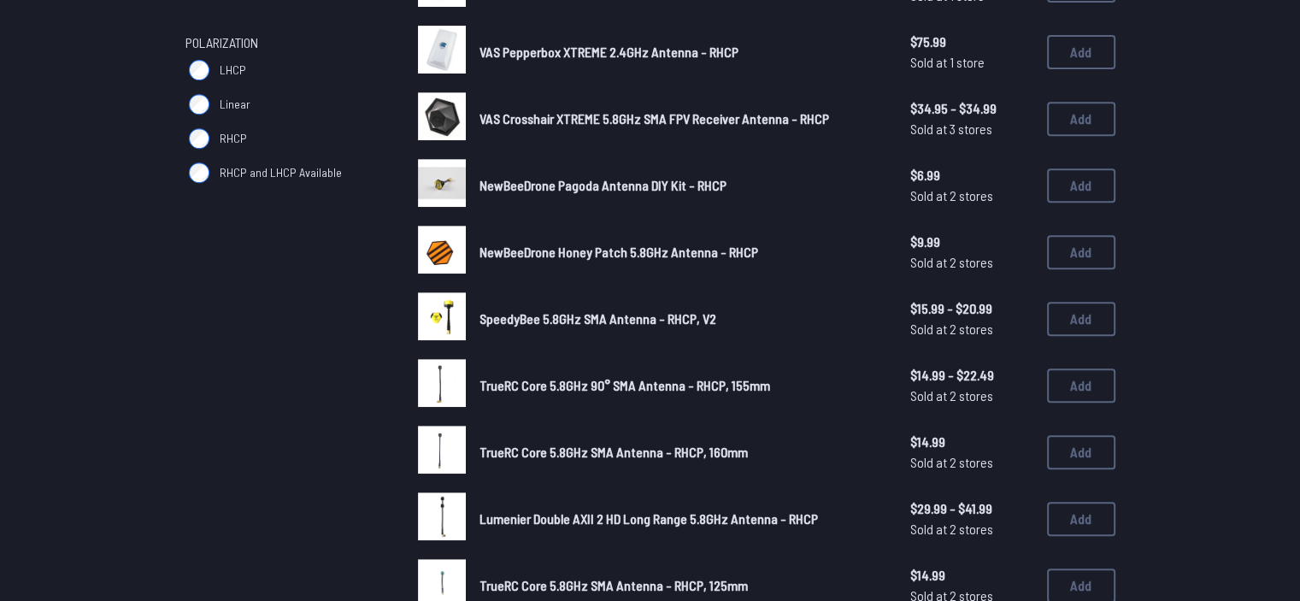
scroll to position [710, 0]
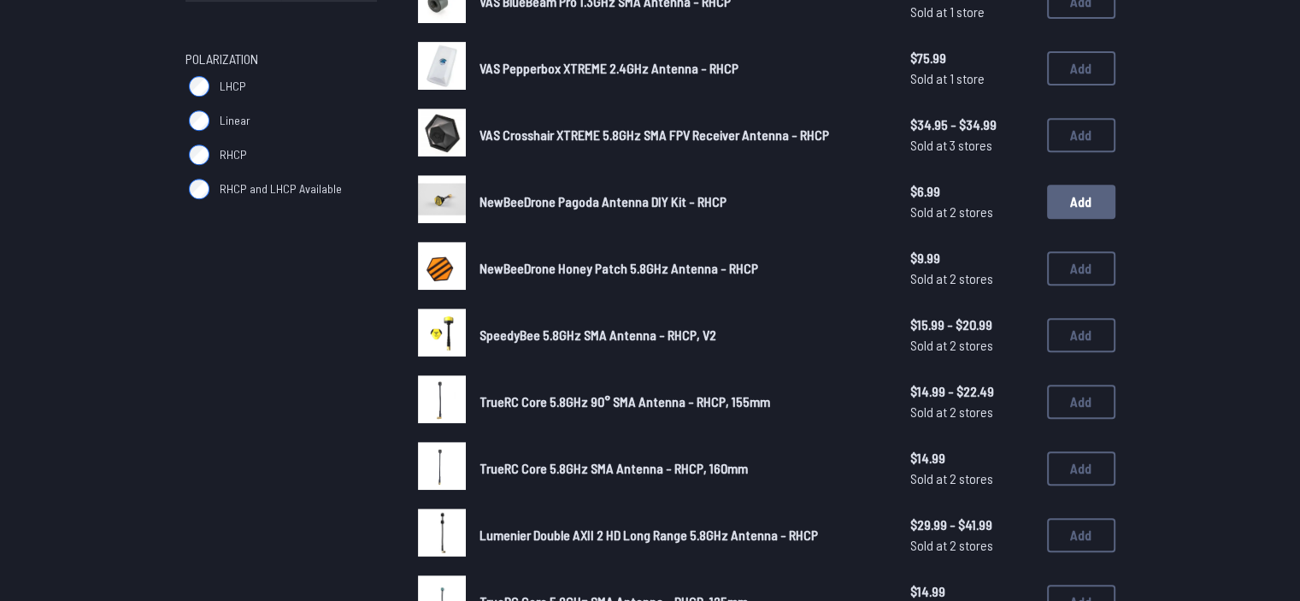
click at [643, 187] on button "Add" at bounding box center [1081, 202] width 68 height 34
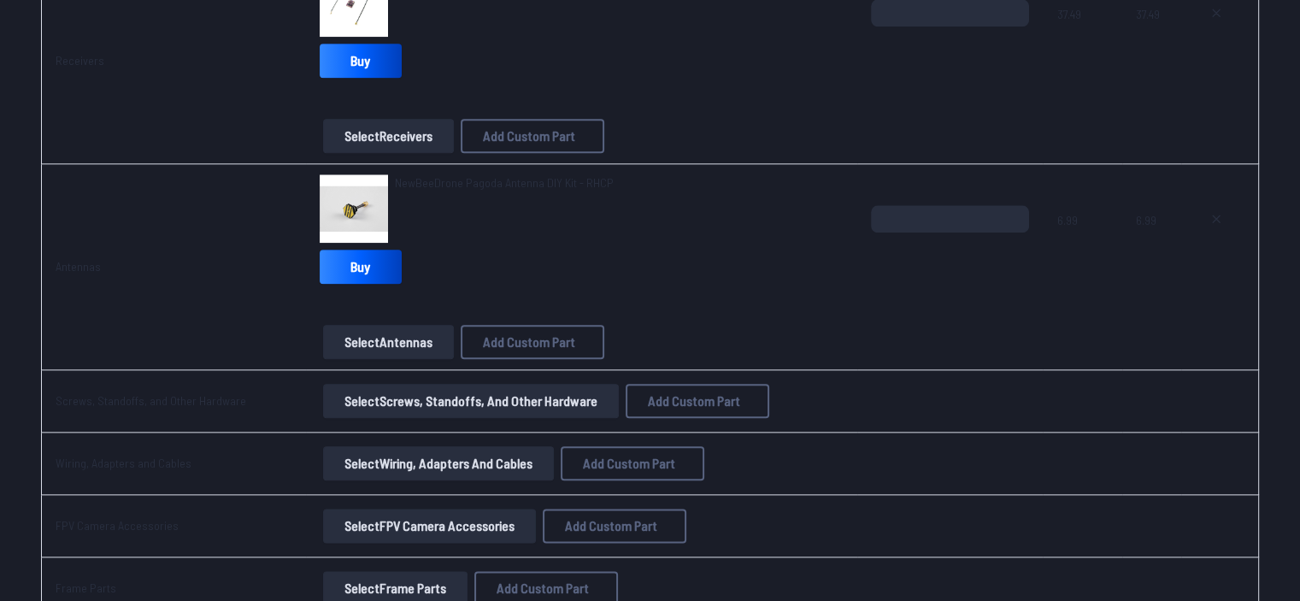
scroll to position [1949, 0]
click at [463, 182] on span "NewBeeDrone Pagoda Antenna DIY Kit - RHCP" at bounding box center [504, 184] width 219 height 15
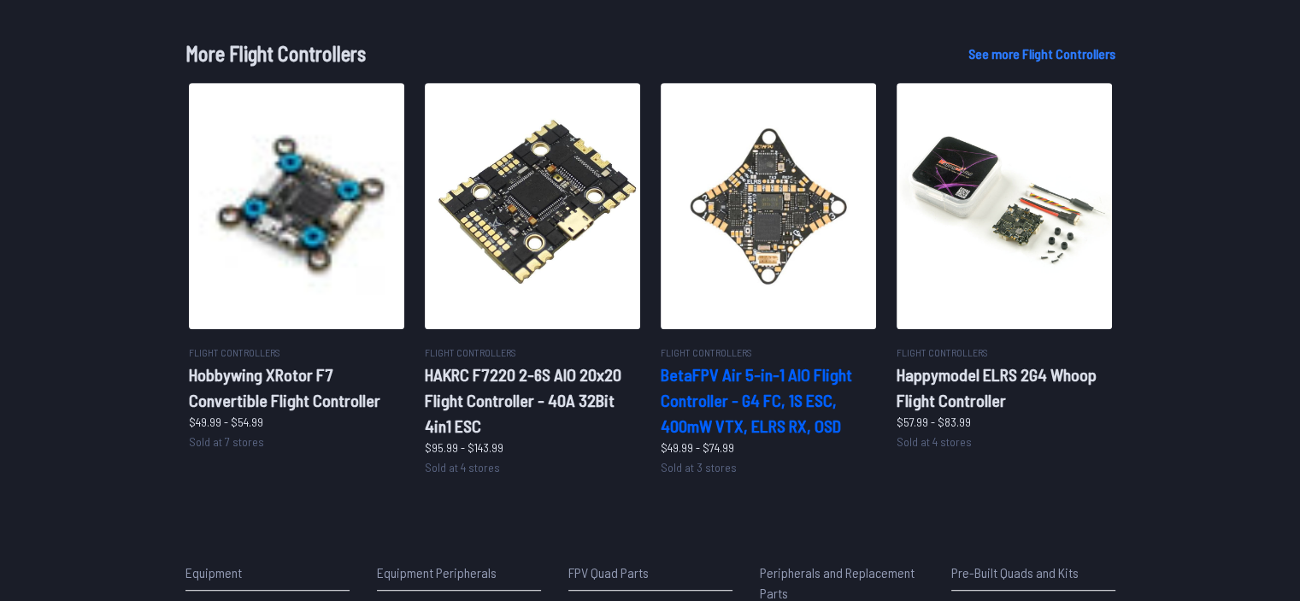
scroll to position [817, 0]
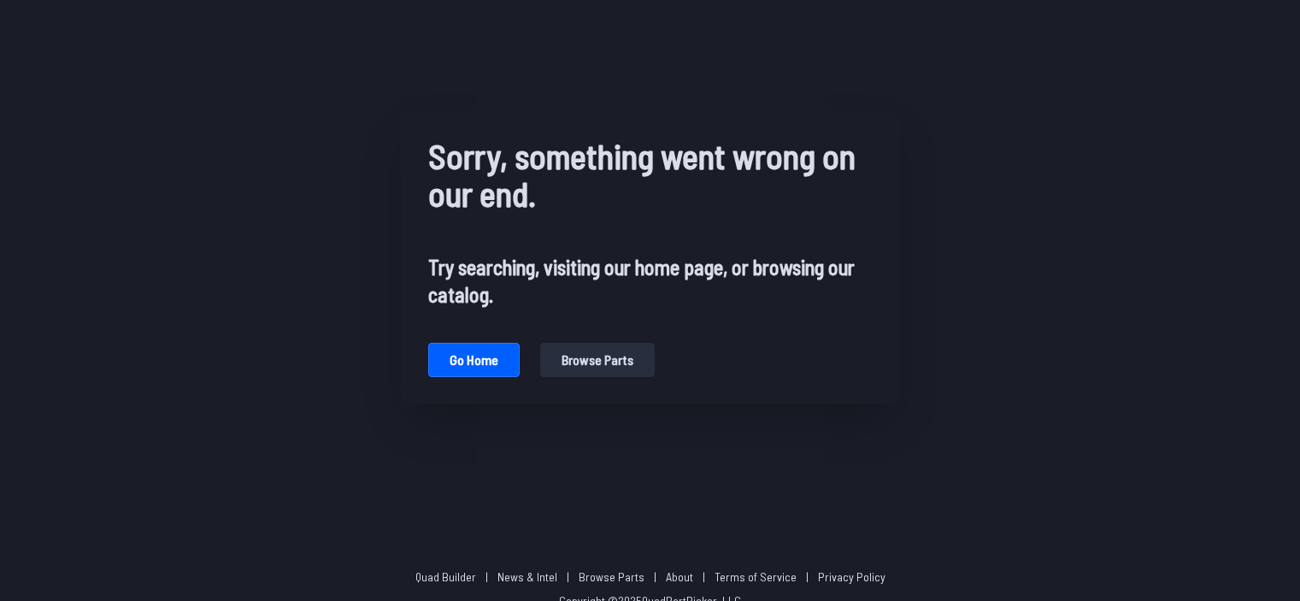
scroll to position [21, 0]
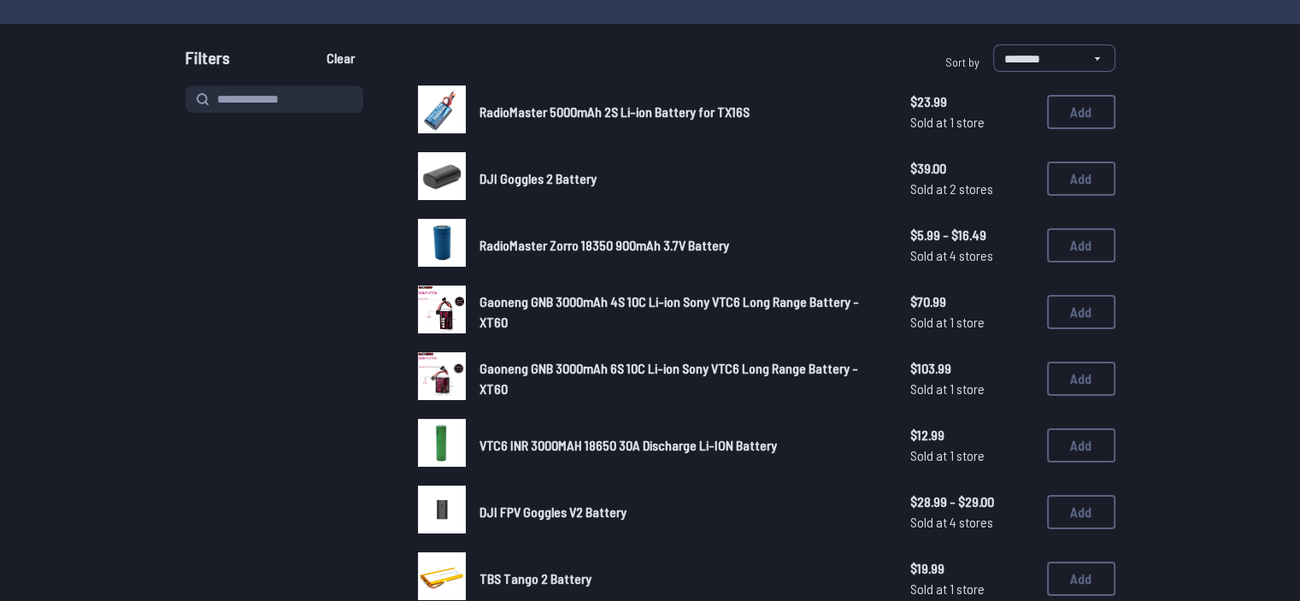
scroll to position [133, 0]
click at [304, 90] on input at bounding box center [275, 98] width 178 height 27
type input "**"
click at [312, 44] on button "Clear" at bounding box center [340, 57] width 57 height 27
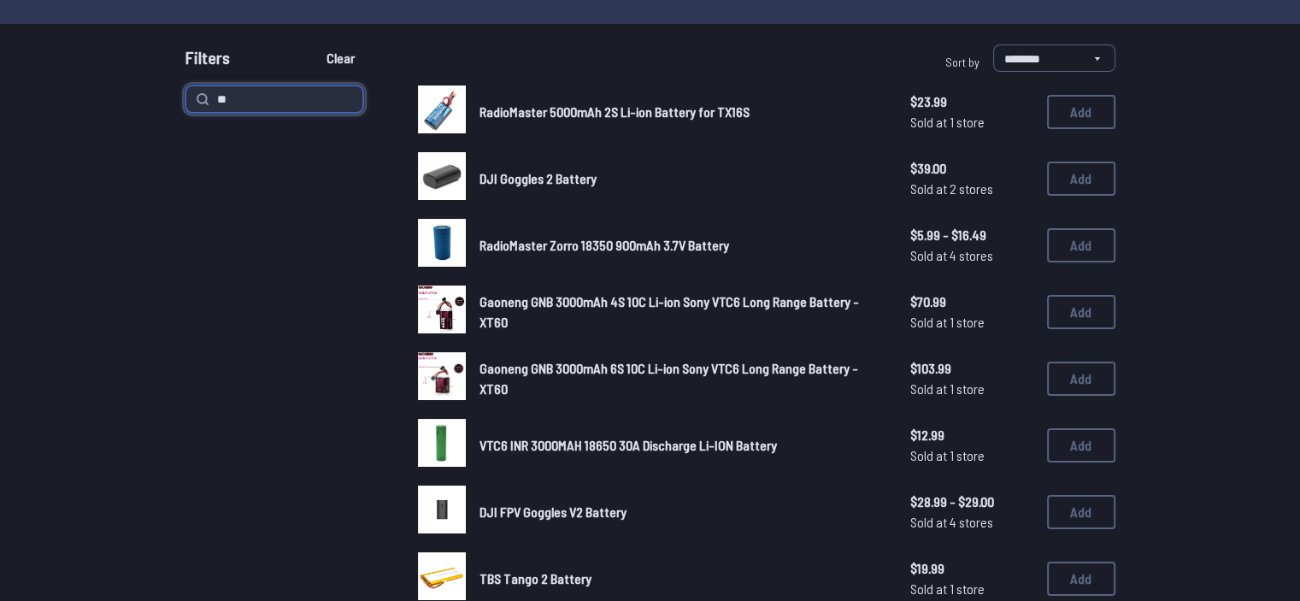
type input "**"
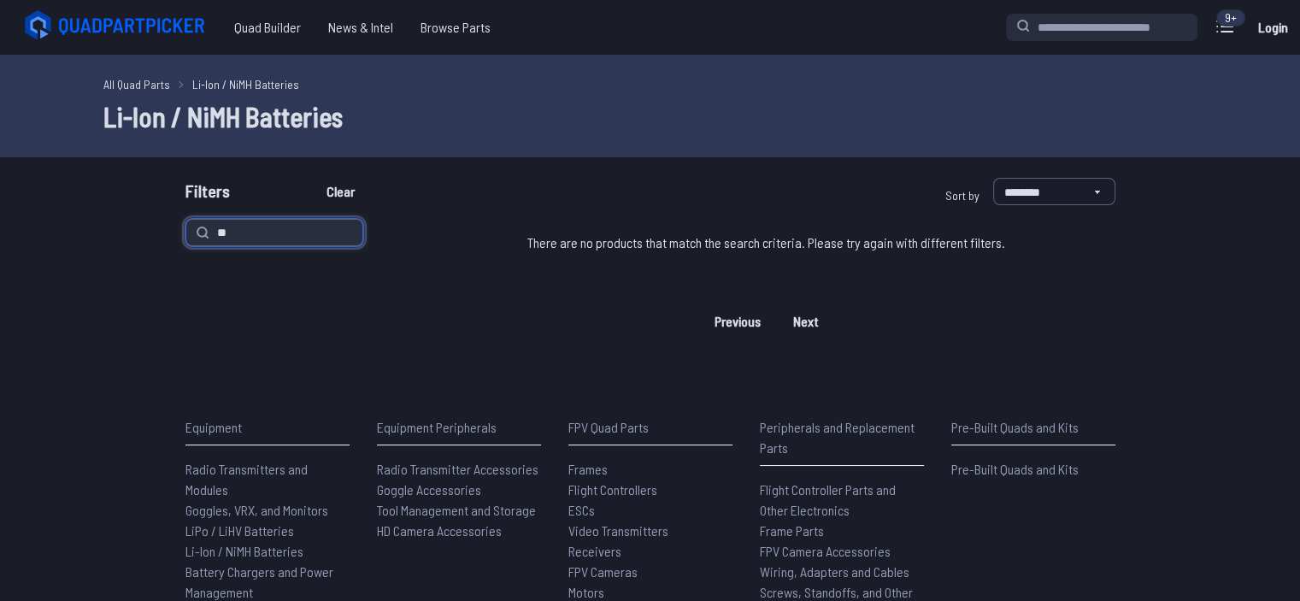
type input "*"
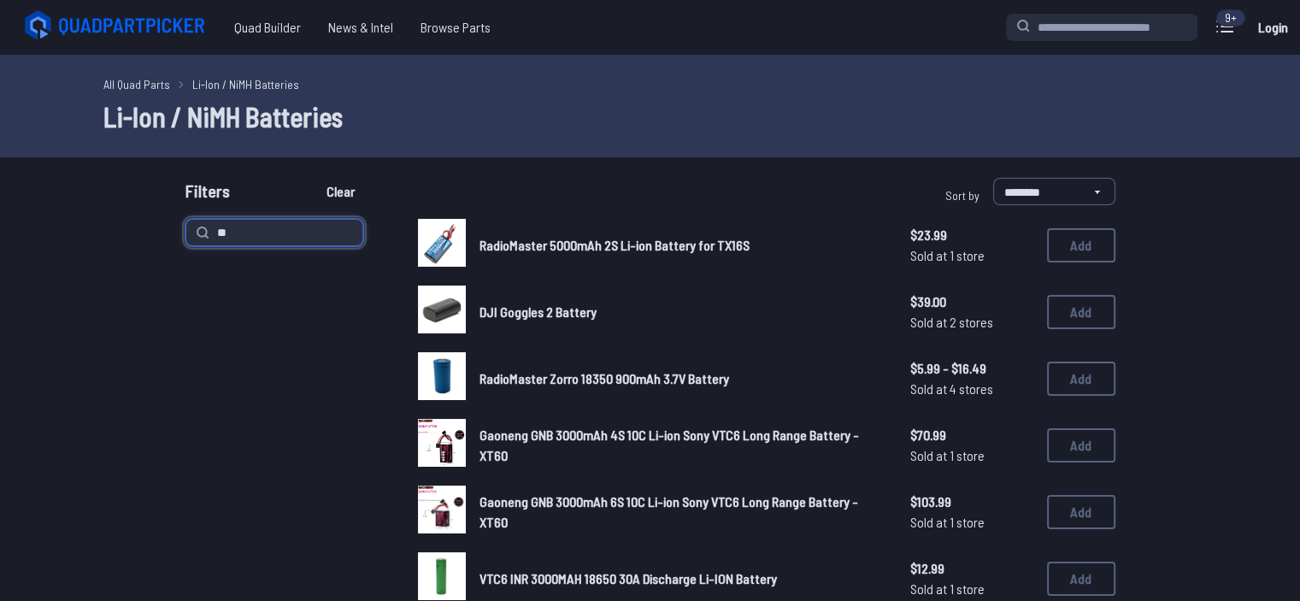
type input "*"
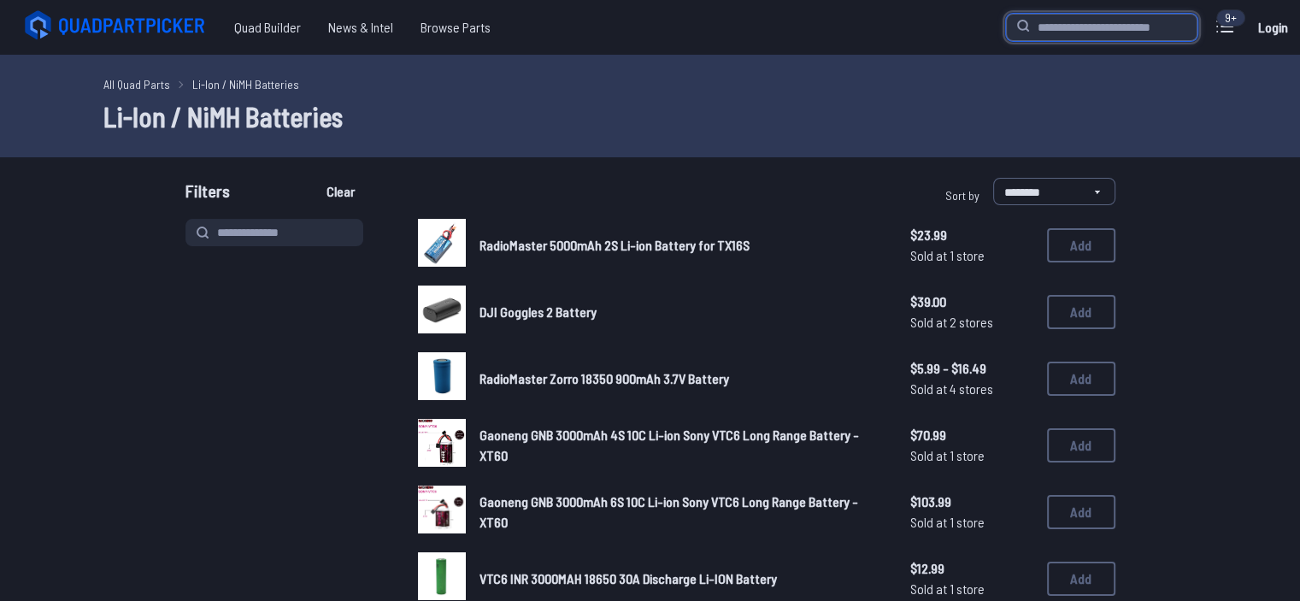
click at [1103, 28] on input "search" at bounding box center [1102, 27] width 192 height 27
type input "**"
click at [1074, 27] on input "**" at bounding box center [1102, 27] width 192 height 27
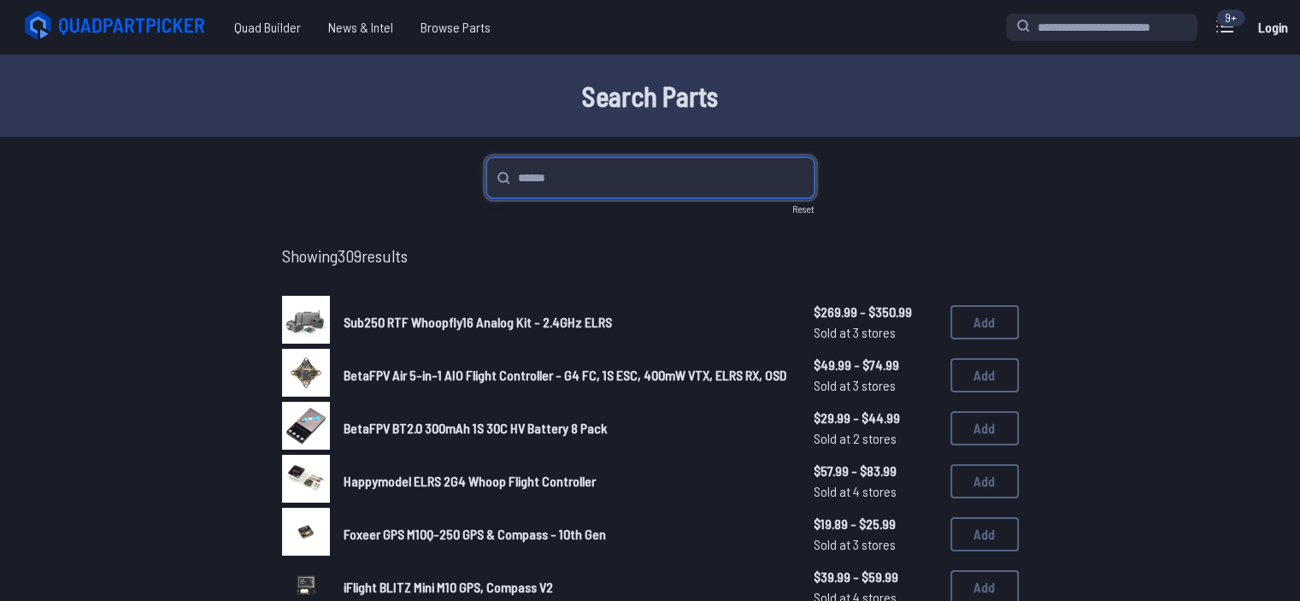
click at [700, 188] on input "search" at bounding box center [650, 177] width 328 height 41
type input "****"
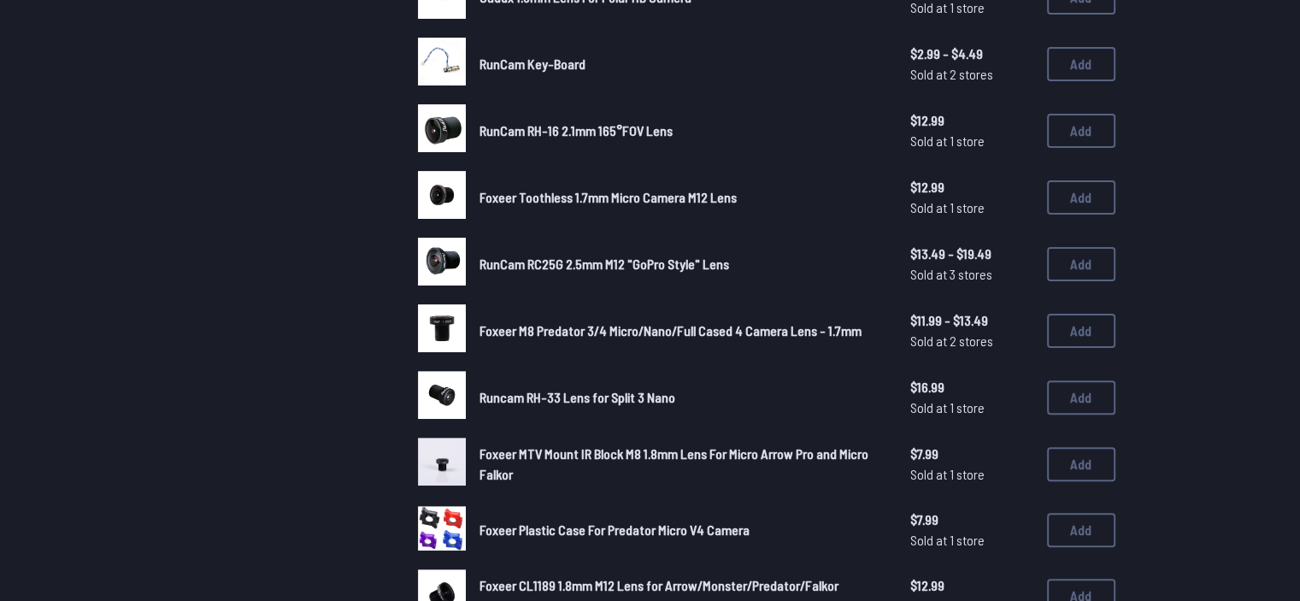
scroll to position [264, 0]
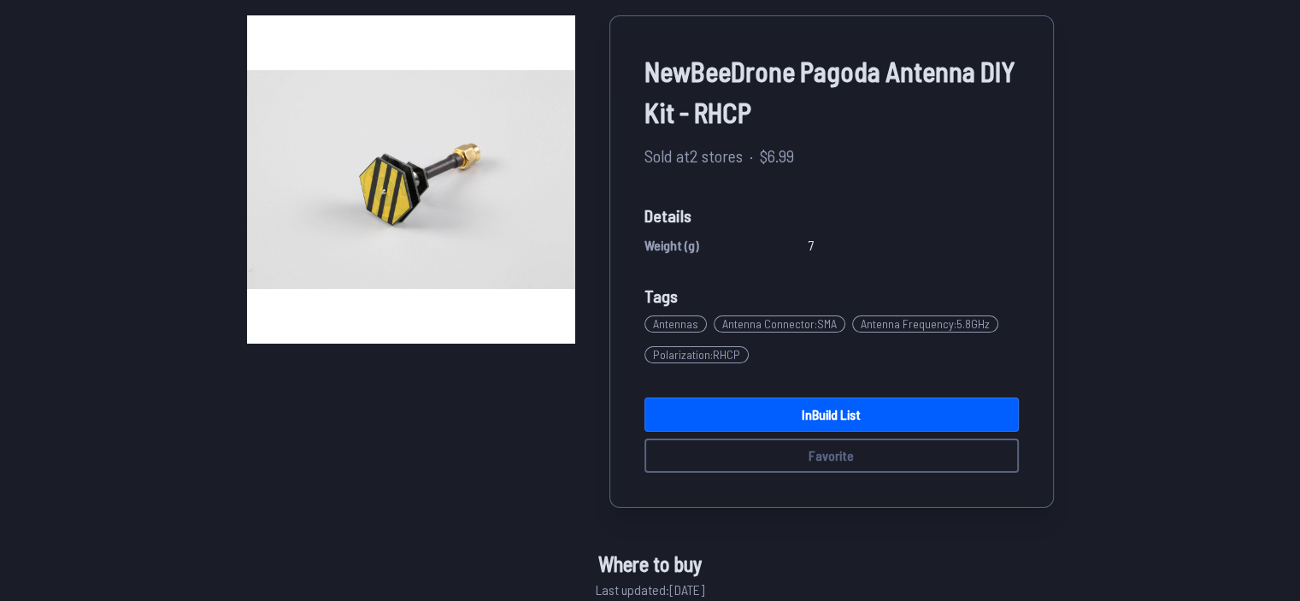
scroll to position [41, 0]
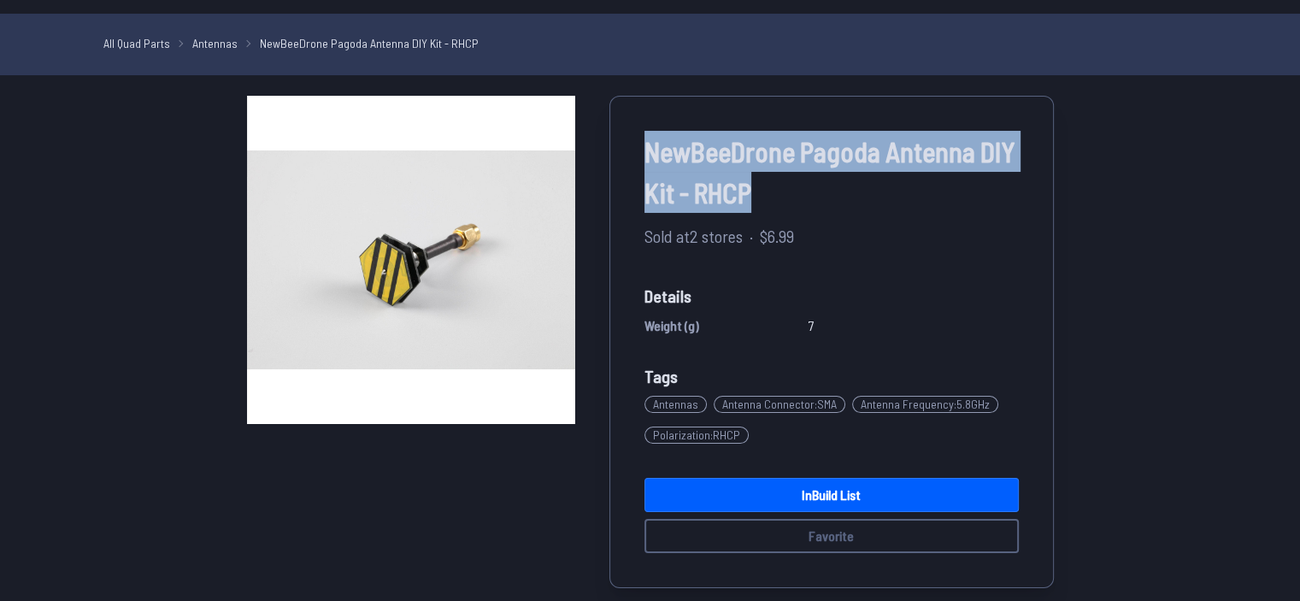
drag, startPoint x: 631, startPoint y: 163, endPoint x: 773, endPoint y: 206, distance: 148.2
click at [773, 206] on div "NewBeeDrone Pagoda Antenna DIY Kit - RHCP Sold at 2 stores · $6.99 Details Weig…" at bounding box center [832, 342] width 445 height 492
copy span "NewBeeDrone Pagoda Antenna DIY Kit - RHCP"
